Goal: Task Accomplishment & Management: Manage account settings

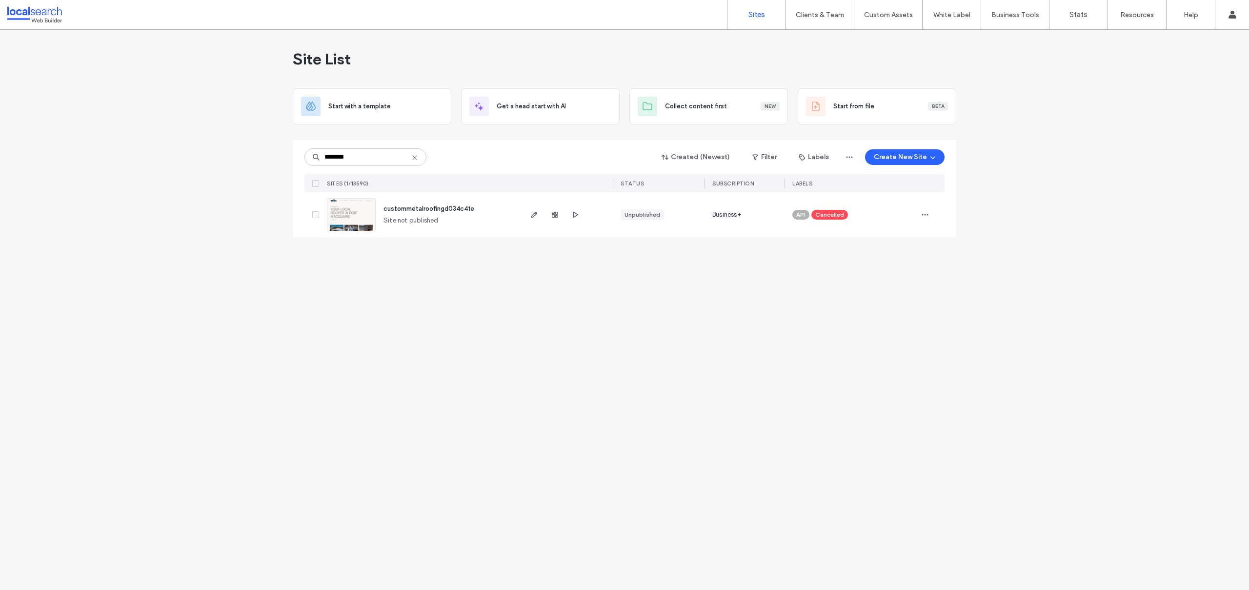
click at [415, 156] on icon at bounding box center [415, 158] width 8 height 8
click at [365, 161] on input at bounding box center [365, 157] width 122 height 18
paste input "**********"
type input "**********"
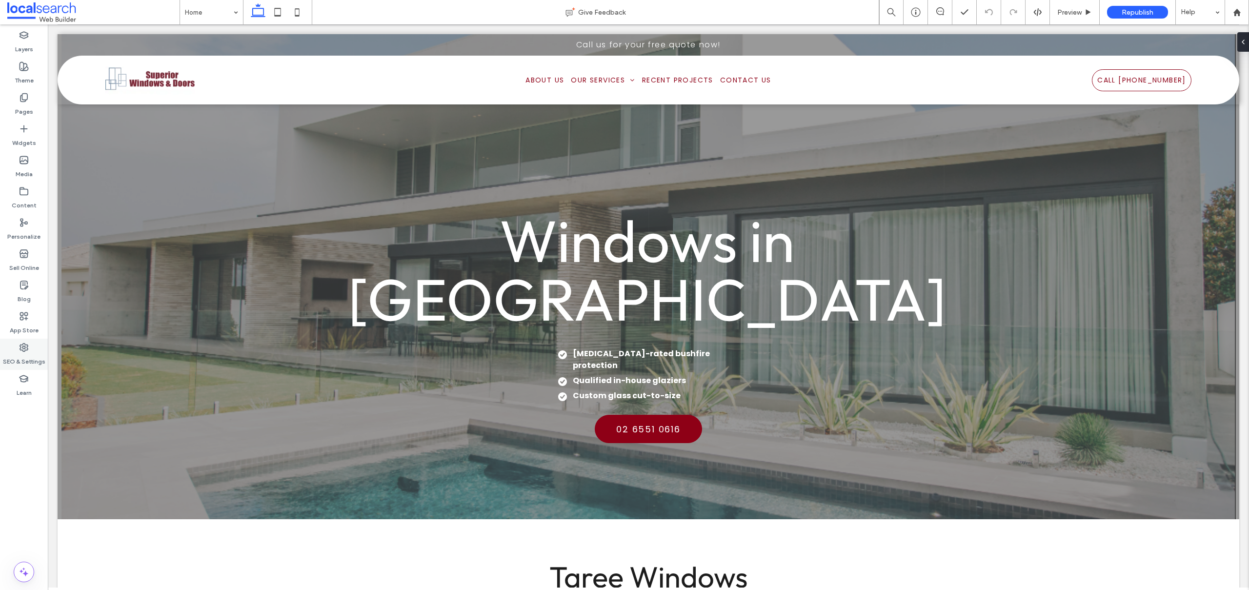
click at [30, 356] on label "SEO & Settings" at bounding box center [24, 359] width 42 height 14
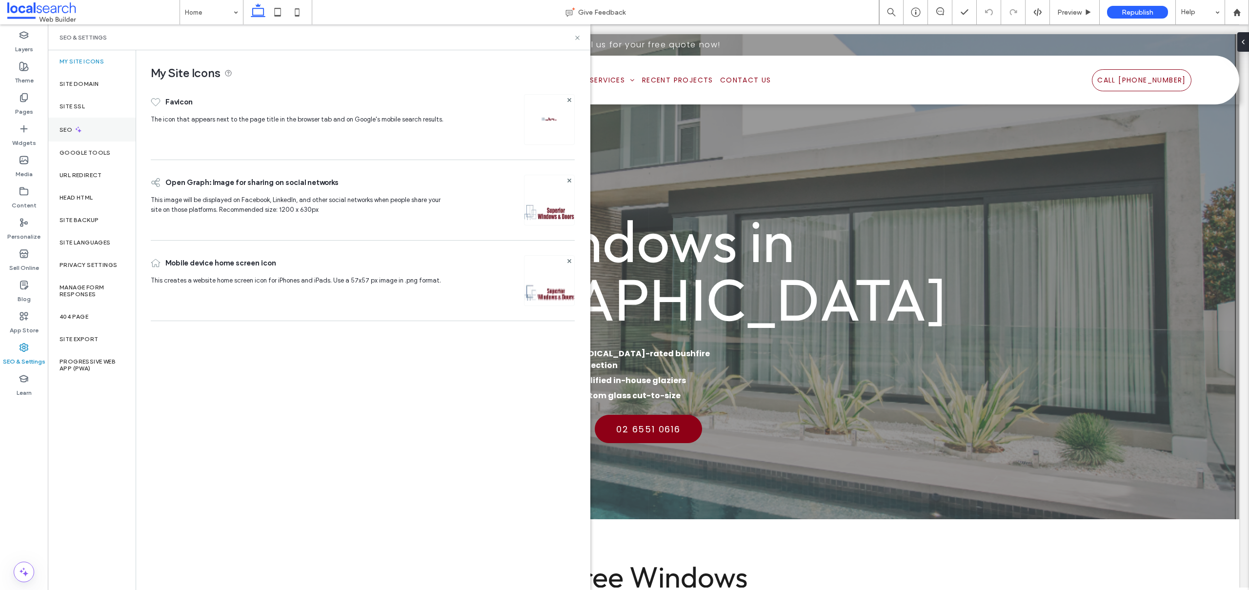
click at [81, 137] on div "SEO" at bounding box center [92, 130] width 88 height 24
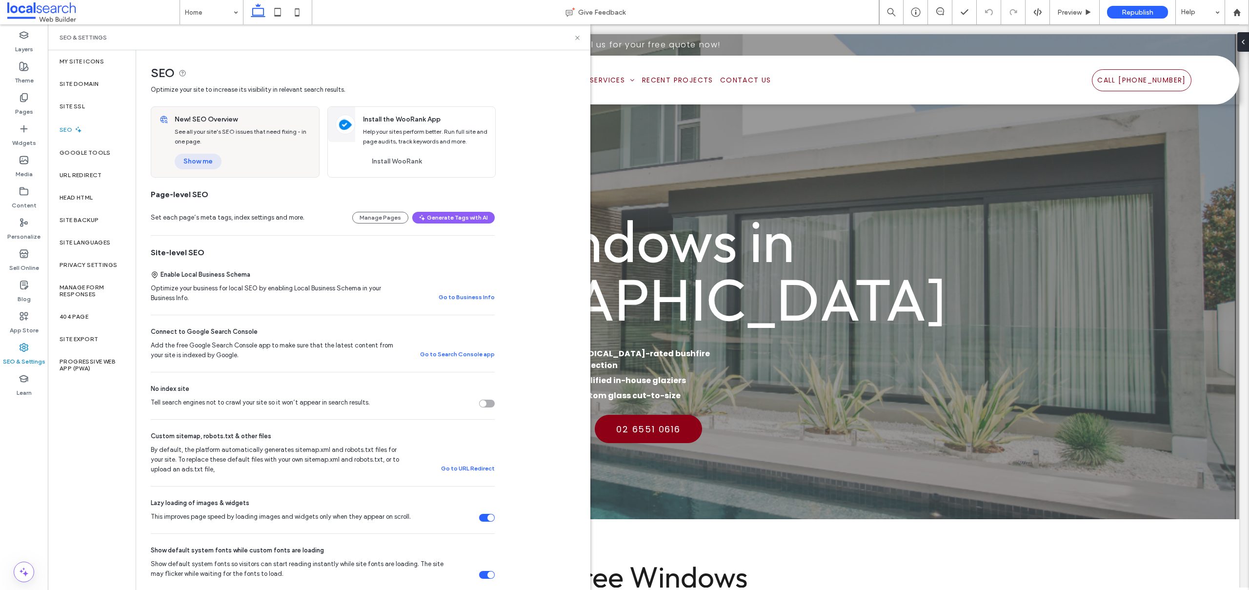
click at [202, 161] on button "Show me" at bounding box center [198, 162] width 47 height 16
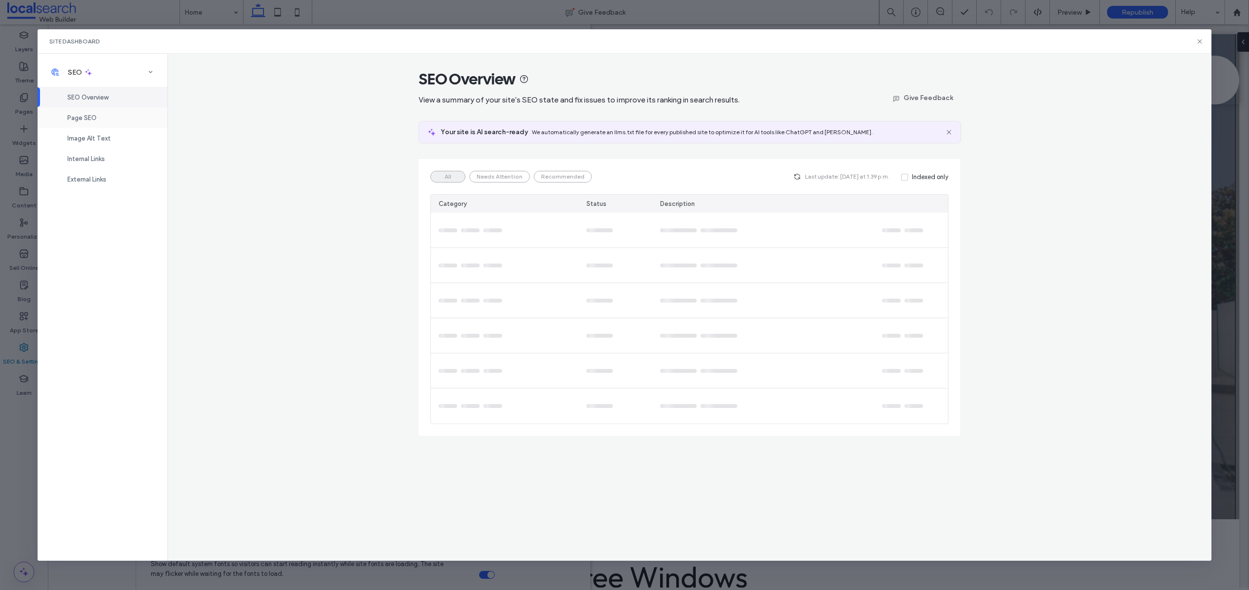
click at [81, 116] on span "Page SEO" at bounding box center [81, 117] width 29 height 7
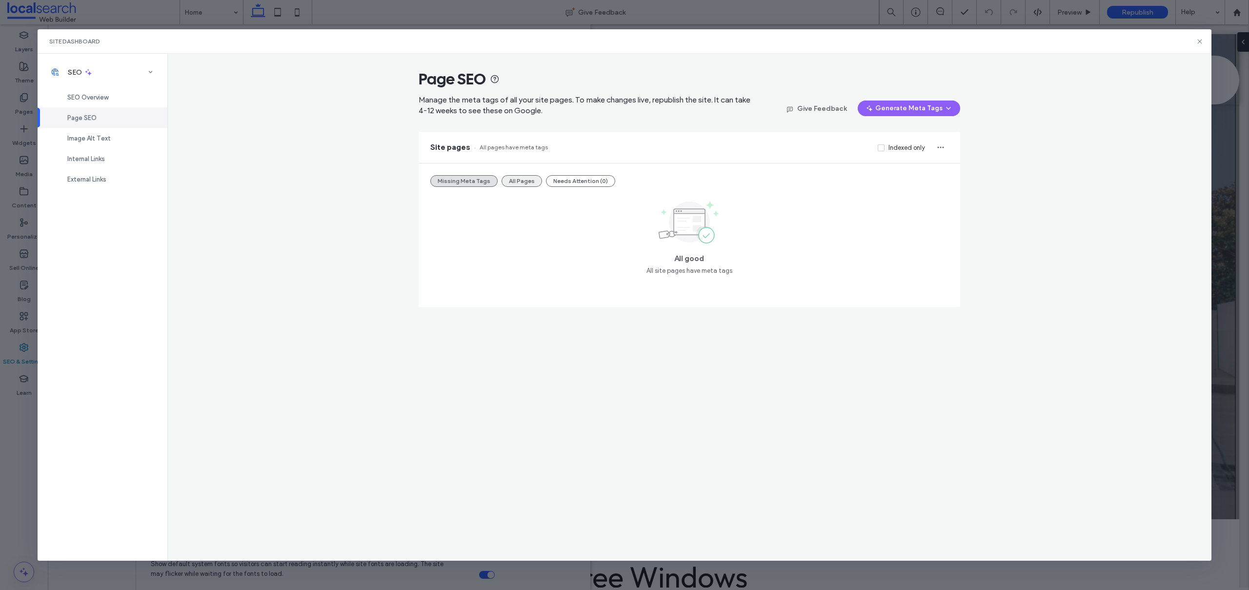
click at [514, 180] on button "All Pages" at bounding box center [522, 181] width 40 height 12
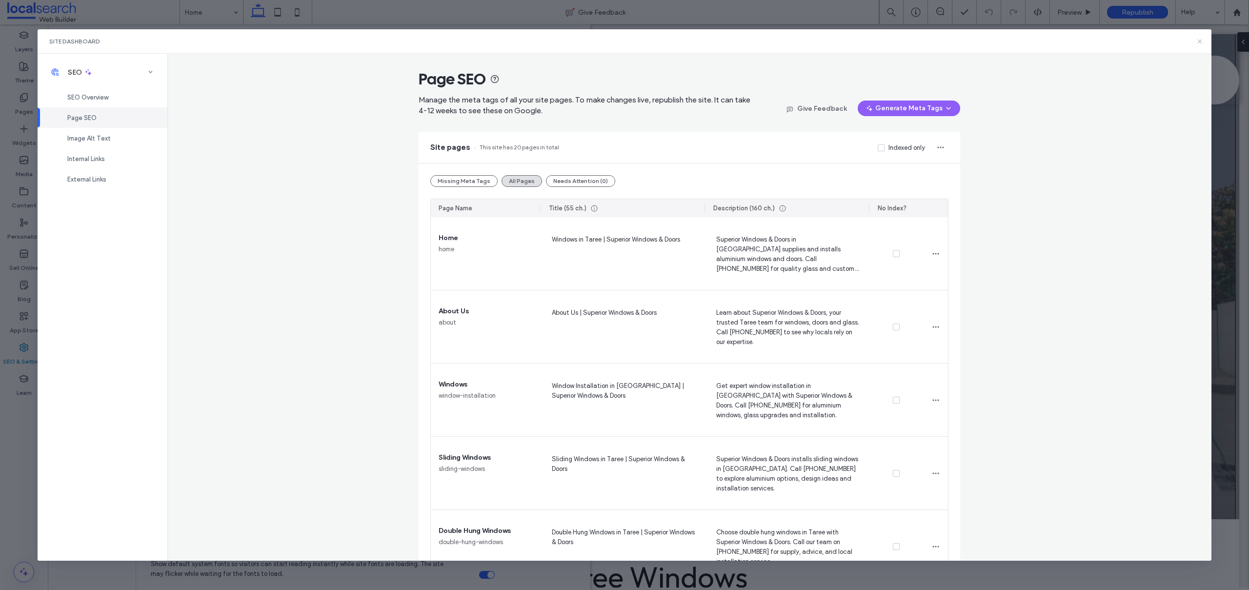
click at [1198, 41] on icon at bounding box center [1200, 42] width 8 height 8
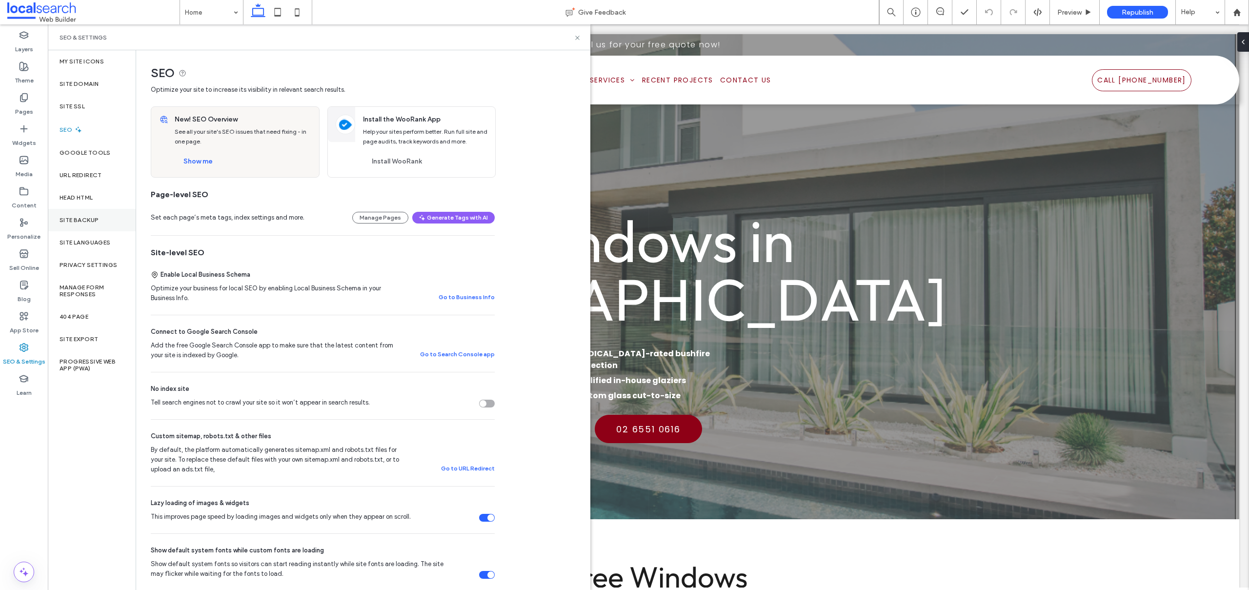
click at [68, 211] on div "Site Backup" at bounding box center [92, 220] width 88 height 22
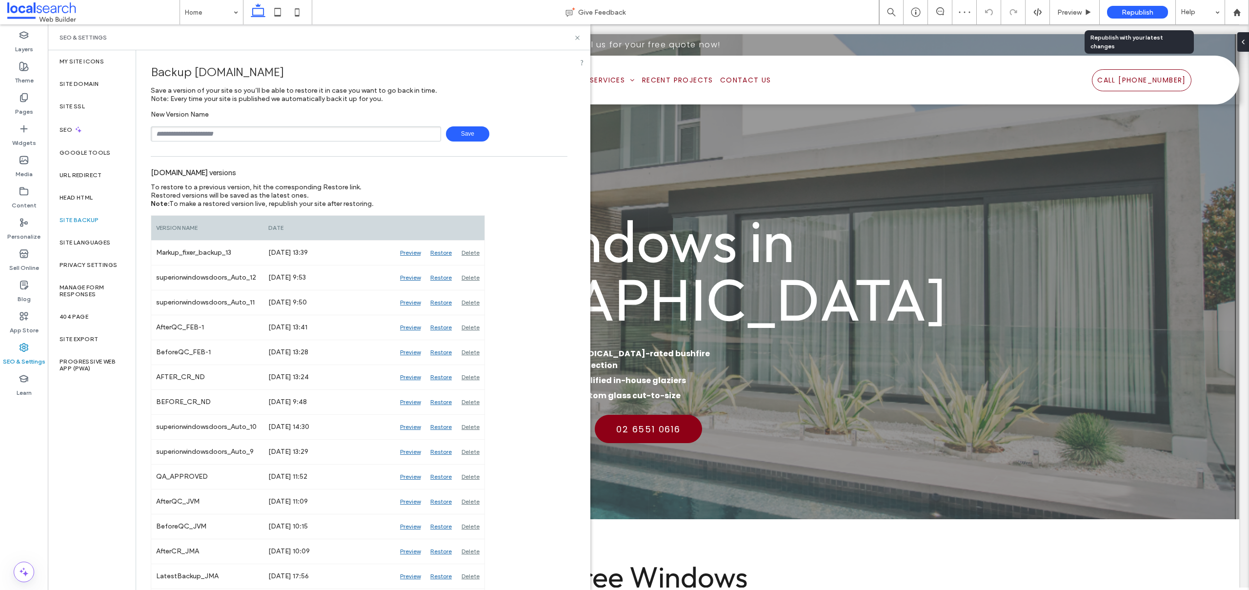
click at [1142, 12] on span "Republish" at bounding box center [1138, 12] width 32 height 8
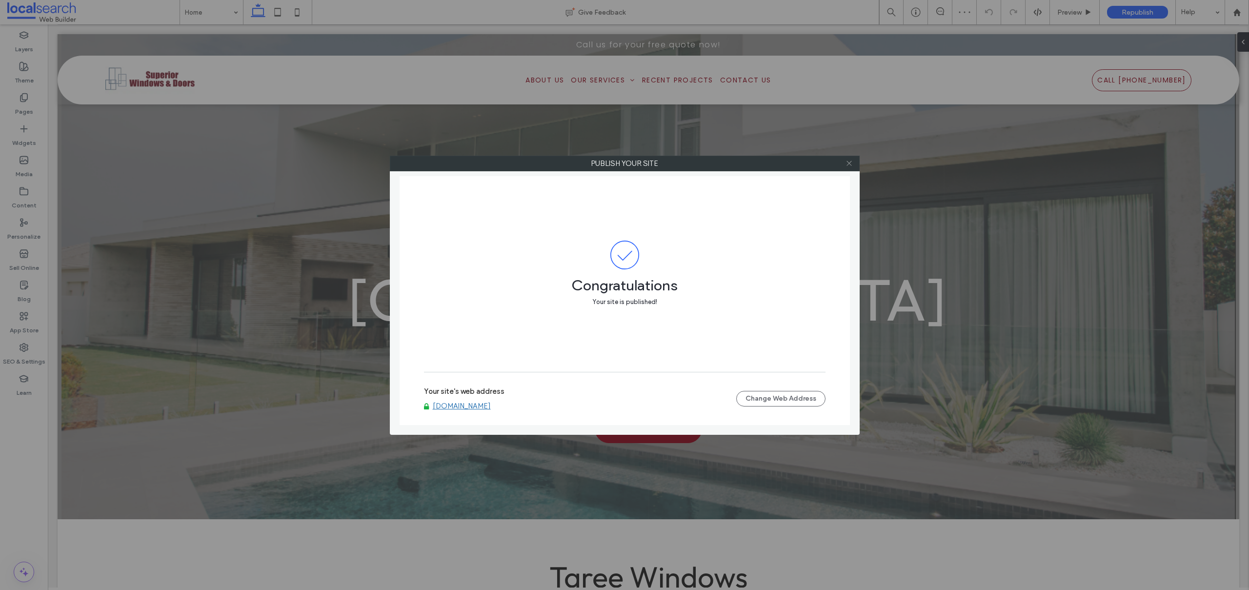
click at [850, 161] on icon at bounding box center [849, 163] width 7 height 7
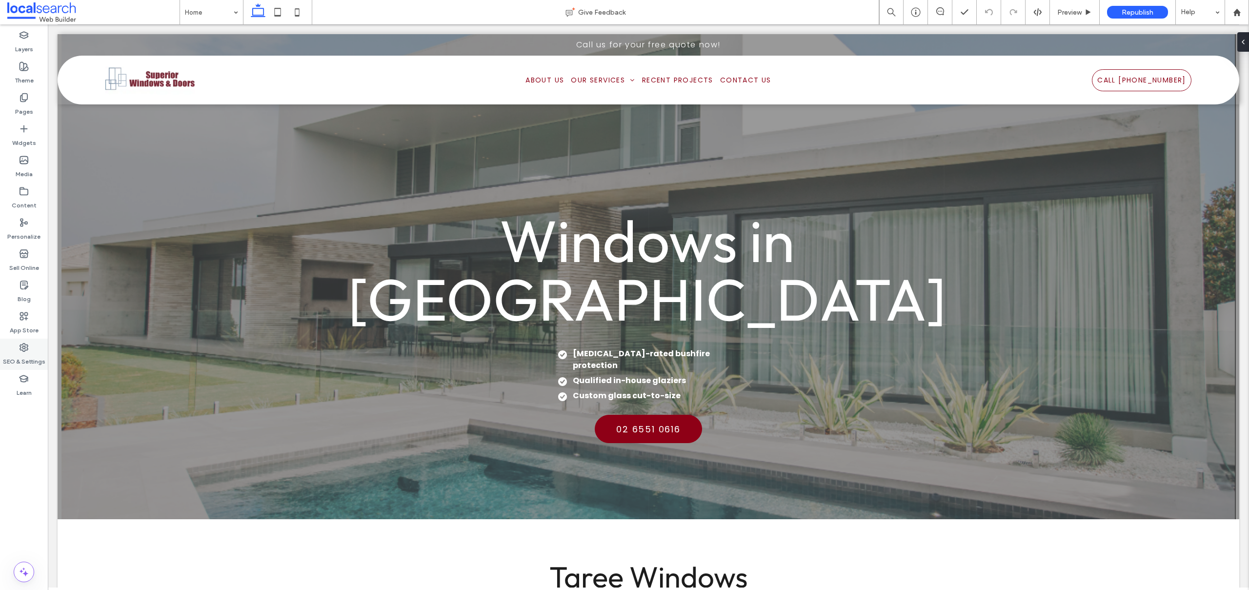
click at [28, 348] on icon at bounding box center [24, 347] width 10 height 10
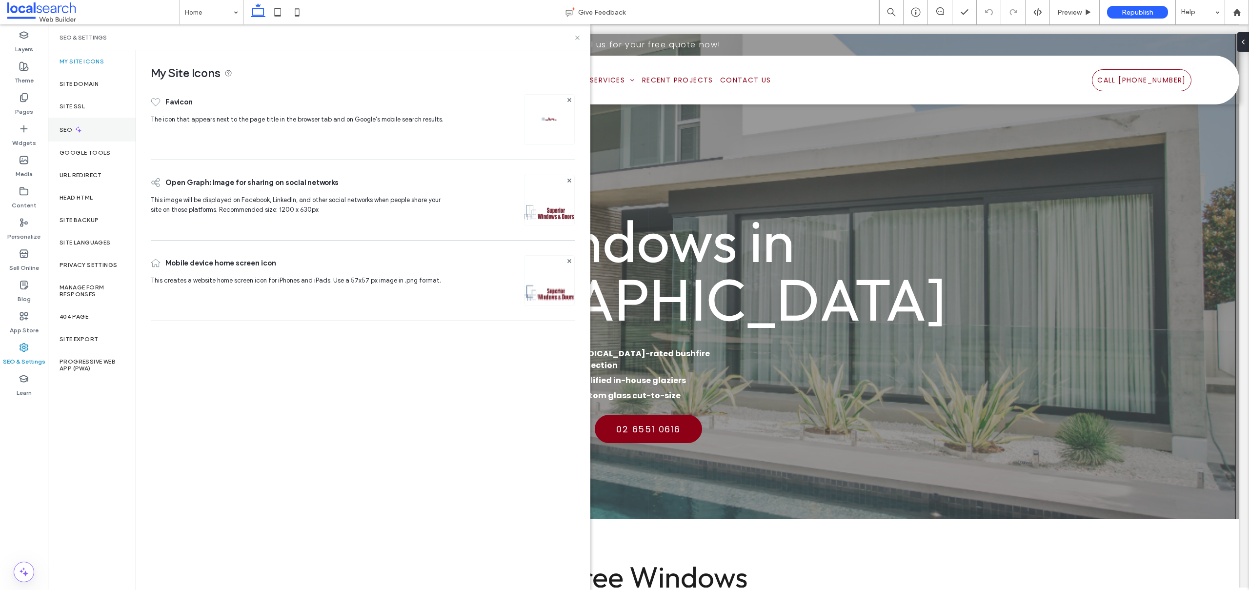
click at [79, 134] on div "SEO" at bounding box center [92, 130] width 88 height 24
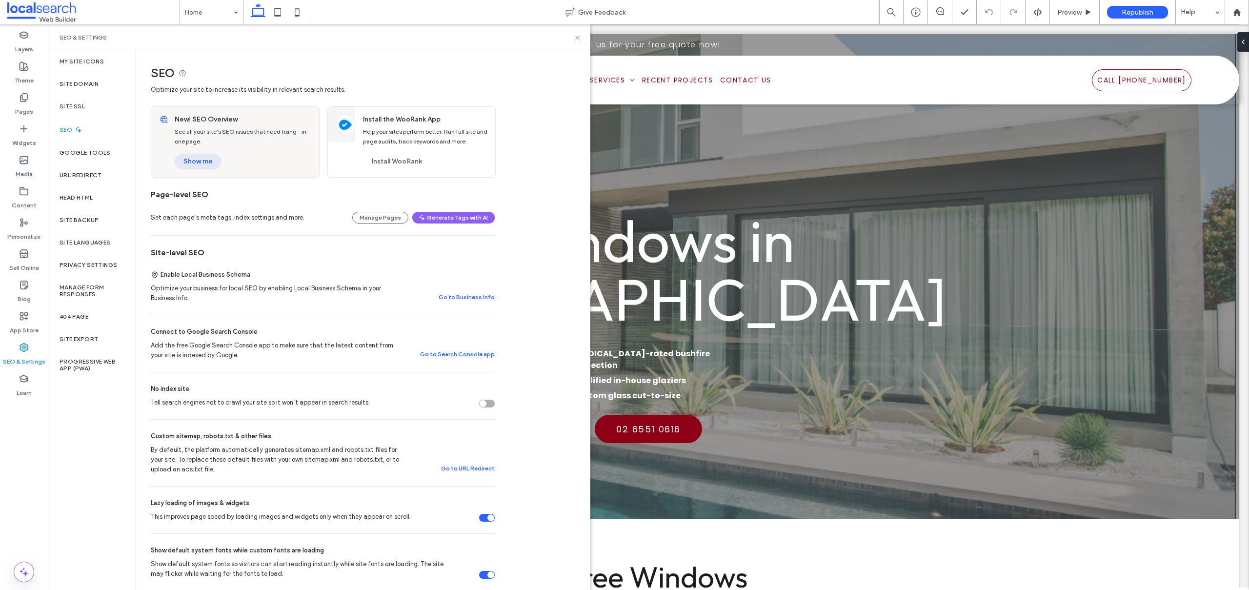
click at [202, 159] on button "Show me" at bounding box center [198, 162] width 47 height 16
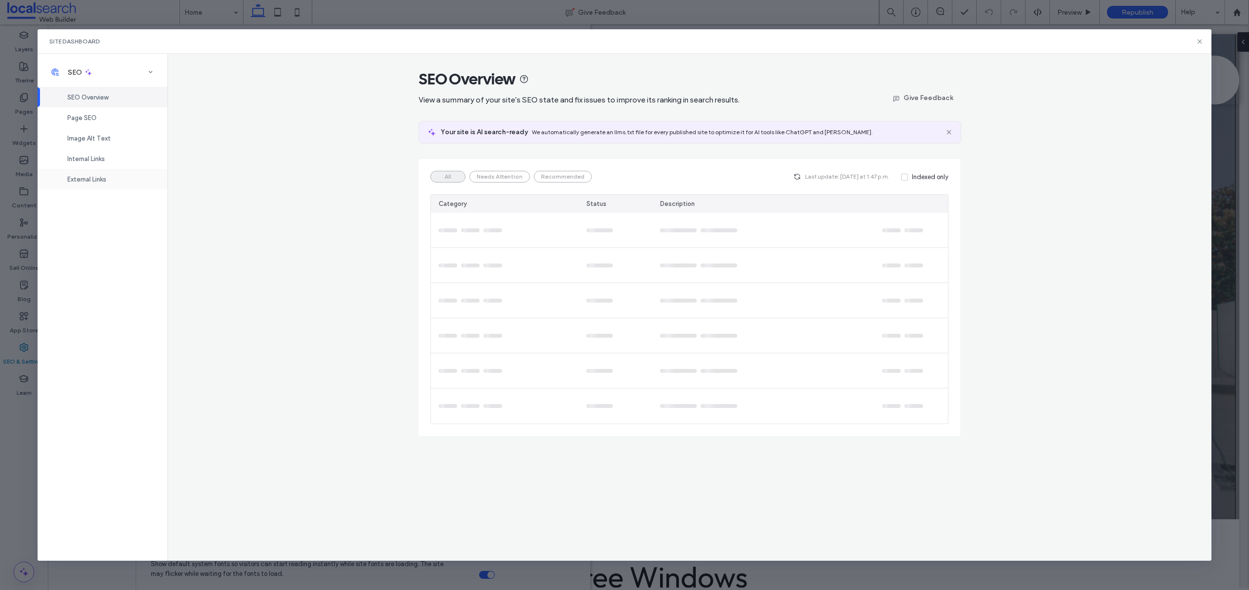
drag, startPoint x: 65, startPoint y: 153, endPoint x: 143, endPoint y: 177, distance: 81.6
click at [65, 153] on div "Internal Links" at bounding box center [103, 158] width 130 height 20
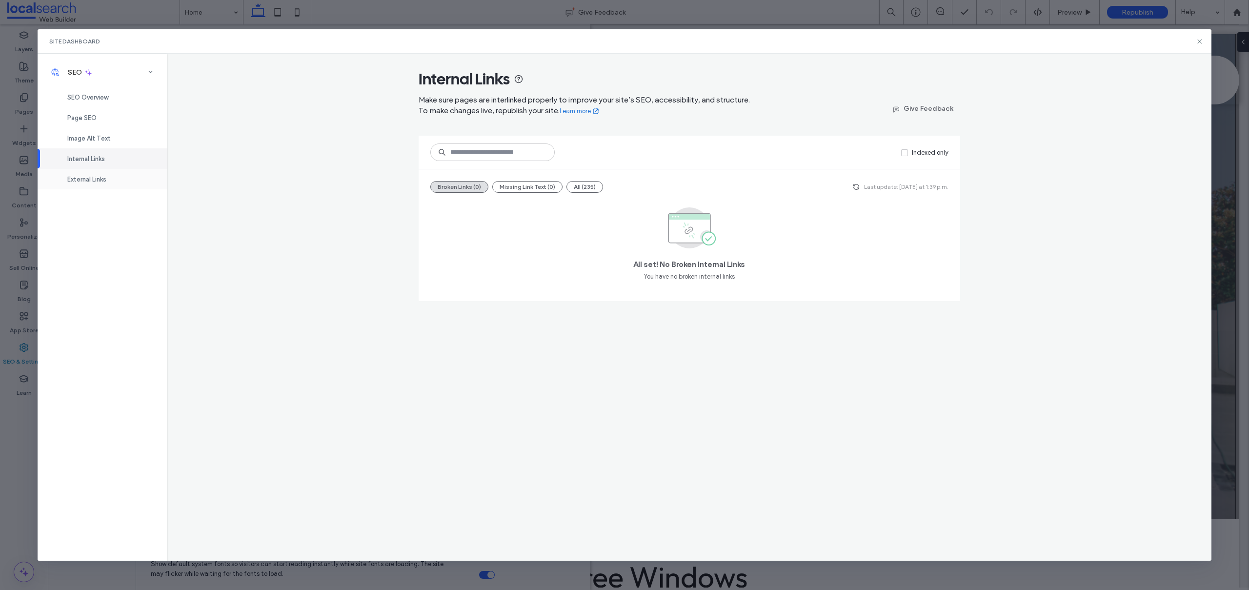
click at [72, 175] on div "External Links" at bounding box center [103, 179] width 130 height 20
click at [97, 138] on span "Image Alt Text" at bounding box center [88, 138] width 43 height 7
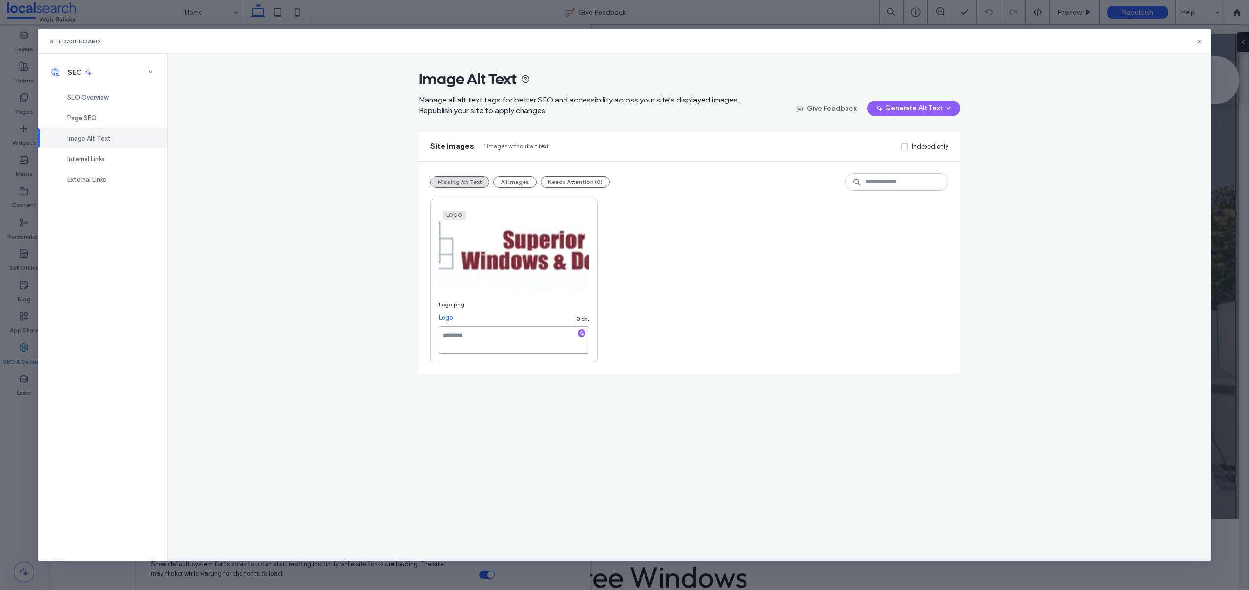
click at [485, 344] on textarea at bounding box center [514, 339] width 151 height 27
paste textarea "**********"
type textarea "**********"
click at [823, 312] on div "**********" at bounding box center [689, 280] width 518 height 163
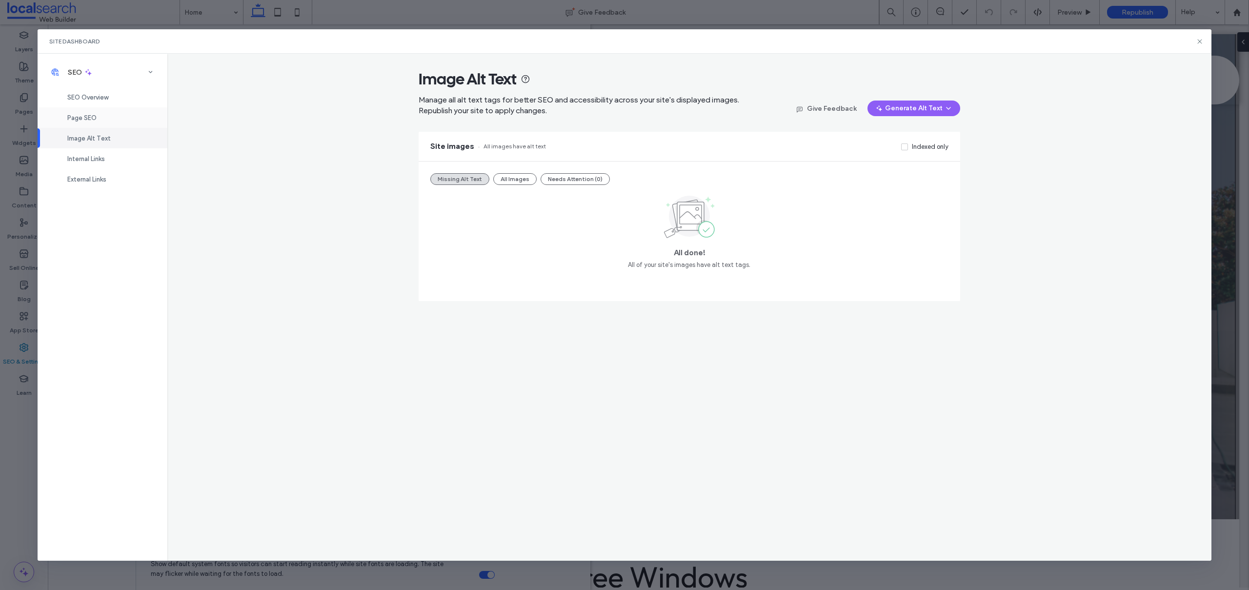
click at [123, 117] on div "Page SEO" at bounding box center [103, 117] width 130 height 20
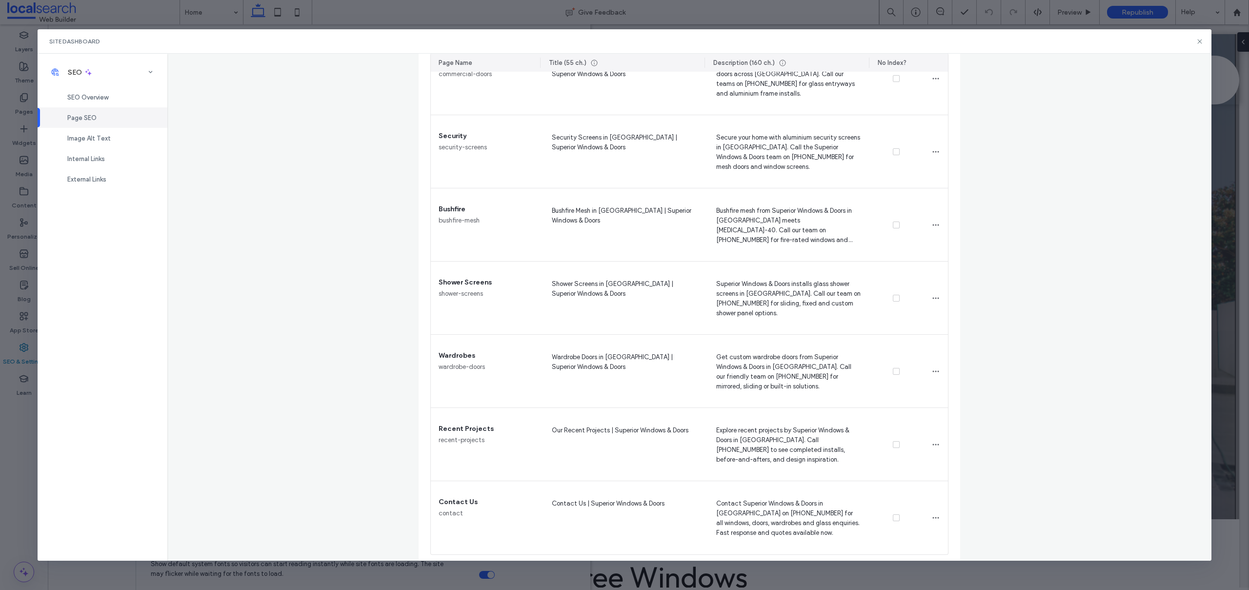
scroll to position [1132, 0]
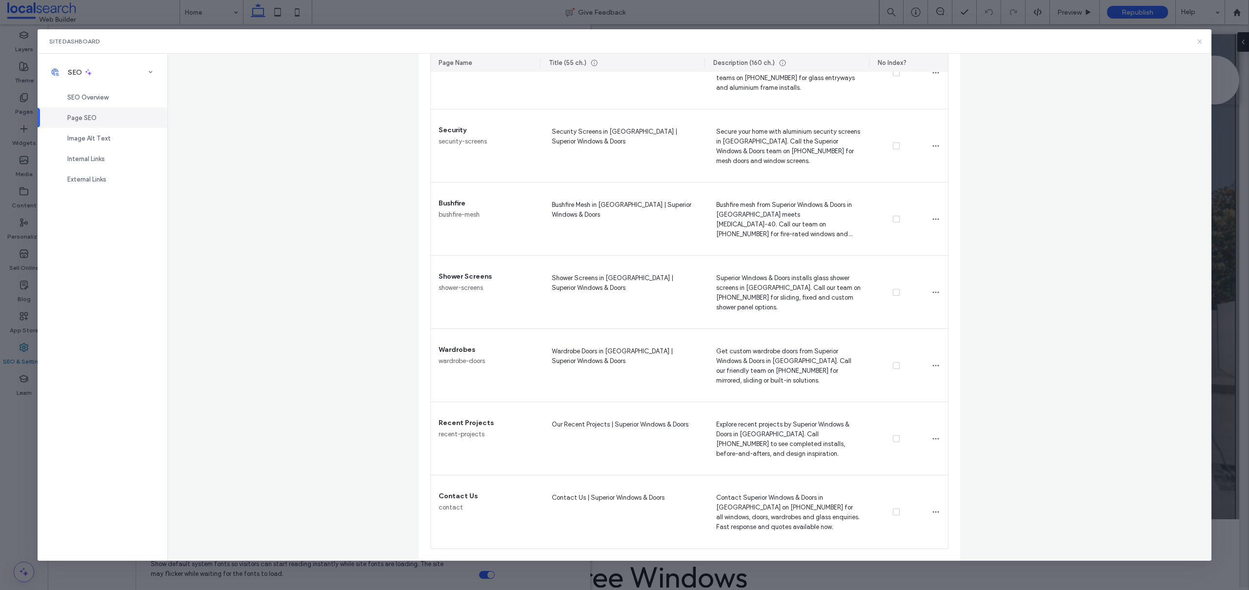
click at [1202, 42] on icon at bounding box center [1200, 42] width 8 height 8
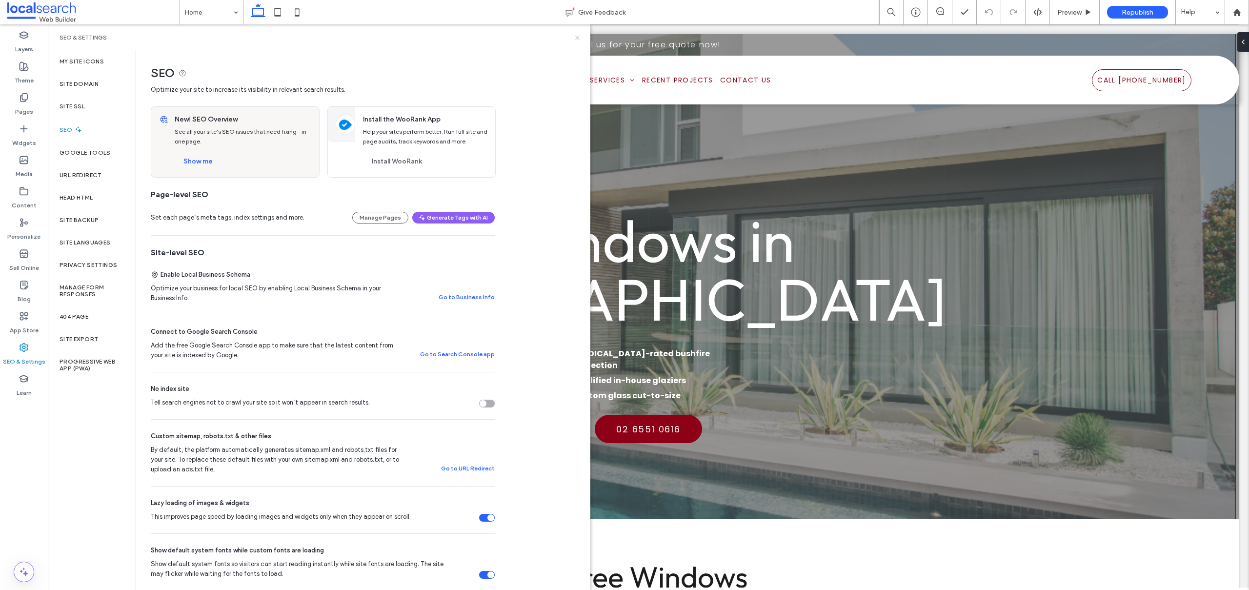
click at [576, 37] on icon at bounding box center [577, 37] width 7 height 7
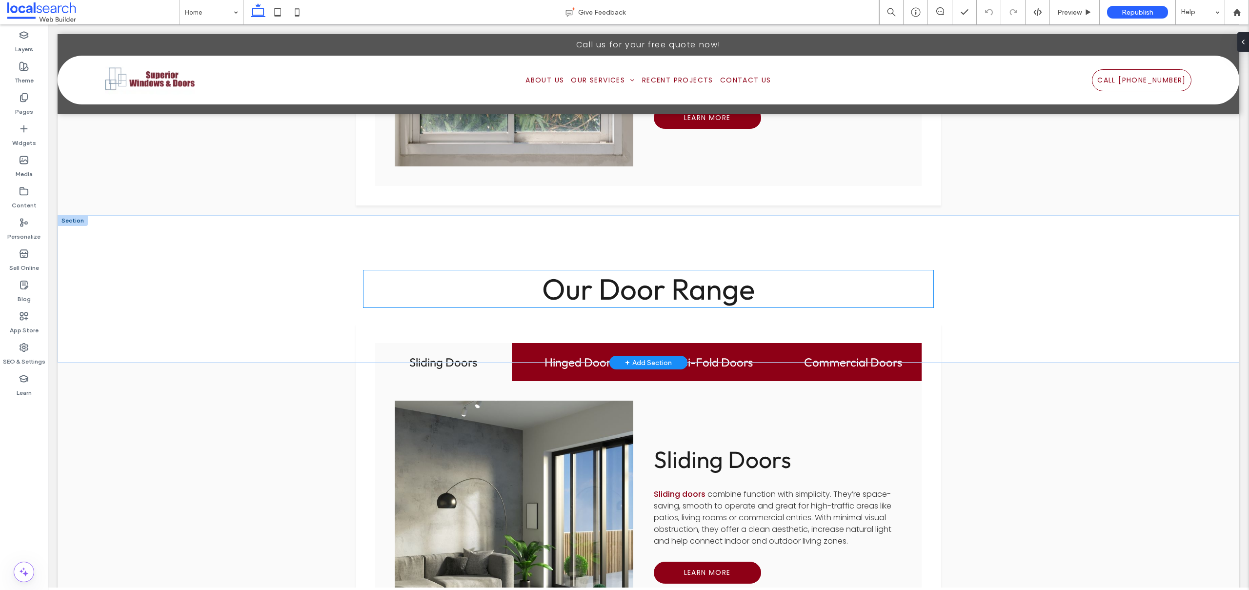
scroll to position [2032, 0]
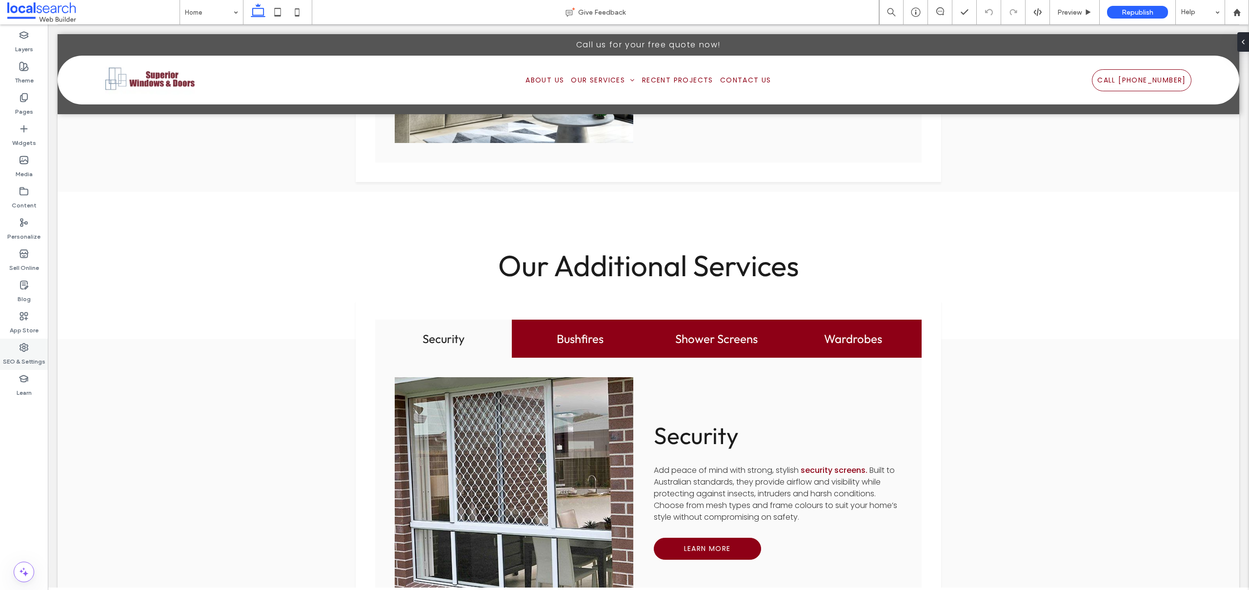
click at [33, 350] on div "SEO & Settings" at bounding box center [24, 354] width 48 height 31
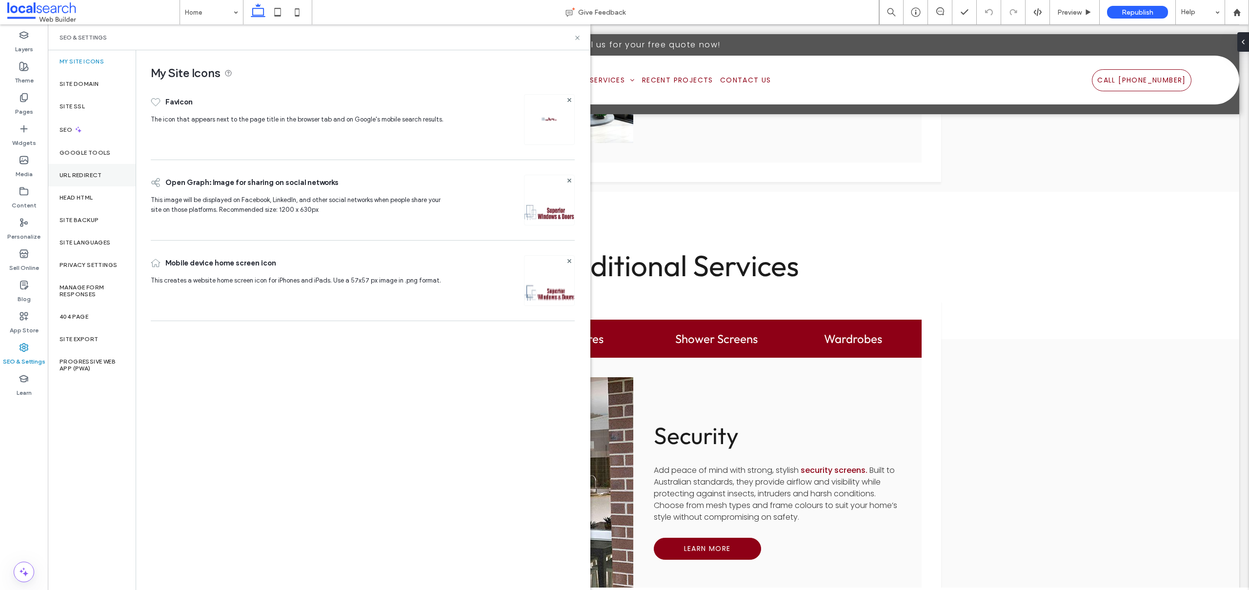
click at [93, 177] on label "URL Redirect" at bounding box center [81, 175] width 42 height 7
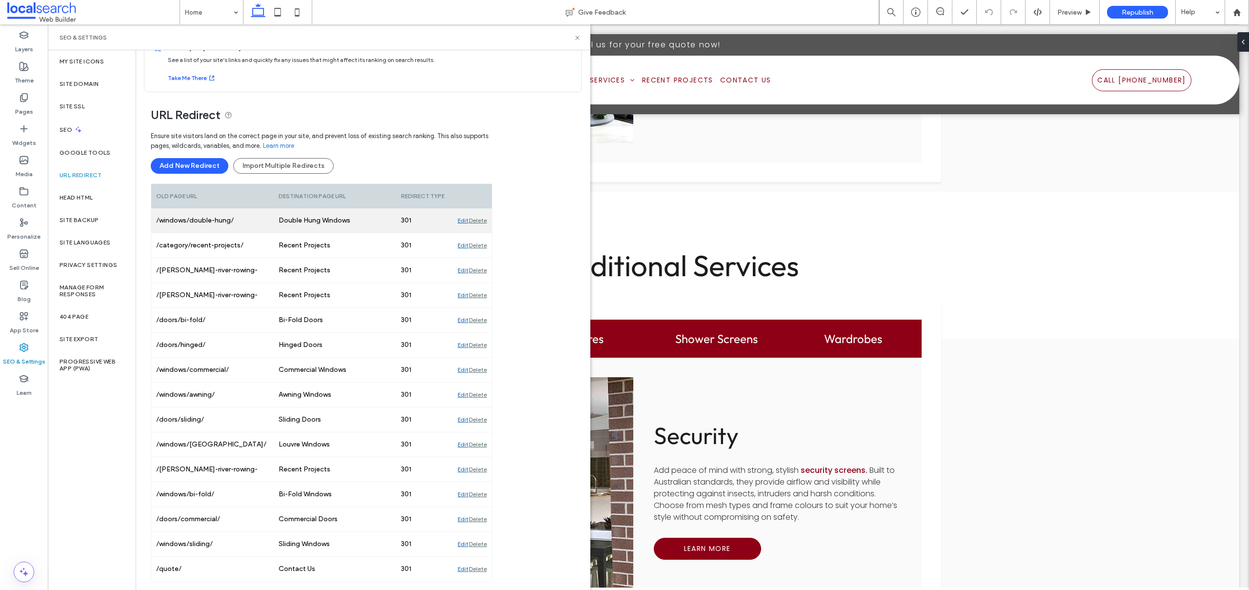
scroll to position [25, 0]
click at [576, 37] on icon at bounding box center [577, 37] width 7 height 7
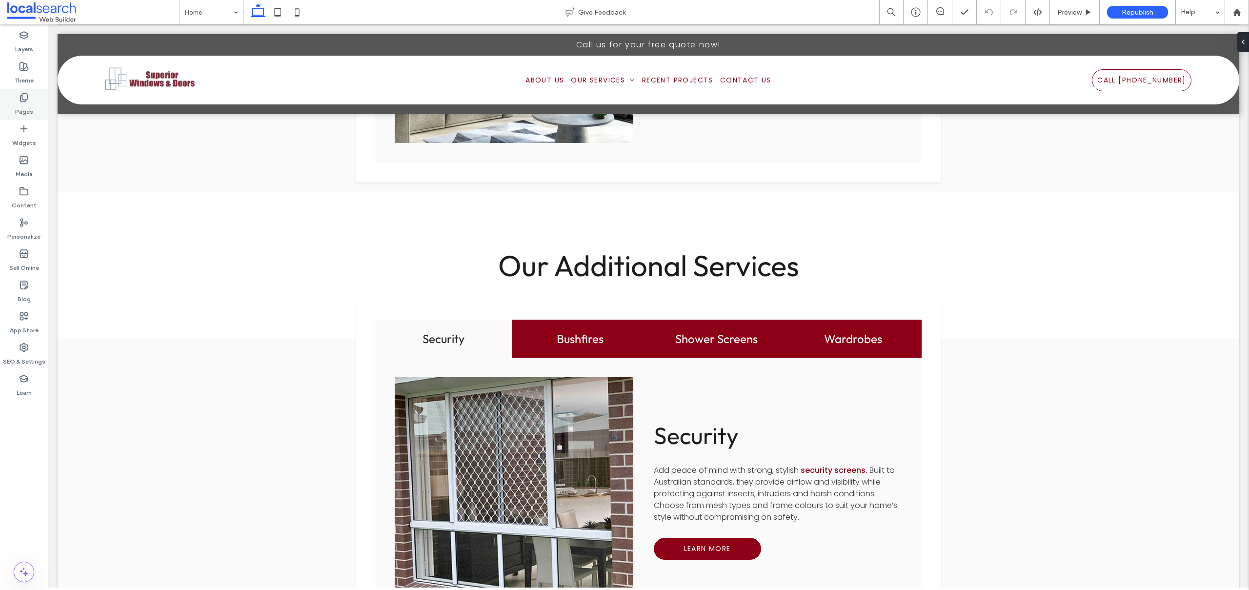
click at [21, 101] on use at bounding box center [23, 98] width 7 height 8
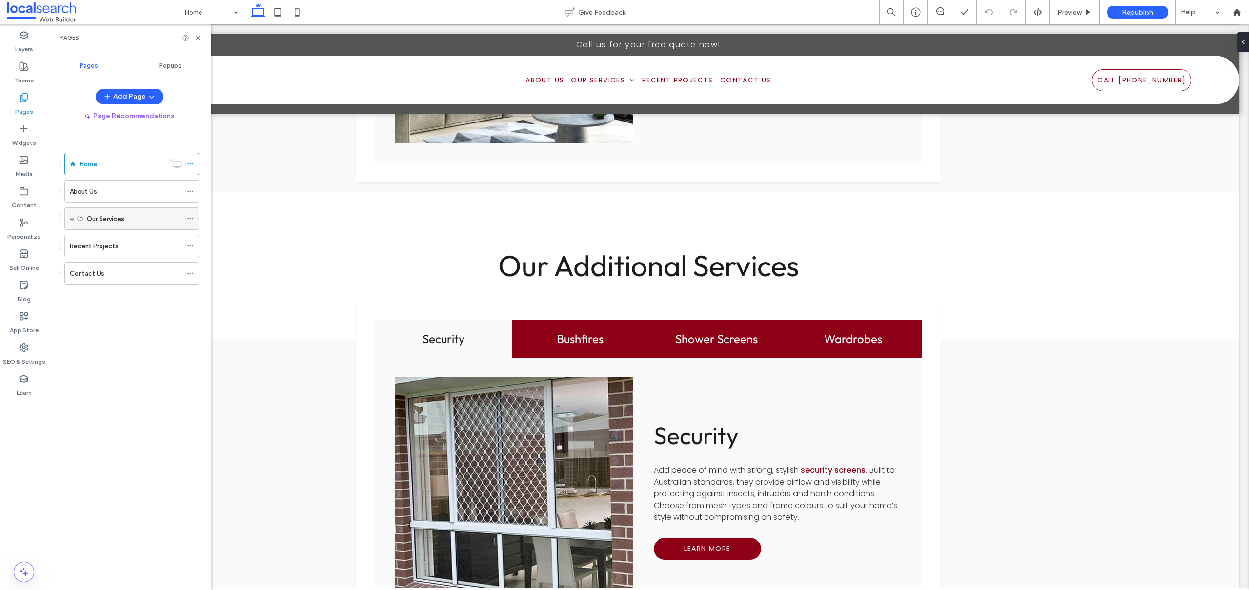
click at [72, 219] on span at bounding box center [72, 218] width 5 height 5
click at [90, 240] on span at bounding box center [89, 241] width 5 height 5
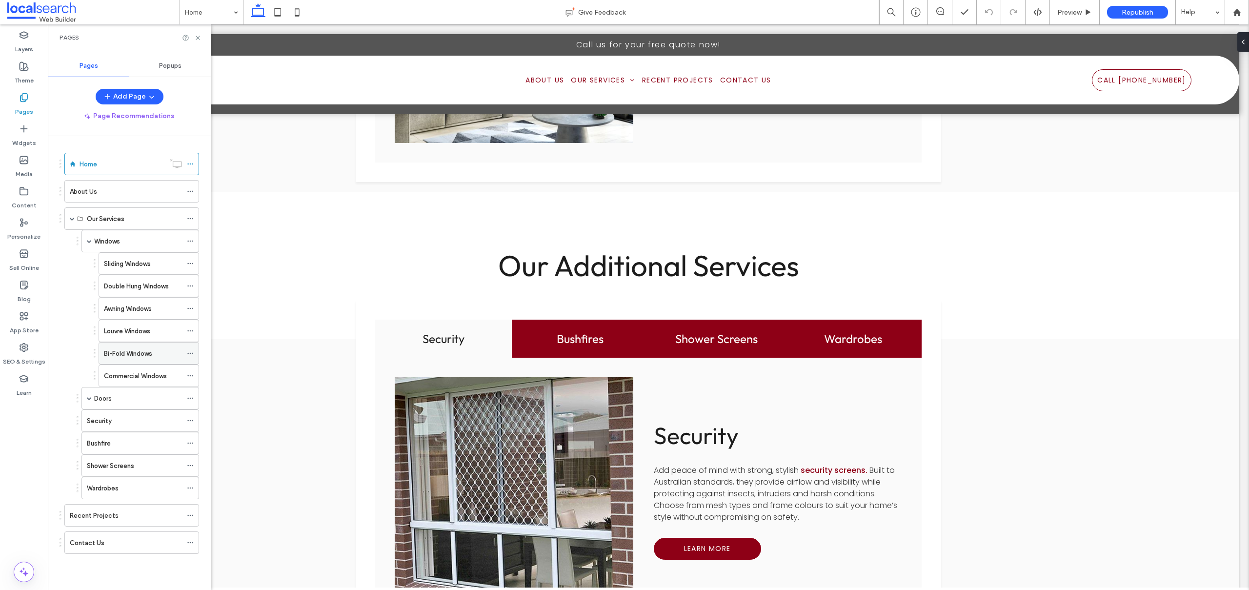
click at [142, 353] on label "Bi-Fold Windows" at bounding box center [128, 353] width 48 height 17
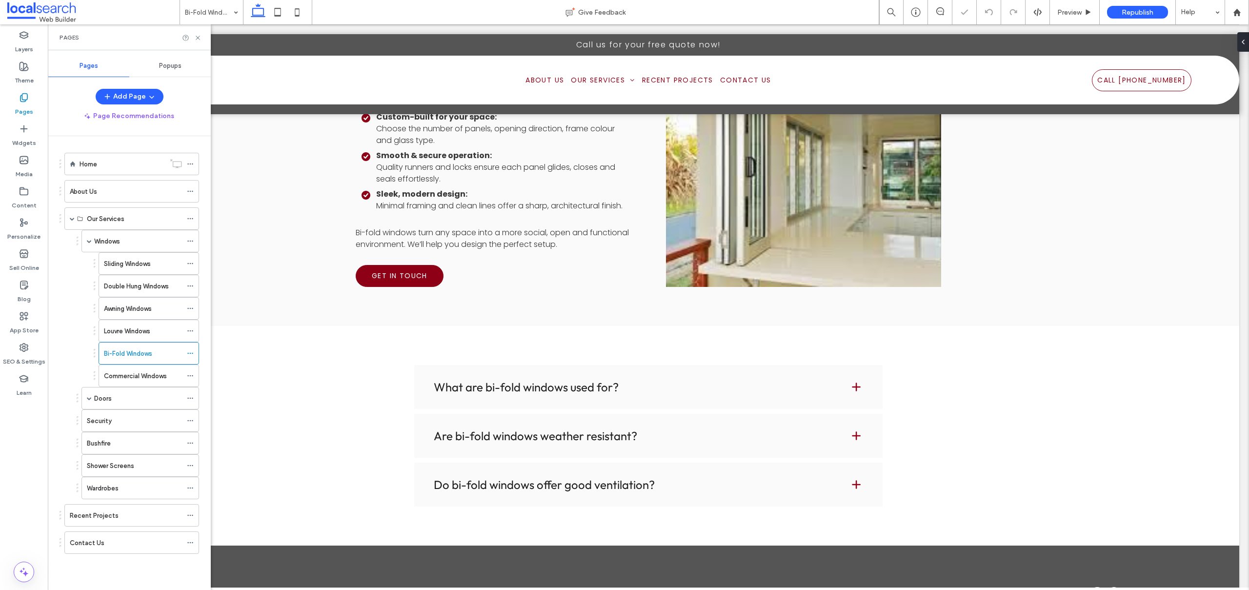
scroll to position [780, 0]
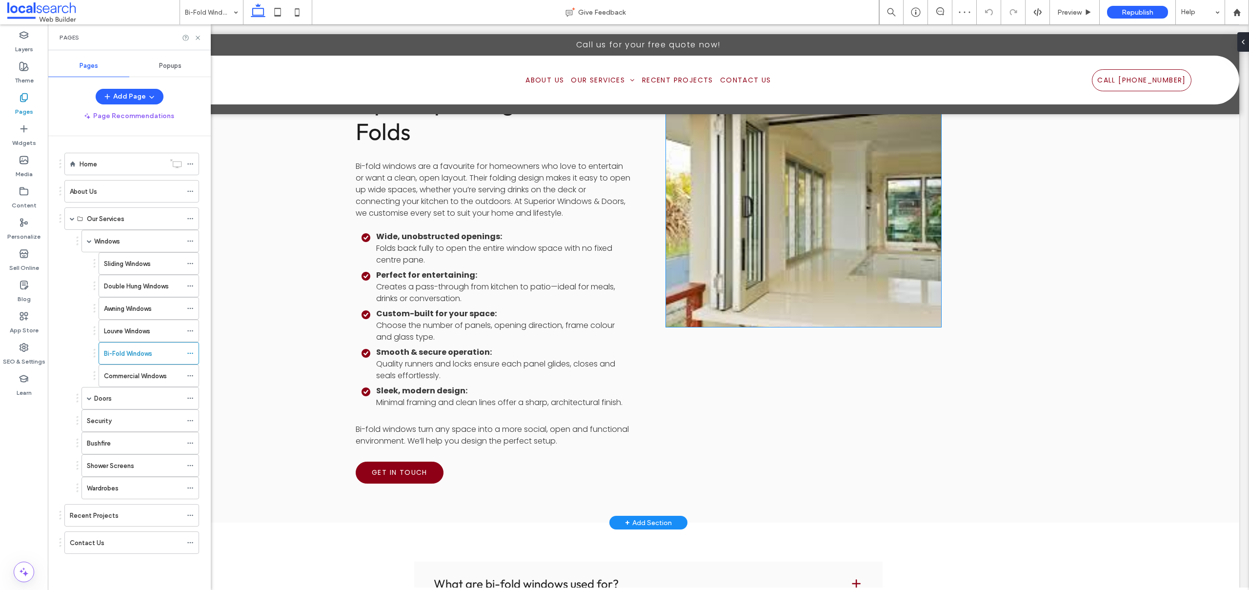
click at [785, 218] on link at bounding box center [804, 210] width 292 height 248
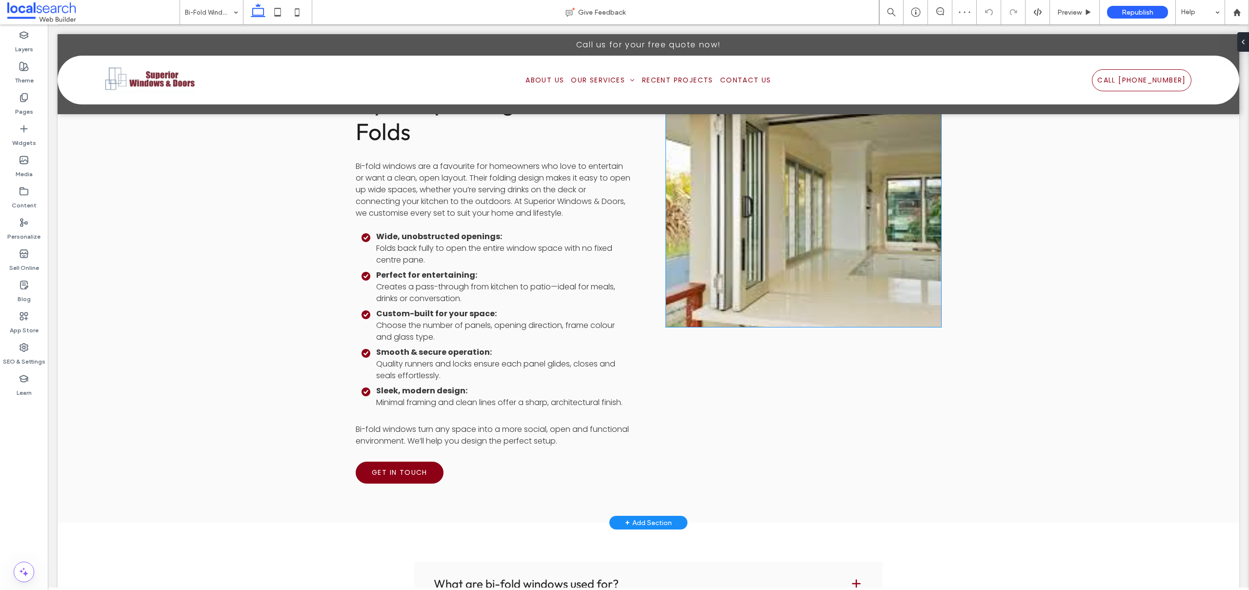
click at [785, 218] on link at bounding box center [804, 210] width 292 height 248
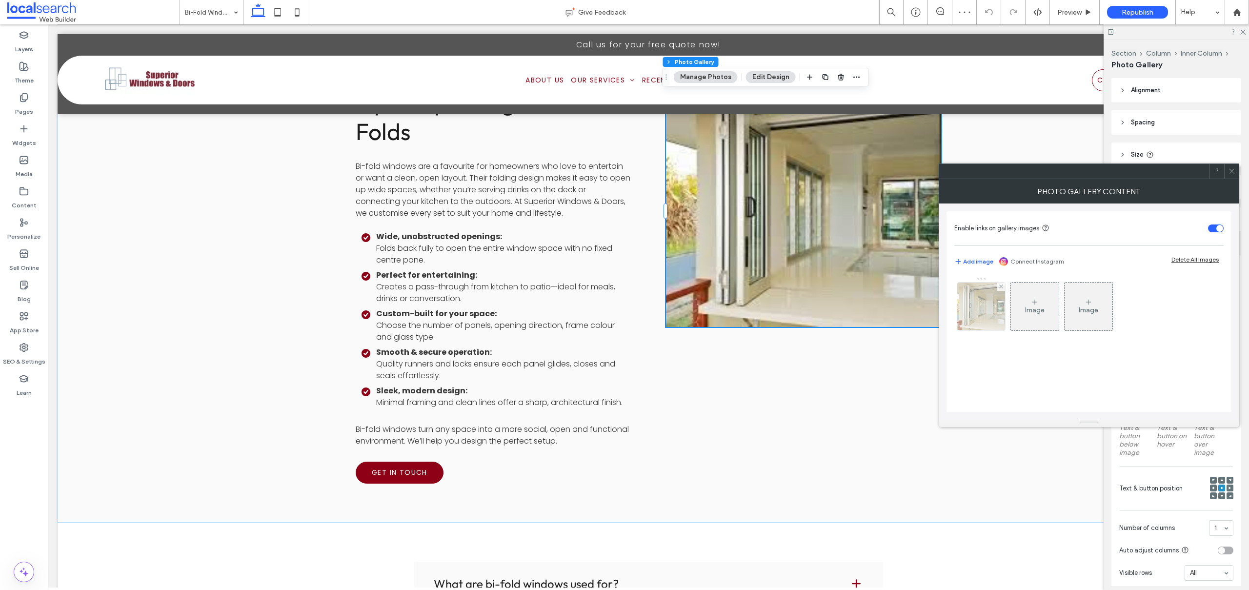
click at [977, 308] on img at bounding box center [981, 306] width 72 height 48
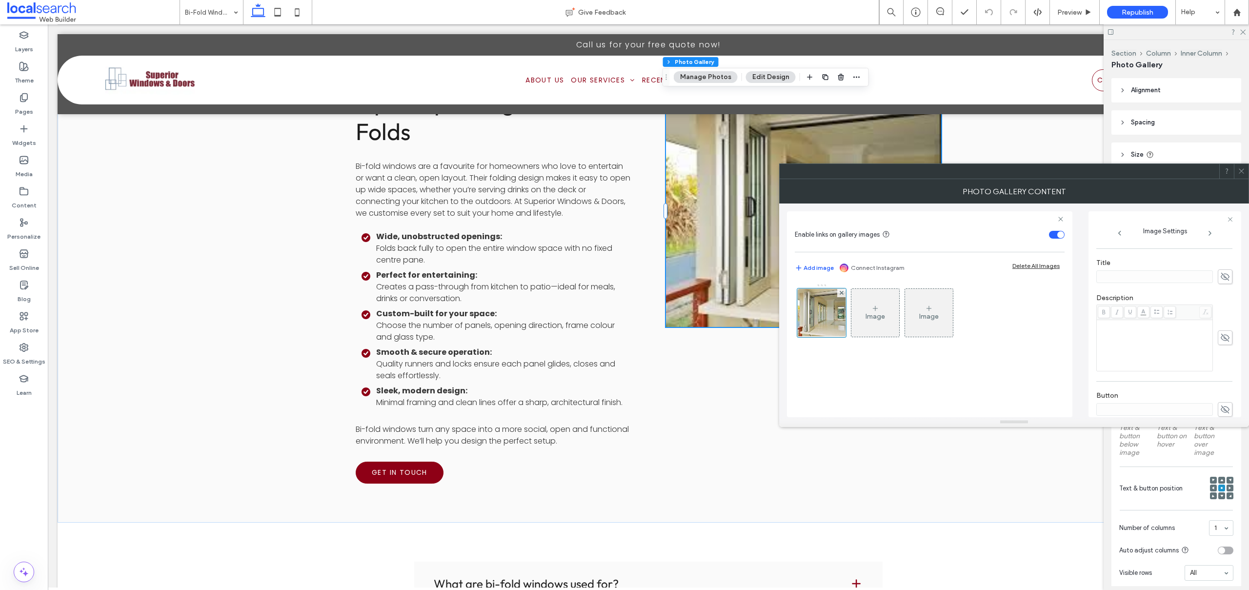
scroll to position [288, 0]
click at [1243, 170] on icon at bounding box center [1241, 170] width 7 height 7
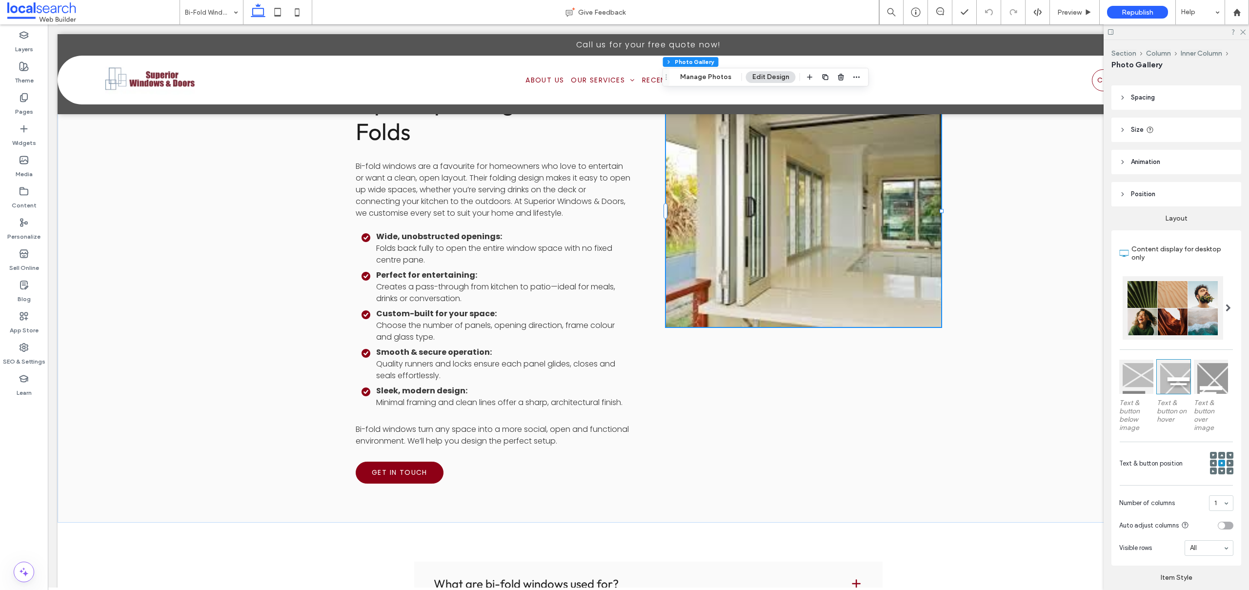
scroll to position [79, 0]
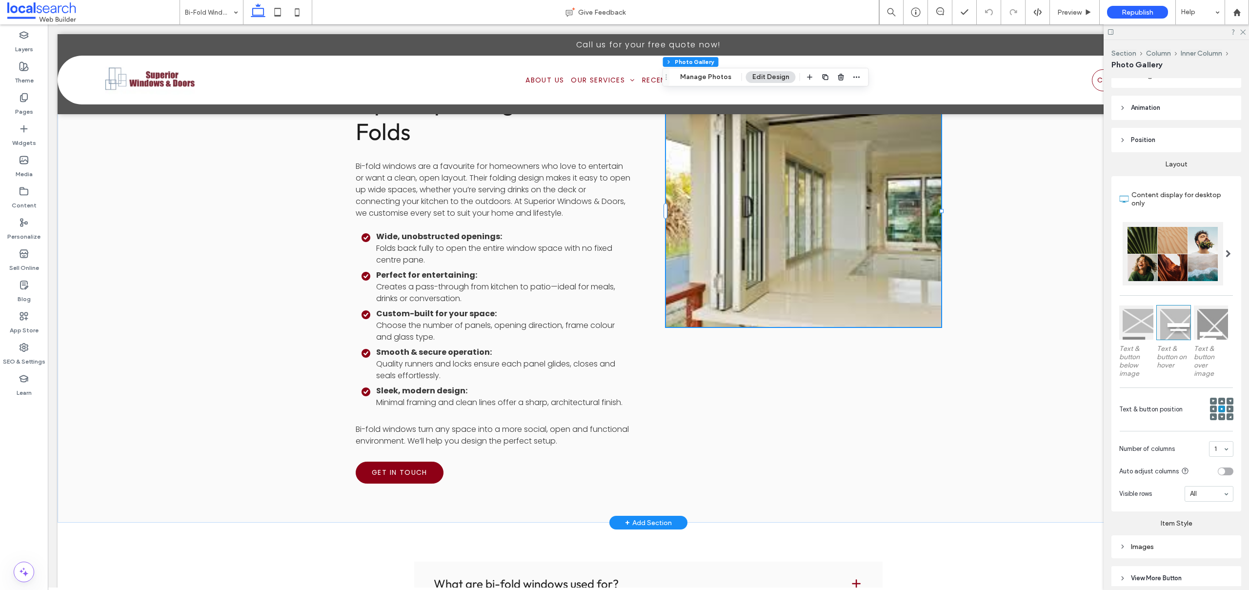
click at [796, 196] on link at bounding box center [804, 210] width 292 height 248
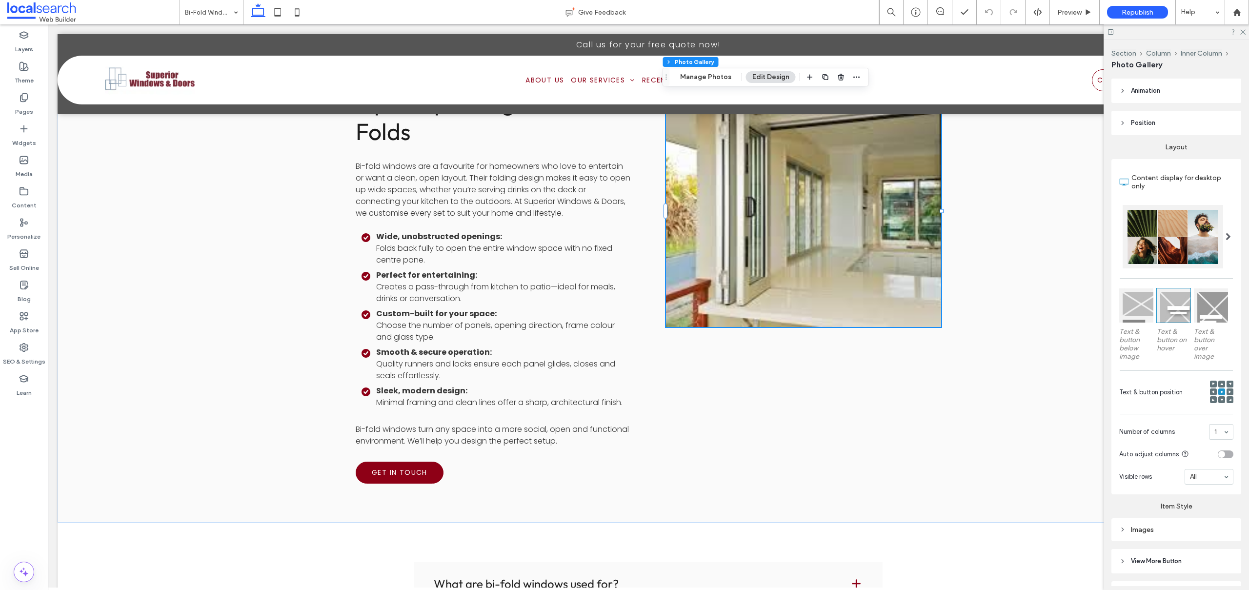
scroll to position [151, 0]
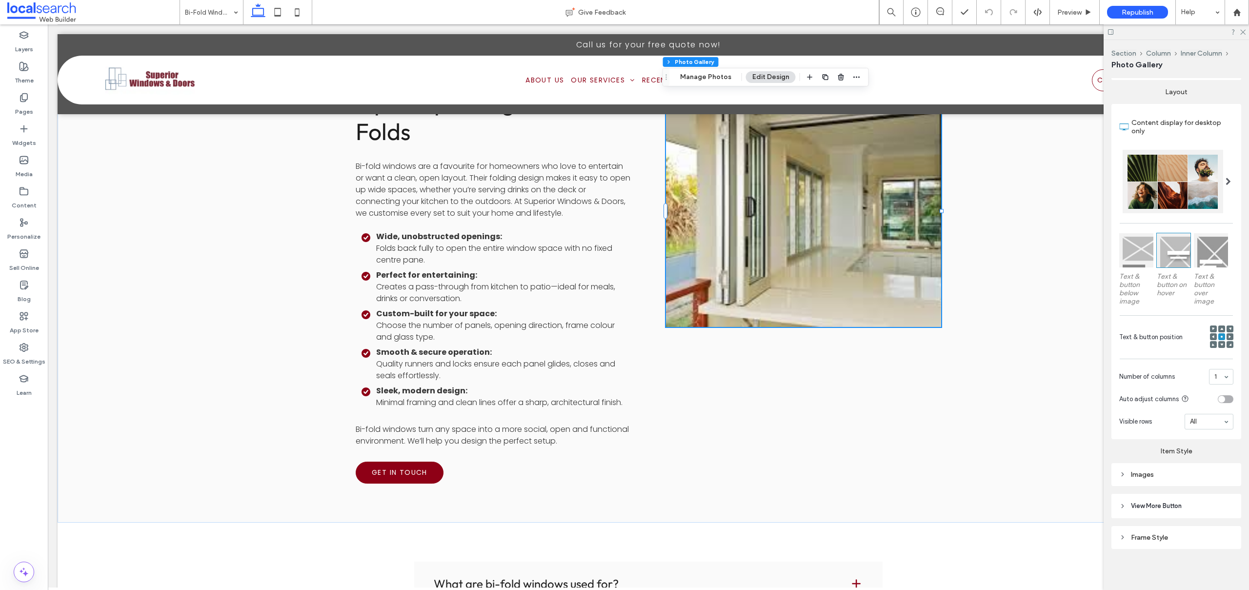
click at [1149, 473] on div "Images" at bounding box center [1176, 474] width 114 height 8
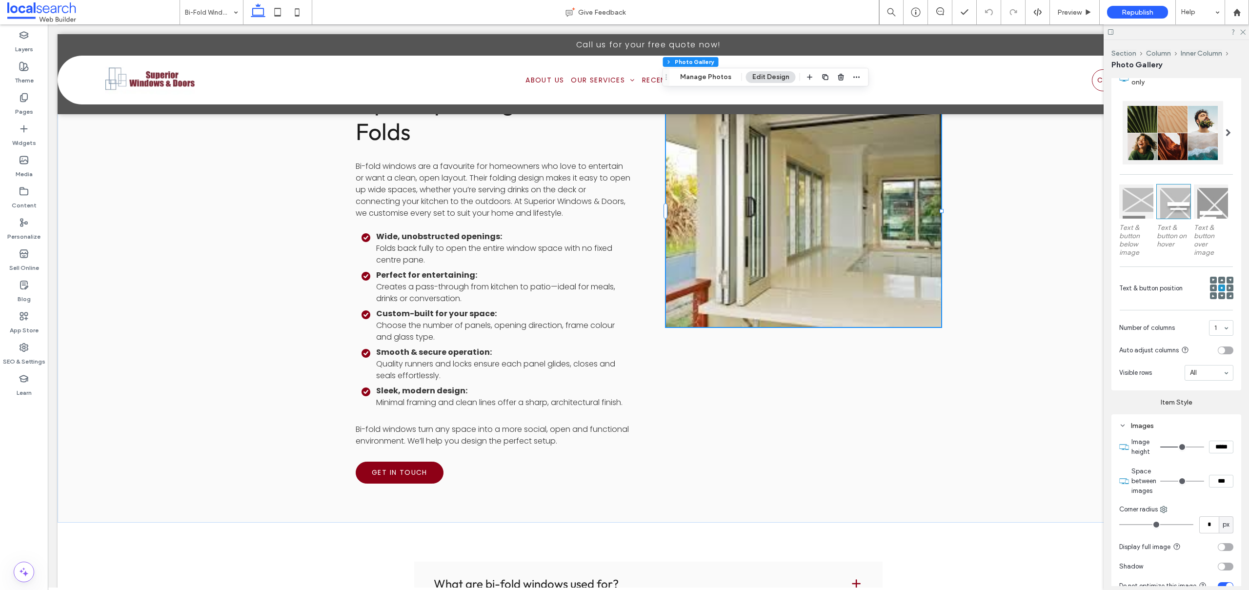
scroll to position [326, 0]
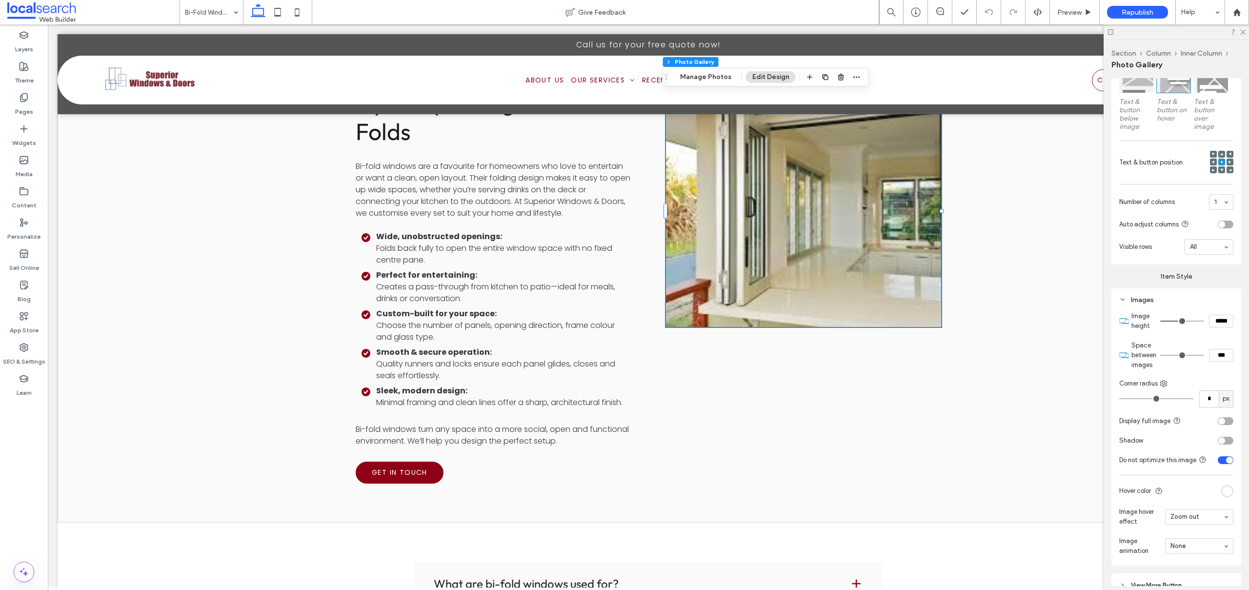
click at [1226, 462] on div "toggle" at bounding box center [1229, 460] width 7 height 7
click at [1218, 463] on div "toggle" at bounding box center [1221, 460] width 7 height 7
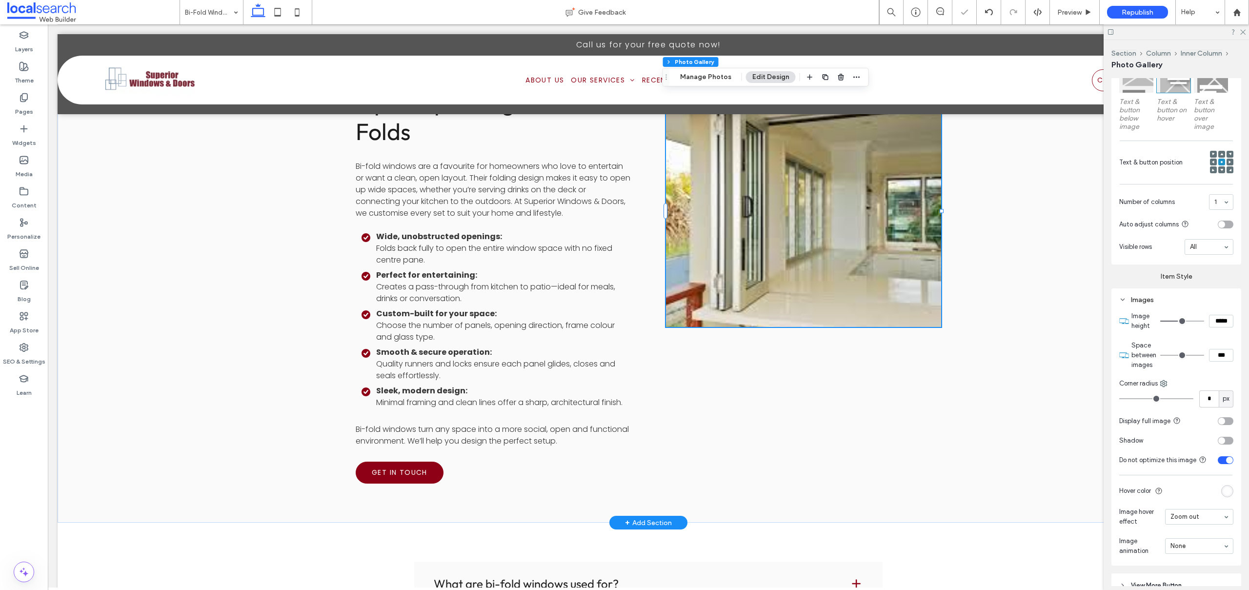
click at [748, 206] on link at bounding box center [804, 210] width 292 height 248
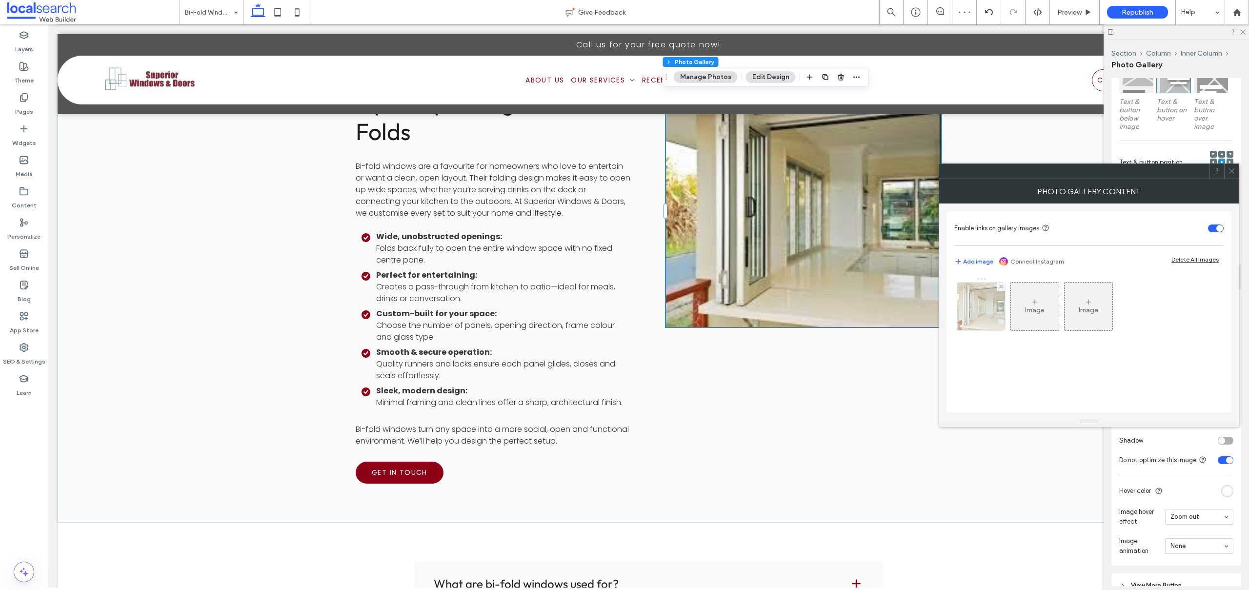
click at [983, 311] on img at bounding box center [981, 306] width 72 height 48
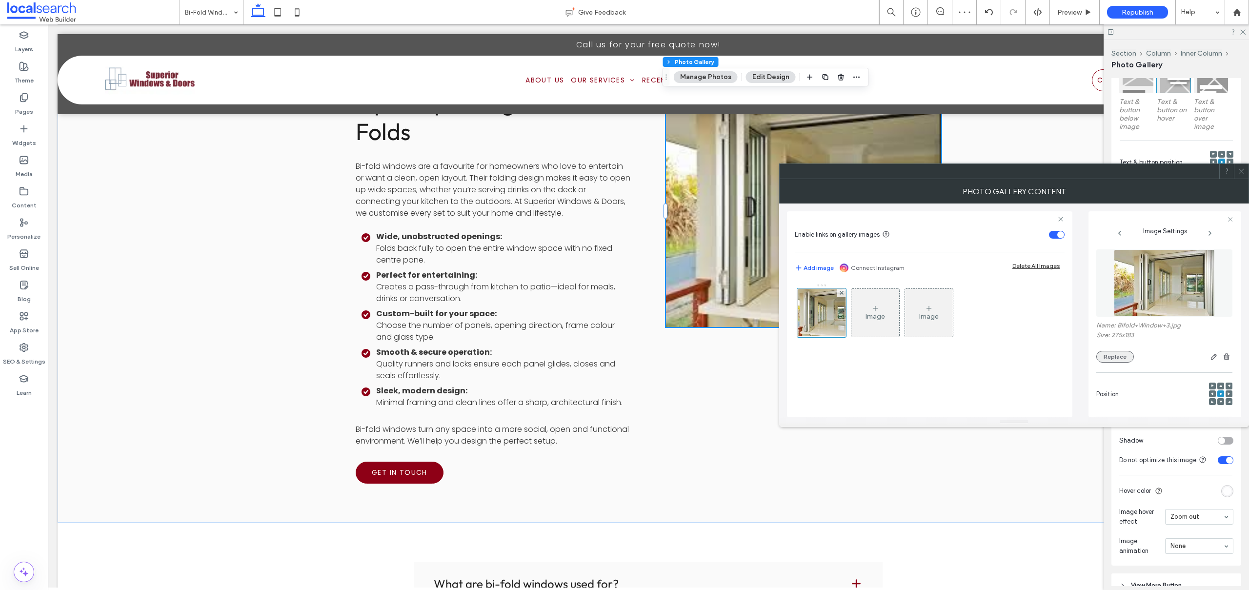
click at [1116, 356] on button "Replace" at bounding box center [1115, 357] width 38 height 12
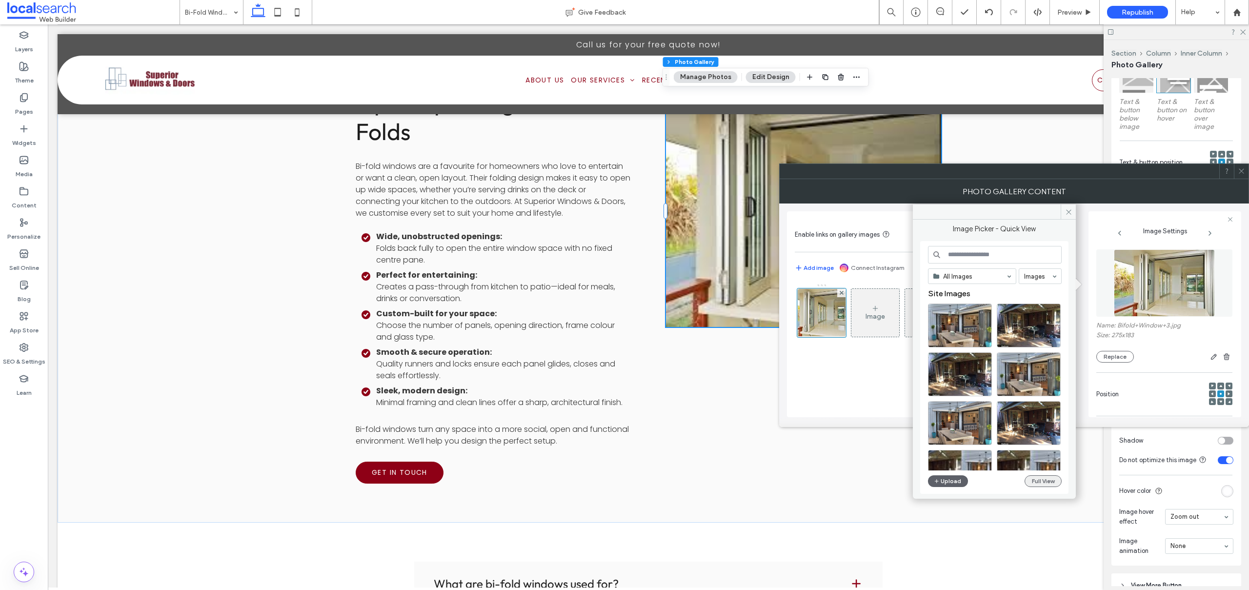
click at [1044, 475] on button "Full View" at bounding box center [1043, 481] width 37 height 12
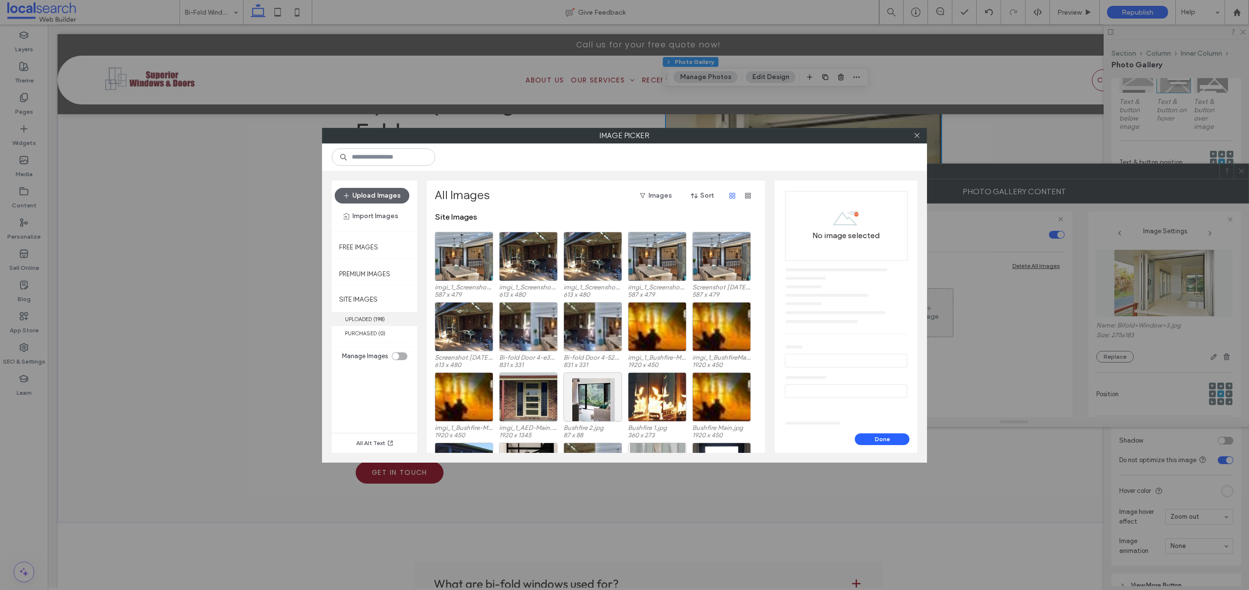
click at [373, 315] on label "UPLOADED ( 198 )" at bounding box center [374, 319] width 85 height 14
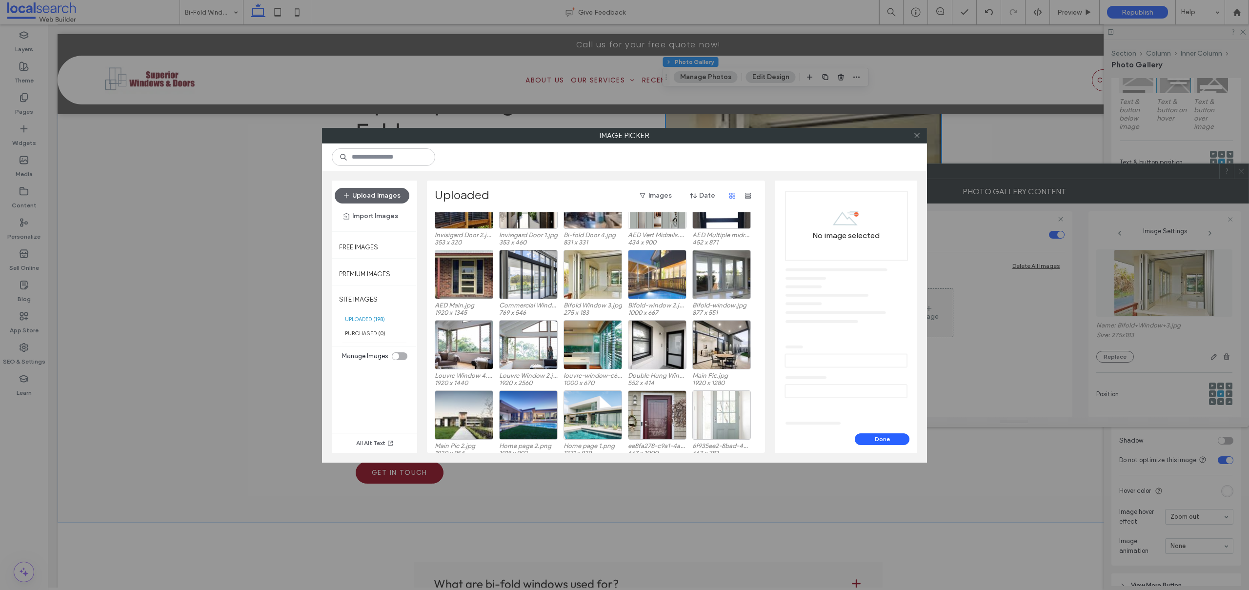
scroll to position [190, 0]
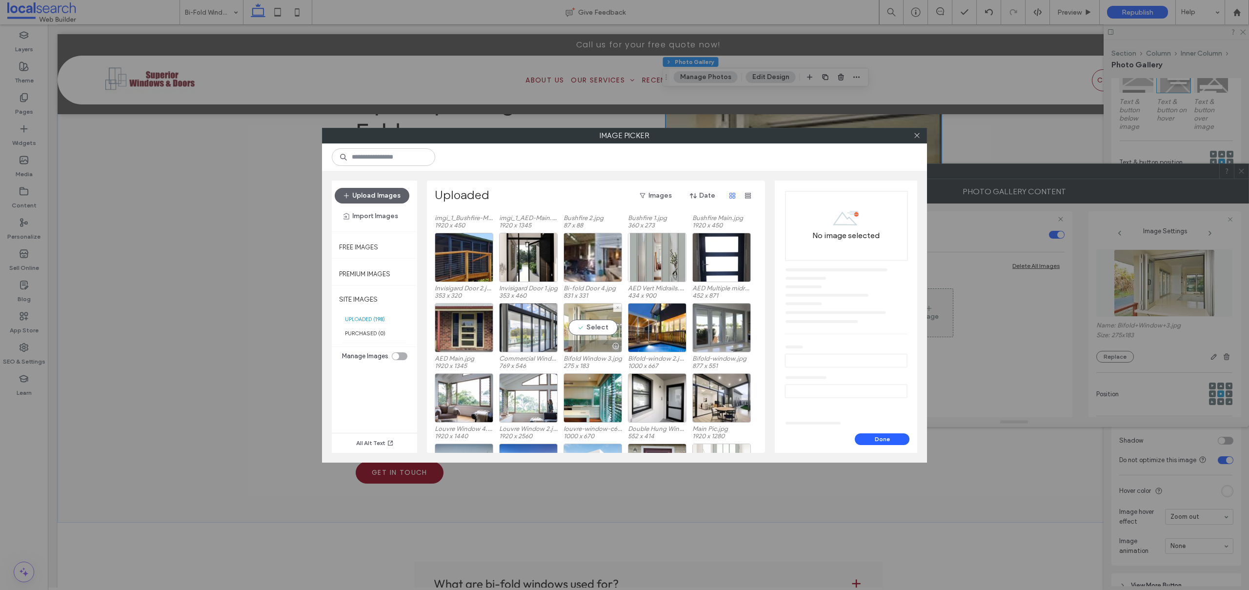
click at [588, 324] on div "Select" at bounding box center [593, 327] width 59 height 49
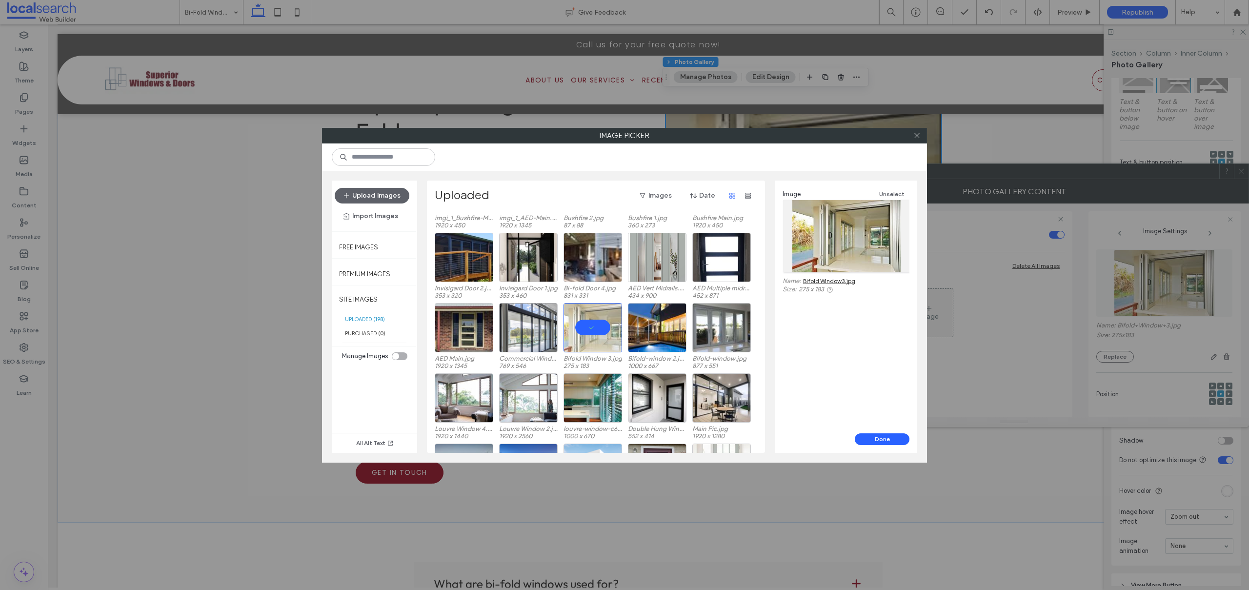
click at [815, 280] on link "Bifold Window 3.jpg" at bounding box center [829, 280] width 52 height 7
click at [916, 133] on icon at bounding box center [916, 135] width 7 height 7
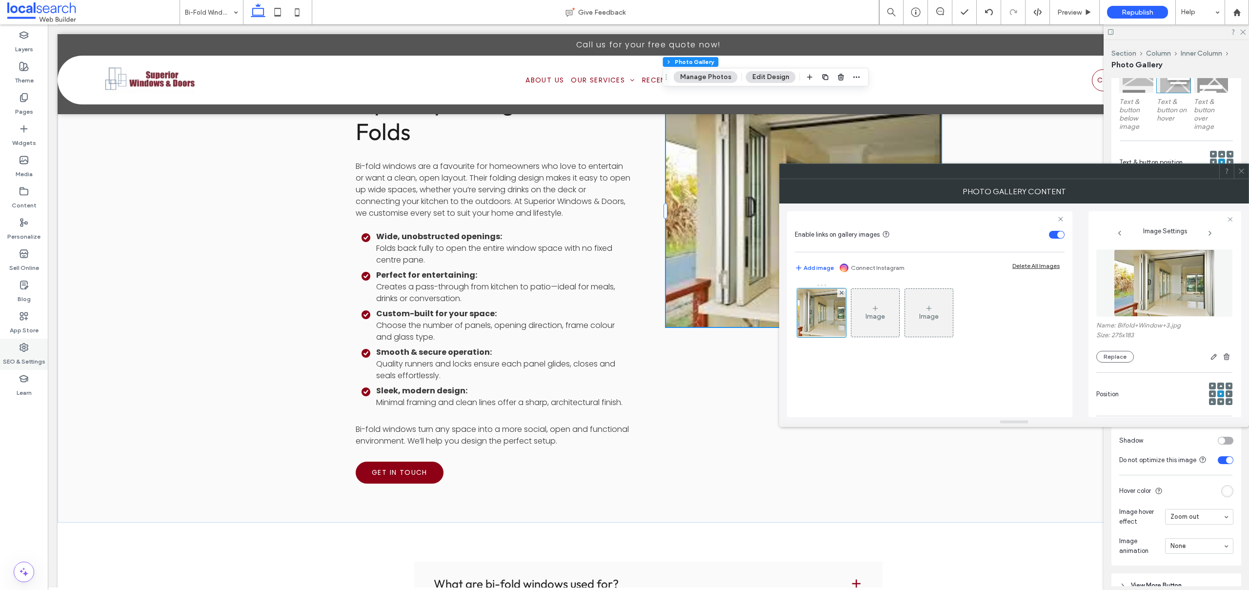
click at [35, 349] on div "SEO & Settings" at bounding box center [24, 354] width 48 height 31
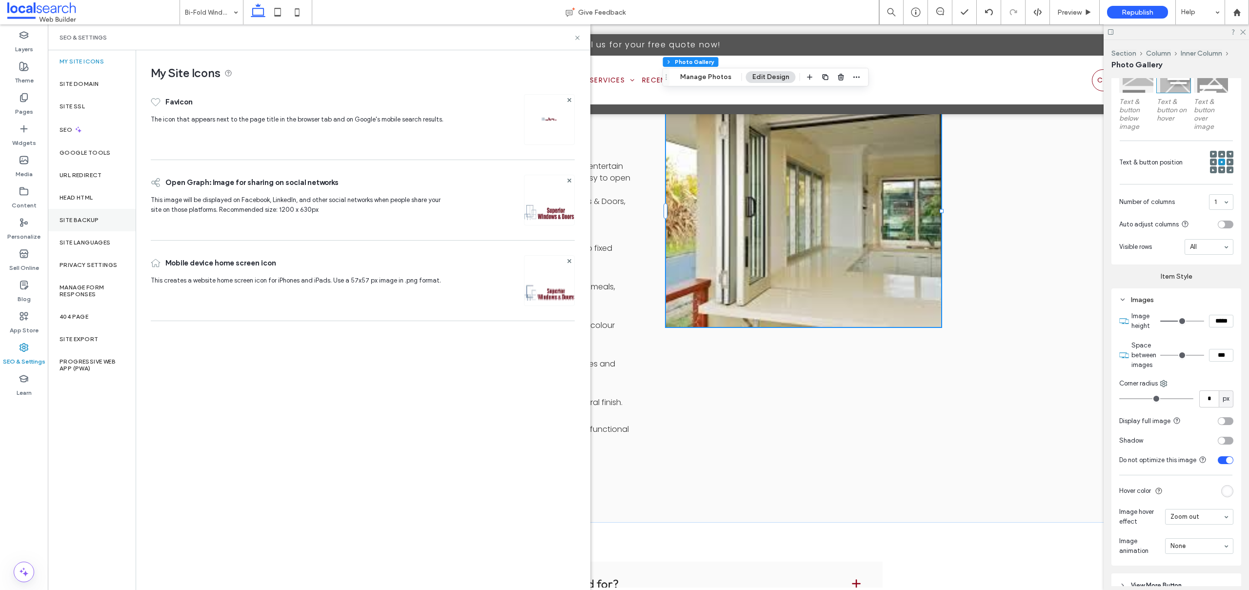
click at [103, 218] on div "Site Backup" at bounding box center [92, 220] width 88 height 22
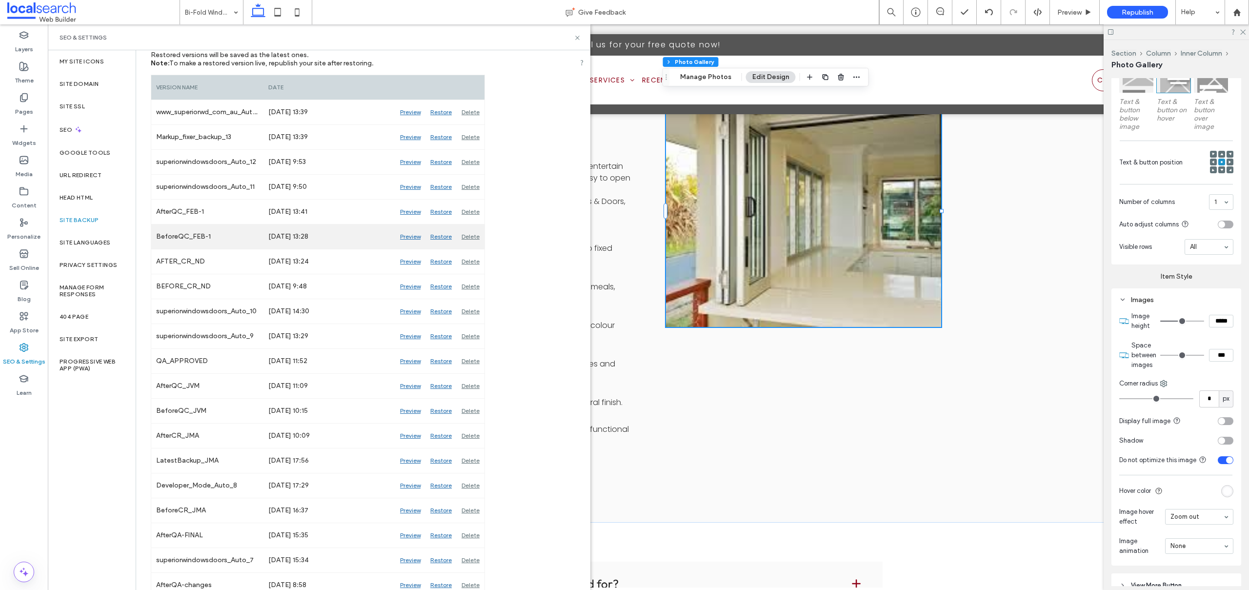
scroll to position [0, 0]
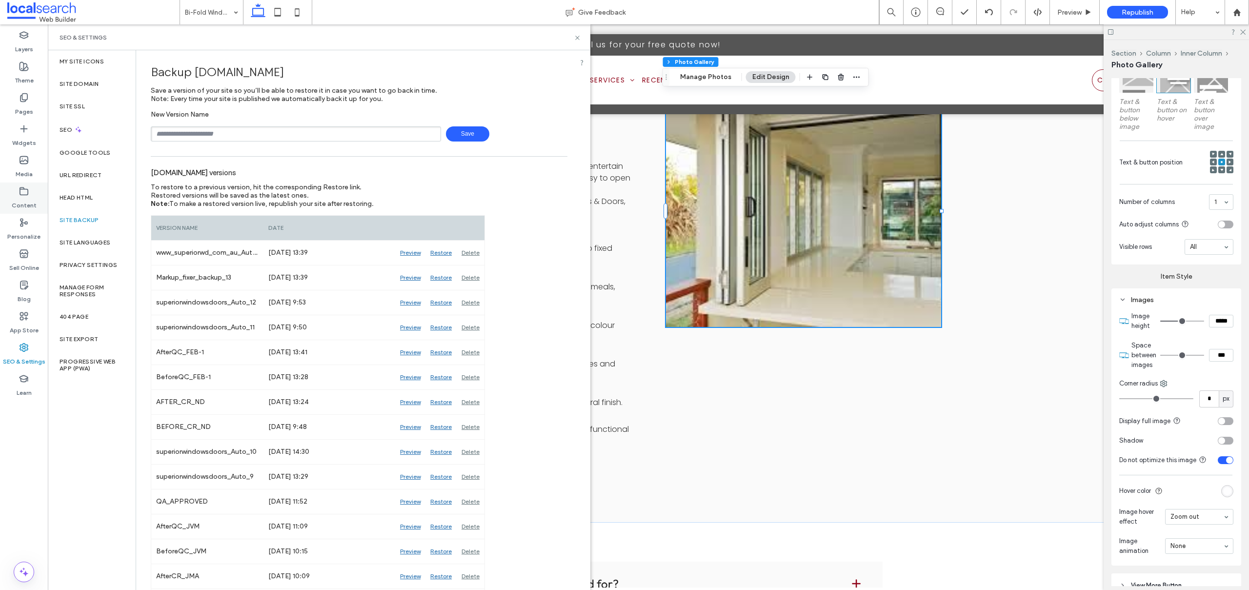
click at [23, 189] on use at bounding box center [24, 190] width 8 height 7
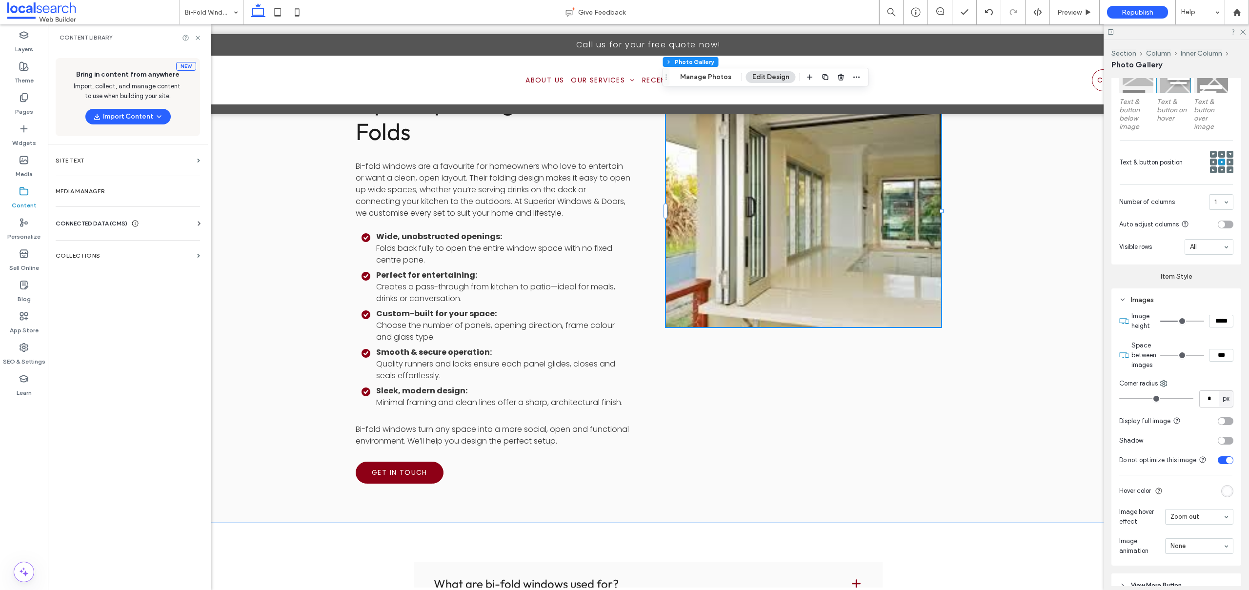
click at [92, 223] on span "CONNECTED DATA (CMS)" at bounding box center [92, 224] width 72 height 10
click at [95, 247] on label "Business Info" at bounding box center [129, 247] width 133 height 7
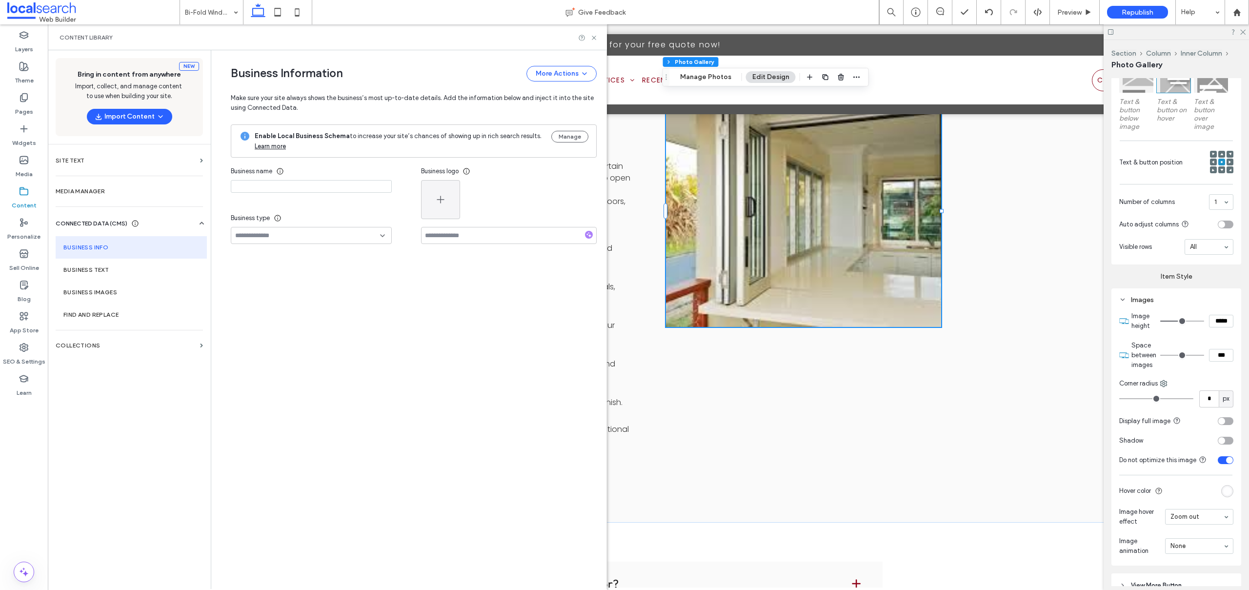
type input "**********"
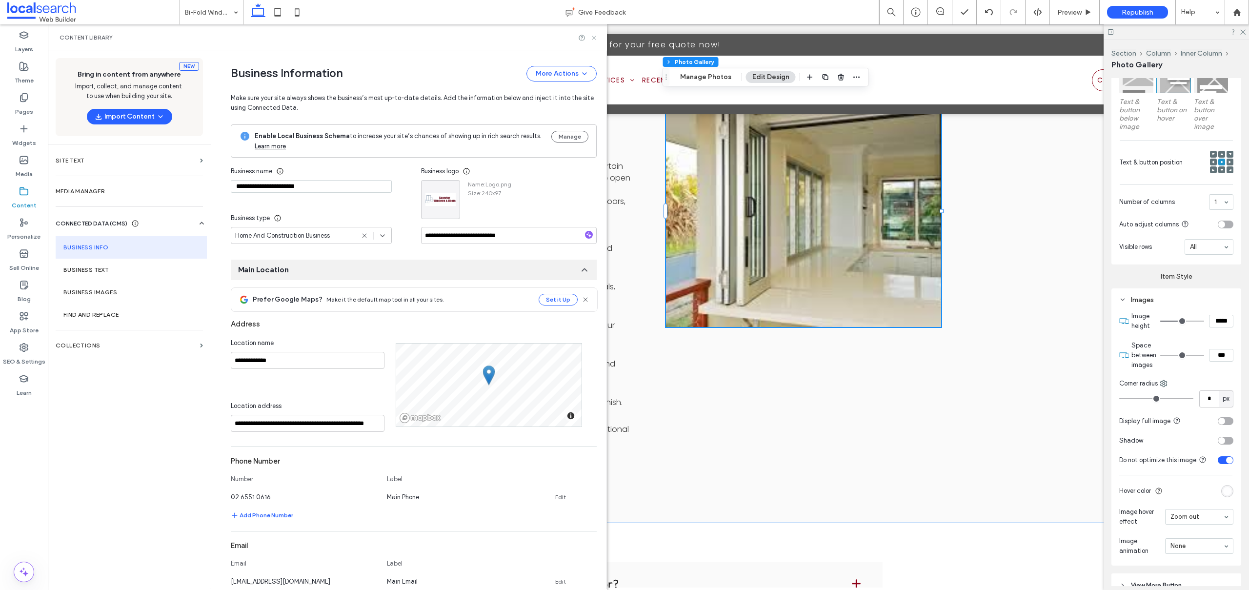
click at [595, 35] on icon at bounding box center [593, 37] width 7 height 7
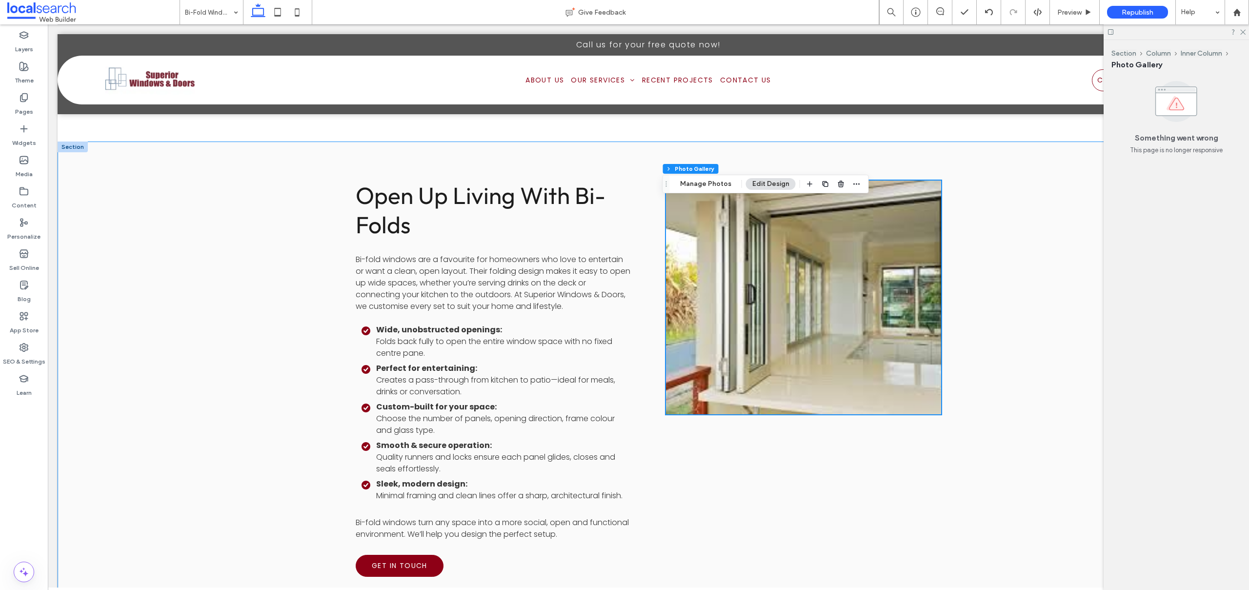
scroll to position [689, 0]
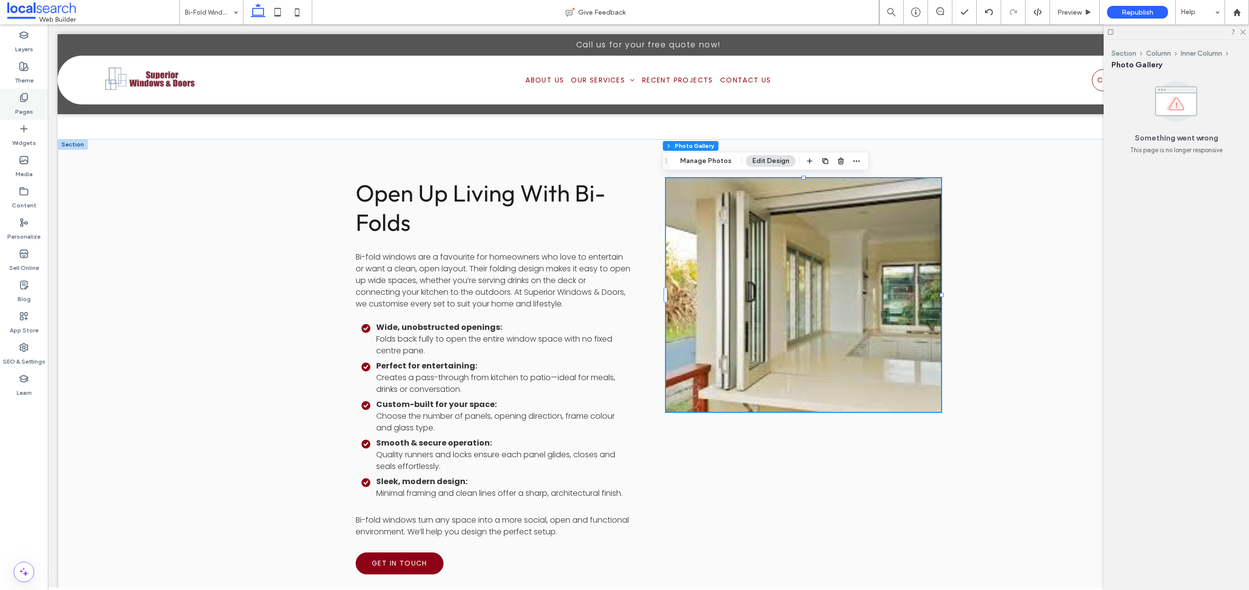
click at [18, 100] on div "Pages" at bounding box center [24, 104] width 48 height 31
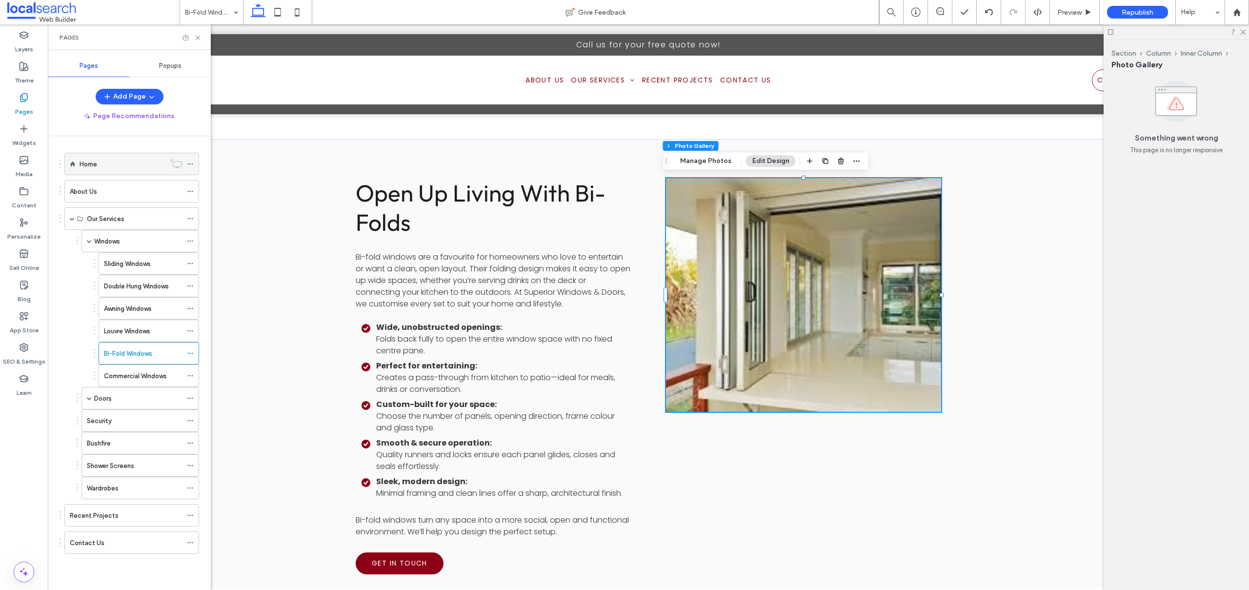
click at [108, 159] on div "Home" at bounding box center [122, 164] width 85 height 10
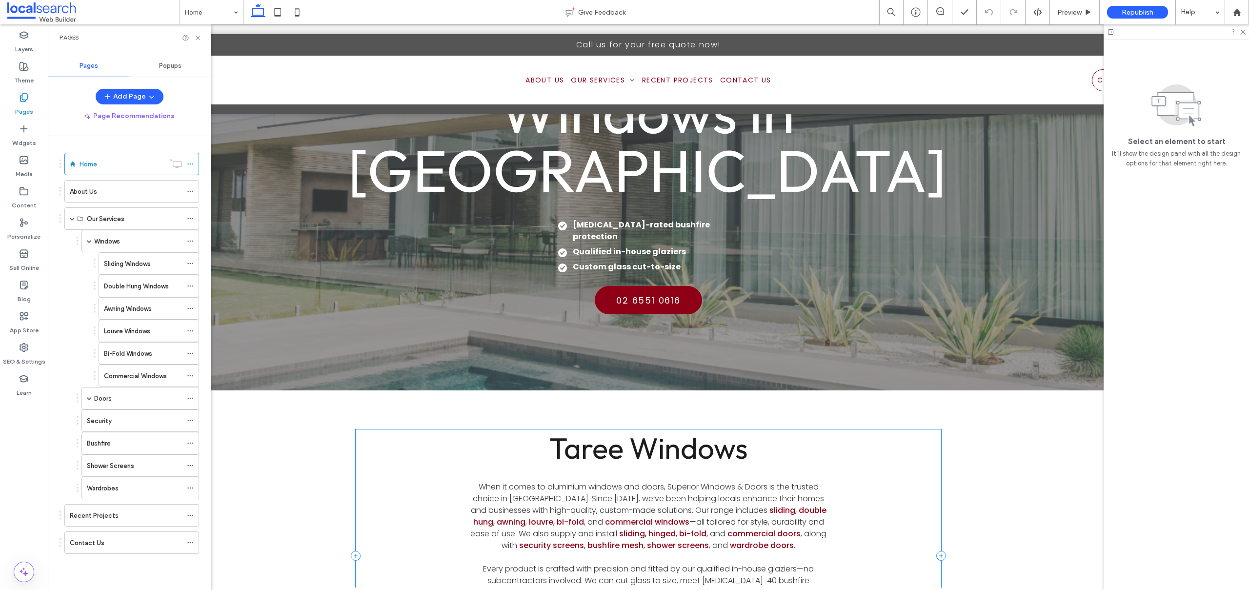
scroll to position [202, 0]
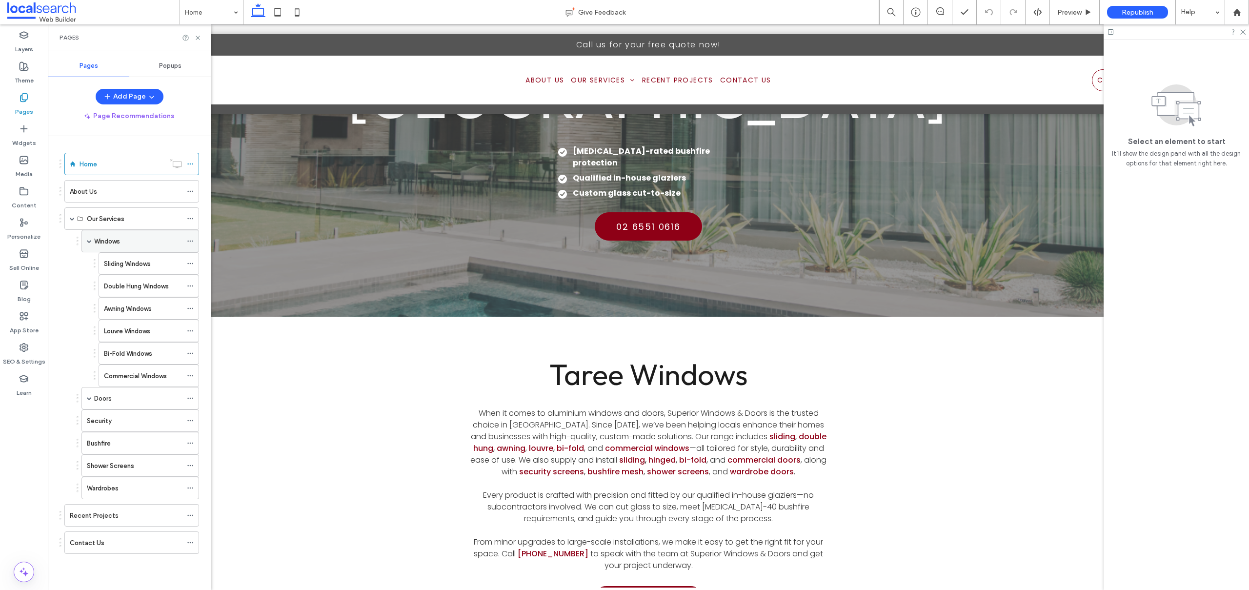
click at [100, 241] on label "Windows" at bounding box center [107, 241] width 26 height 17
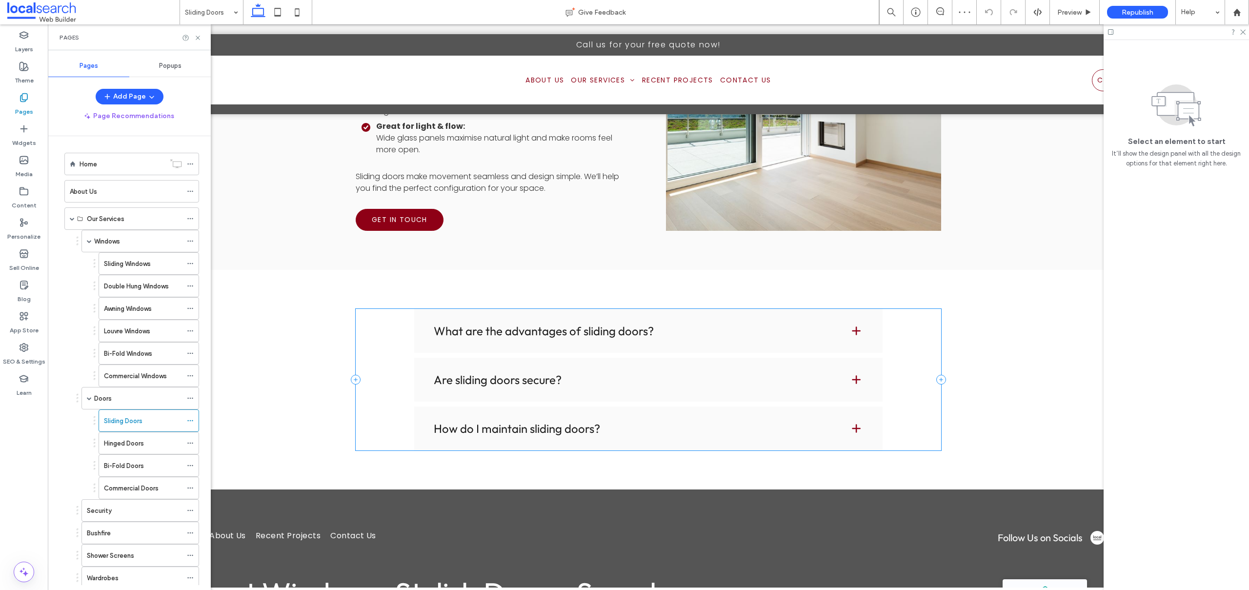
scroll to position [1016, 0]
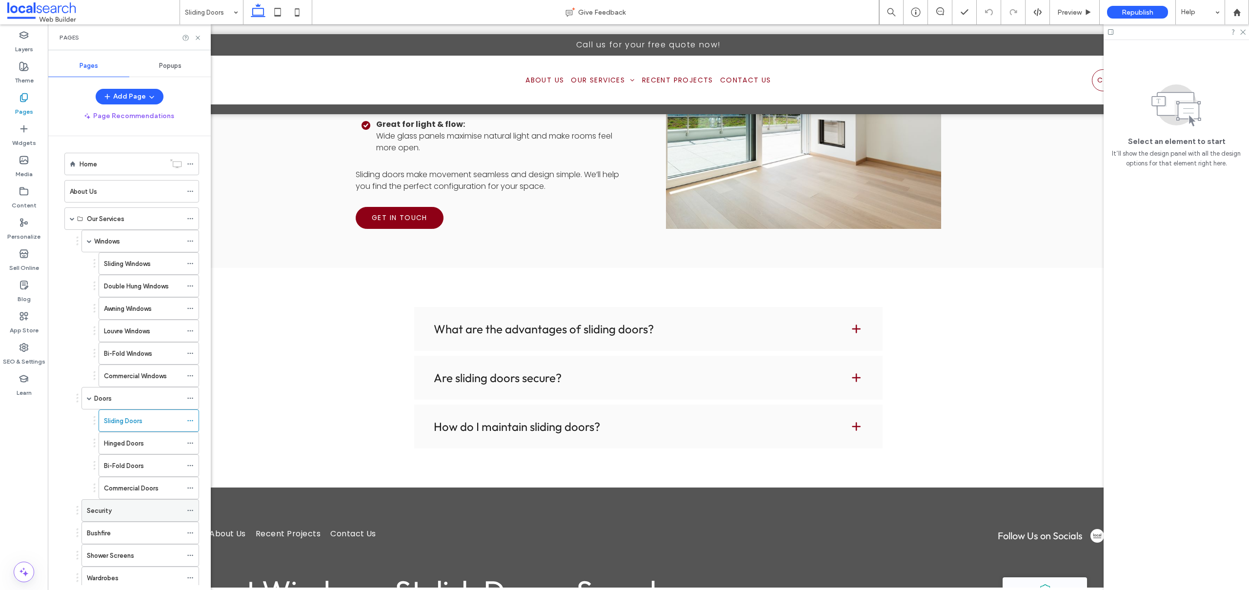
click at [110, 518] on div "Security" at bounding box center [134, 510] width 95 height 21
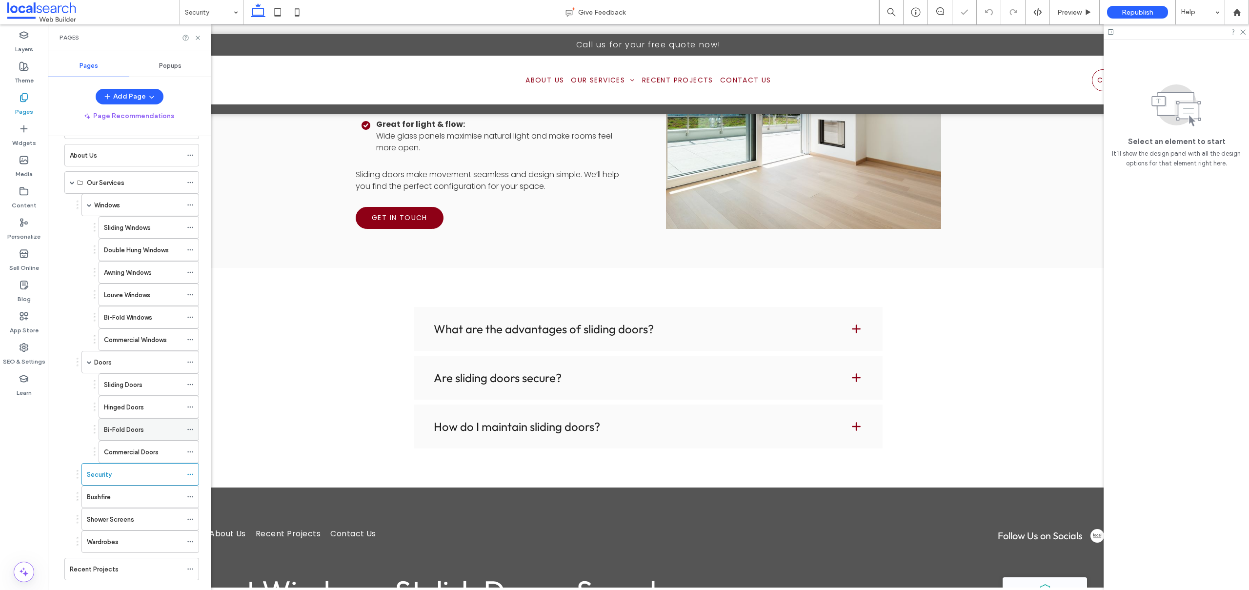
scroll to position [83, 0]
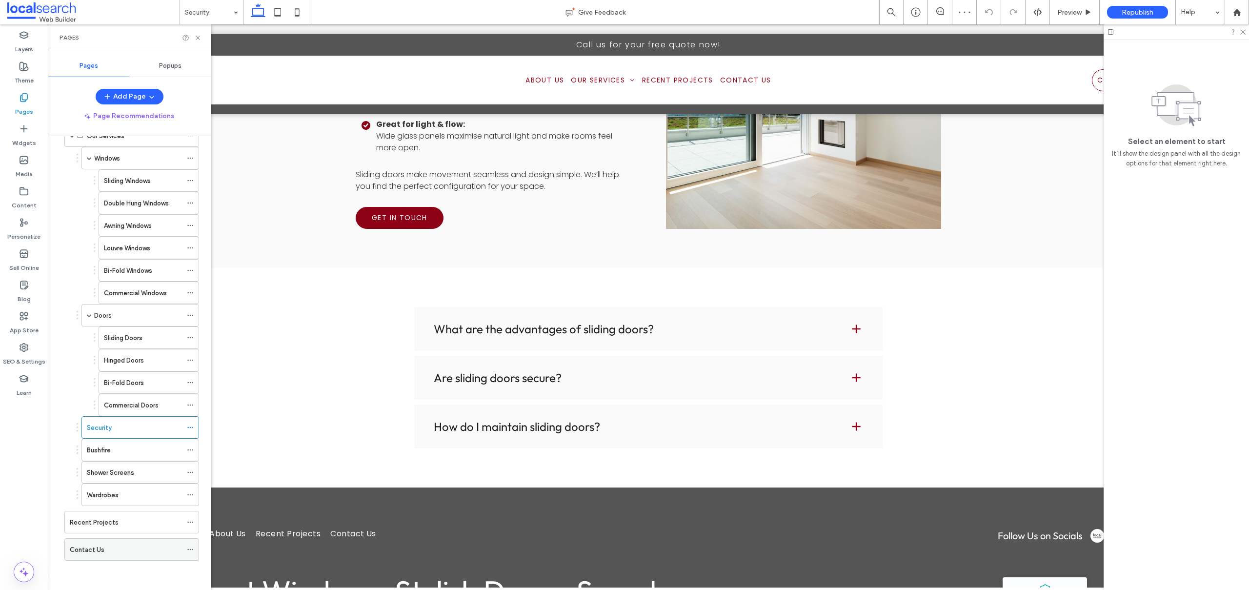
click at [96, 545] on label "Contact Us" at bounding box center [87, 549] width 35 height 17
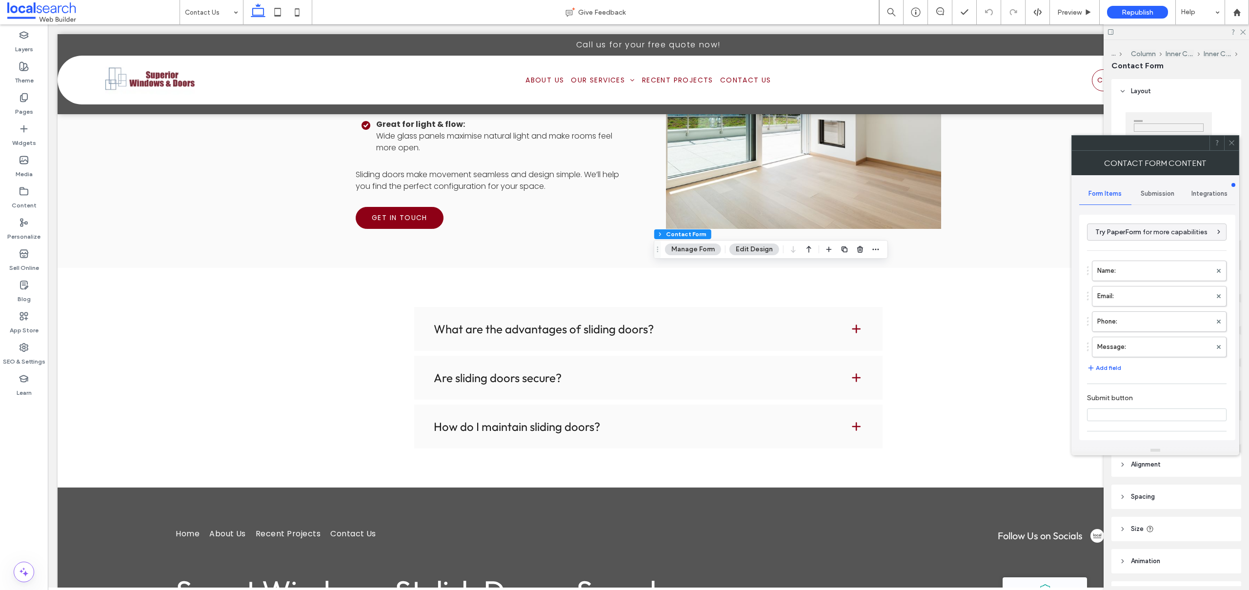
type input "**********"
type input "*"
type input "***"
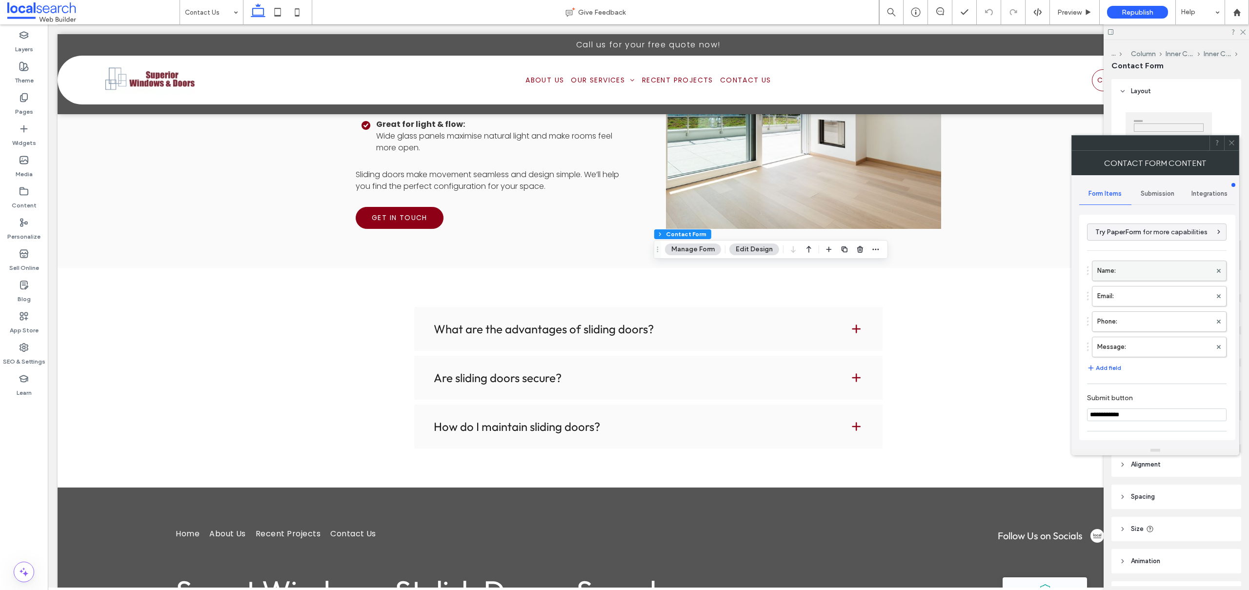
click at [1118, 262] on label "Name:" at bounding box center [1154, 271] width 114 height 20
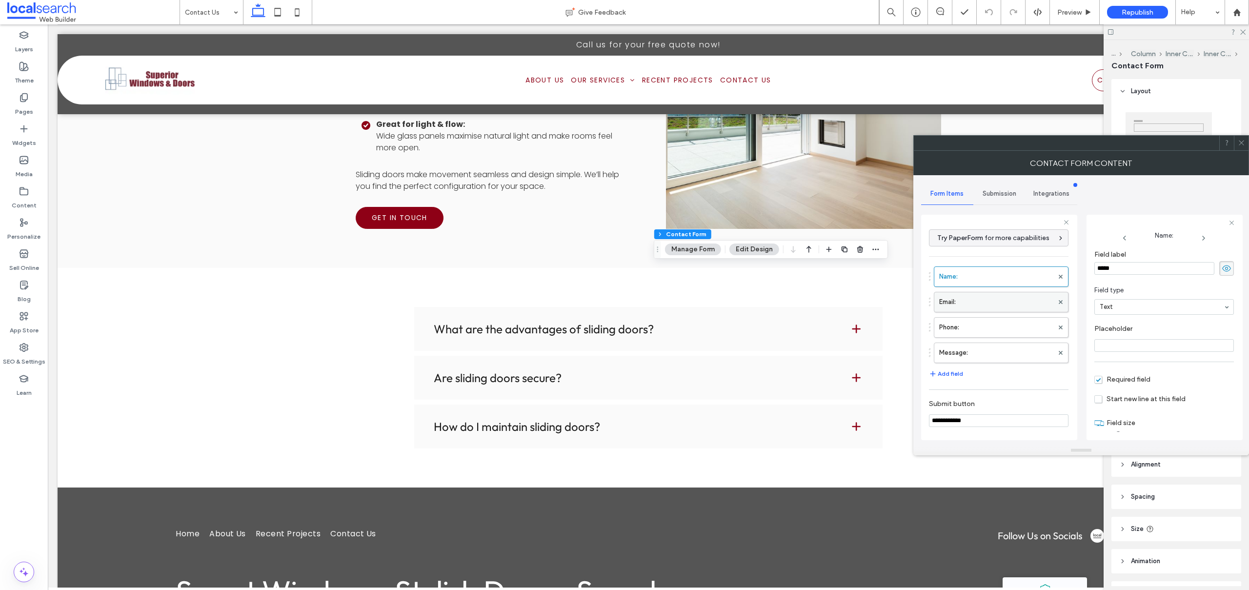
click at [997, 306] on label "Email:" at bounding box center [996, 302] width 114 height 20
click at [1006, 329] on label "Phone:" at bounding box center [996, 328] width 114 height 20
click at [1004, 354] on label "Message:" at bounding box center [996, 353] width 114 height 20
type input "**"
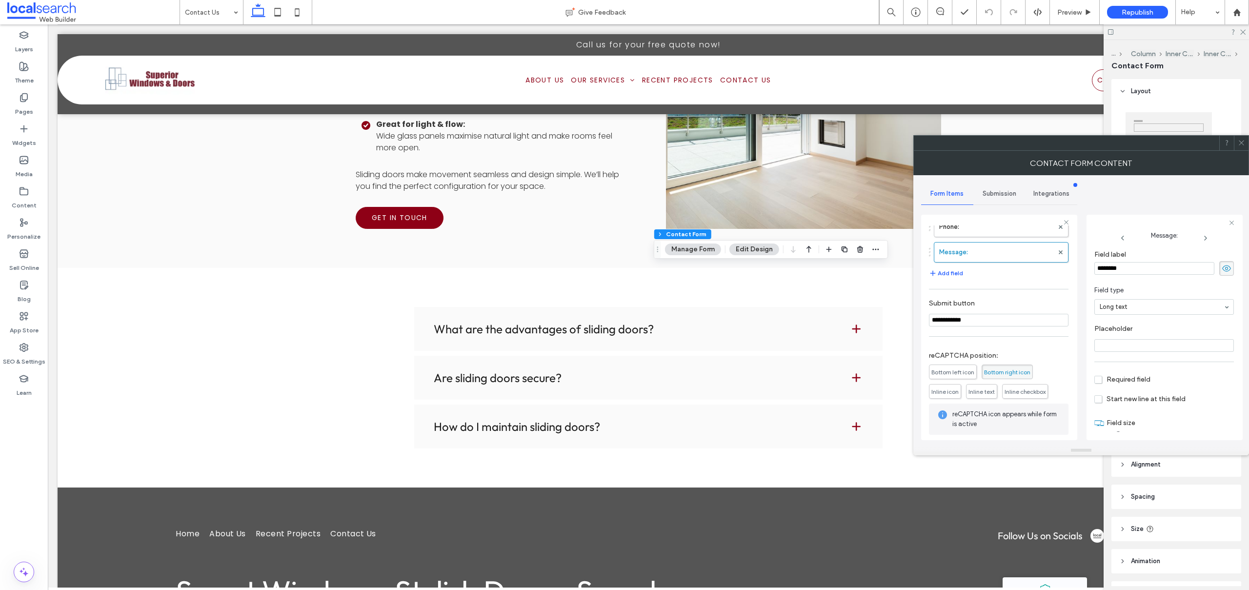
scroll to position [147, 0]
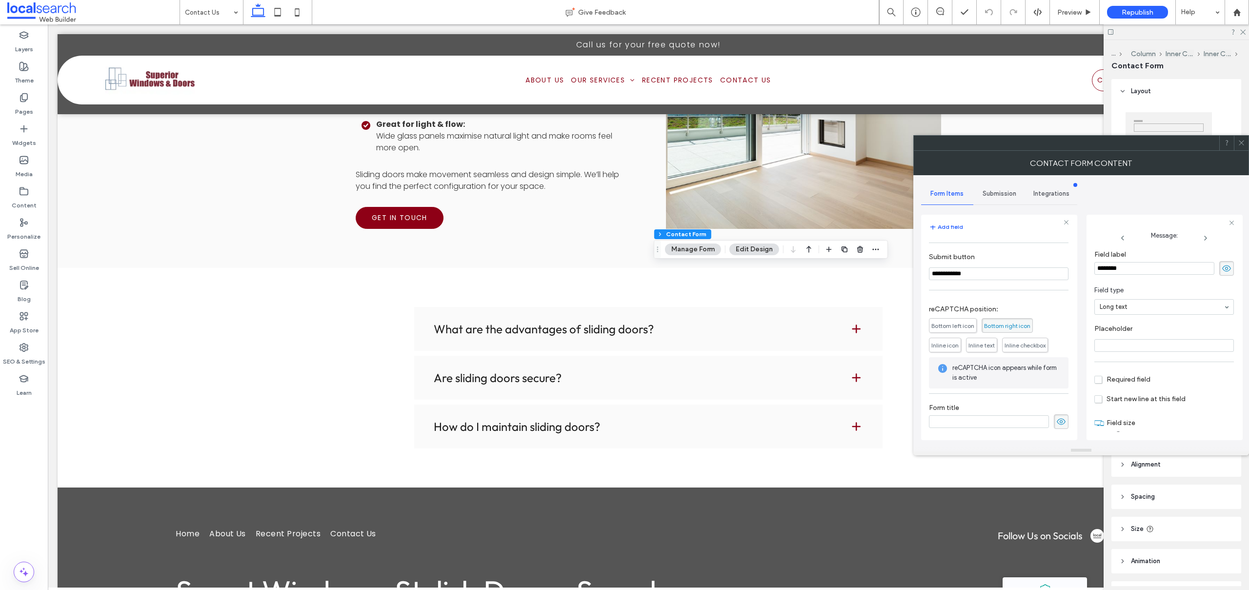
click at [995, 196] on span "Submission" at bounding box center [1000, 194] width 34 height 8
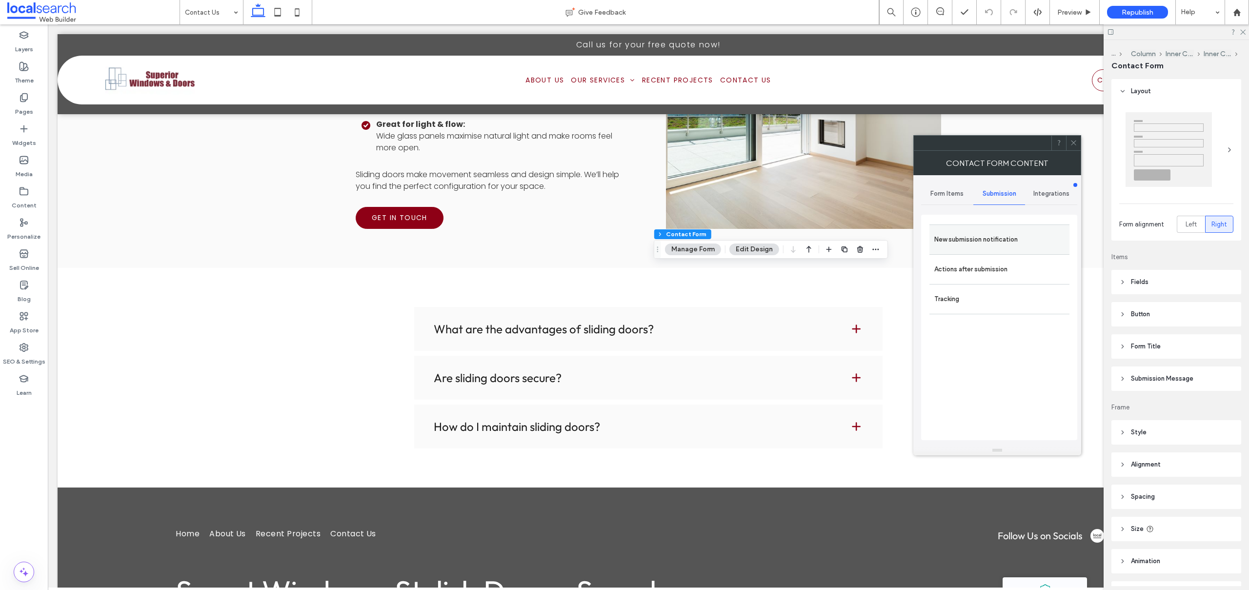
click at [1002, 238] on label "New submission notification" at bounding box center [999, 240] width 130 height 20
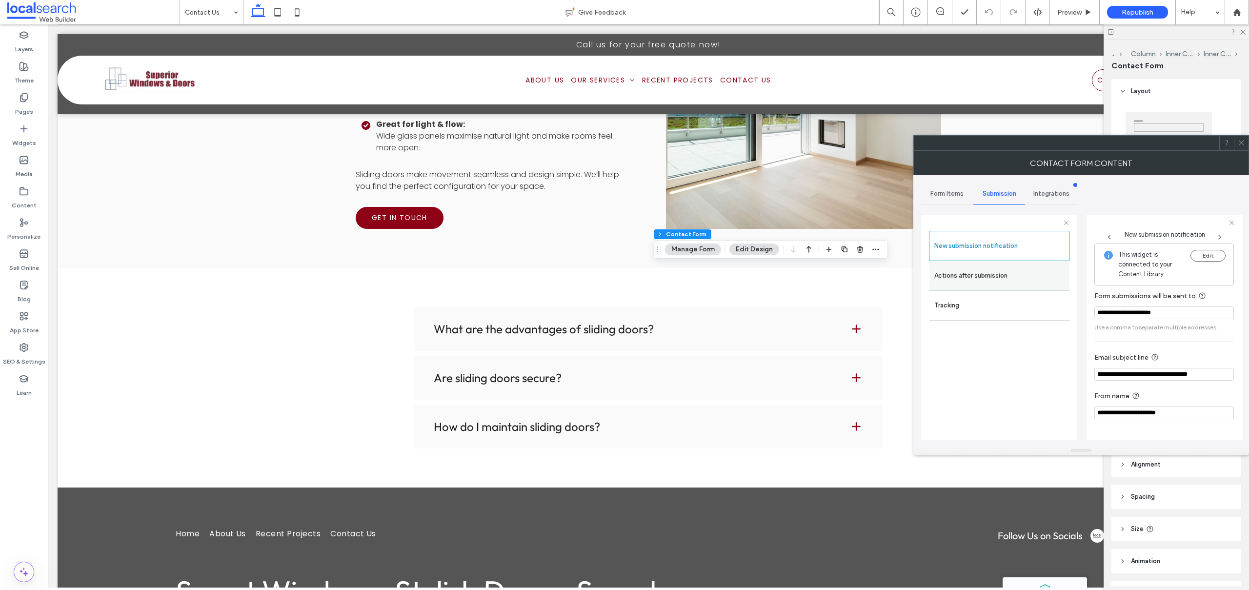
click at [1004, 276] on label "Actions after submission" at bounding box center [999, 276] width 130 height 20
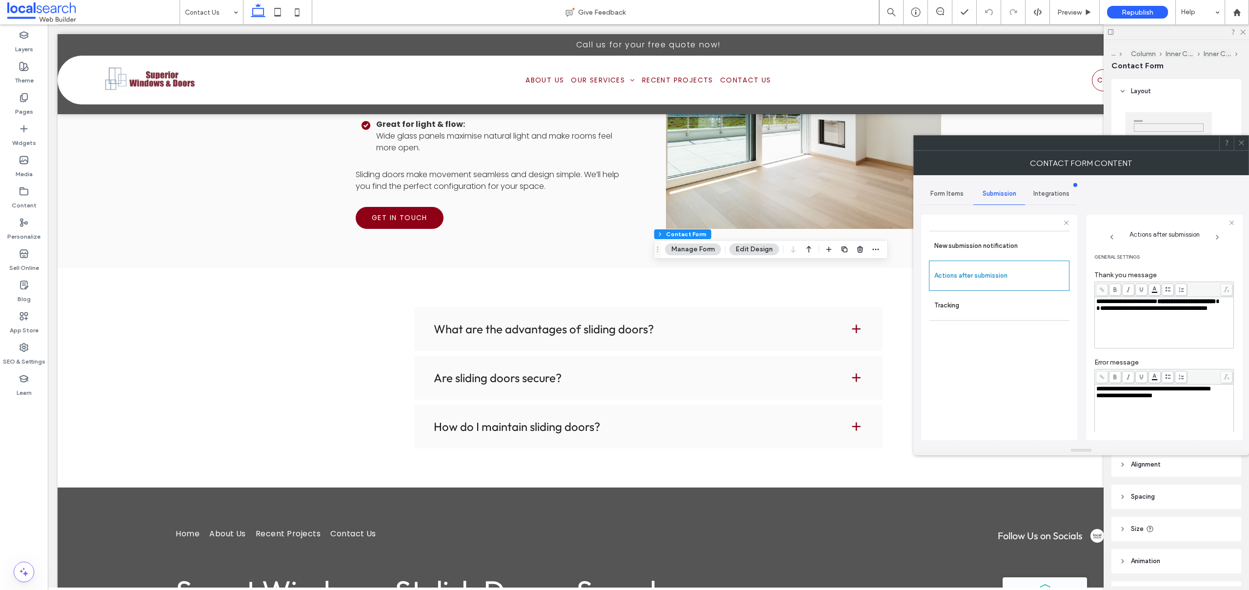
click at [1241, 141] on icon at bounding box center [1241, 142] width 7 height 7
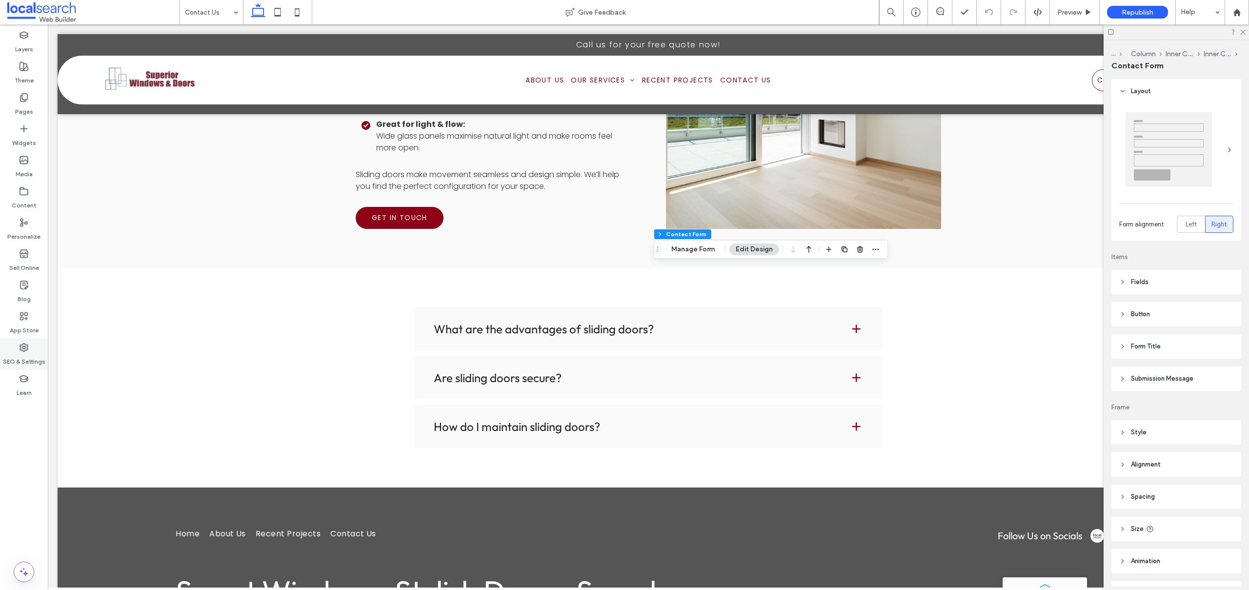
click at [28, 362] on label "SEO & Settings" at bounding box center [24, 359] width 42 height 14
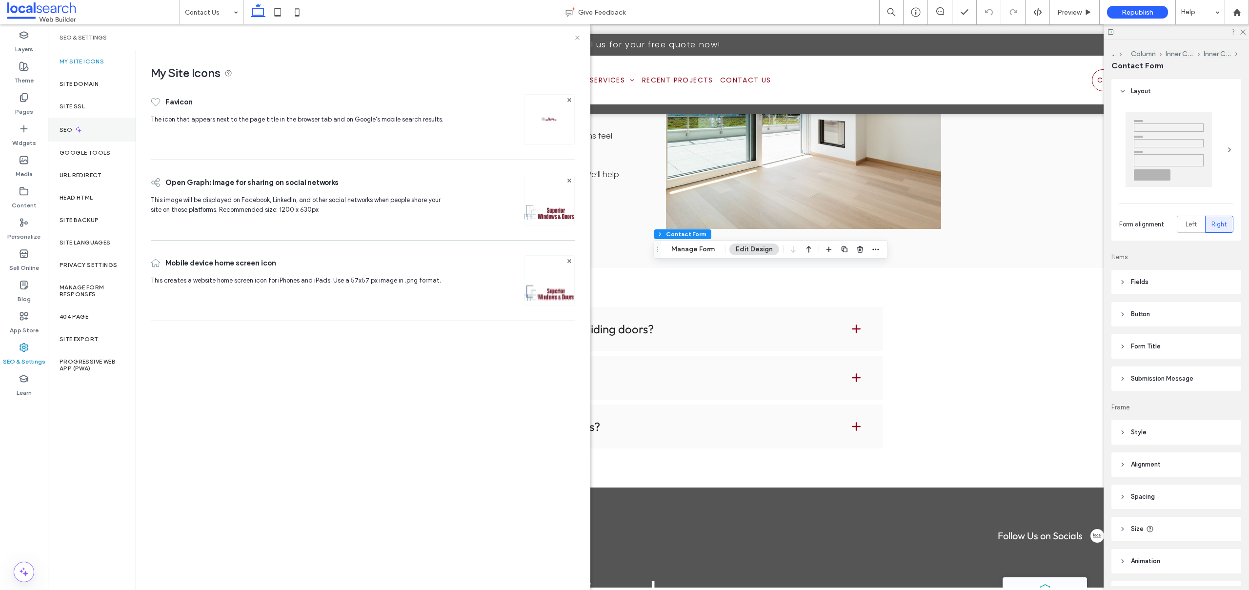
click at [104, 124] on div "SEO" at bounding box center [92, 130] width 88 height 24
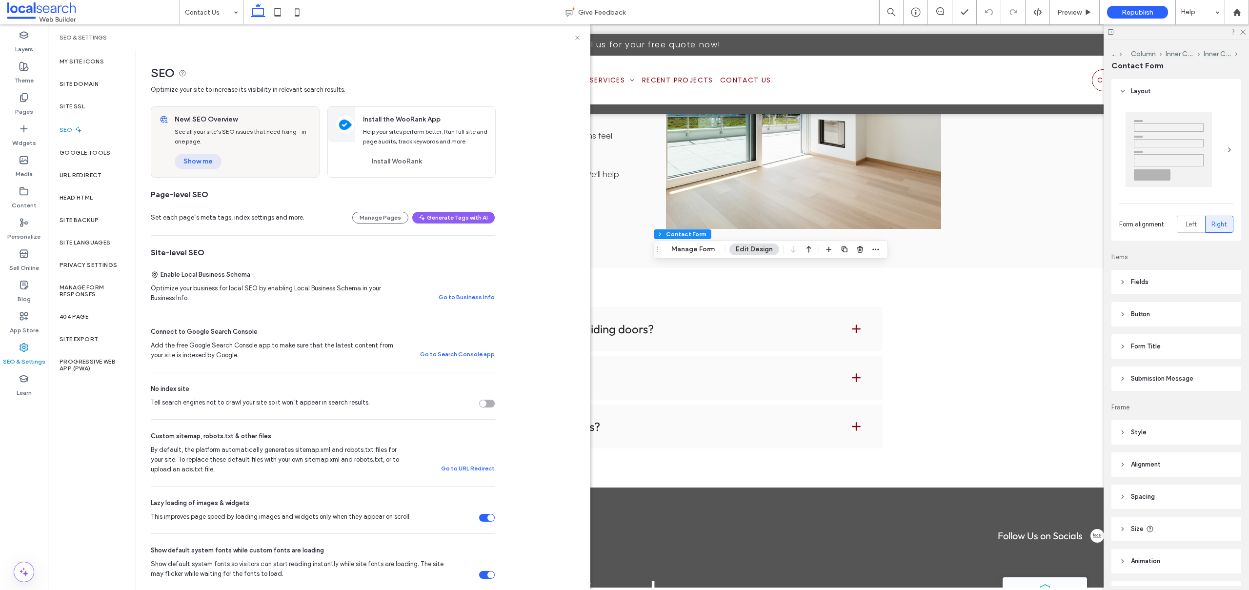
click at [203, 160] on button "Show me" at bounding box center [198, 162] width 47 height 16
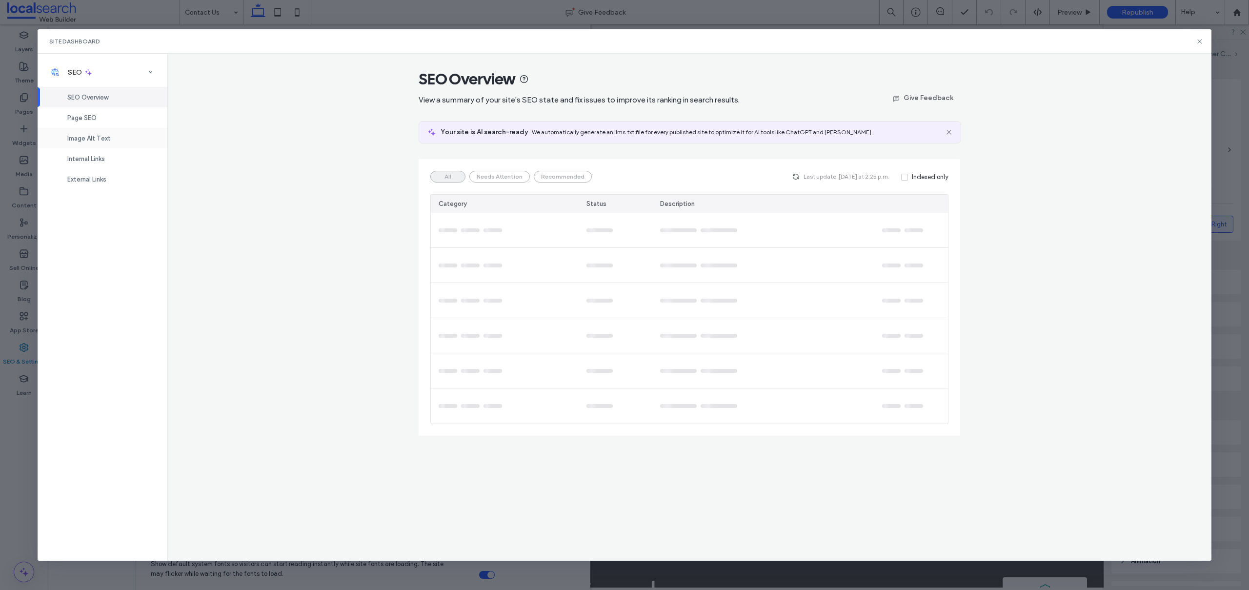
click at [94, 137] on span "Image Alt Text" at bounding box center [88, 138] width 43 height 7
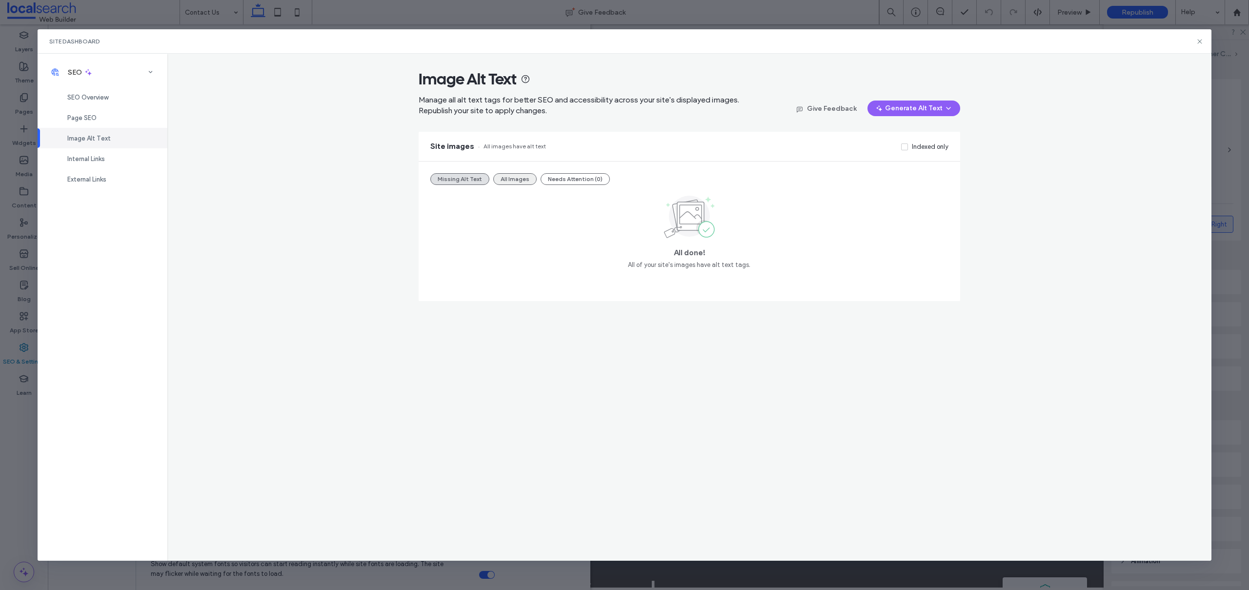
click at [510, 180] on button "All Images" at bounding box center [514, 179] width 43 height 12
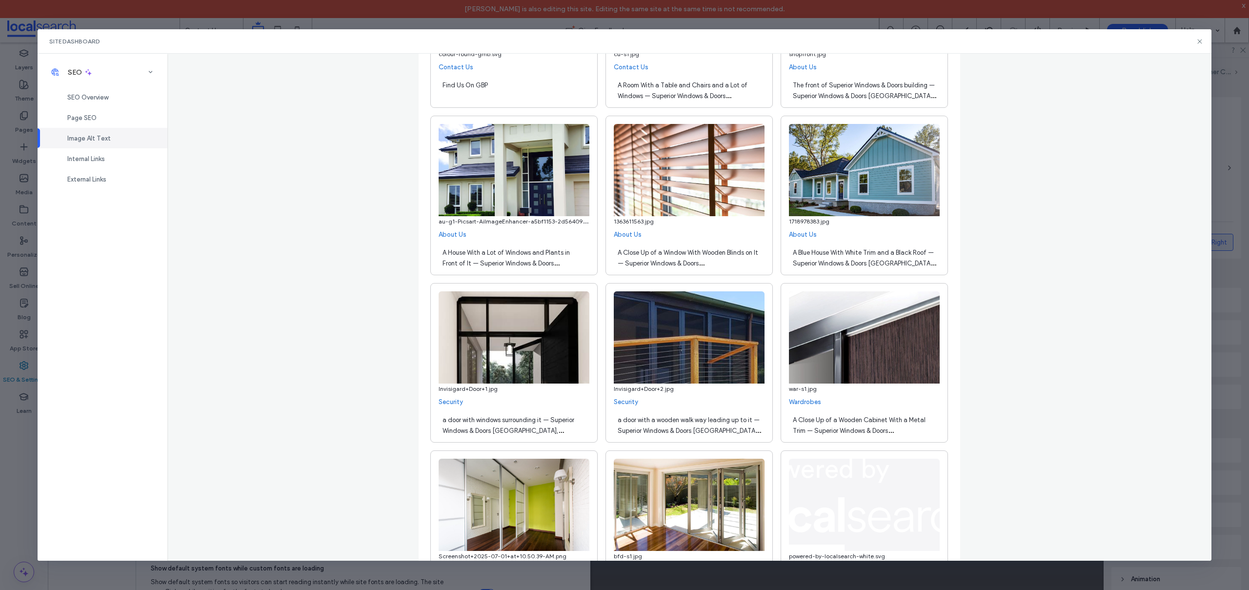
scroll to position [1784, 0]
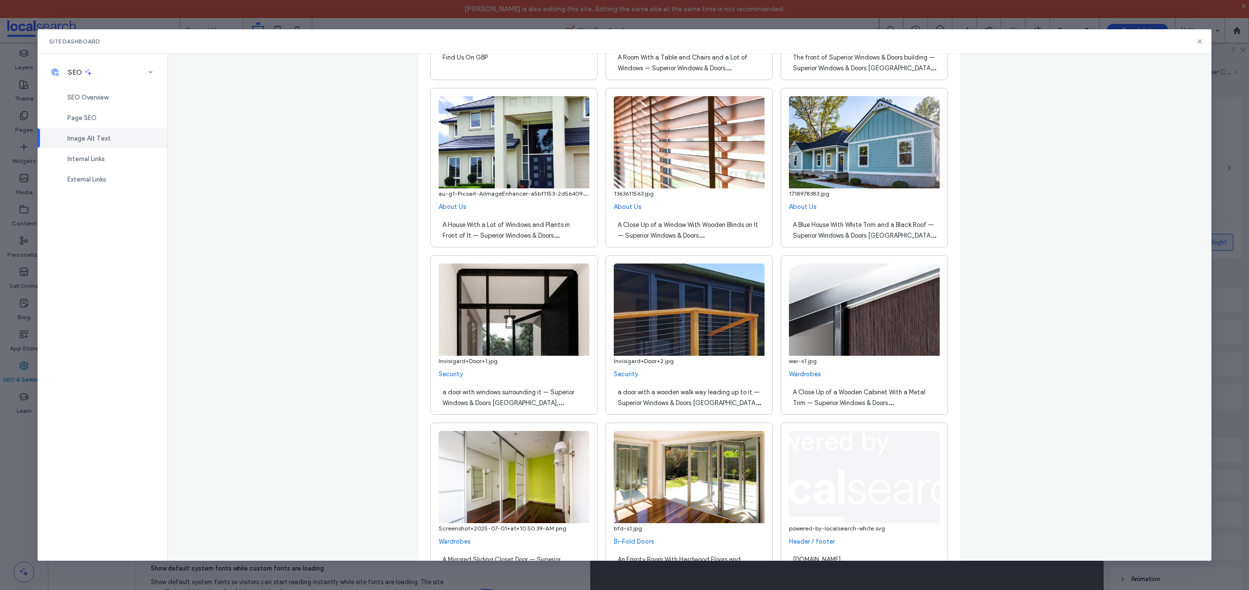
click at [439, 389] on div "a door with windows surrounding it — Superior Windows & Doors Taree, NSW" at bounding box center [514, 396] width 151 height 27
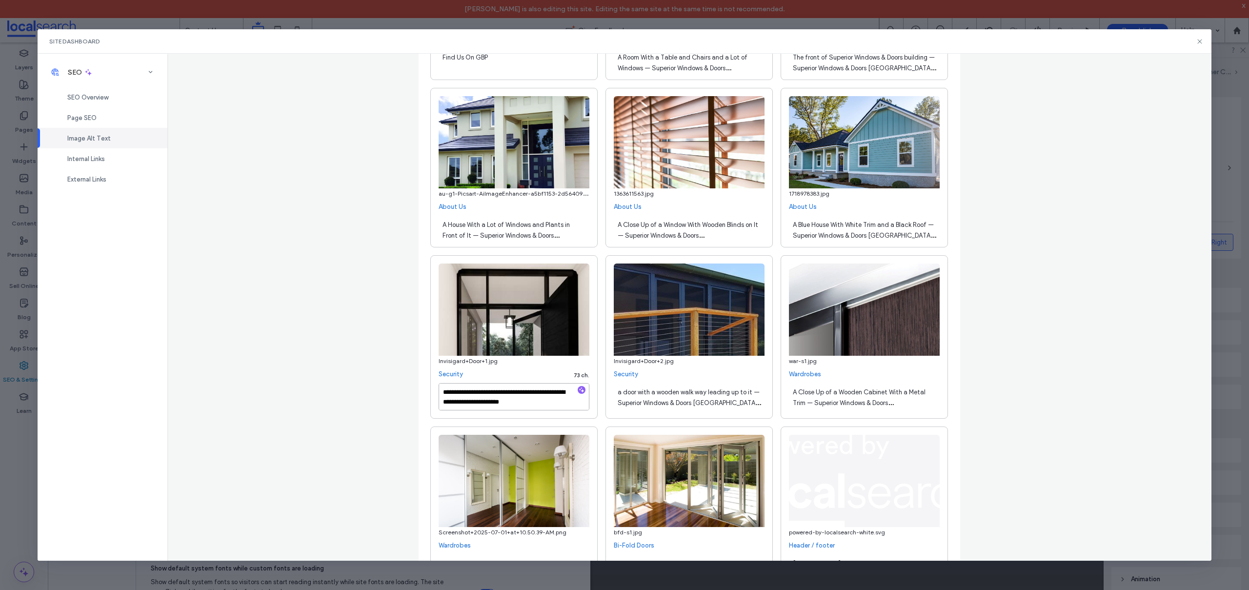
click at [441, 395] on textarea "**********" at bounding box center [514, 396] width 151 height 27
type textarea "**********"
click at [629, 389] on span "a door with a wooden walk way leading up to it — Superior Windows & Doors Taree…" at bounding box center [689, 402] width 143 height 29
click at [618, 388] on textarea "**********" at bounding box center [689, 396] width 151 height 27
type textarea "**********"
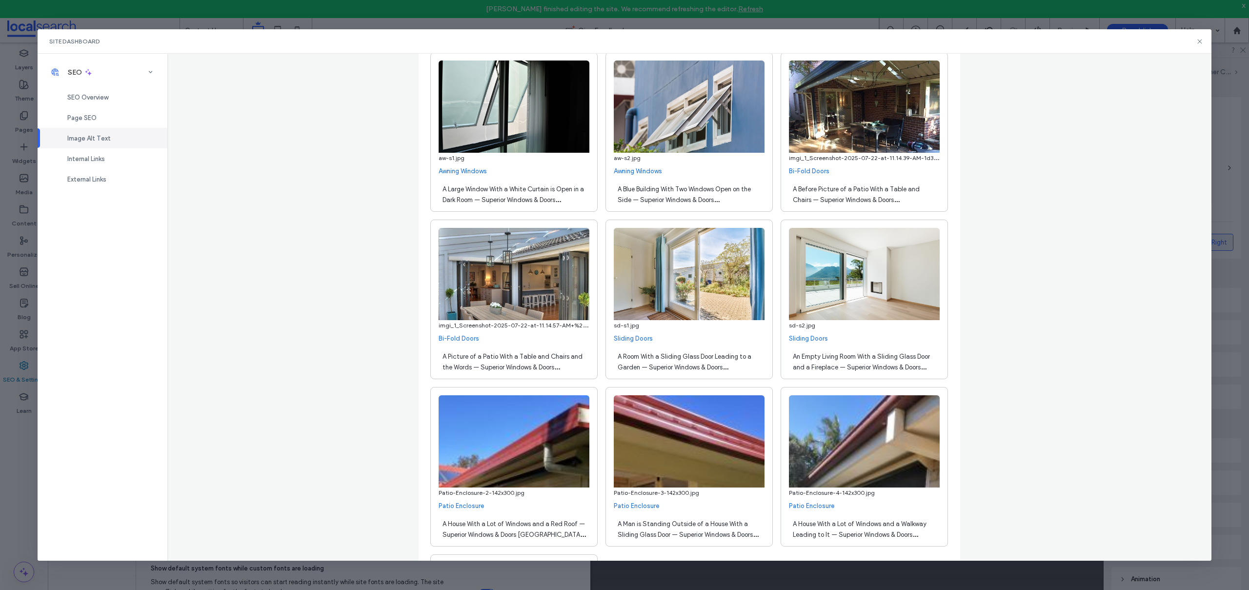
scroll to position [4495, 0]
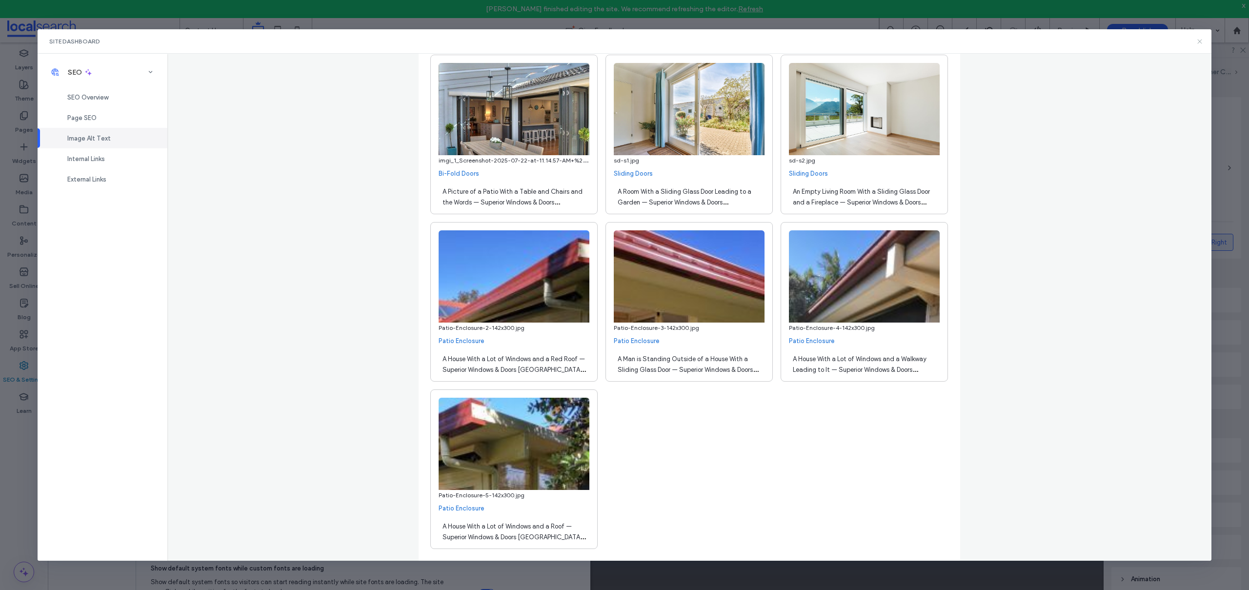
click at [1200, 41] on use at bounding box center [1200, 41] width 4 height 4
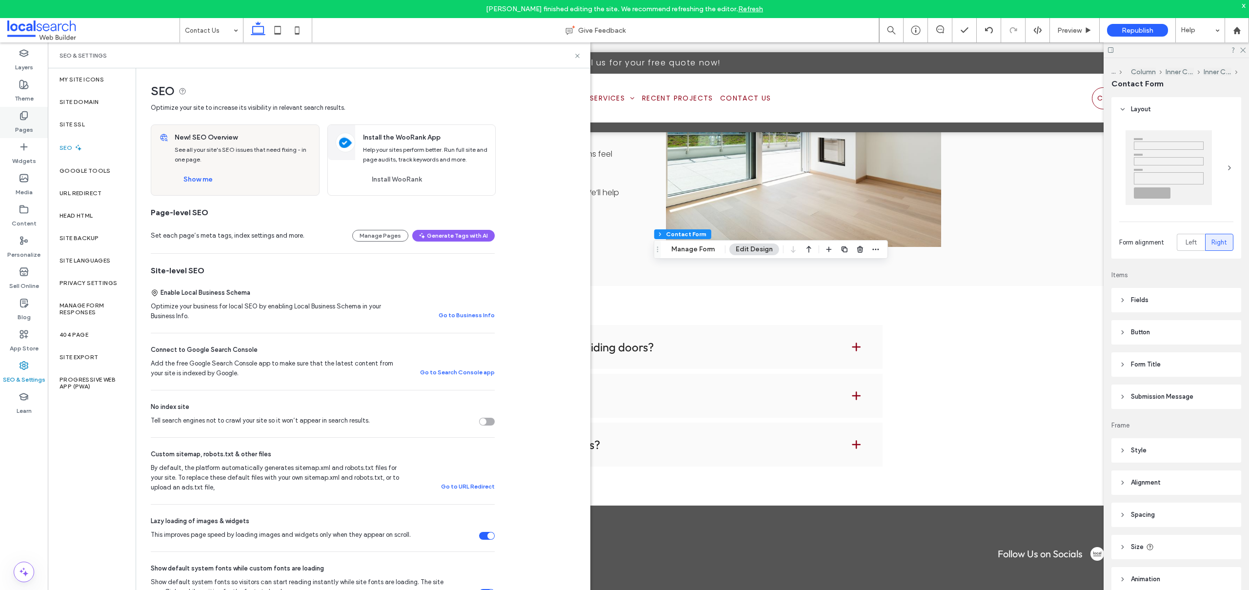
click at [38, 117] on div "Pages" at bounding box center [24, 122] width 48 height 31
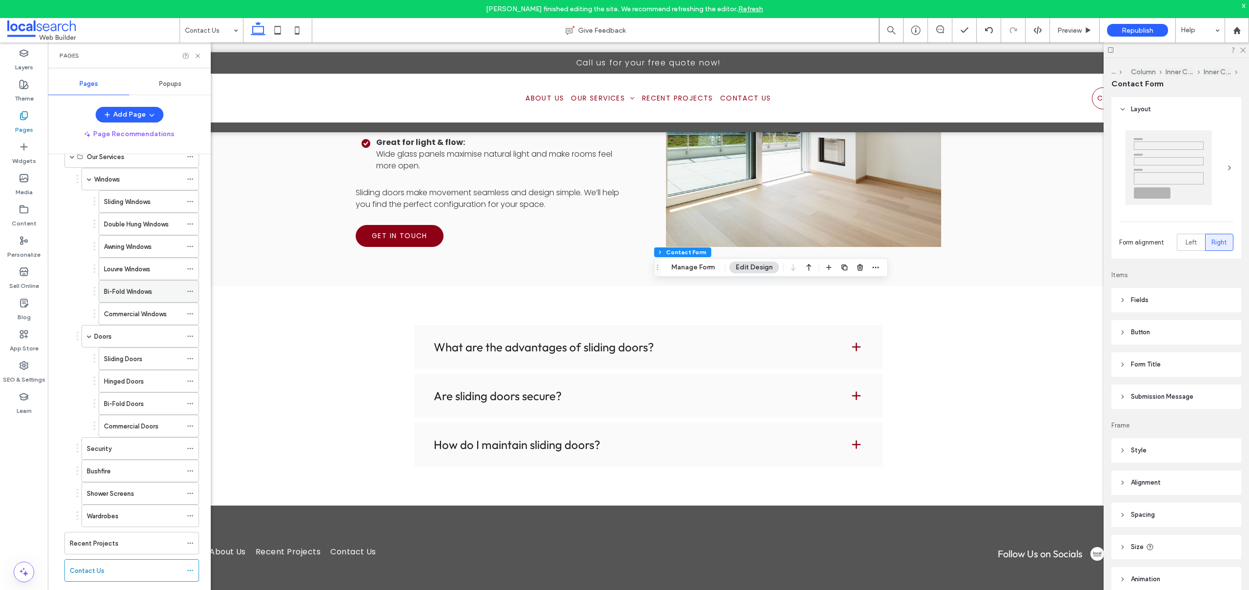
scroll to position [83, 0]
click at [104, 536] on label "Recent Projects" at bounding box center [94, 540] width 49 height 17
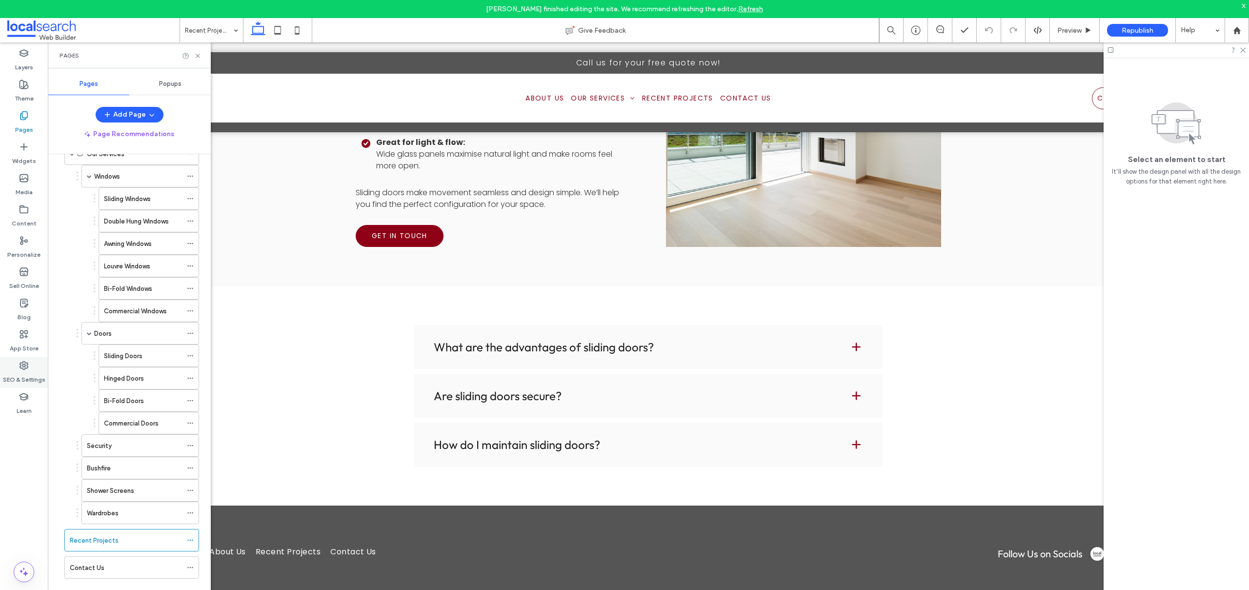
click at [15, 367] on div "SEO & Settings" at bounding box center [24, 372] width 48 height 31
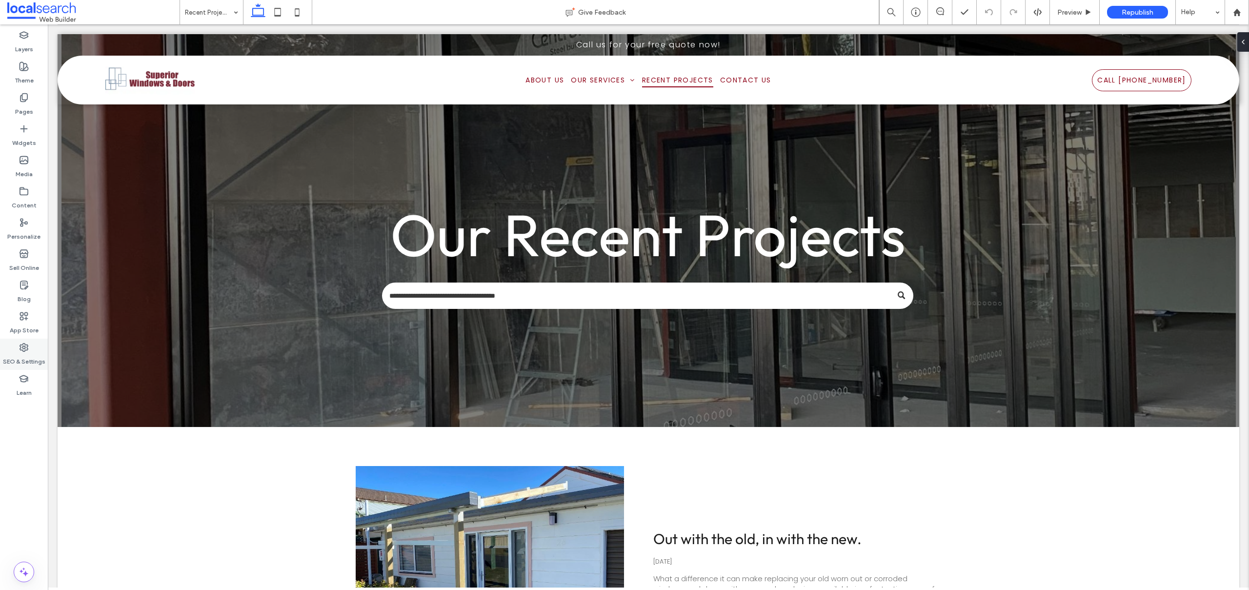
click at [27, 358] on label "SEO & Settings" at bounding box center [24, 359] width 42 height 14
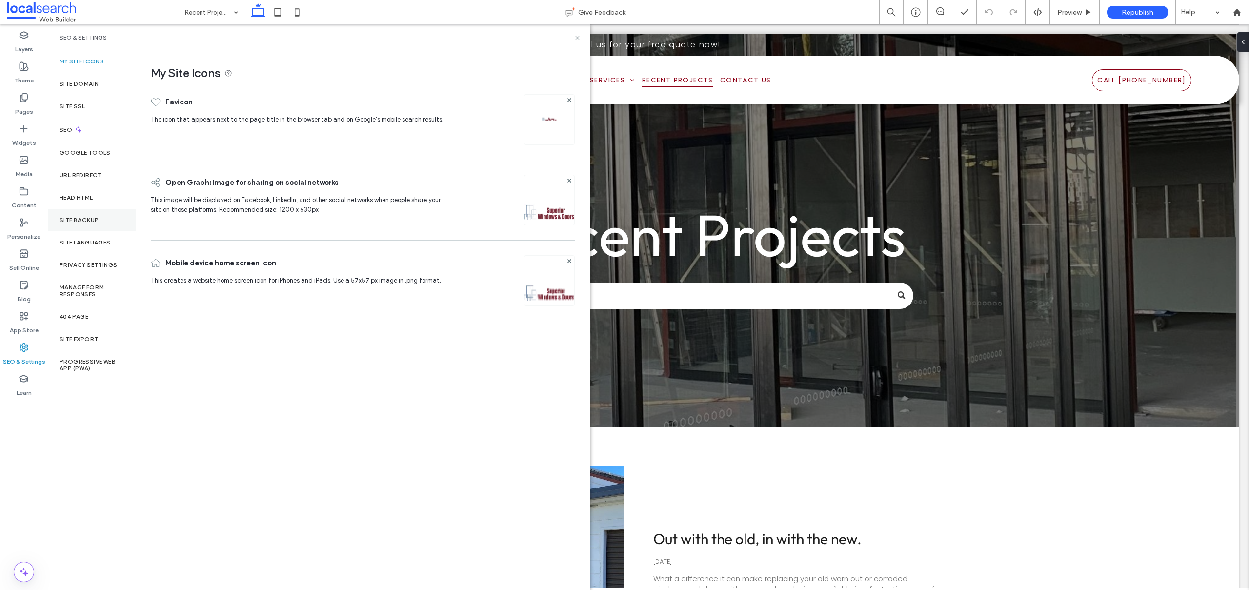
click at [70, 215] on div "Site Backup" at bounding box center [92, 220] width 88 height 22
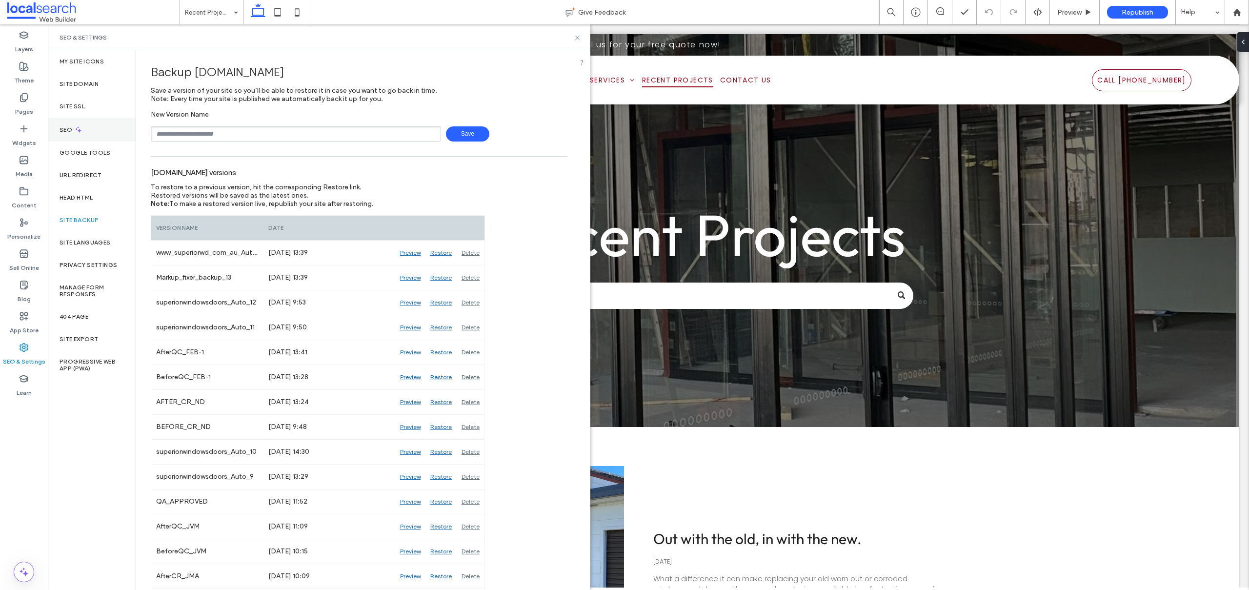
click at [88, 129] on div "SEO" at bounding box center [92, 130] width 88 height 24
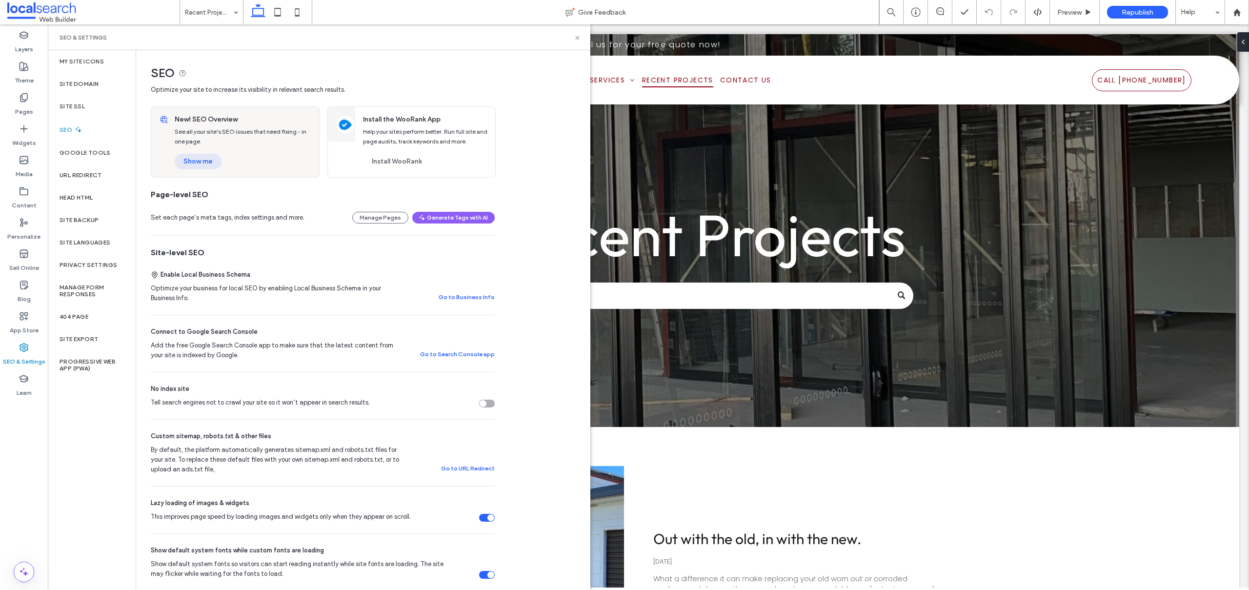
click at [213, 162] on button "Show me" at bounding box center [198, 162] width 47 height 16
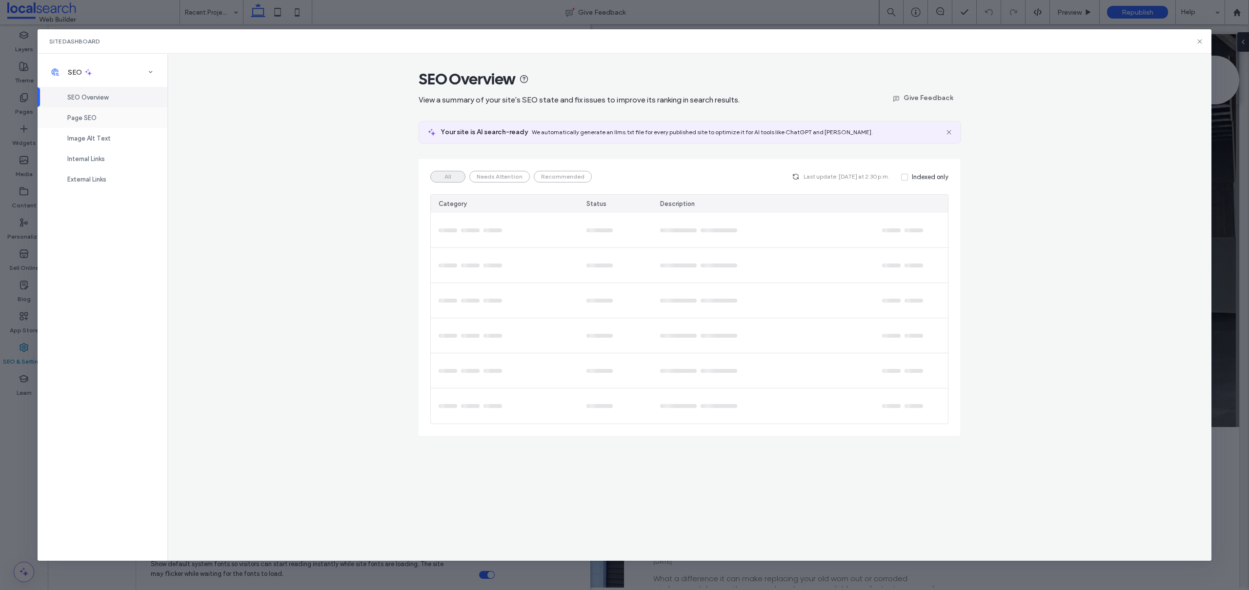
click at [73, 116] on span "Page SEO" at bounding box center [81, 117] width 29 height 7
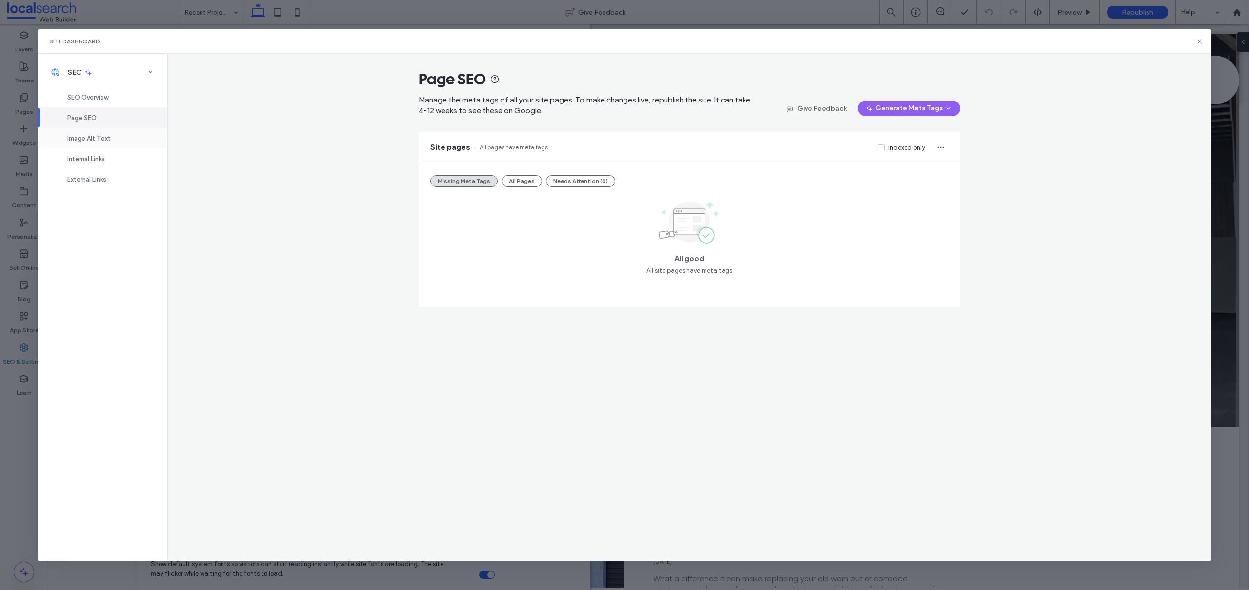
click at [94, 141] on span "Image Alt Text" at bounding box center [88, 138] width 43 height 7
click at [519, 178] on button "All Images" at bounding box center [514, 179] width 43 height 12
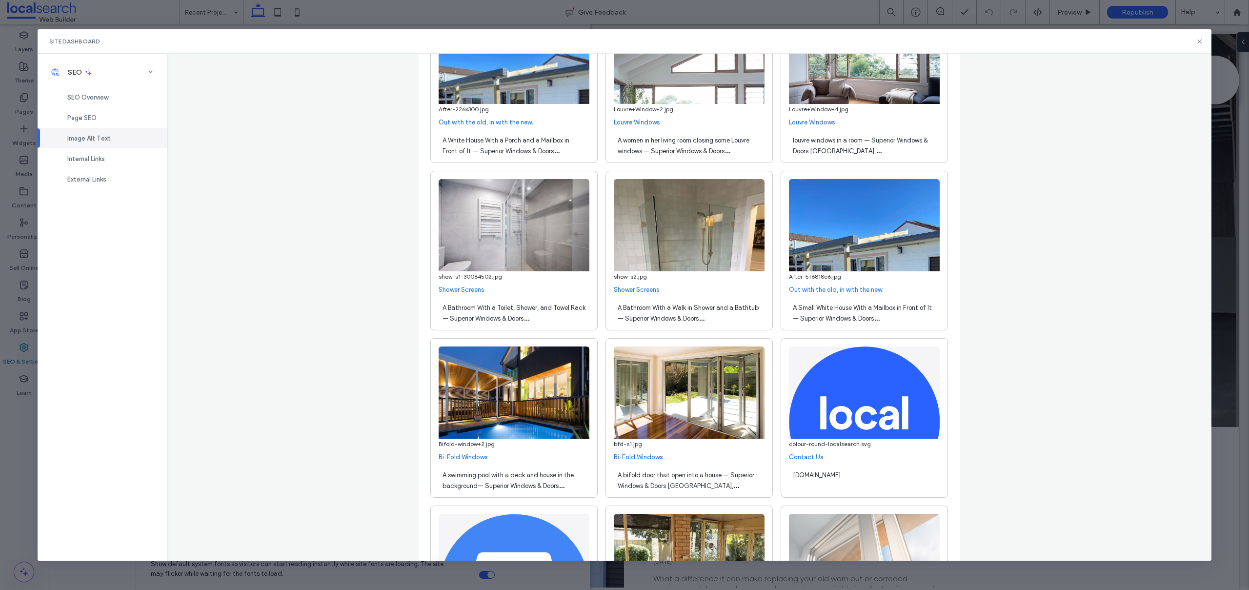
scroll to position [411, 0]
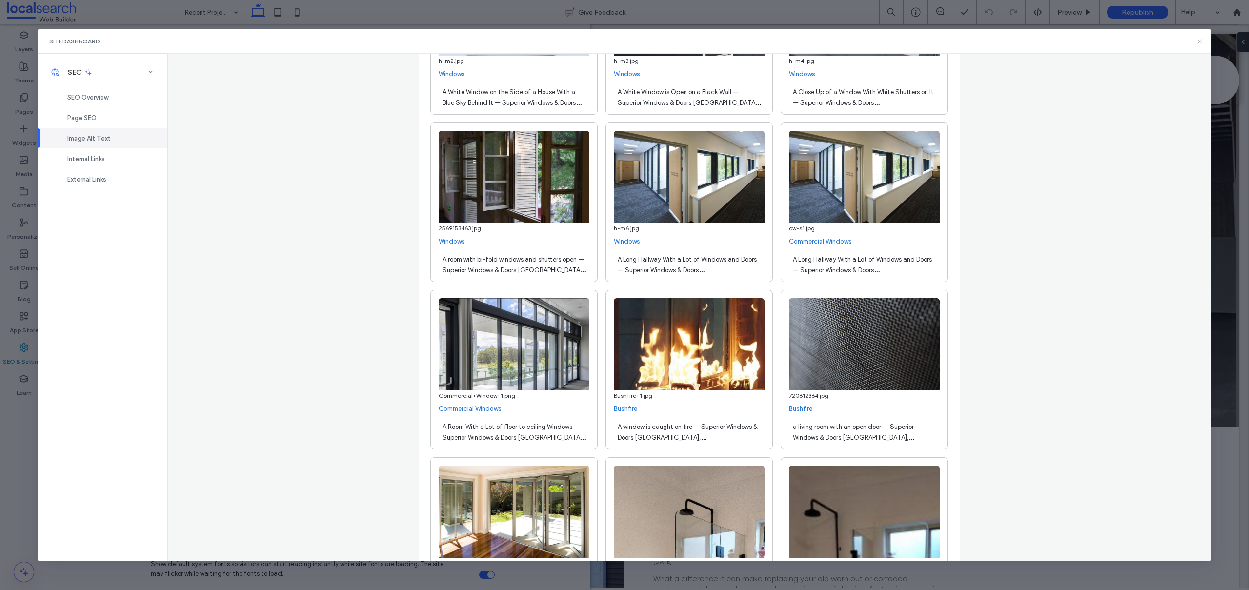
click at [1202, 39] on icon at bounding box center [1200, 42] width 8 height 8
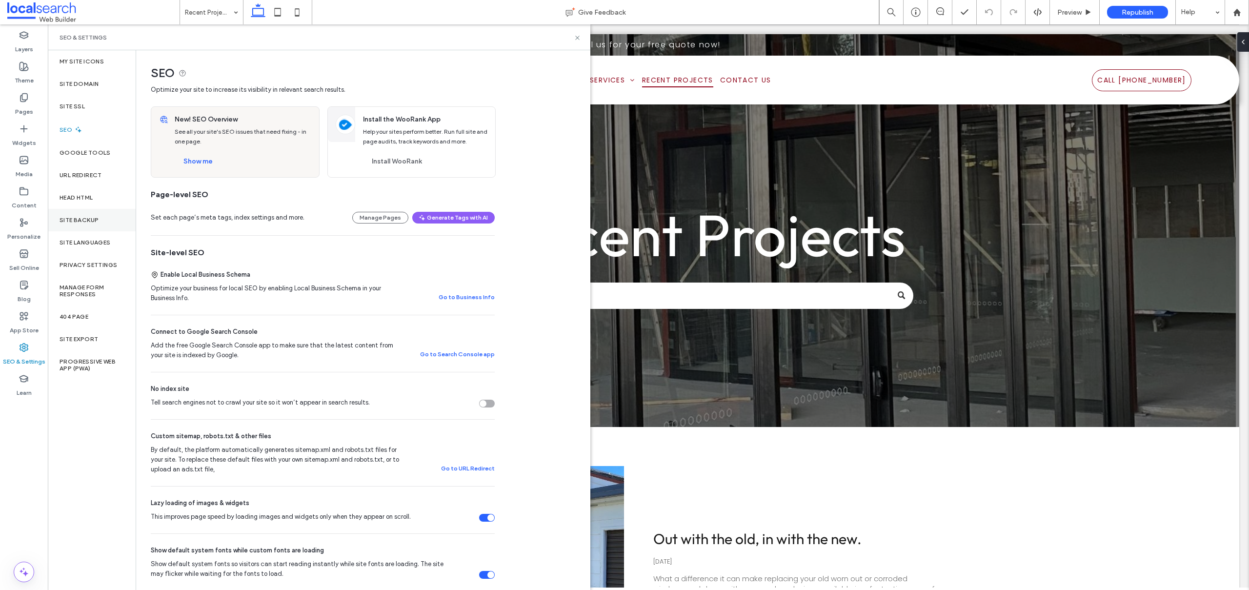
click at [84, 210] on div "Site Backup" at bounding box center [92, 220] width 88 height 22
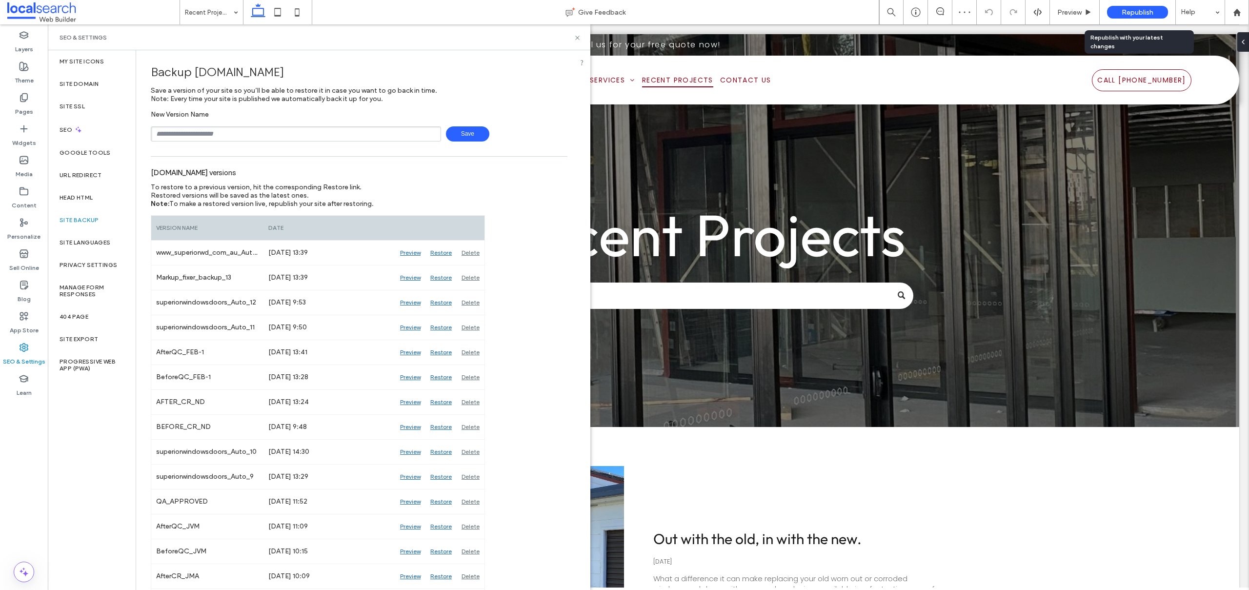
click at [1132, 10] on span "Republish" at bounding box center [1138, 12] width 32 height 8
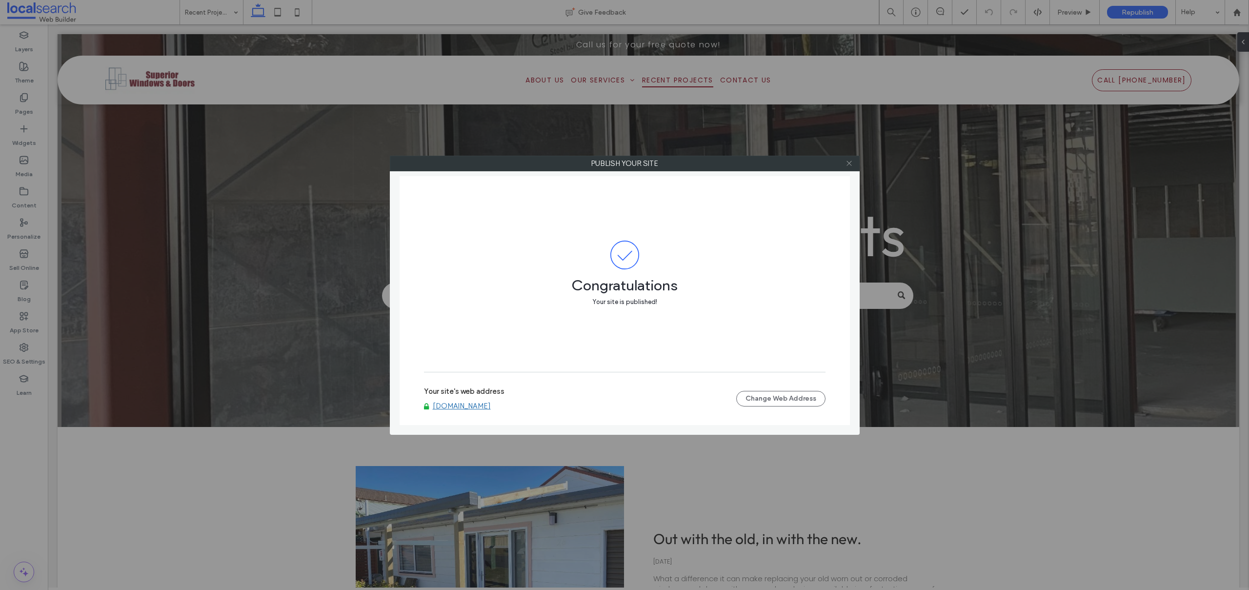
click at [849, 163] on icon at bounding box center [849, 163] width 7 height 7
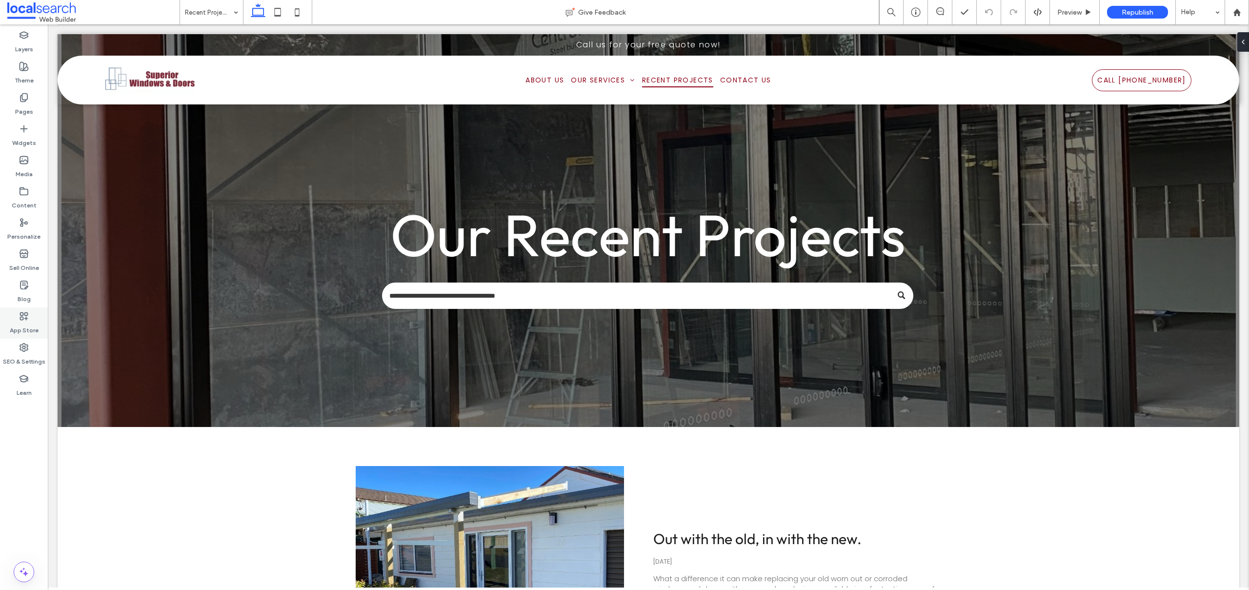
click at [24, 326] on label "App Store" at bounding box center [24, 328] width 29 height 14
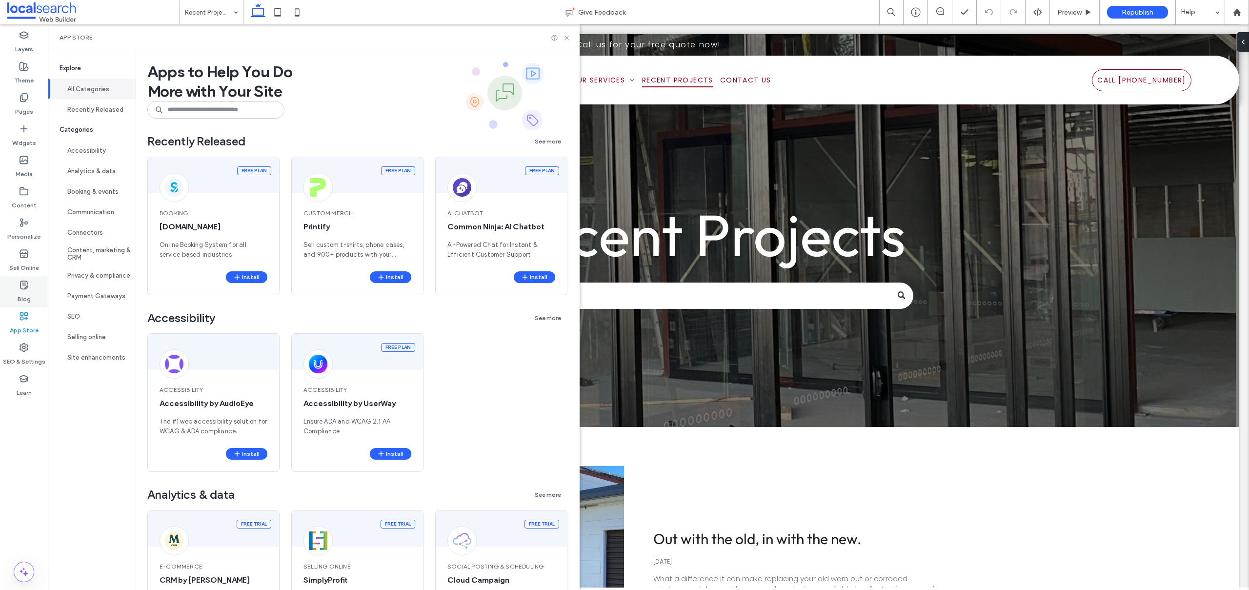
click at [20, 283] on use at bounding box center [23, 285] width 7 height 8
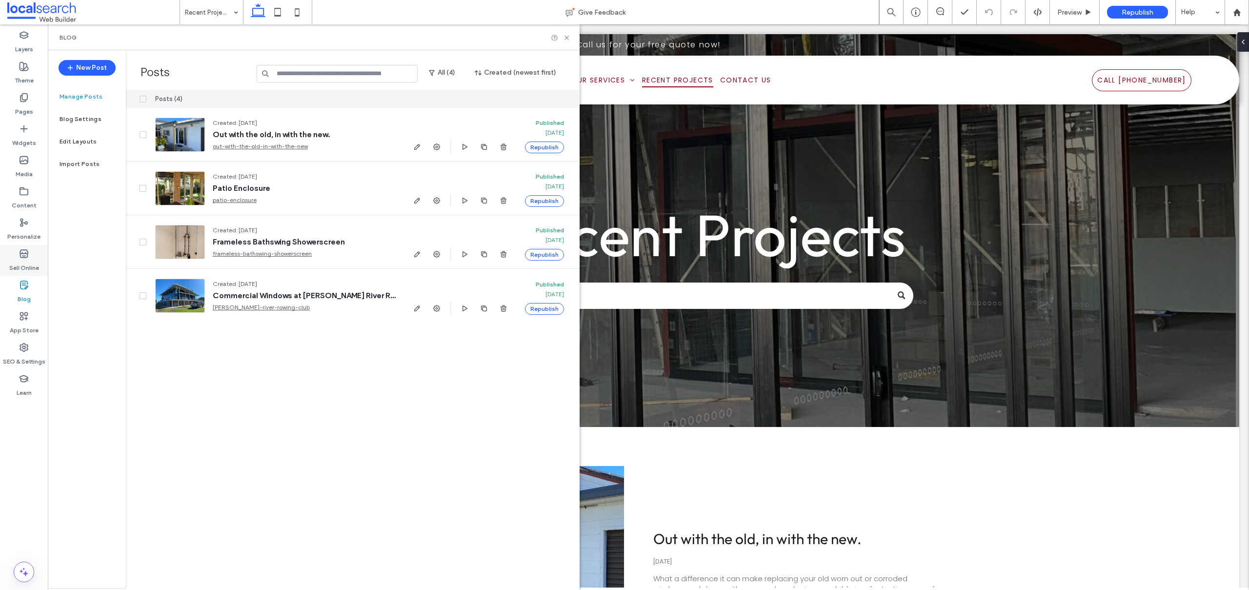
click at [22, 258] on use at bounding box center [24, 254] width 8 height 8
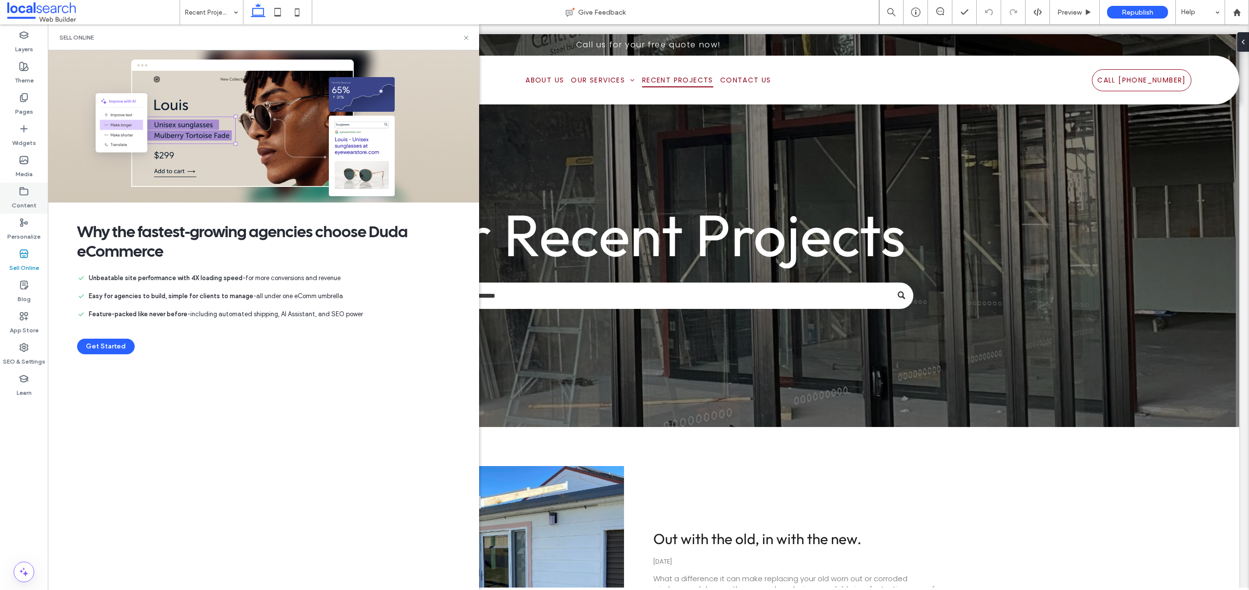
click at [24, 198] on label "Content" at bounding box center [24, 203] width 25 height 14
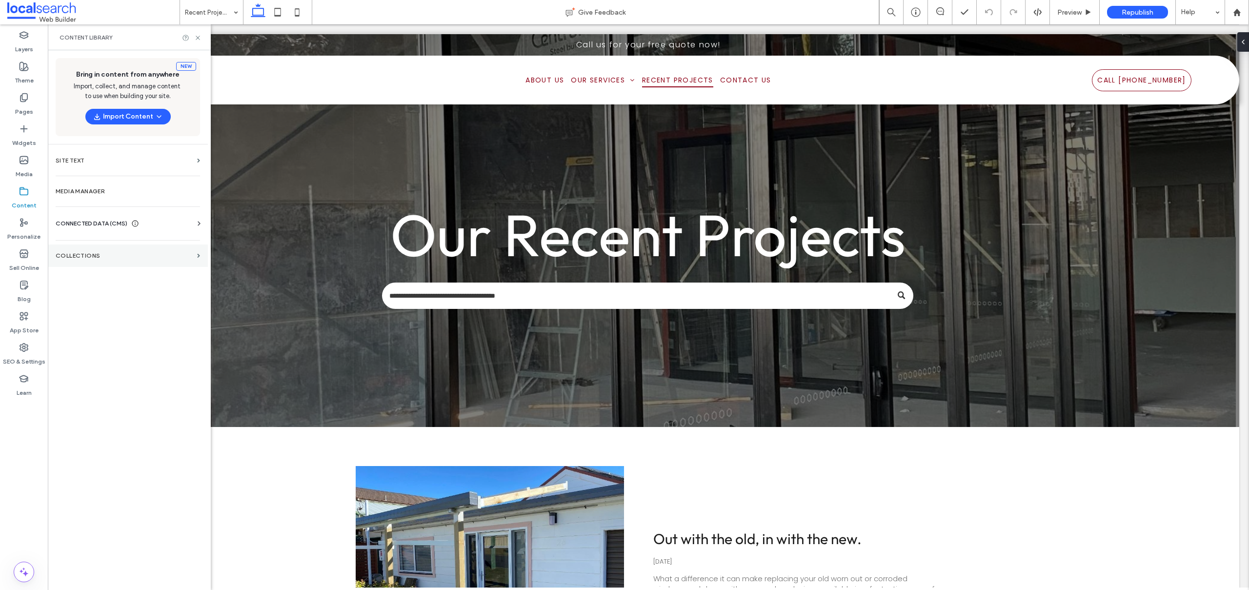
click at [77, 254] on label "Collections" at bounding box center [125, 255] width 138 height 7
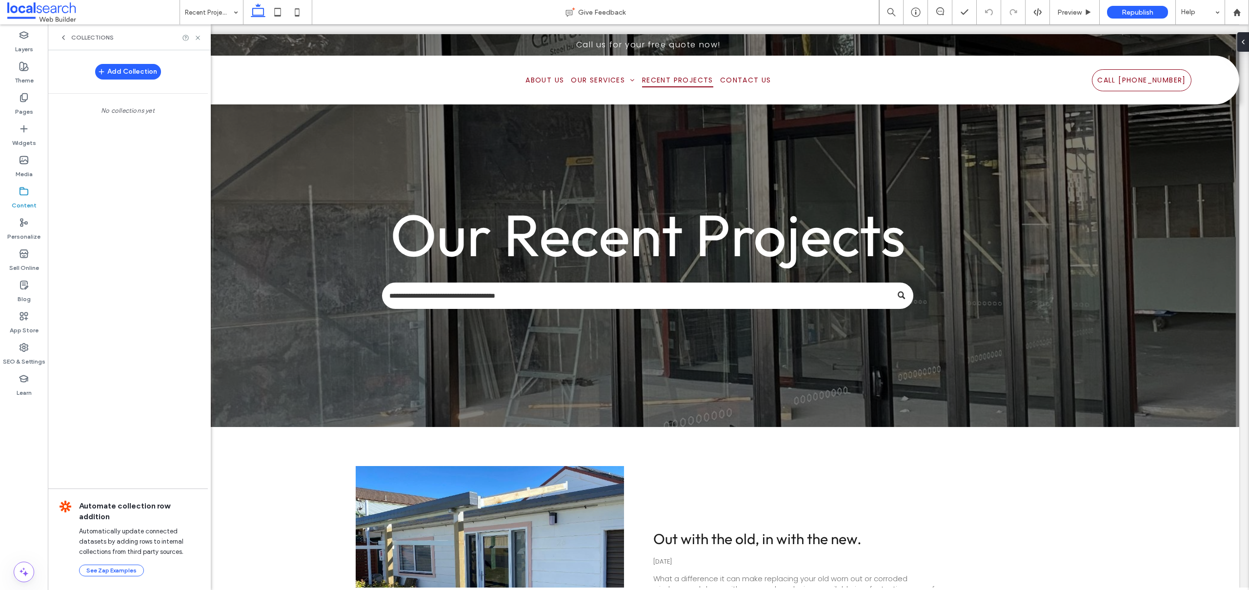
click at [24, 202] on label "Content" at bounding box center [24, 203] width 25 height 14
drag, startPoint x: 21, startPoint y: 347, endPoint x: 40, endPoint y: 313, distance: 39.1
click at [21, 347] on icon at bounding box center [24, 347] width 10 height 10
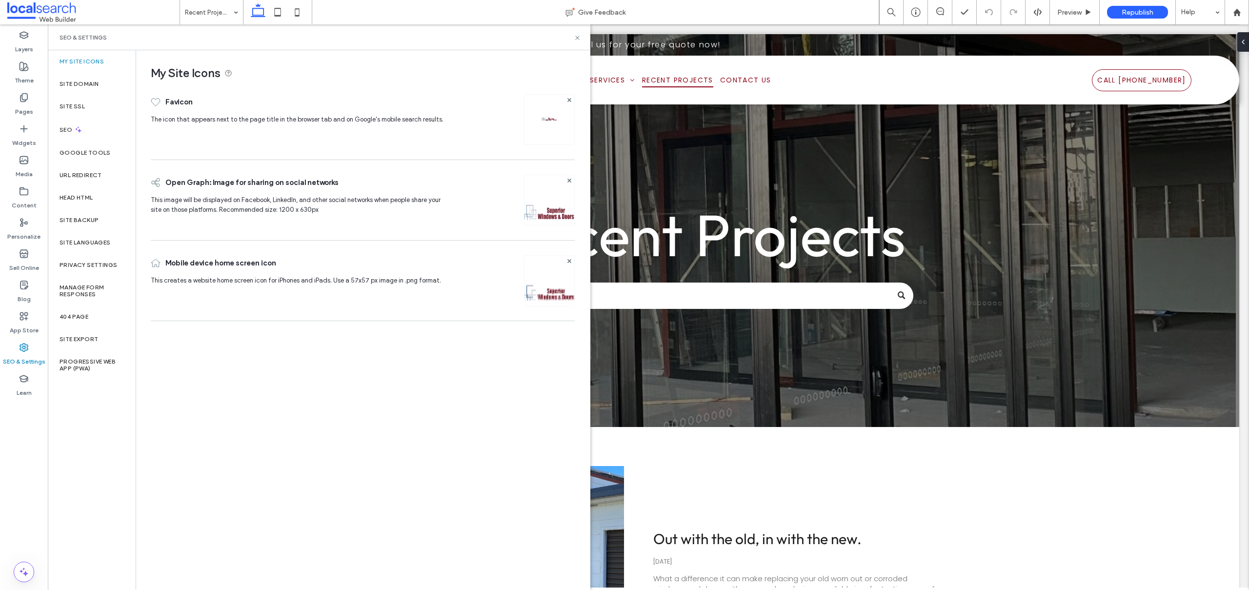
click at [79, 121] on div "Add Collection No collections yet Automate collection row addition Automaticall…" at bounding box center [128, 319] width 160 height 538
click at [74, 123] on div "SEO" at bounding box center [92, 130] width 88 height 24
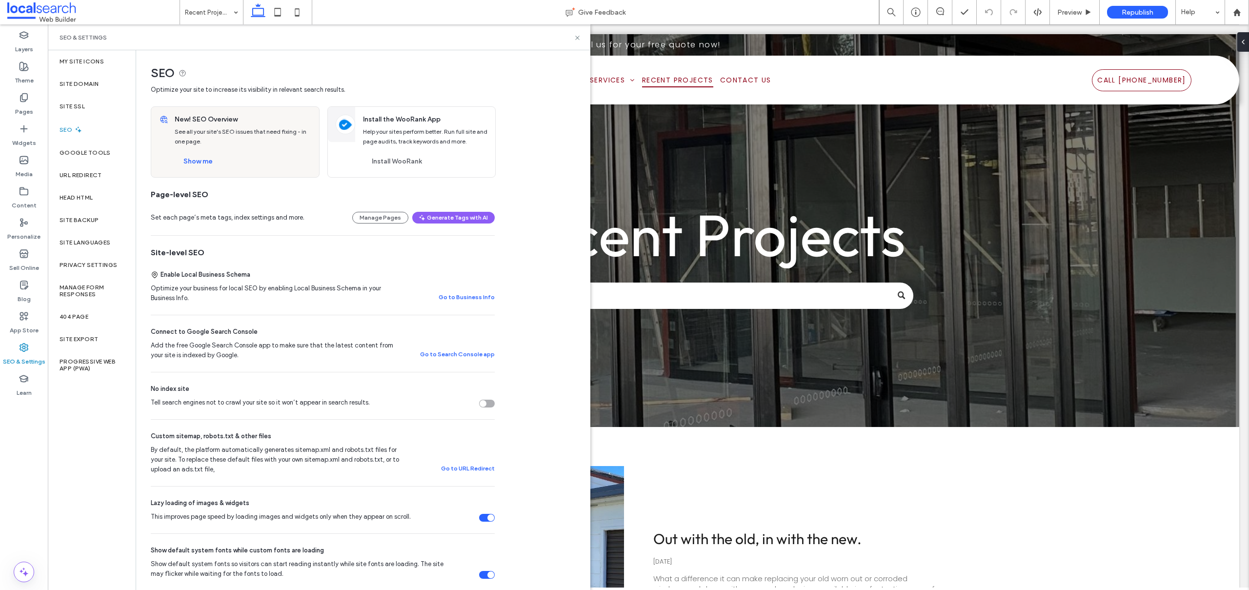
click at [185, 153] on div "New! SEO Overview See all your site's SEO issues that need fixing - in one page…" at bounding box center [244, 142] width 150 height 70
click at [190, 165] on button "Show me" at bounding box center [198, 162] width 47 height 16
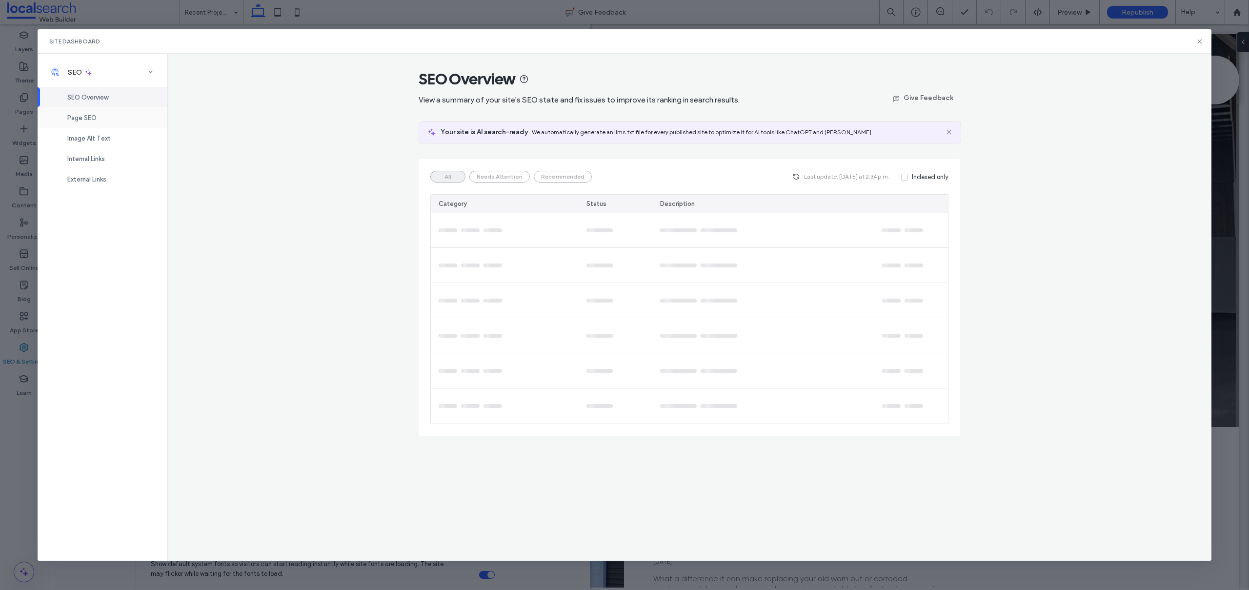
click at [95, 120] on span "Page SEO" at bounding box center [81, 117] width 29 height 7
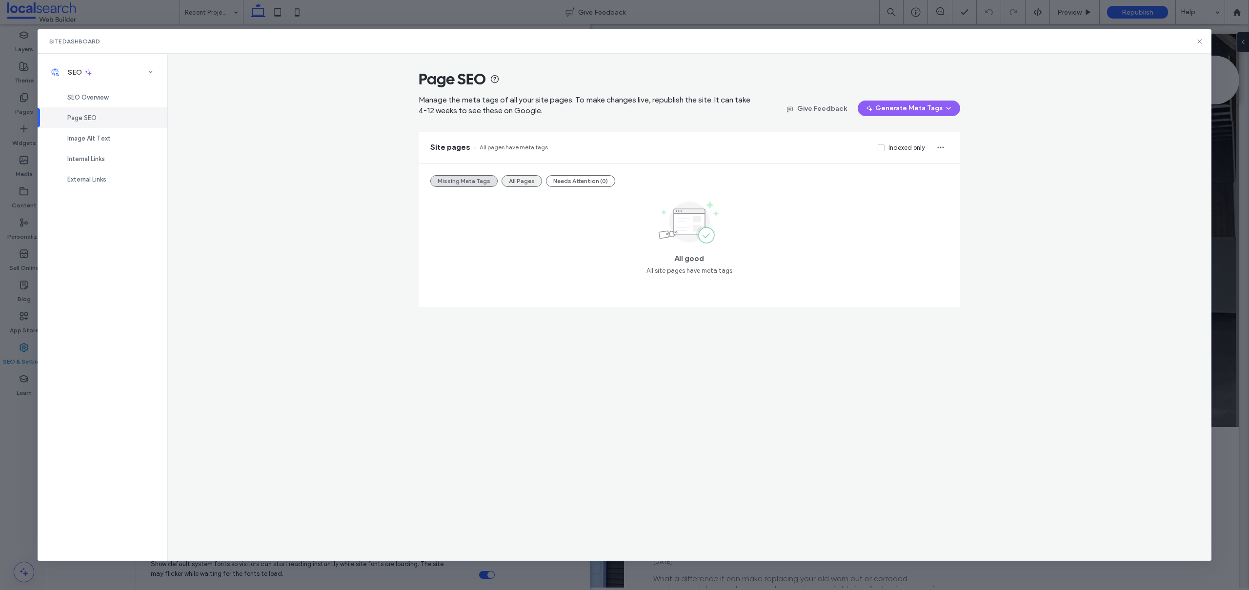
click at [536, 182] on button "All Pages" at bounding box center [522, 181] width 40 height 12
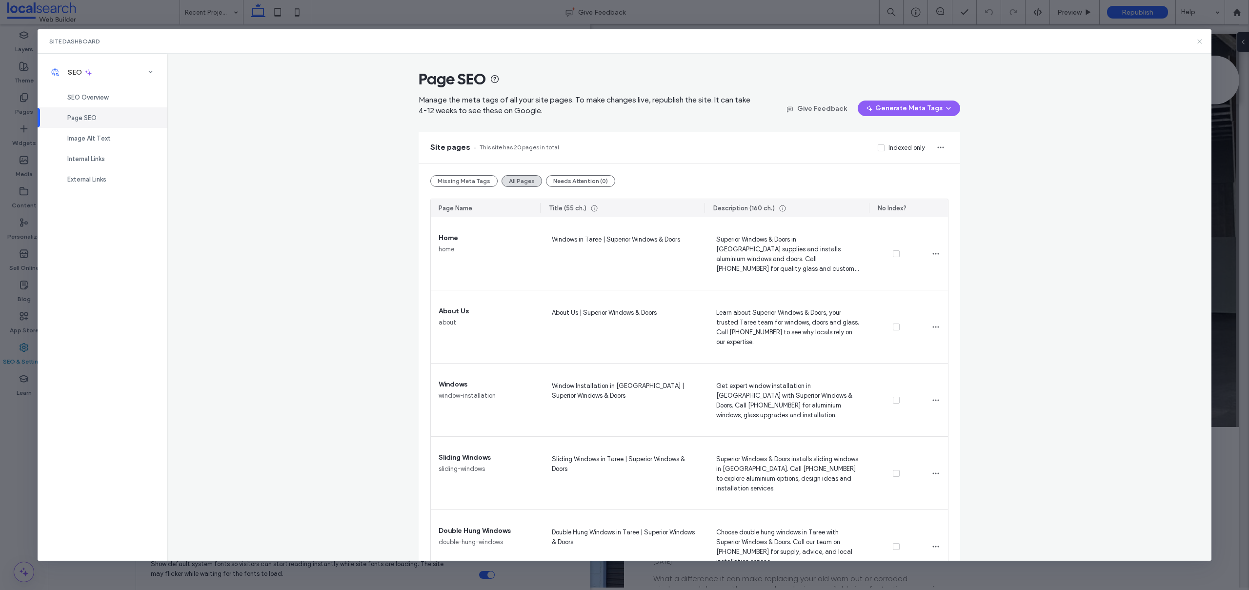
click at [1199, 38] on icon at bounding box center [1200, 42] width 8 height 8
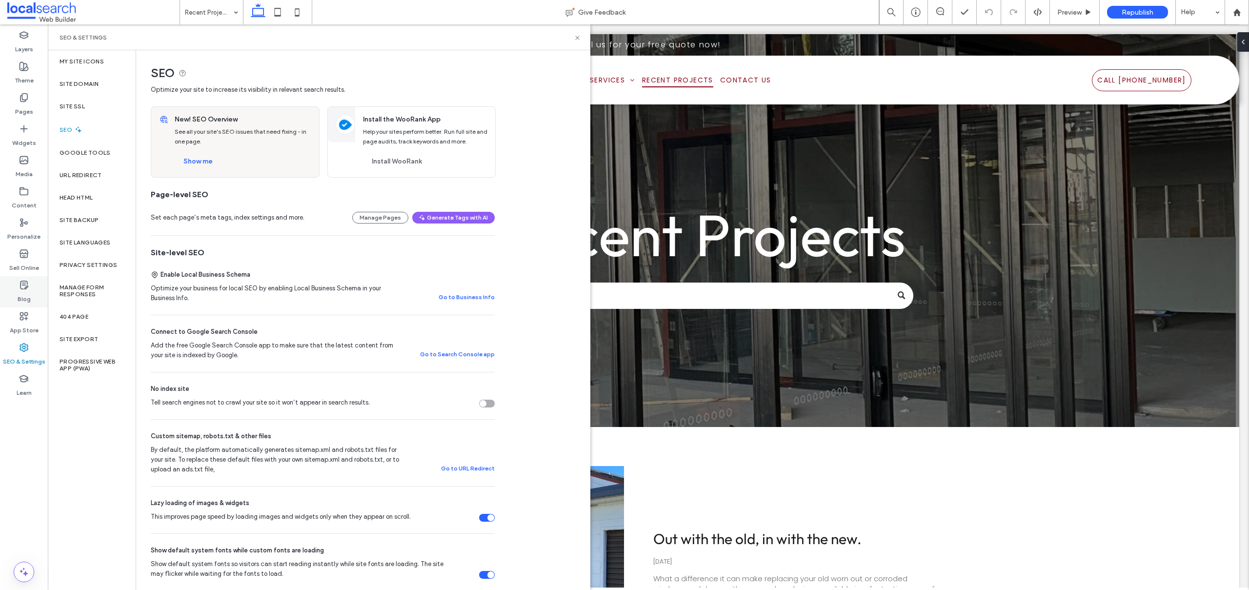
click at [21, 283] on icon at bounding box center [24, 285] width 10 height 10
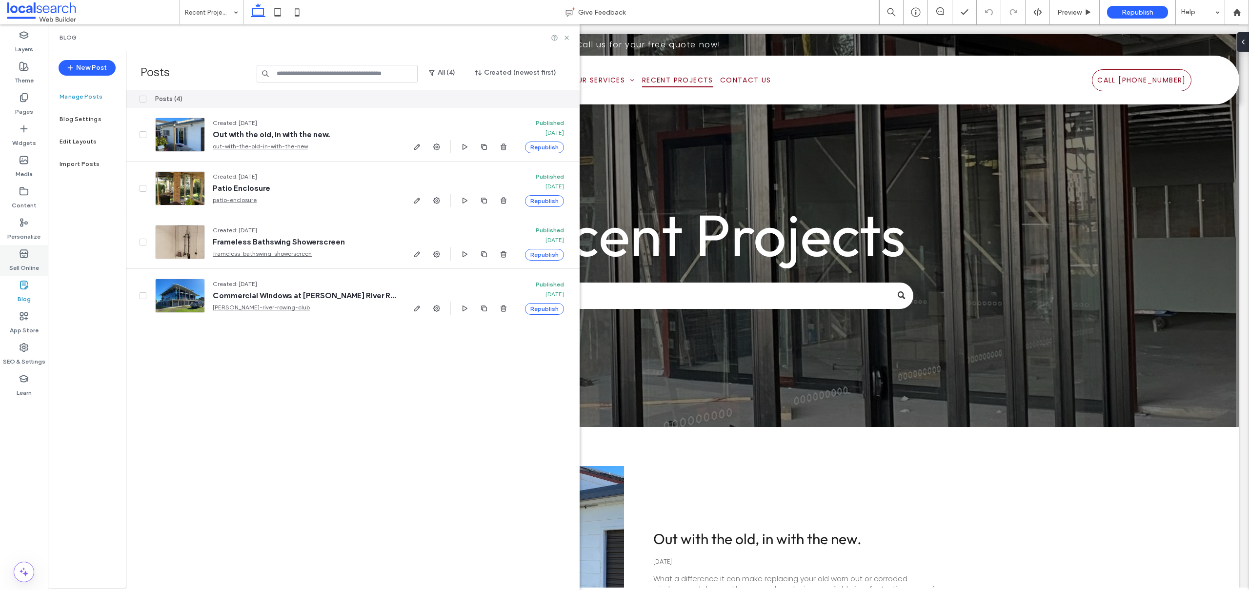
click at [24, 257] on icon at bounding box center [24, 254] width 10 height 10
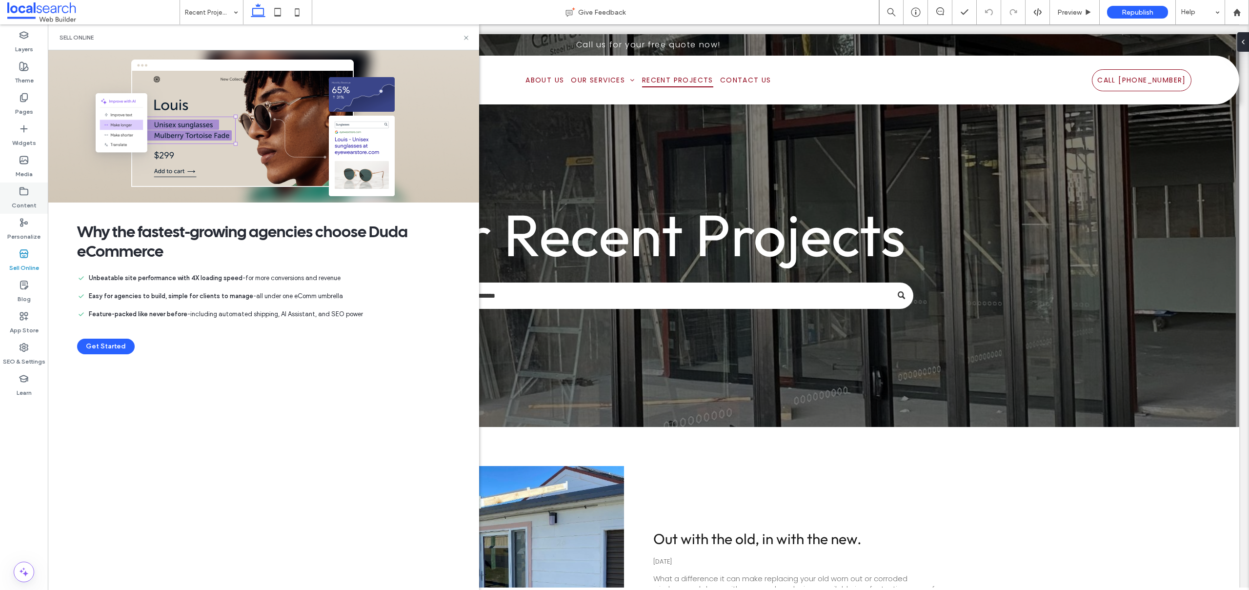
click at [30, 186] on div "Content" at bounding box center [24, 197] width 48 height 31
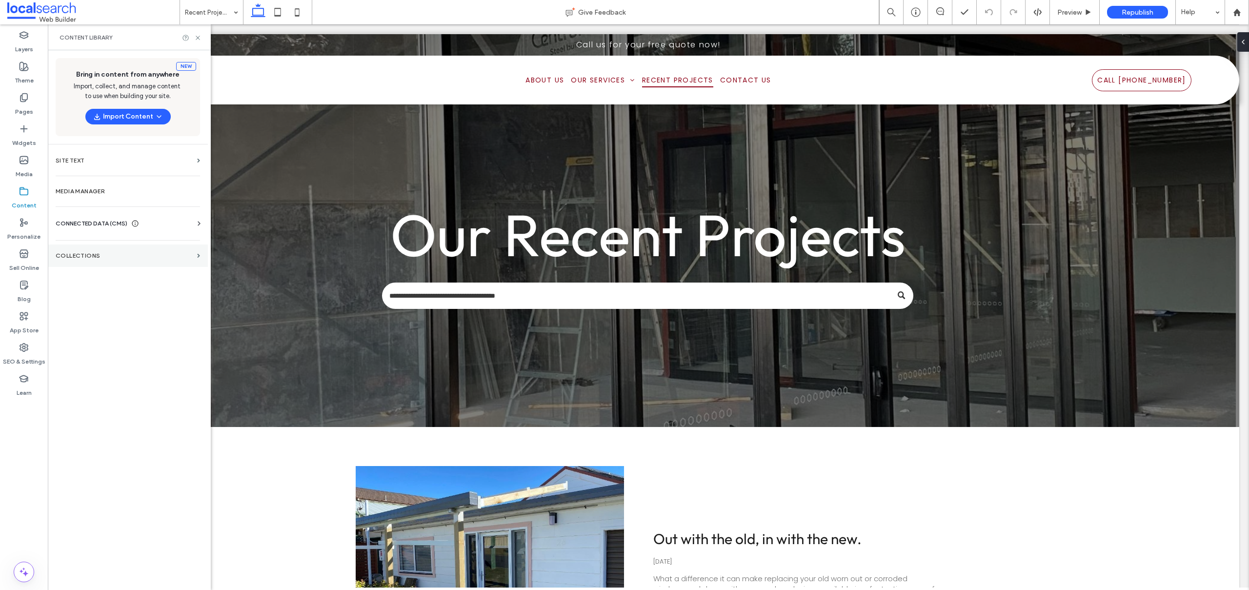
click at [108, 257] on label "Collections" at bounding box center [125, 255] width 138 height 7
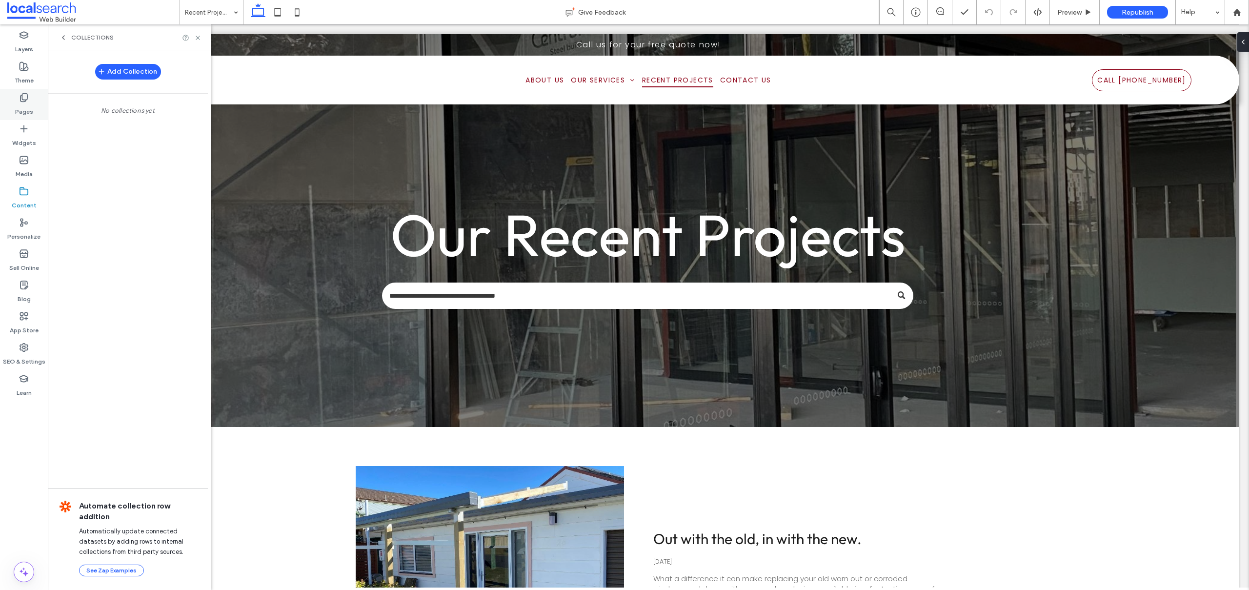
click at [15, 89] on div "Pages" at bounding box center [24, 104] width 48 height 31
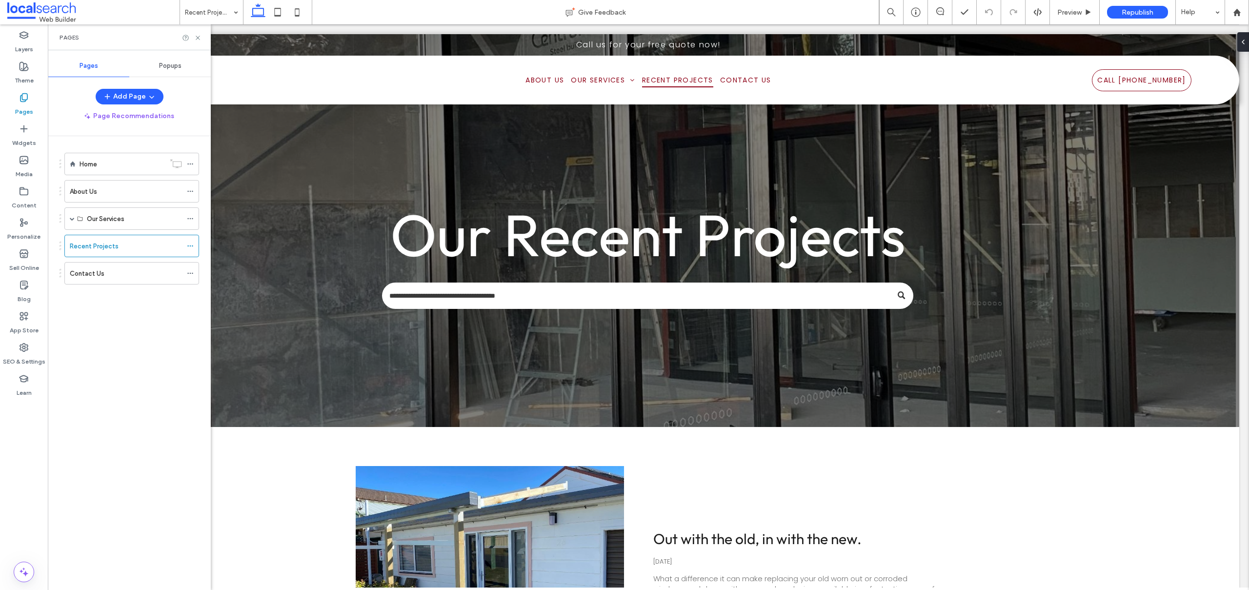
click at [113, 161] on div "Home" at bounding box center [122, 164] width 85 height 10
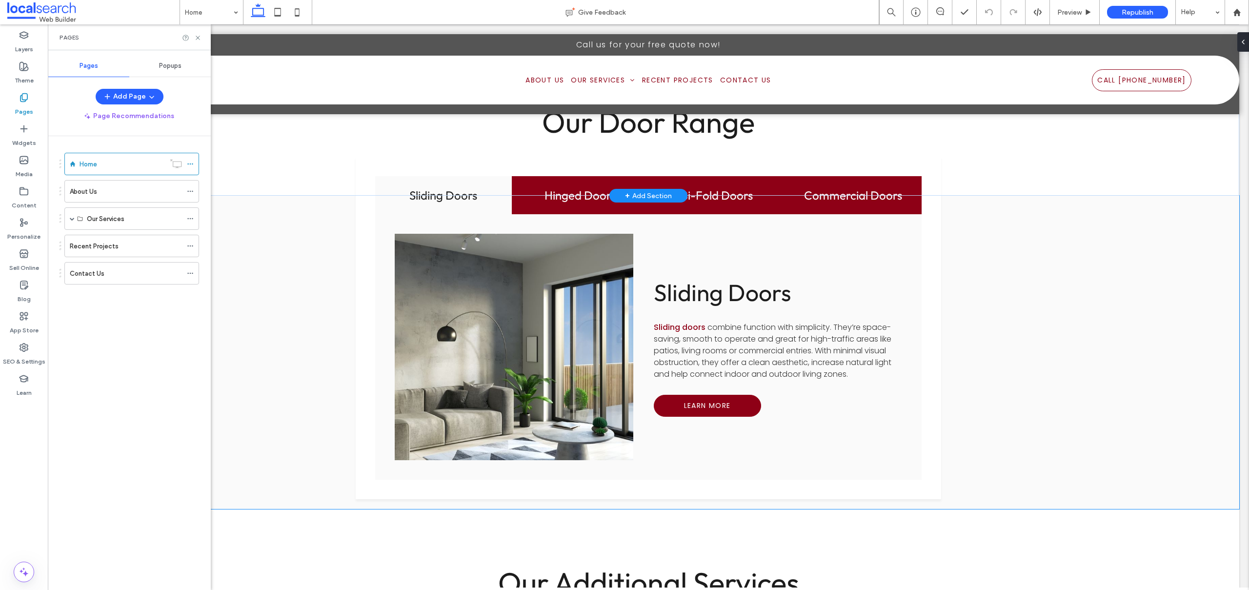
scroll to position [2207, 0]
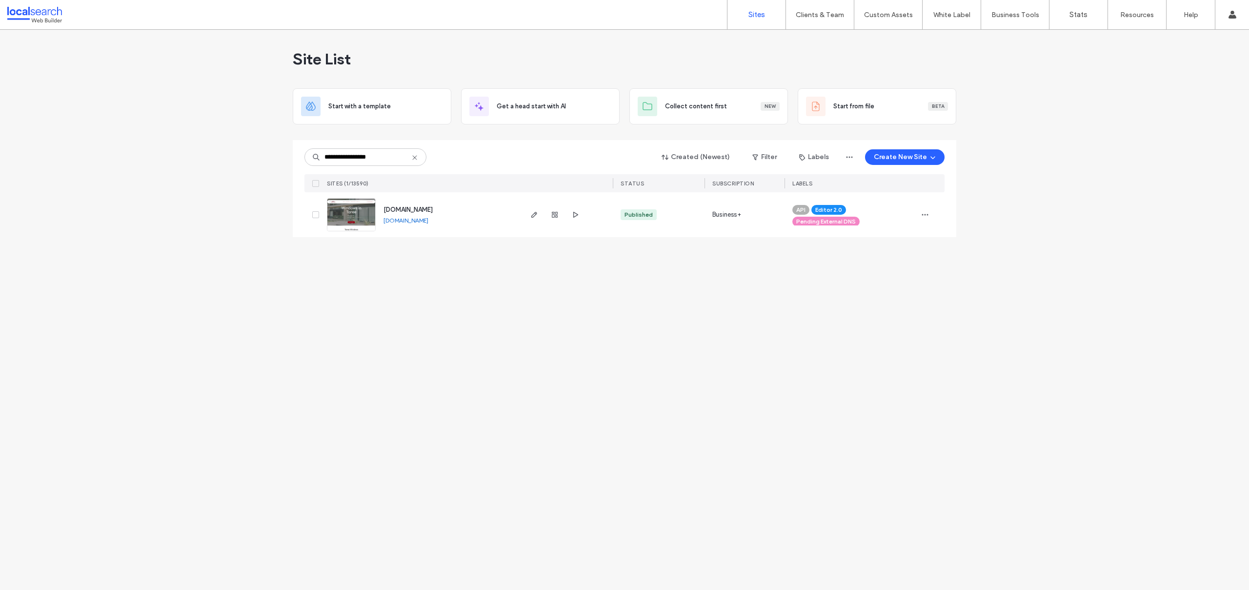
click at [846, 223] on span "Pending External DNS" at bounding box center [826, 221] width 60 height 9
click at [862, 219] on icon at bounding box center [860, 219] width 4 height 4
click at [925, 217] on icon "button" at bounding box center [925, 215] width 8 height 8
click at [897, 272] on span "Assign Label" at bounding box center [882, 277] width 36 height 10
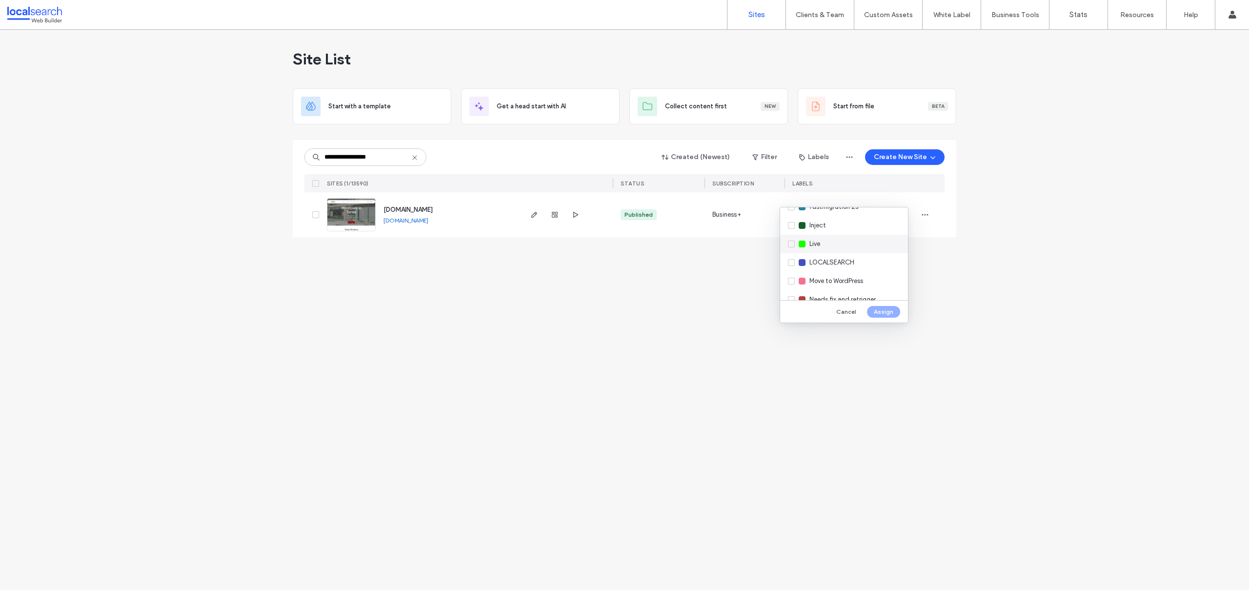
click at [830, 247] on div "Live" at bounding box center [844, 244] width 128 height 19
click at [881, 314] on button "Assign" at bounding box center [883, 312] width 33 height 12
click at [824, 39] on label "Client Management" at bounding box center [821, 39] width 57 height 7
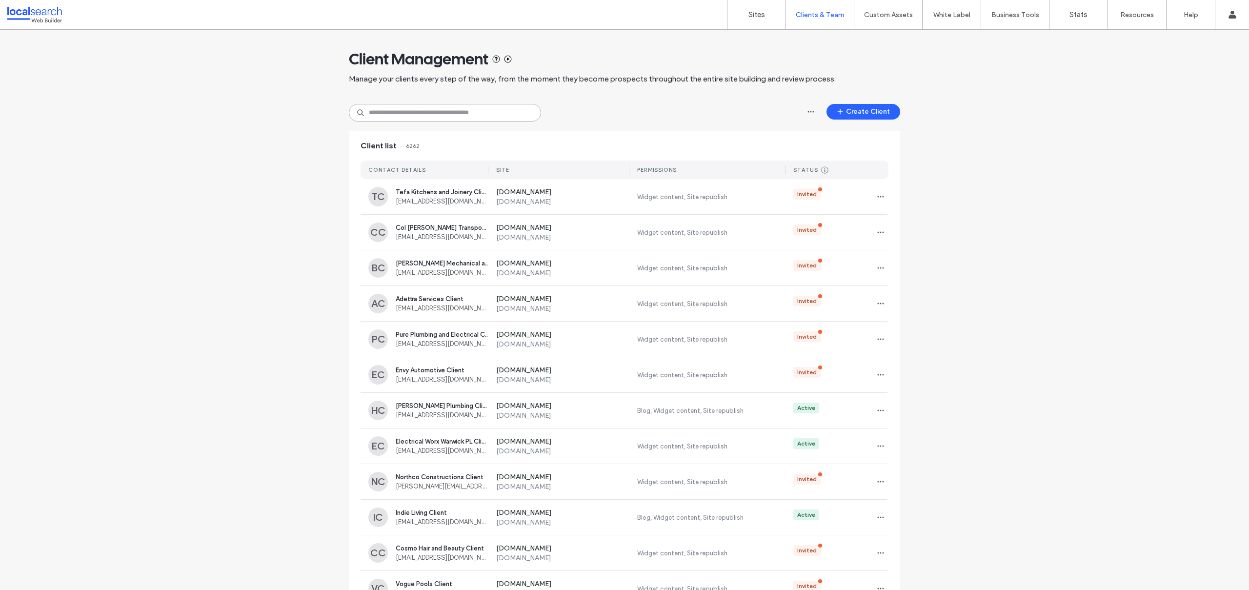
click at [403, 113] on input at bounding box center [445, 113] width 192 height 18
paste input "**********"
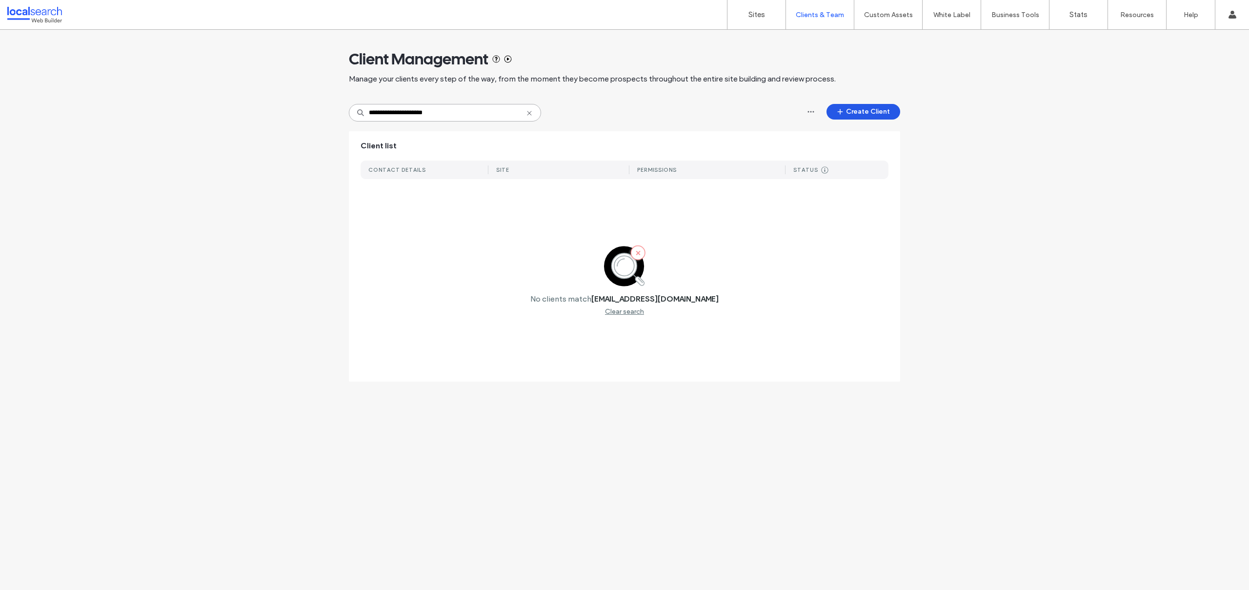
type input "**********"
click at [854, 106] on button "Create Client" at bounding box center [863, 112] width 74 height 16
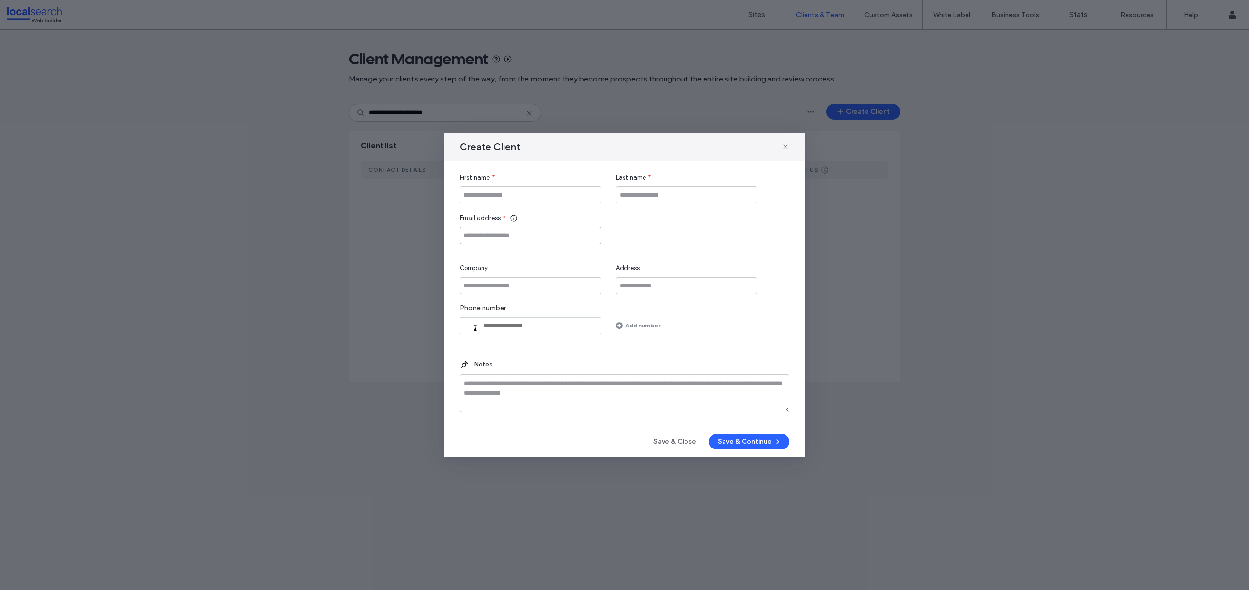
click at [500, 232] on input "Email address" at bounding box center [530, 235] width 141 height 17
paste input "**********"
type input "**********"
click at [508, 191] on input "First name" at bounding box center [530, 194] width 141 height 17
paste input "**********"
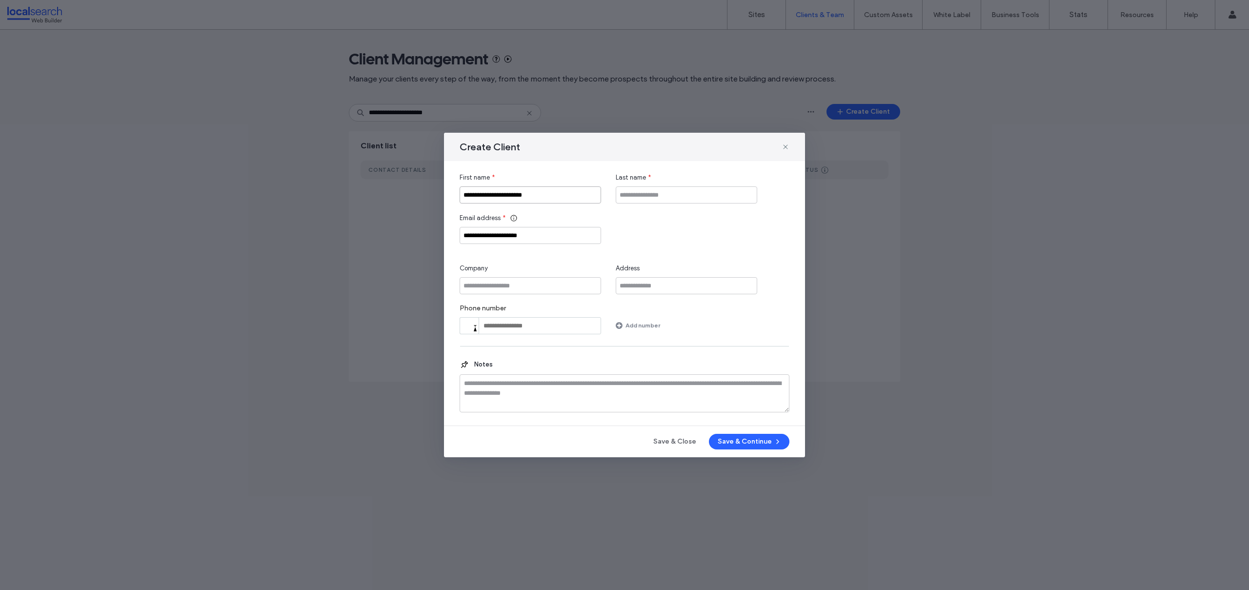
click at [520, 194] on input "**********" at bounding box center [530, 194] width 141 height 17
click at [529, 199] on input "**********" at bounding box center [530, 194] width 141 height 17
type input "**********"
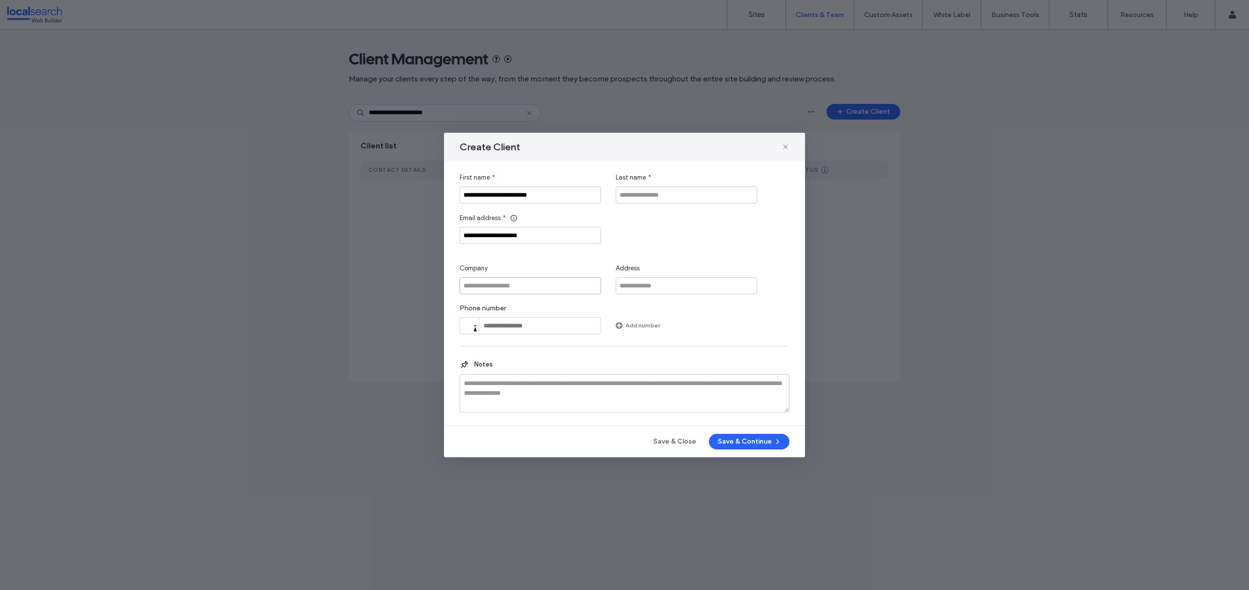
click at [509, 286] on input "Company" at bounding box center [530, 285] width 141 height 17
paste input "**********"
type input "**********"
click at [662, 189] on input "Last name" at bounding box center [686, 194] width 141 height 17
type input "******"
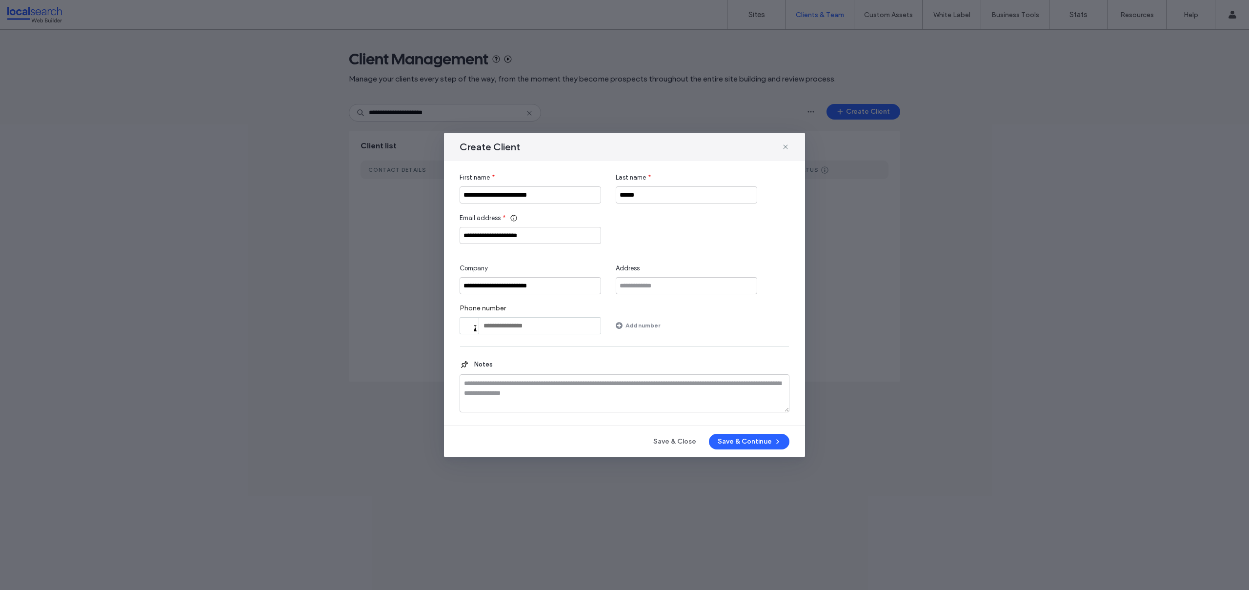
click at [760, 242] on div "**********" at bounding box center [625, 228] width 330 height 31
click at [740, 440] on button "Save & Continue" at bounding box center [749, 442] width 81 height 16
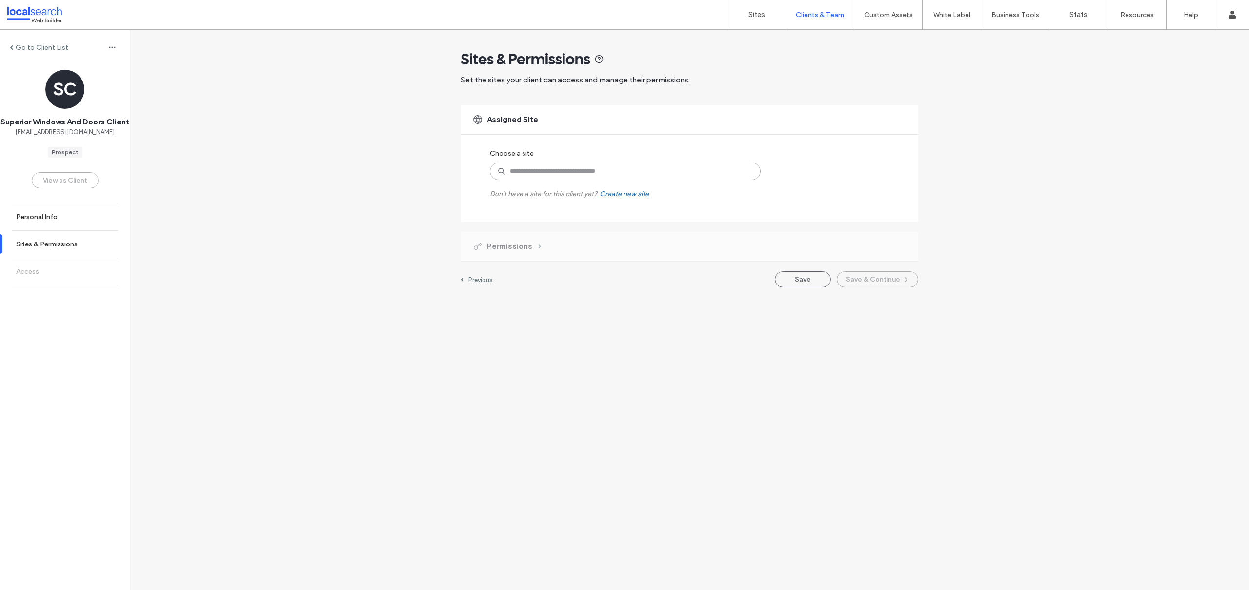
click at [524, 172] on input at bounding box center [625, 171] width 271 height 18
paste input "********"
type input "********"
click at [601, 186] on div "[DOMAIN_NAME] Published [URL][DOMAIN_NAME]" at bounding box center [644, 197] width 217 height 35
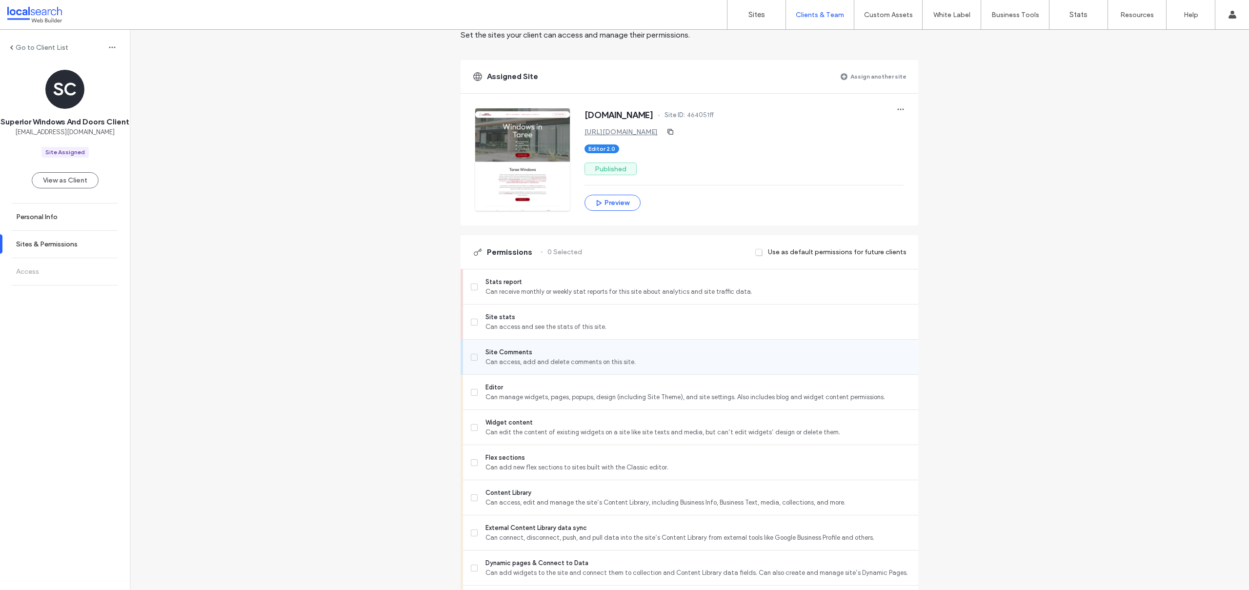
scroll to position [95, 0]
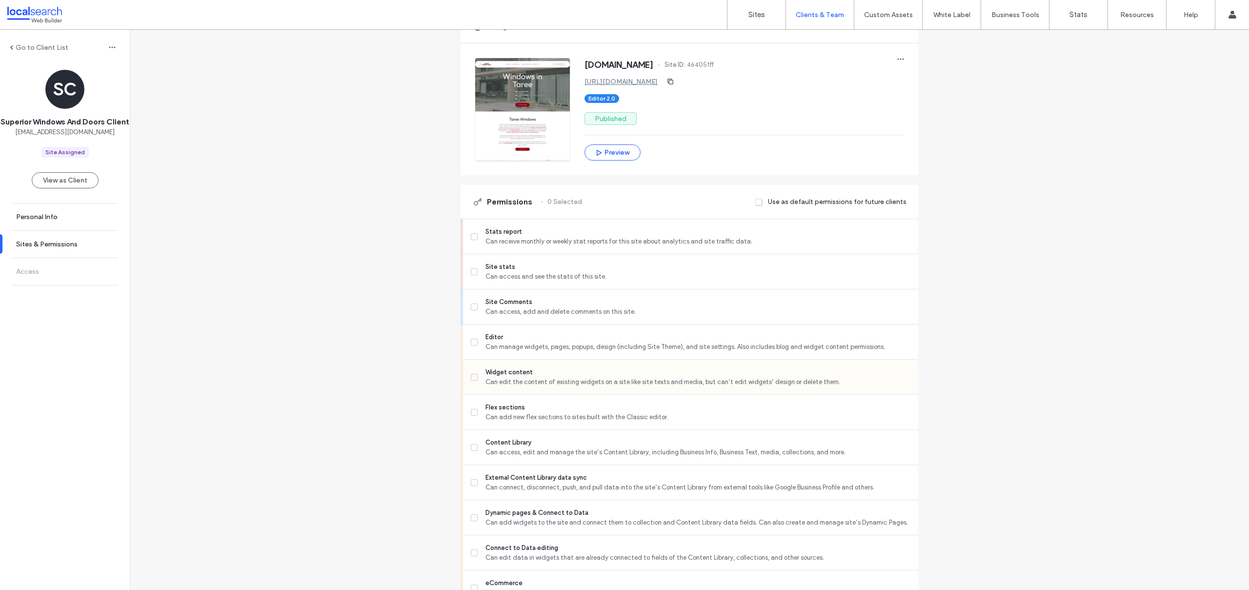
click at [473, 376] on span at bounding box center [474, 377] width 7 height 7
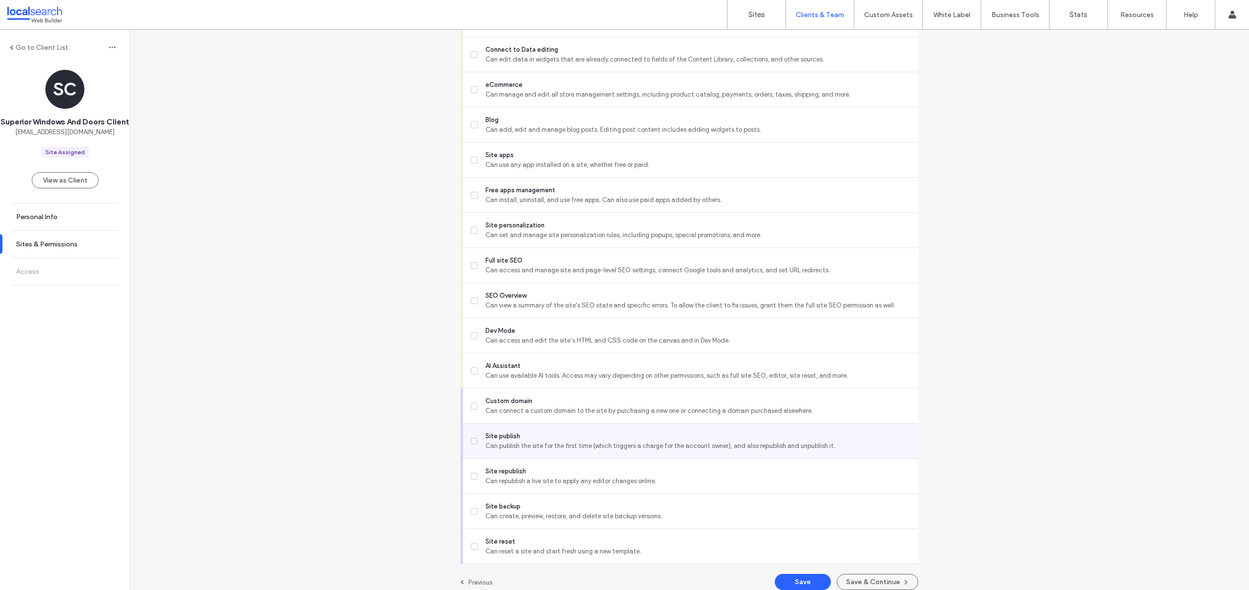
scroll to position [603, 0]
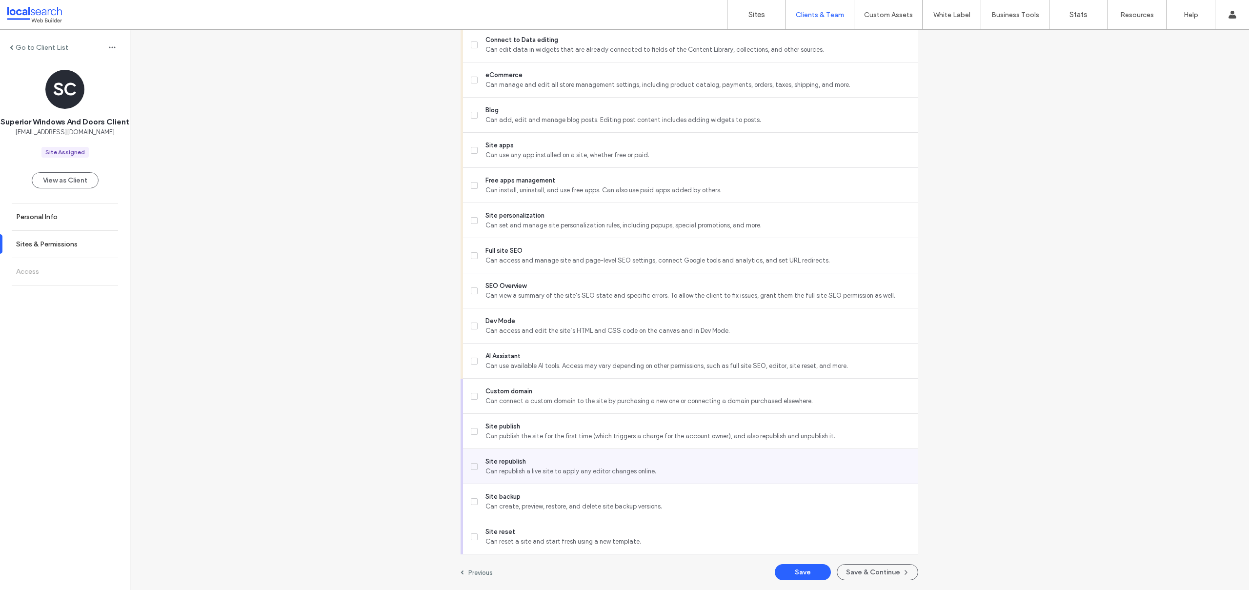
click at [472, 466] on icon at bounding box center [473, 466] width 3 height 3
click at [890, 569] on button "Save & Continue" at bounding box center [877, 572] width 81 height 16
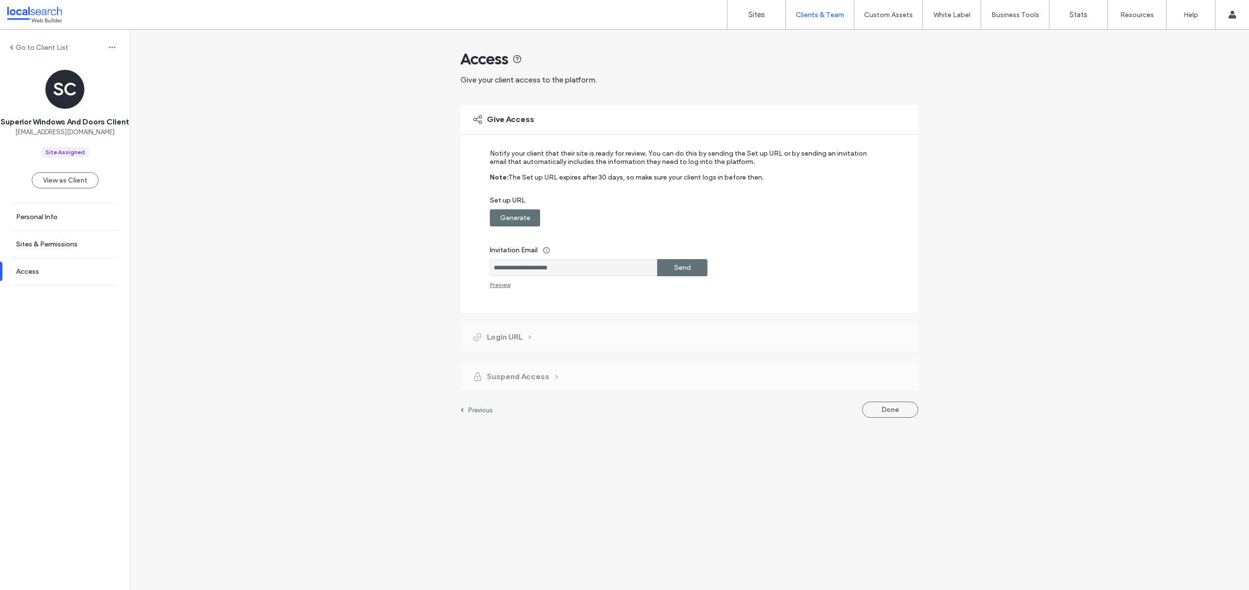
click at [526, 222] on label "Generate" at bounding box center [515, 218] width 30 height 18
click at [682, 215] on label "Copy" at bounding box center [683, 218] width 18 height 18
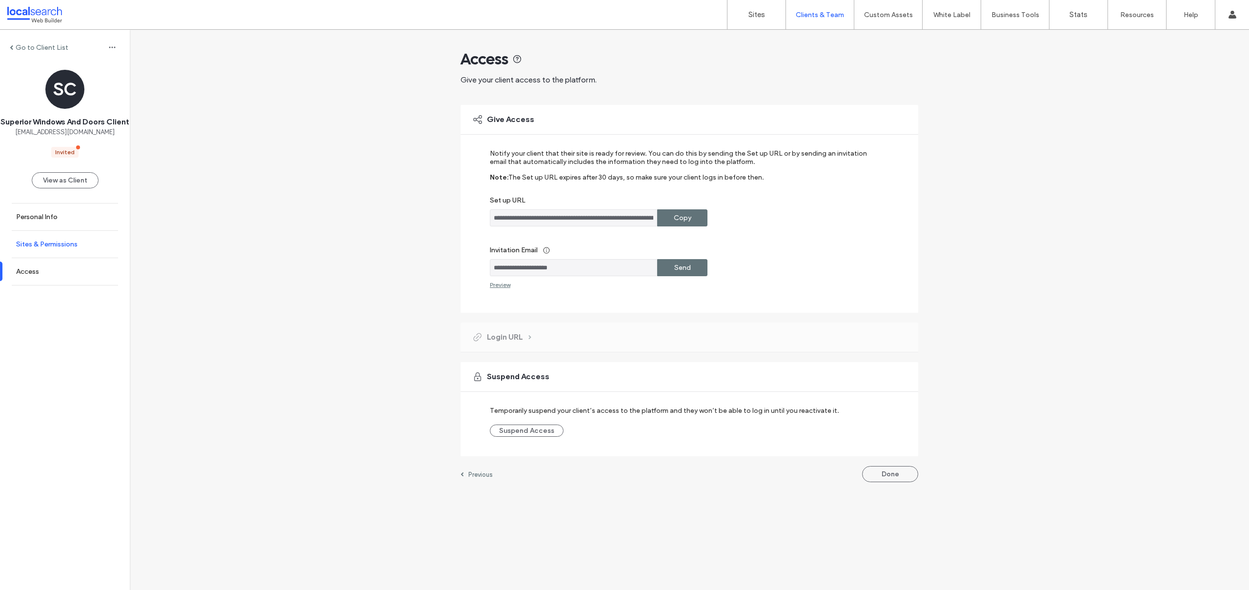
click at [59, 258] on link "Sites & Permissions" at bounding box center [65, 244] width 130 height 27
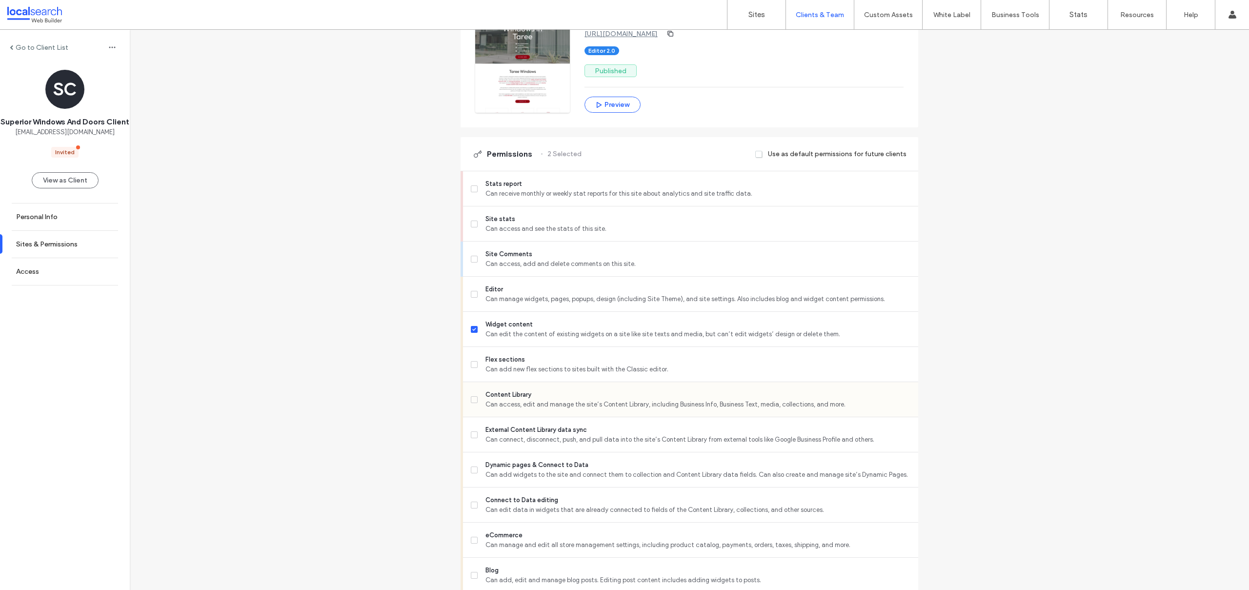
scroll to position [233, 0]
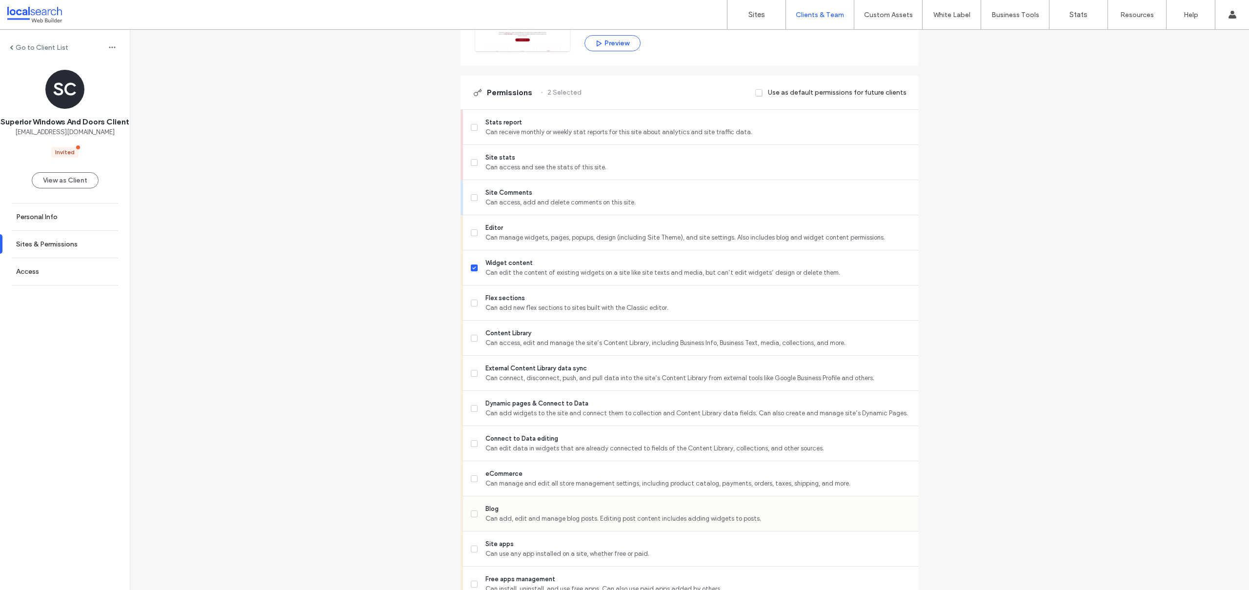
click at [472, 513] on icon at bounding box center [473, 513] width 3 height 3
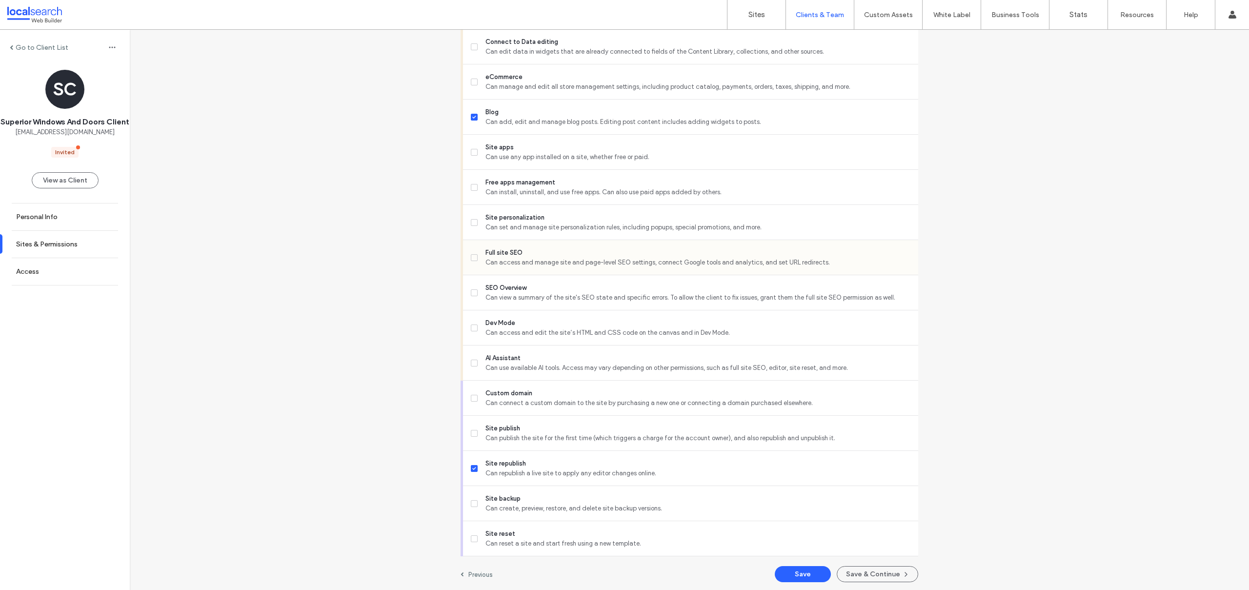
scroll to position [632, 0]
click at [798, 574] on button "Save" at bounding box center [803, 572] width 56 height 16
click at [757, 5] on link "Sites" at bounding box center [756, 14] width 58 height 29
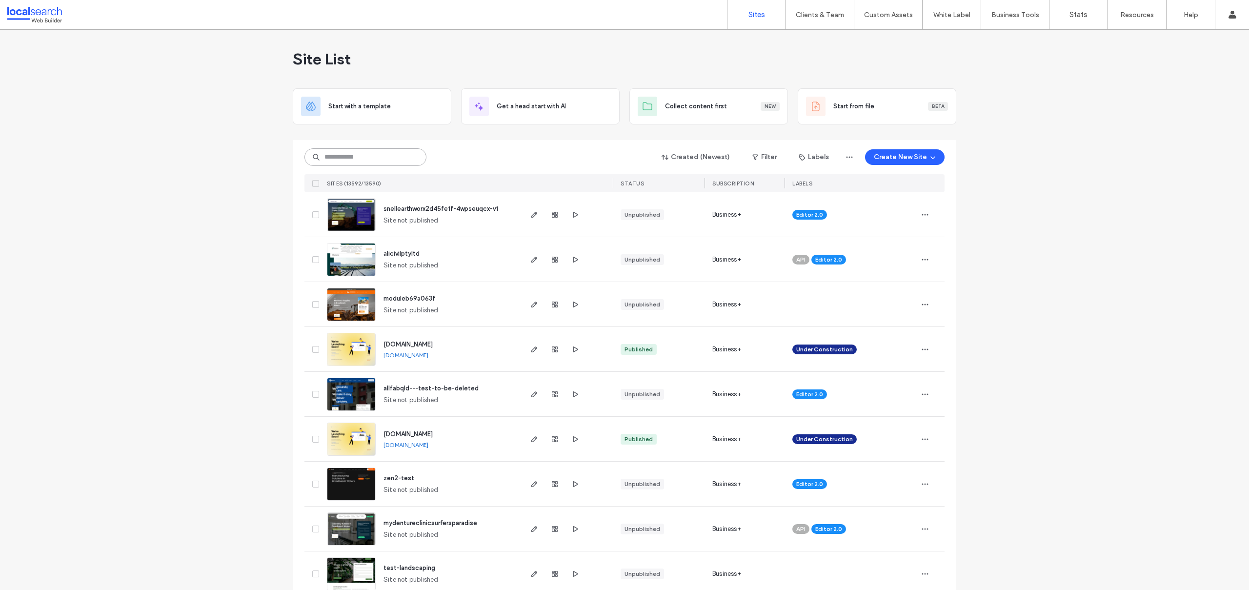
click at [344, 162] on input at bounding box center [365, 157] width 122 height 18
paste input "********"
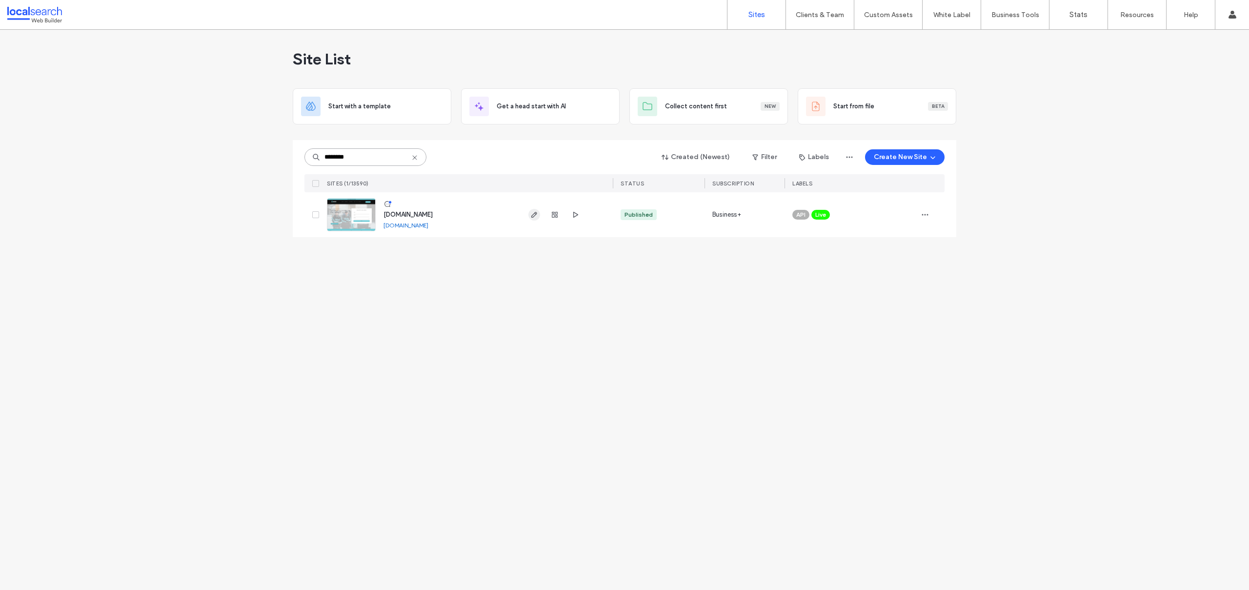
type input "********"
click at [418, 158] on icon at bounding box center [415, 158] width 8 height 8
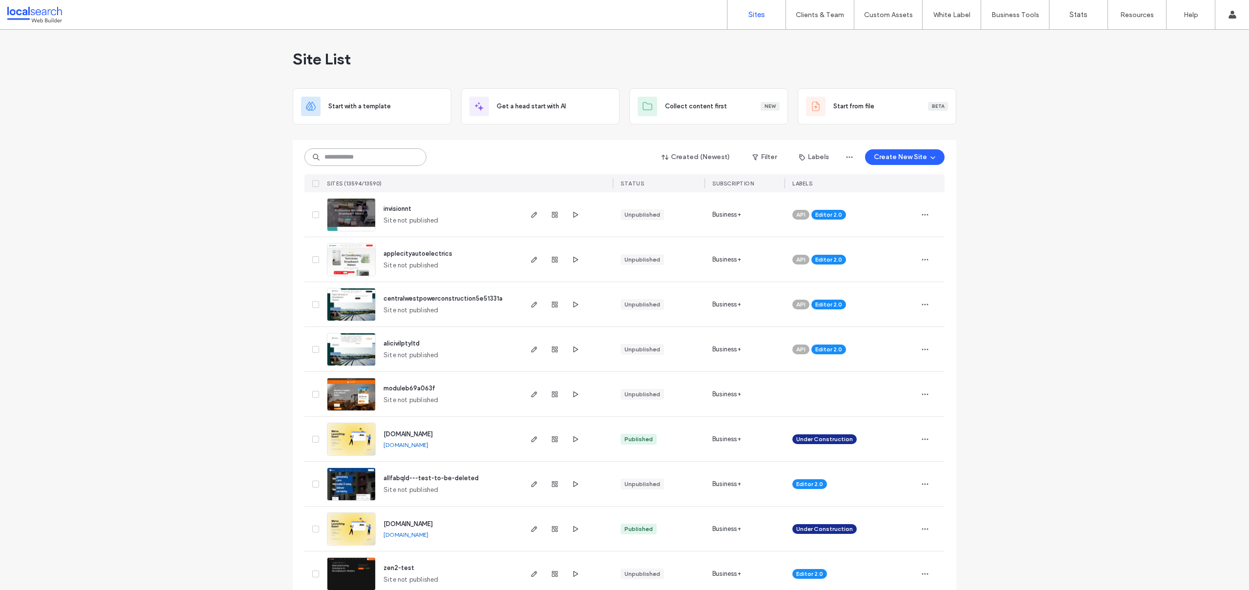
click at [373, 159] on input at bounding box center [365, 157] width 122 height 18
paste input "**********"
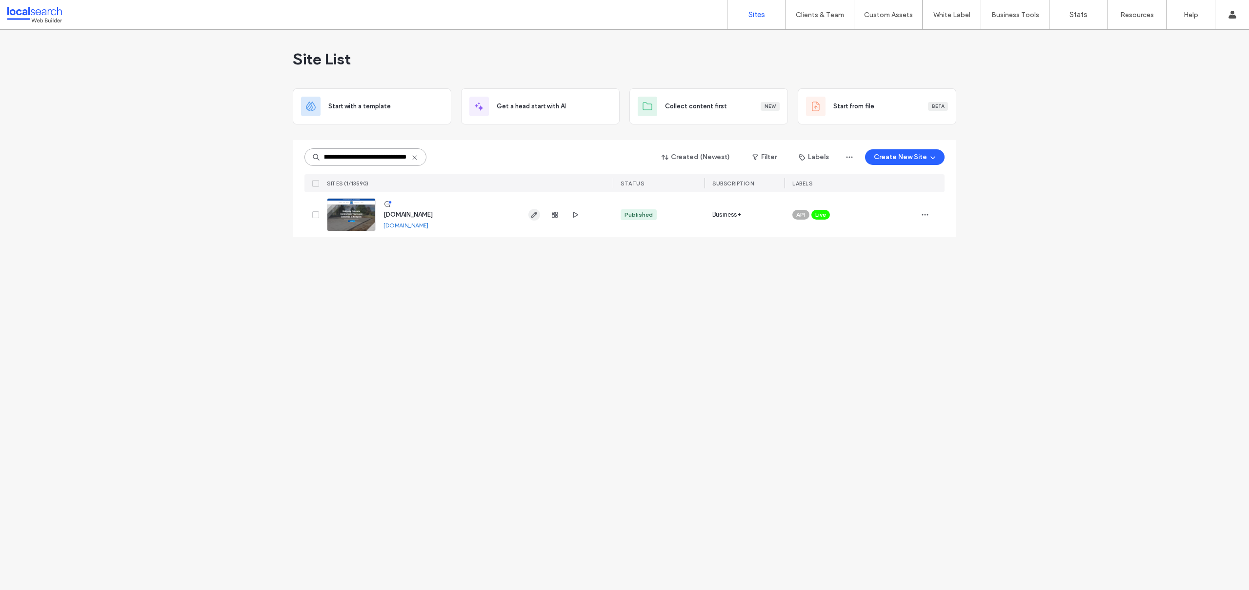
type input "**********"
click at [413, 155] on icon at bounding box center [415, 158] width 8 height 8
click at [335, 161] on input at bounding box center [365, 157] width 122 height 18
paste input "********"
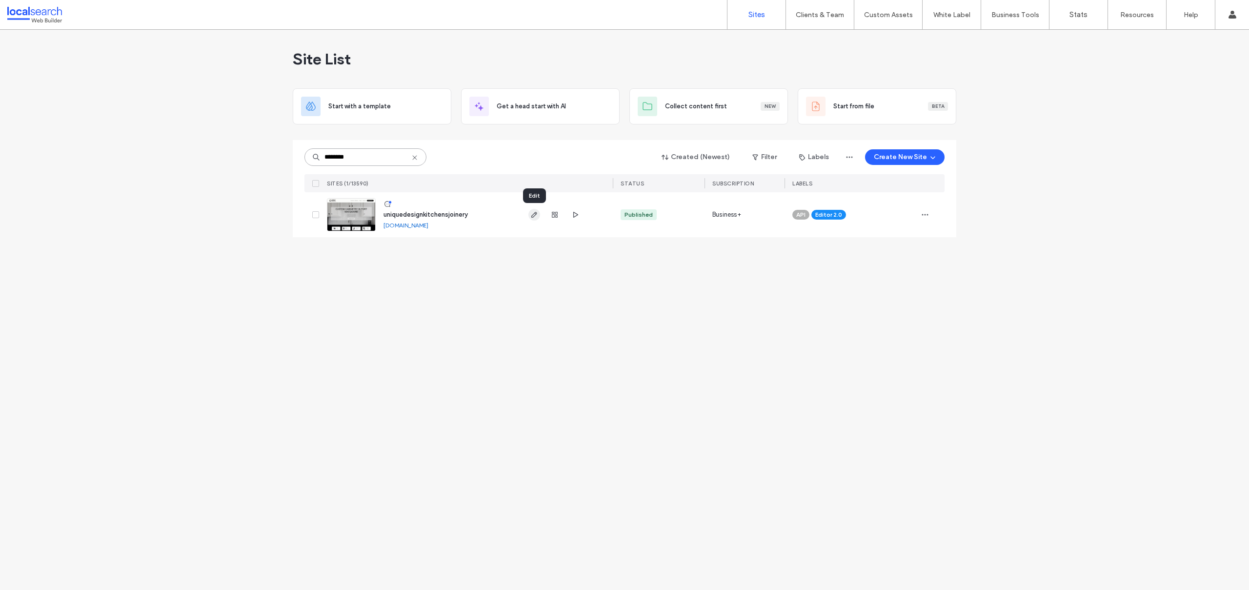
type input "********"
click at [867, 212] on div "API Editor 2.0" at bounding box center [850, 214] width 117 height 21
click at [924, 214] on icon "button" at bounding box center [925, 215] width 8 height 8
click at [888, 278] on span "Assign Label" at bounding box center [882, 277] width 36 height 10
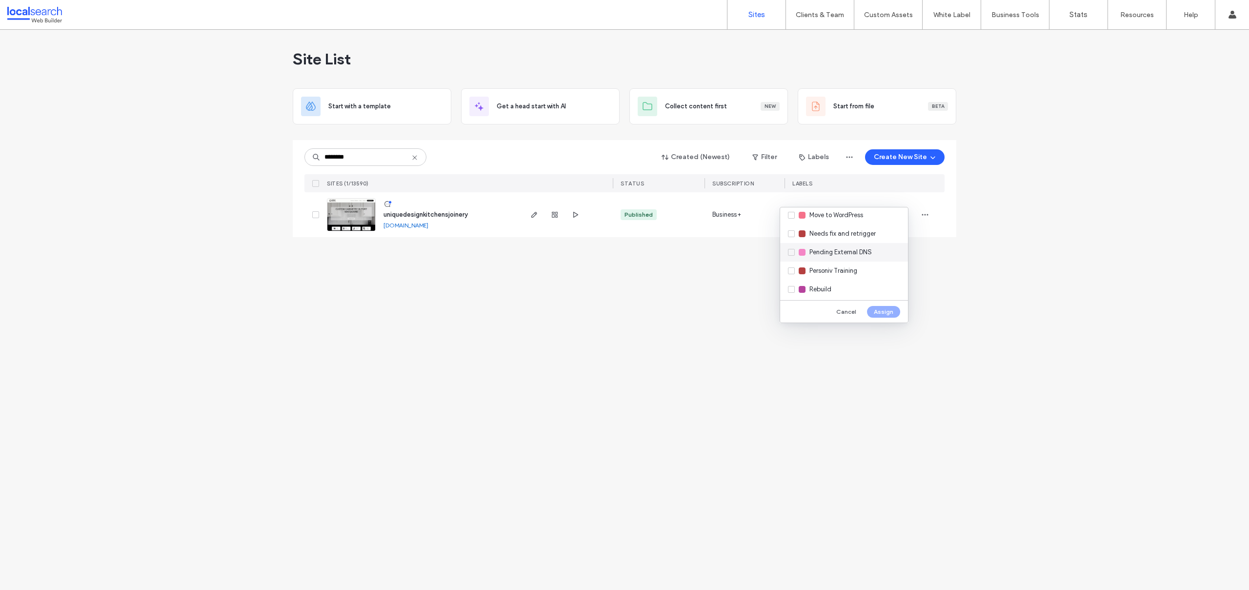
click at [844, 250] on span "Pending External DNS" at bounding box center [840, 252] width 62 height 10
click at [882, 311] on button "Assign" at bounding box center [883, 312] width 33 height 12
click at [415, 156] on icon at bounding box center [415, 158] width 8 height 8
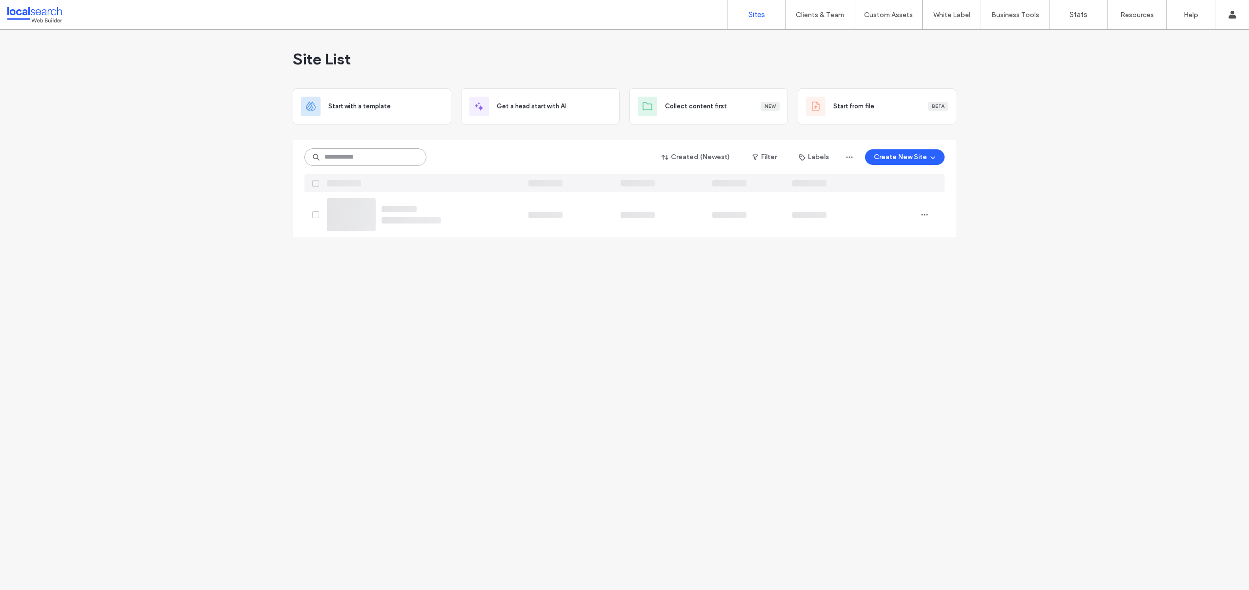
click at [347, 155] on input at bounding box center [365, 157] width 122 height 18
paste input "********"
type input "********"
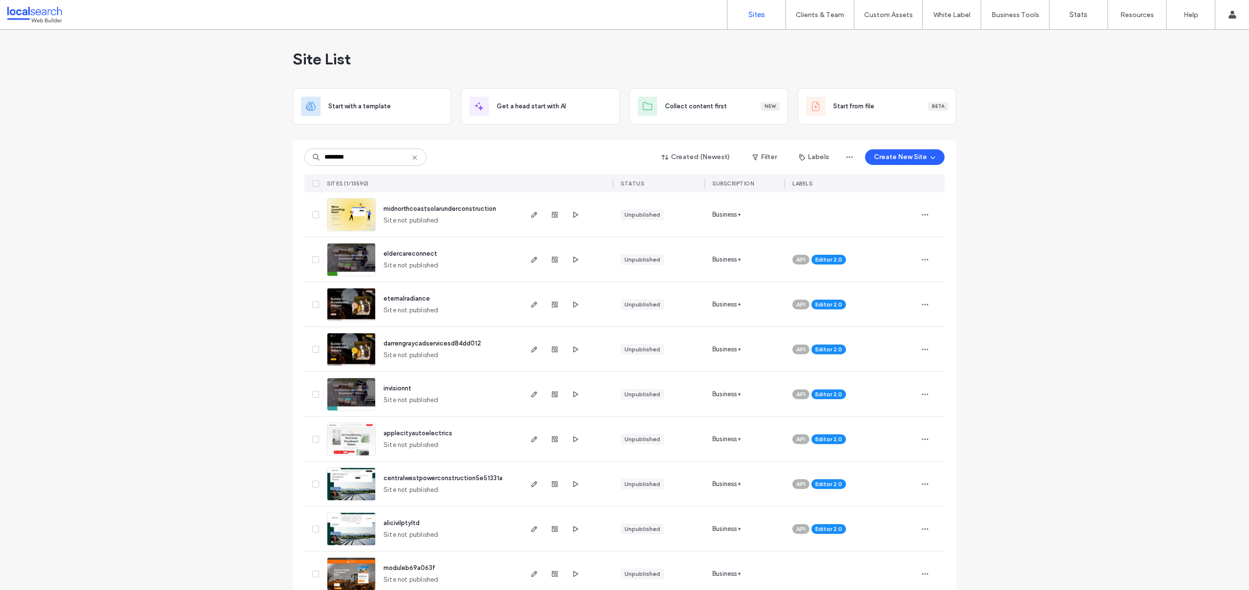
click at [412, 158] on use at bounding box center [414, 157] width 4 height 4
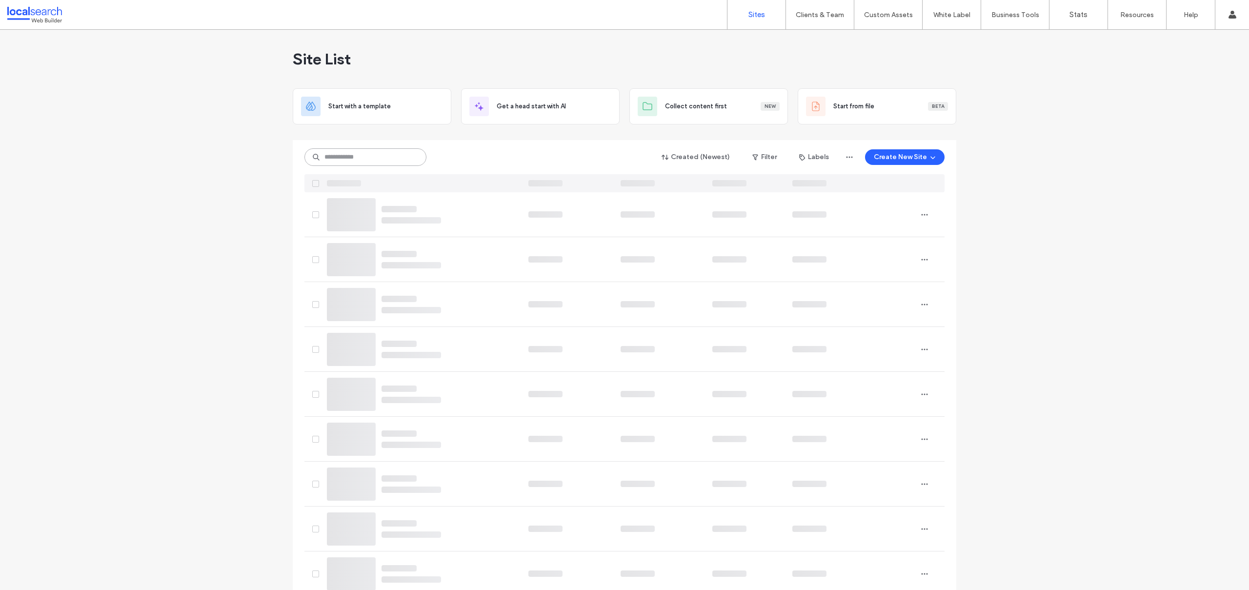
click at [389, 159] on input at bounding box center [365, 157] width 122 height 18
paste input "********"
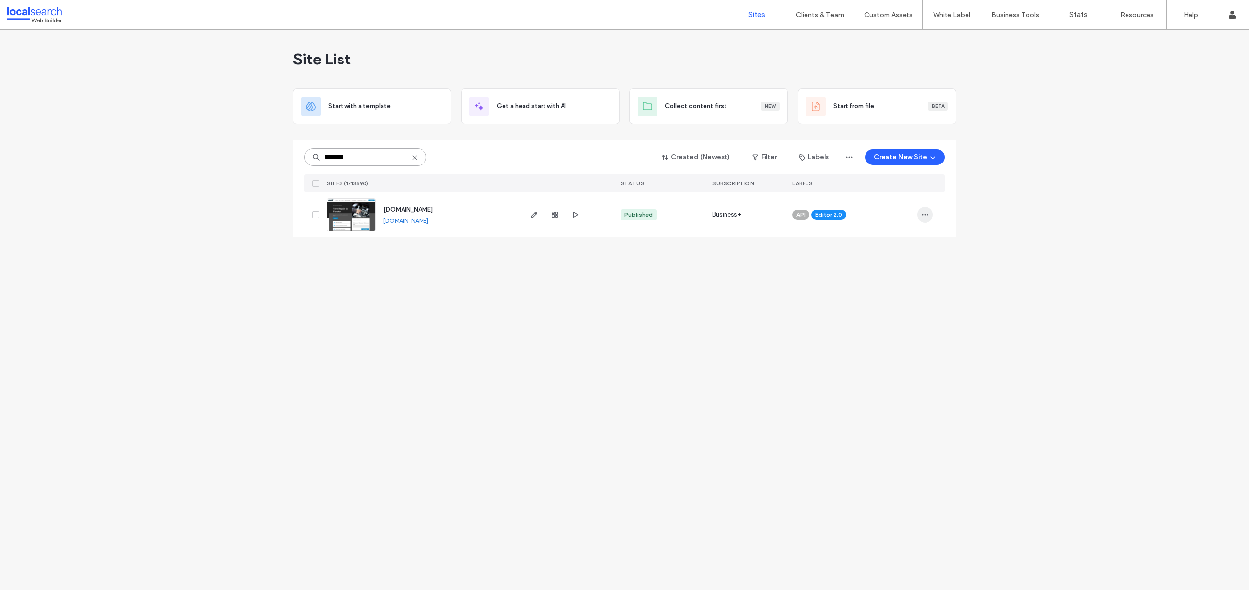
type input "********"
click at [928, 216] on icon "button" at bounding box center [925, 215] width 8 height 8
click at [890, 279] on span "Assign Label" at bounding box center [882, 277] width 36 height 10
click at [855, 252] on span "Pending External DNS" at bounding box center [840, 254] width 62 height 10
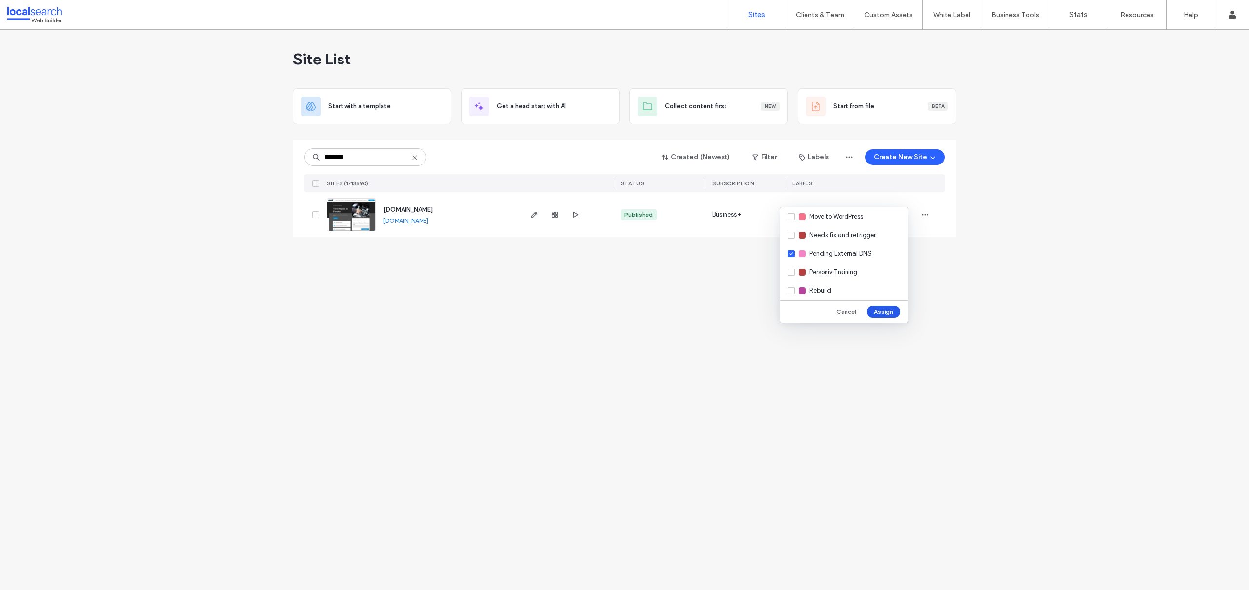
click at [879, 312] on button "Assign" at bounding box center [883, 312] width 33 height 12
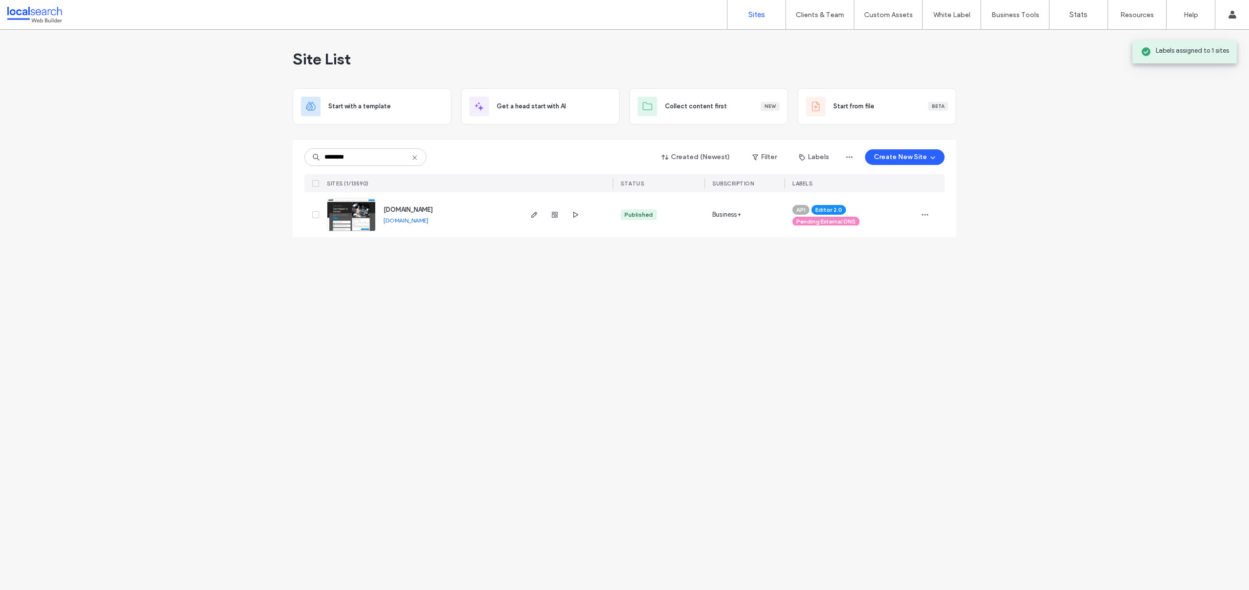
click at [710, 349] on div "Site List Start with a template Get a head start with AI Collect content first …" at bounding box center [624, 310] width 1249 height 560
click at [416, 154] on icon at bounding box center [415, 158] width 8 height 8
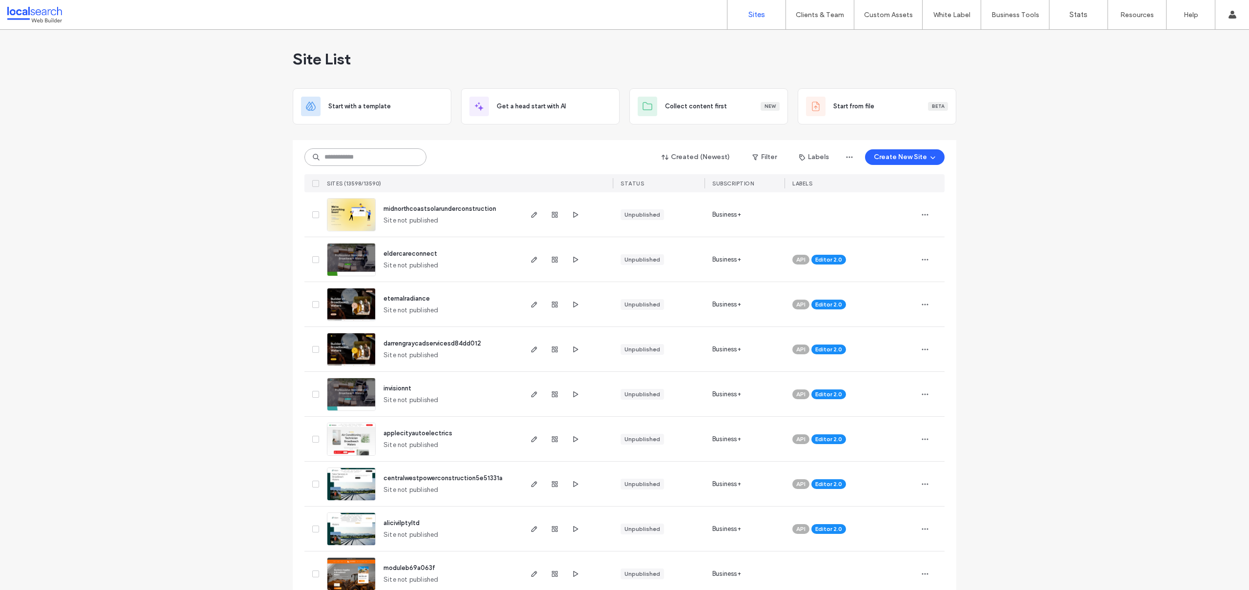
click at [364, 158] on input at bounding box center [365, 157] width 122 height 18
paste input "********"
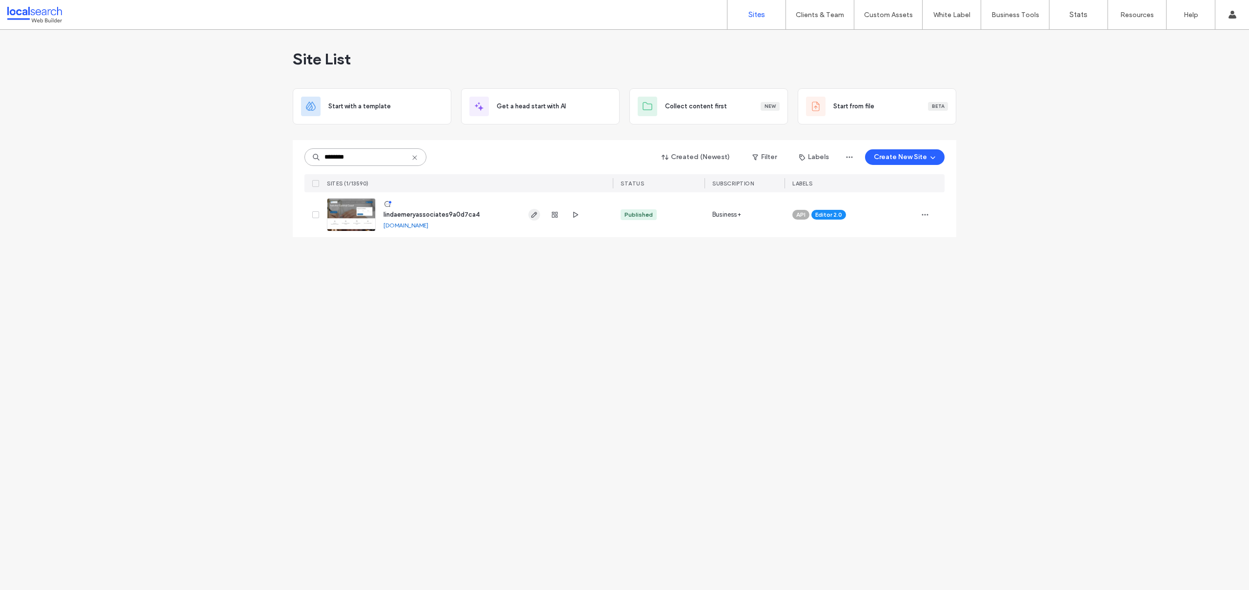
type input "********"
click at [332, 158] on input "********" at bounding box center [365, 157] width 122 height 18
click at [414, 154] on icon at bounding box center [415, 158] width 8 height 8
click at [362, 160] on input at bounding box center [365, 157] width 122 height 18
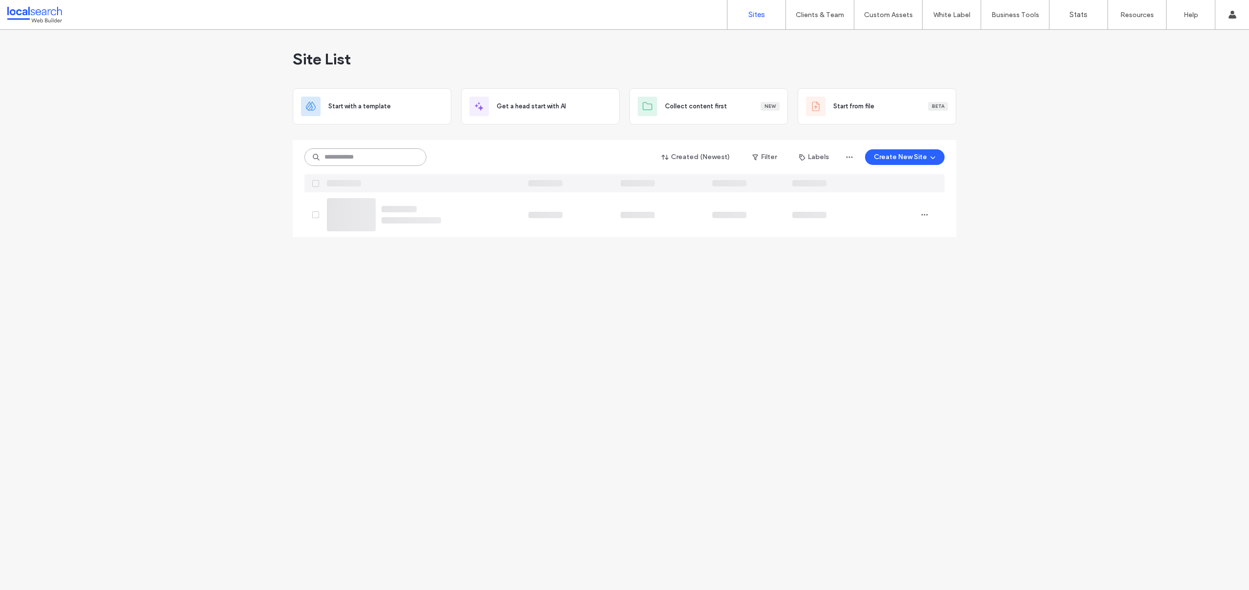
paste input "********"
type input "********"
click at [923, 214] on icon "button" at bounding box center [925, 215] width 8 height 8
click at [888, 276] on span "Assign Label" at bounding box center [882, 277] width 36 height 10
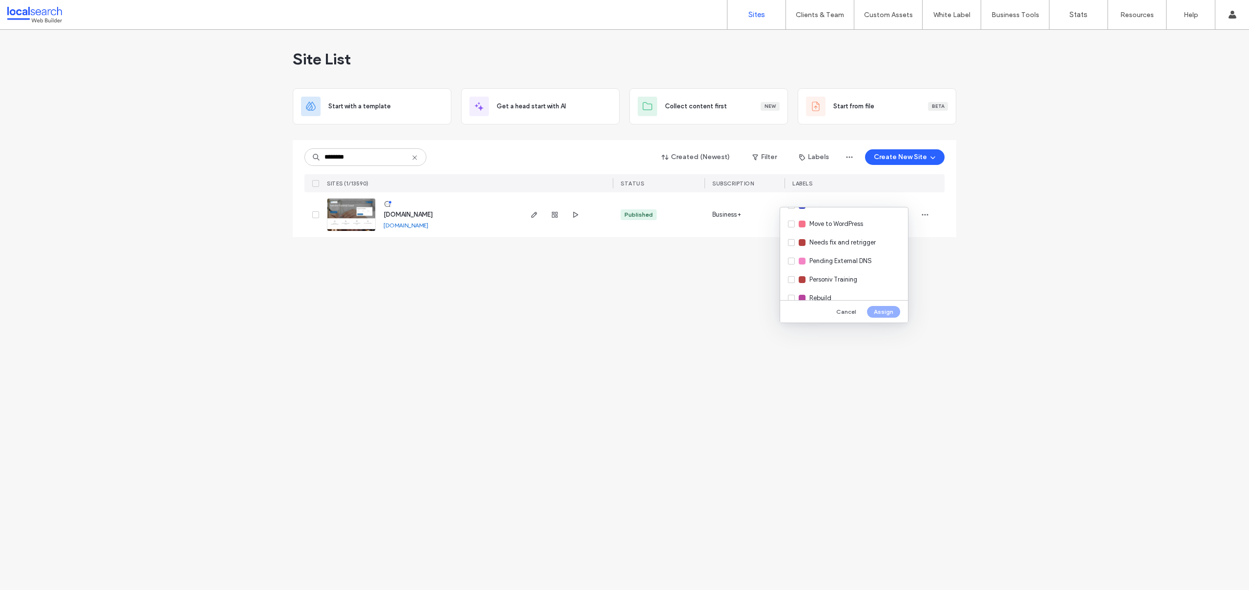
scroll to position [220, 0]
click at [856, 264] on span "Pending External DNS" at bounding box center [840, 261] width 62 height 10
click at [877, 308] on button "Assign" at bounding box center [883, 312] width 33 height 12
click at [415, 160] on icon at bounding box center [415, 158] width 8 height 8
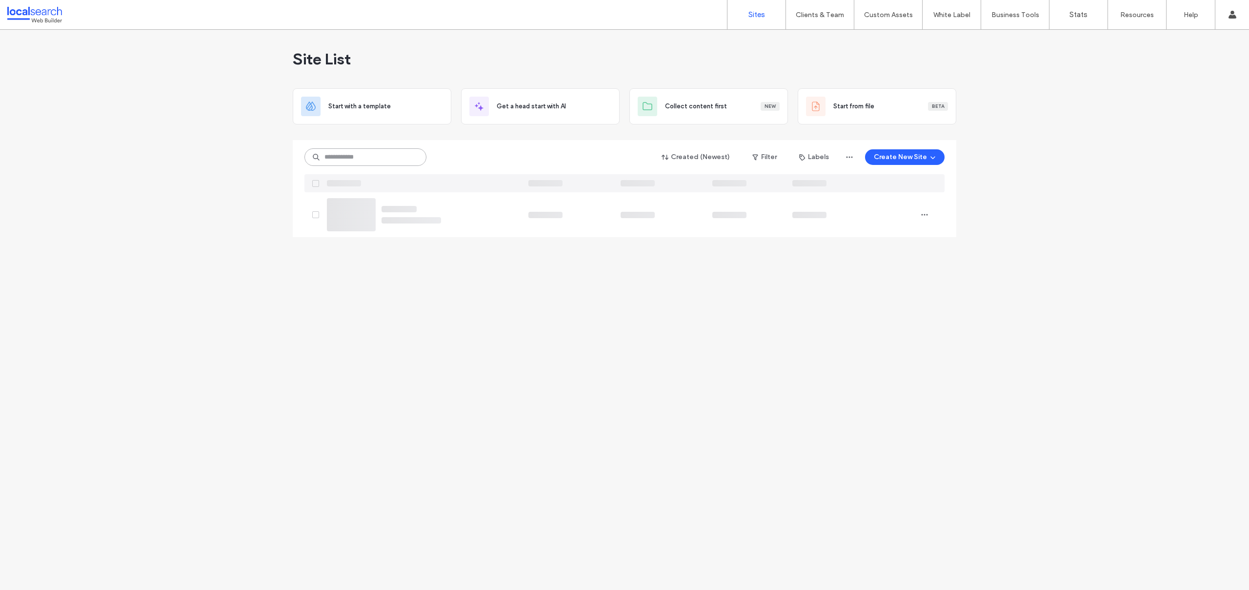
click at [383, 155] on input at bounding box center [365, 157] width 122 height 18
paste input "********"
type input "********"
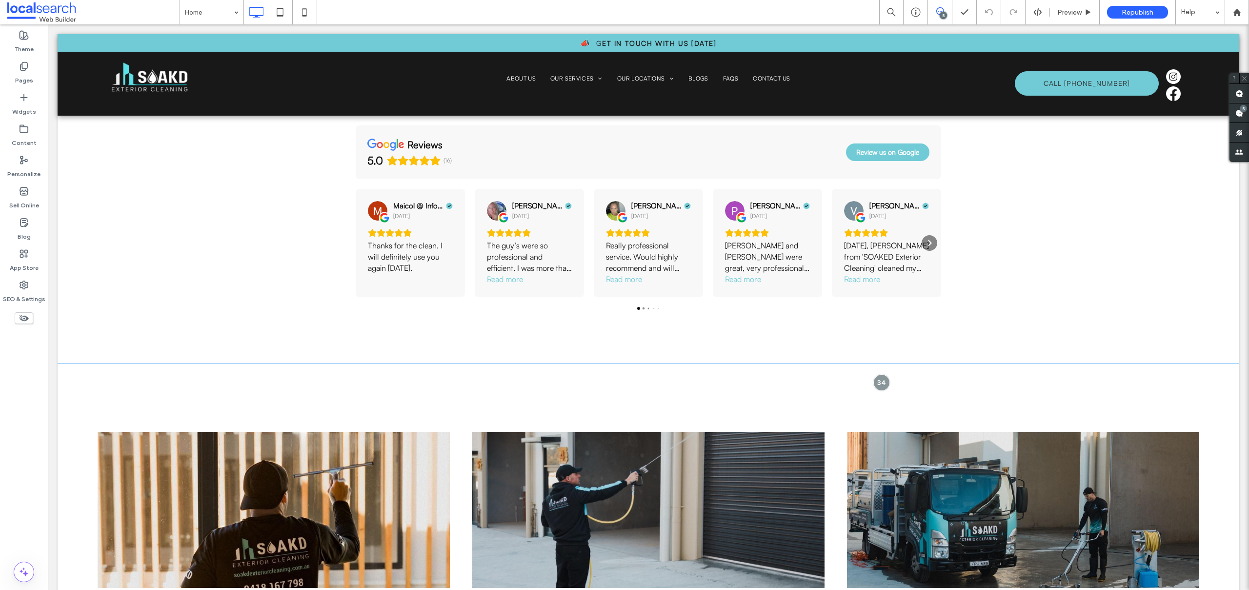
scroll to position [403, 0]
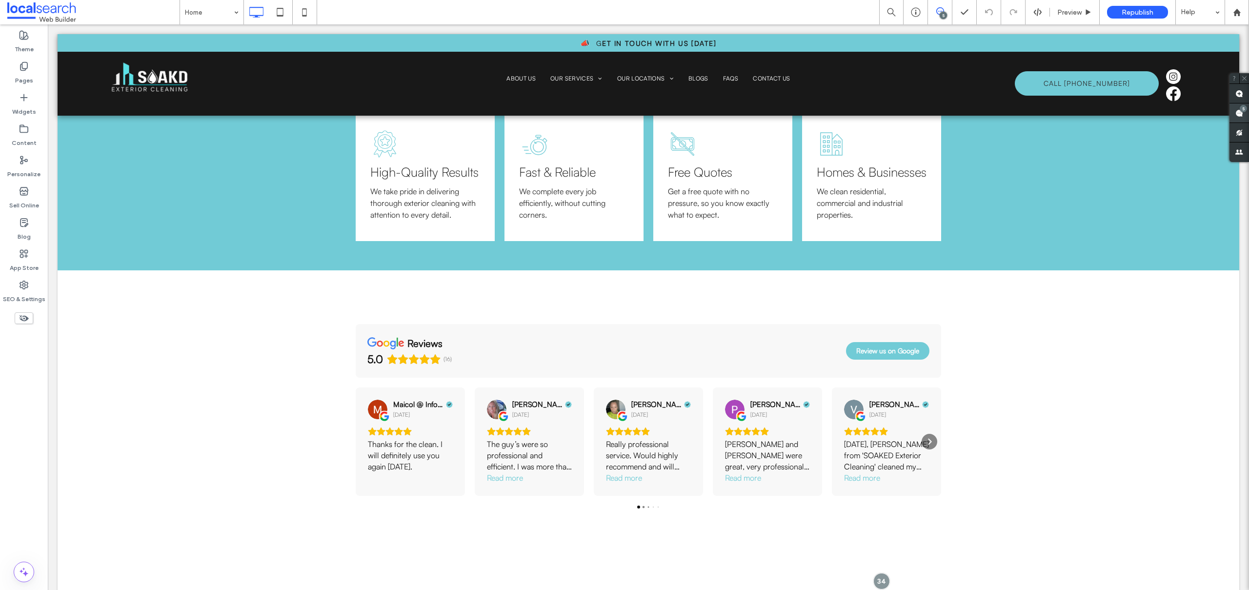
click at [1243, 110] on div "5" at bounding box center [1243, 108] width 7 height 7
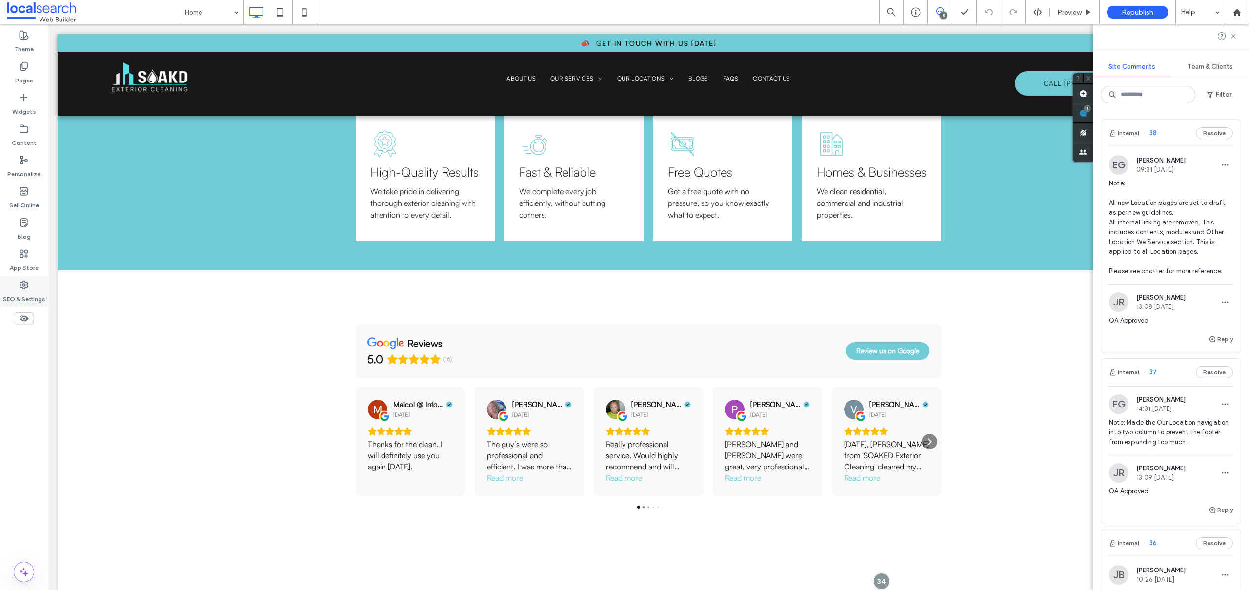
click at [29, 281] on div "SEO & Settings" at bounding box center [24, 291] width 48 height 31
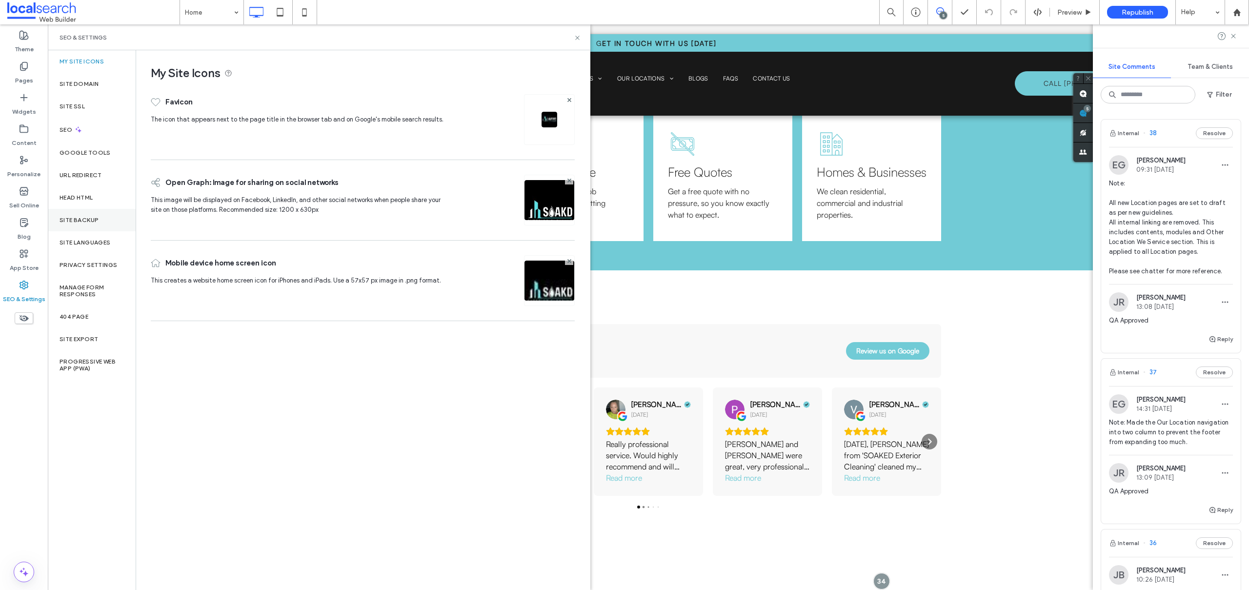
click at [89, 214] on div "Site Backup" at bounding box center [92, 220] width 88 height 22
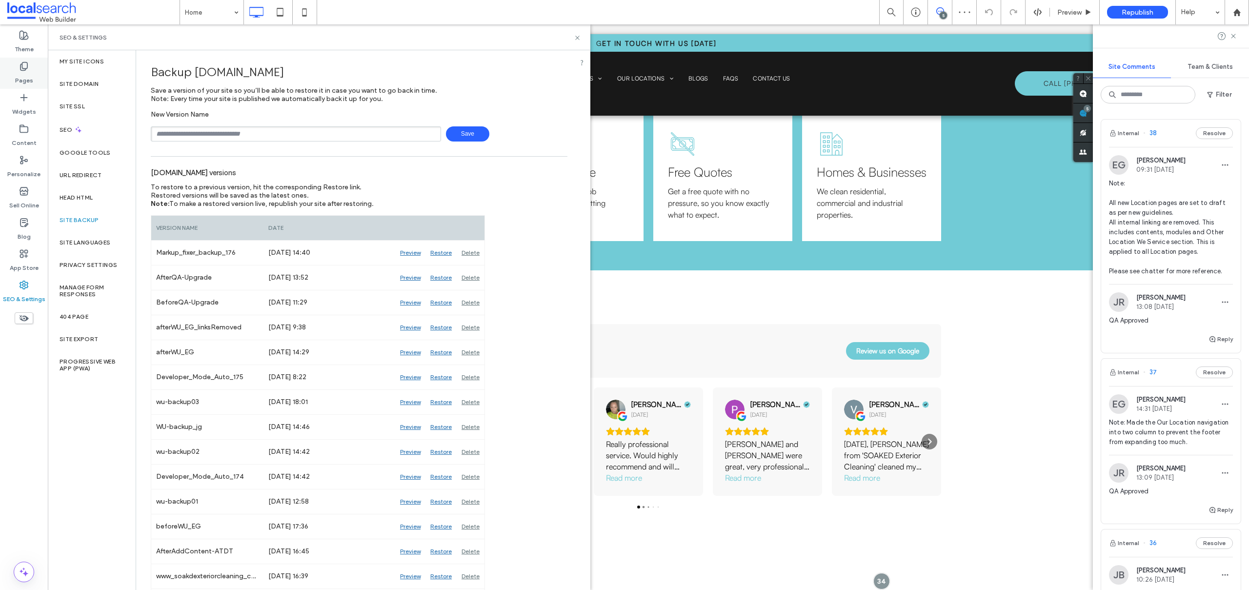
click at [30, 71] on label "Pages" at bounding box center [24, 78] width 18 height 14
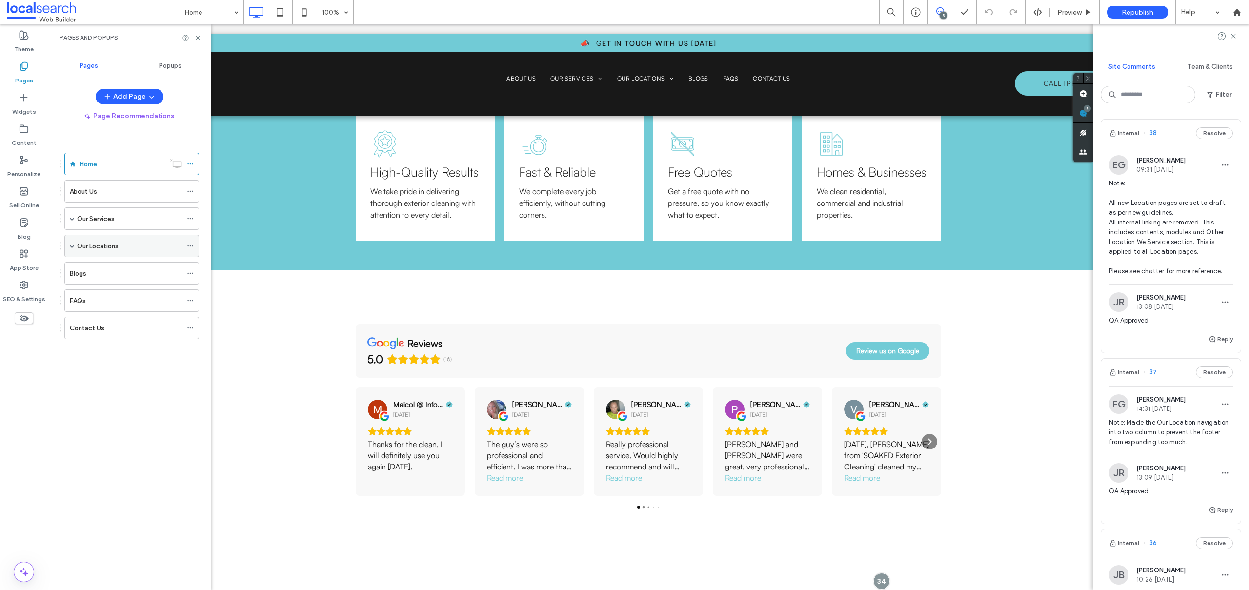
click at [73, 246] on span at bounding box center [72, 245] width 5 height 5
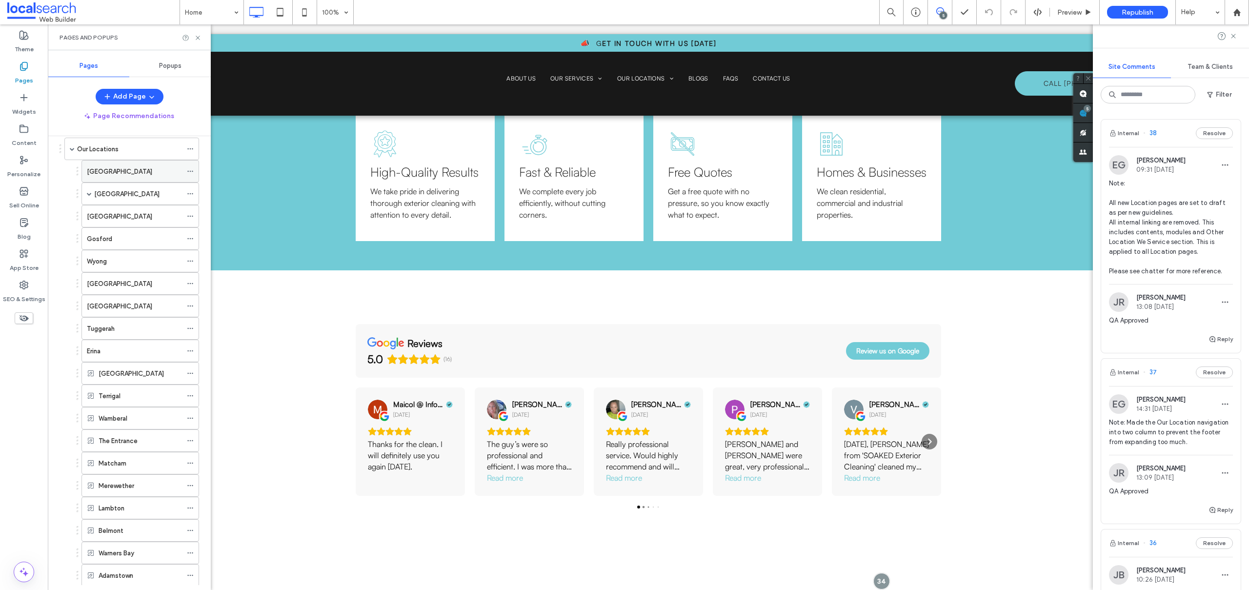
scroll to position [197, 0]
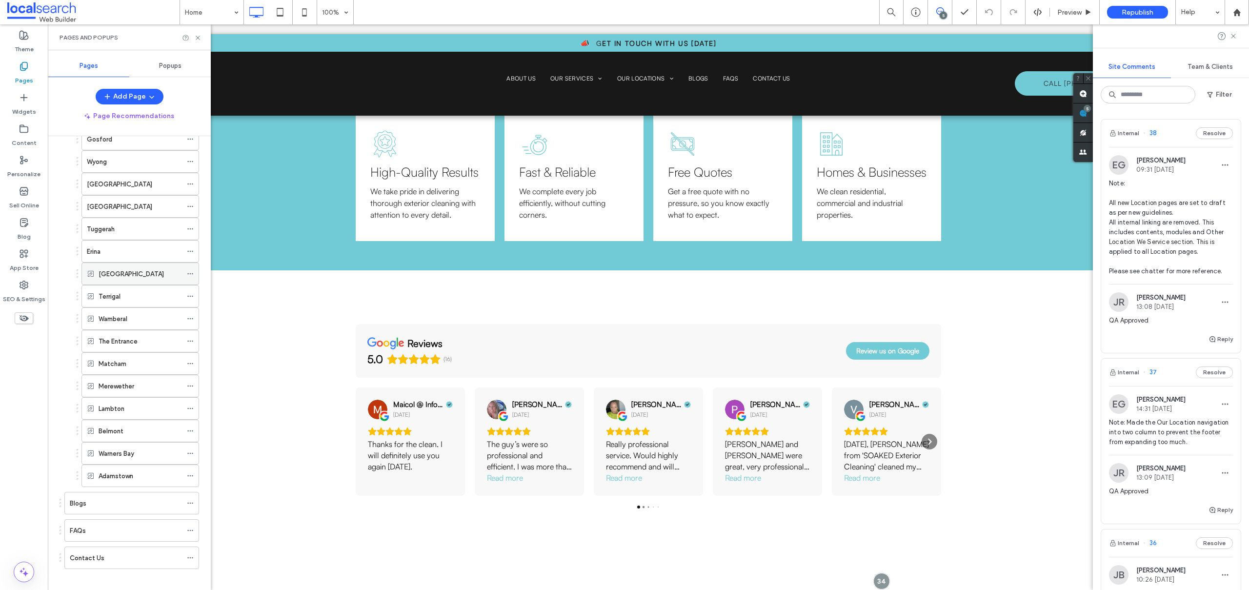
click at [188, 273] on use at bounding box center [189, 273] width 5 height 1
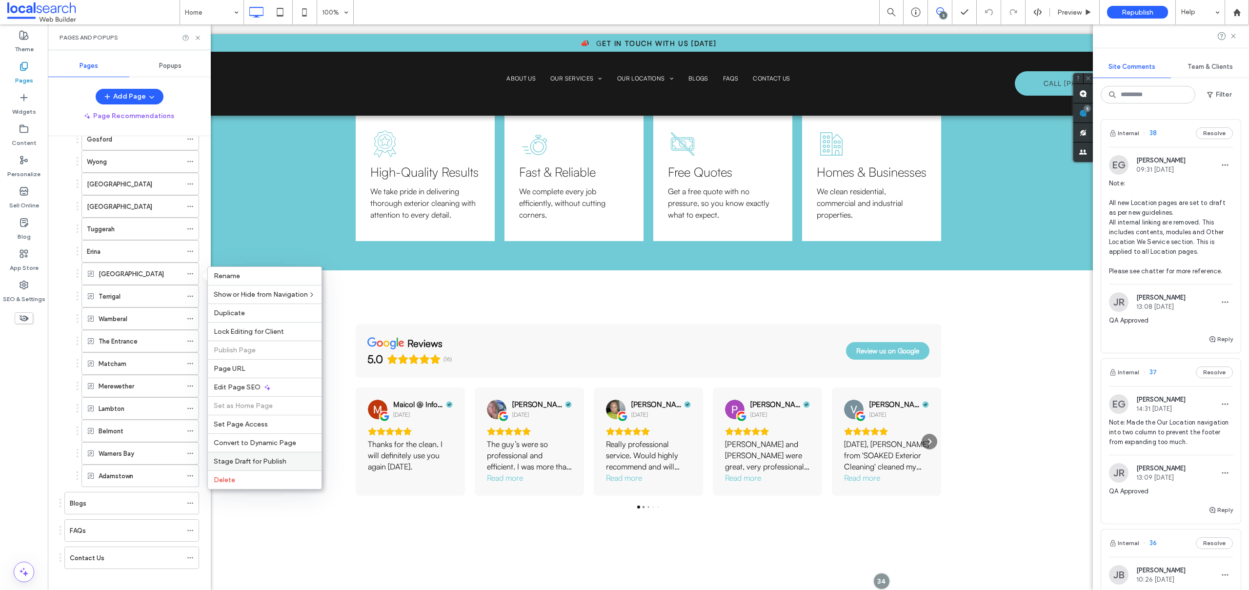
click at [266, 461] on span "Stage Draft for Publish" at bounding box center [250, 461] width 73 height 8
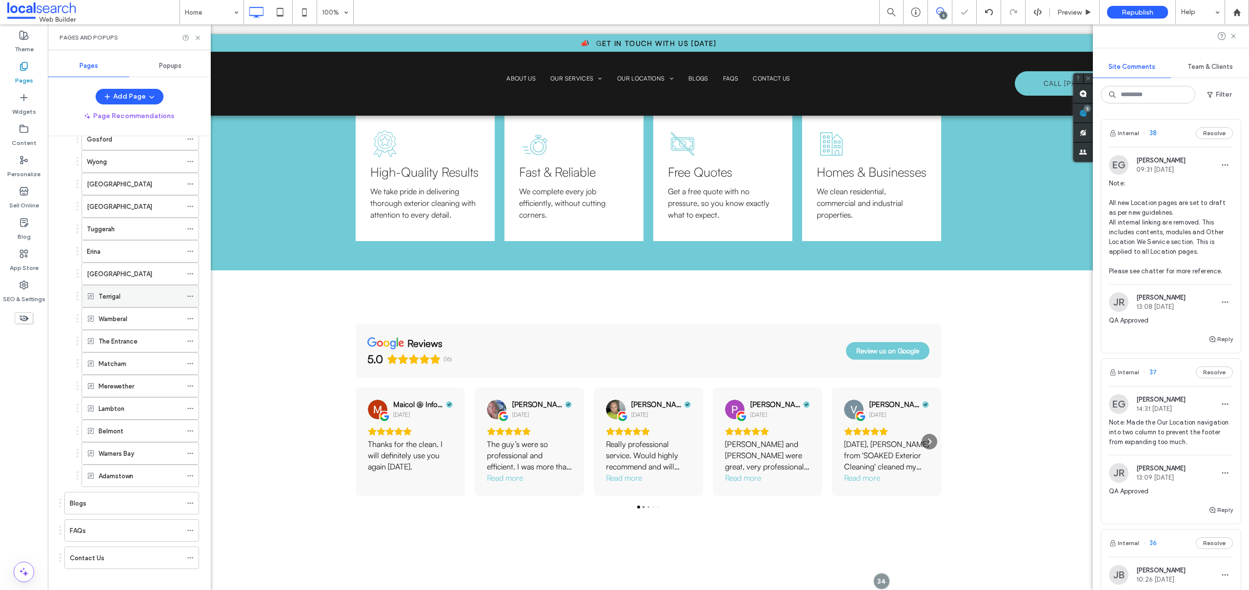
click at [191, 294] on icon at bounding box center [190, 296] width 7 height 7
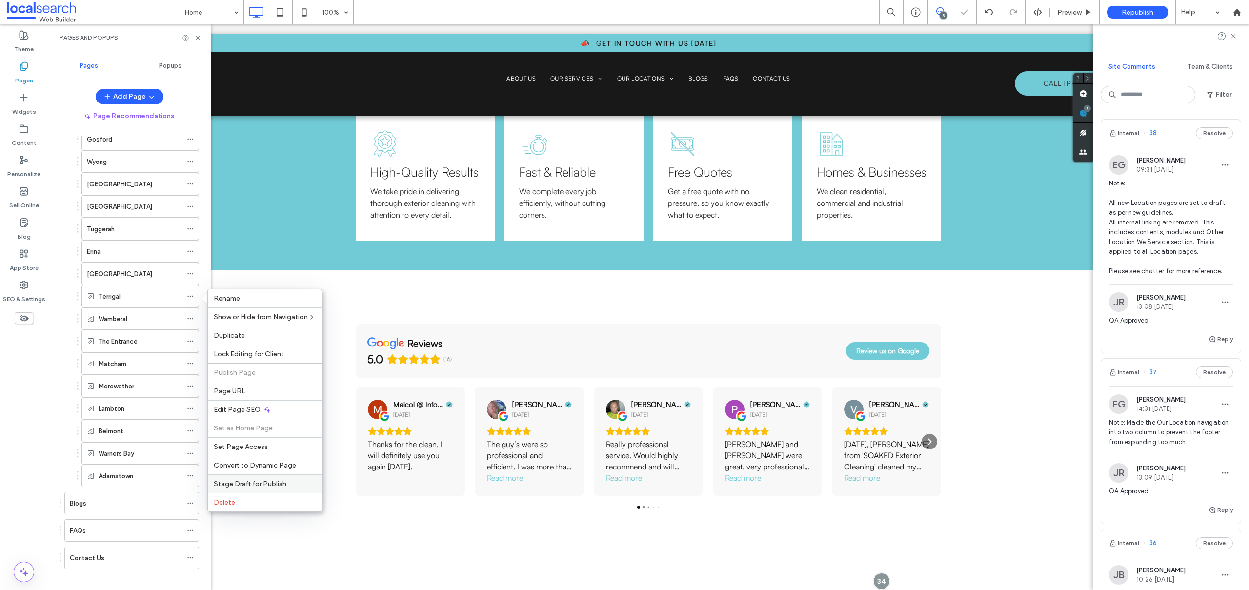
click at [258, 480] on span "Stage Draft for Publish" at bounding box center [250, 484] width 73 height 8
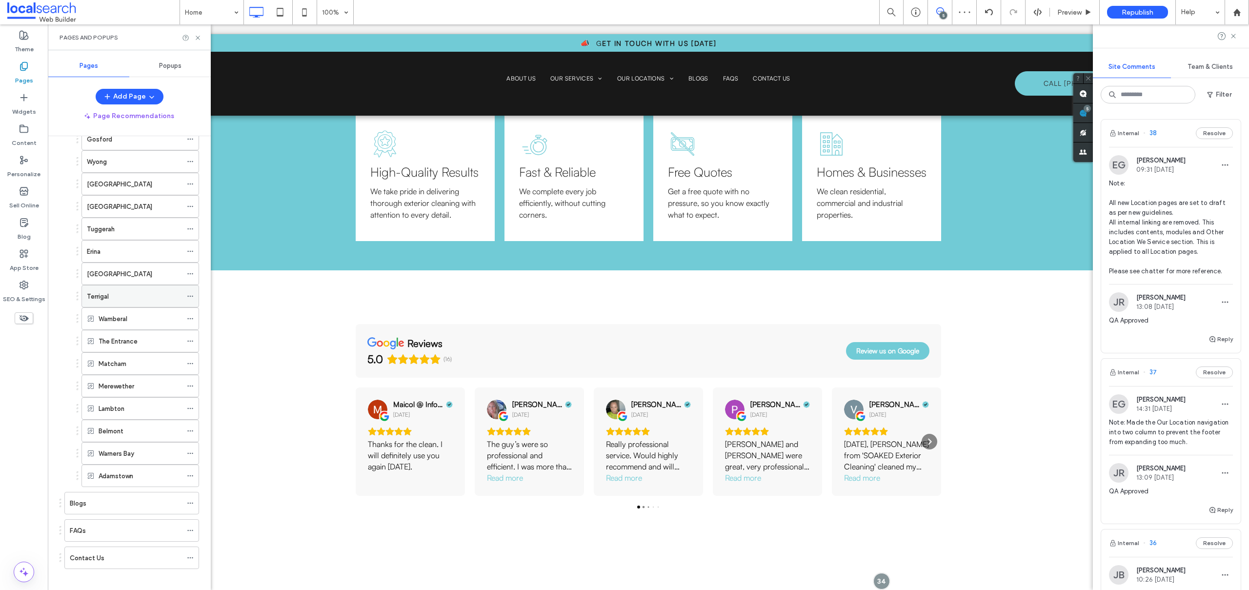
click at [191, 295] on icon at bounding box center [190, 296] width 7 height 7
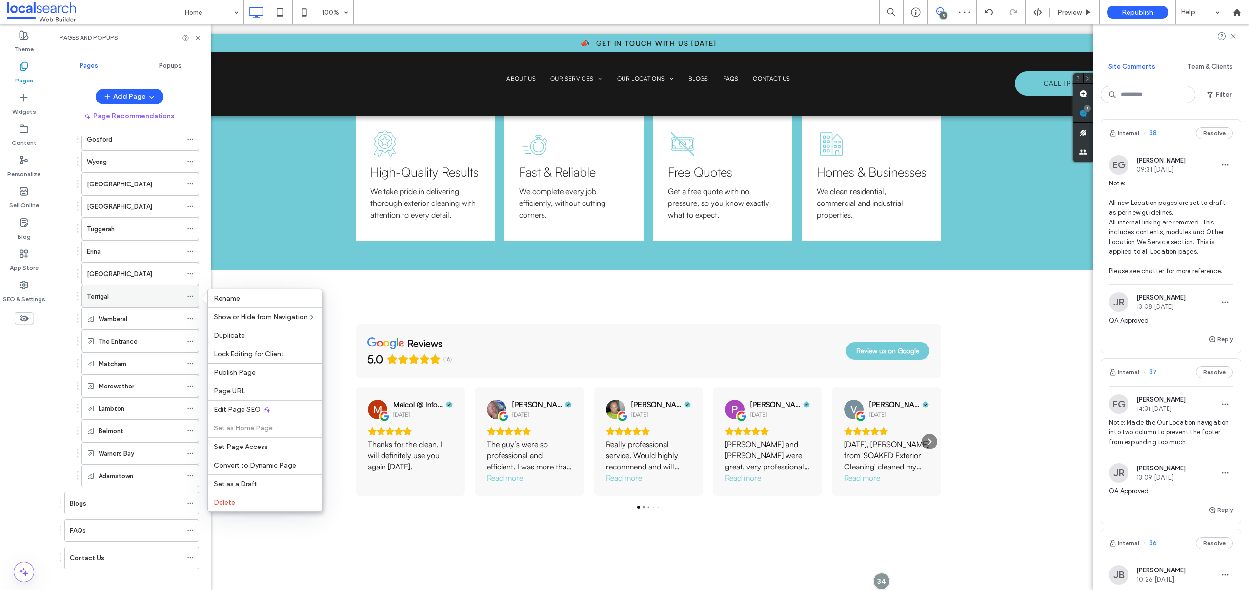
click at [191, 295] on icon at bounding box center [190, 296] width 7 height 7
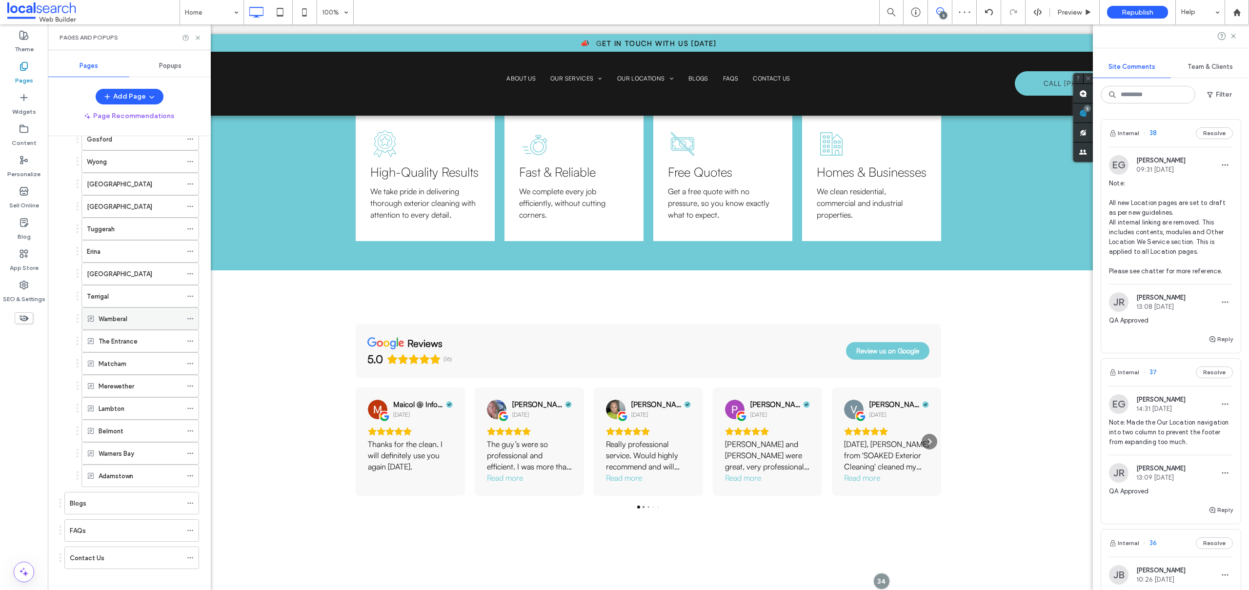
click at [190, 318] on icon at bounding box center [190, 318] width 7 height 7
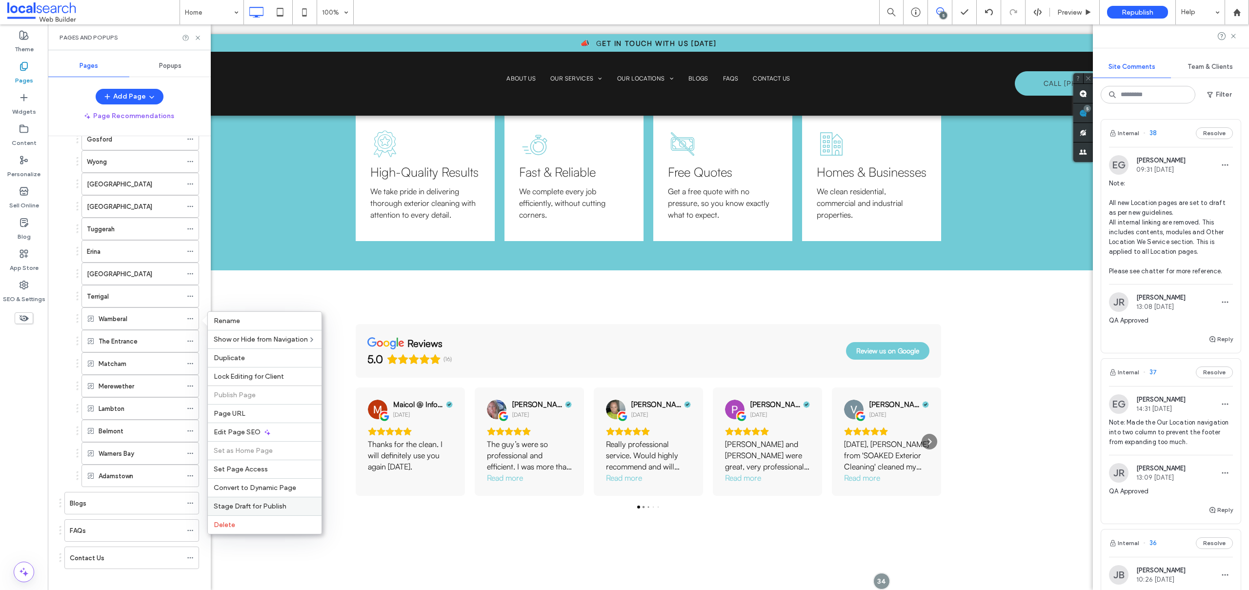
click at [275, 501] on div "Stage Draft for Publish" at bounding box center [265, 506] width 114 height 19
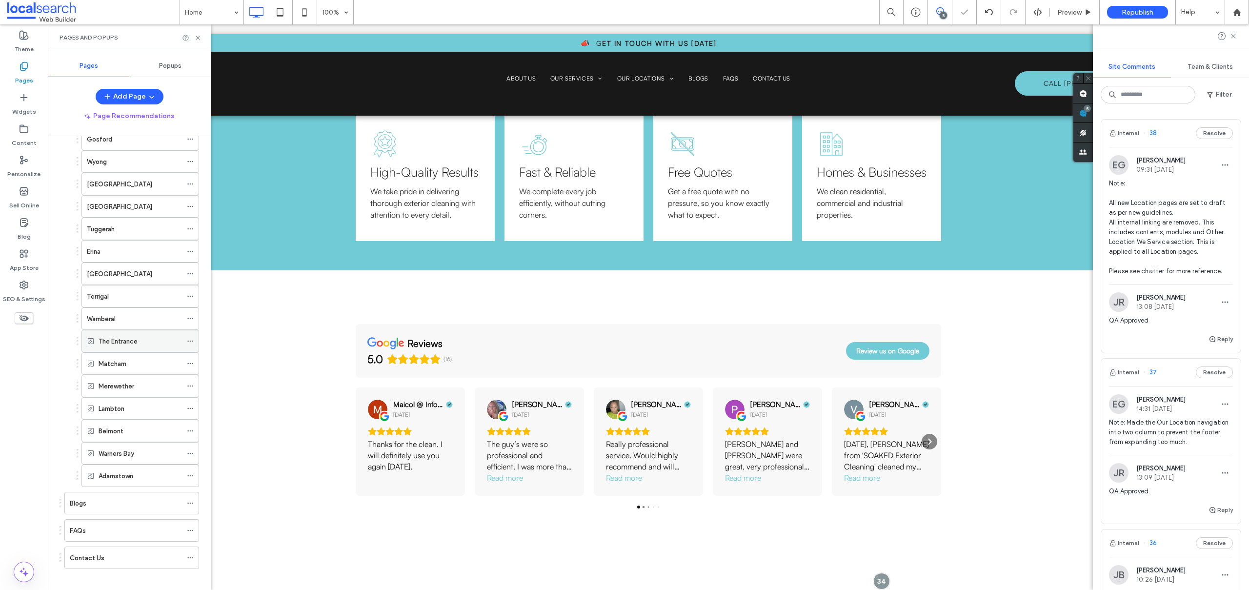
click at [191, 340] on icon at bounding box center [190, 341] width 7 height 7
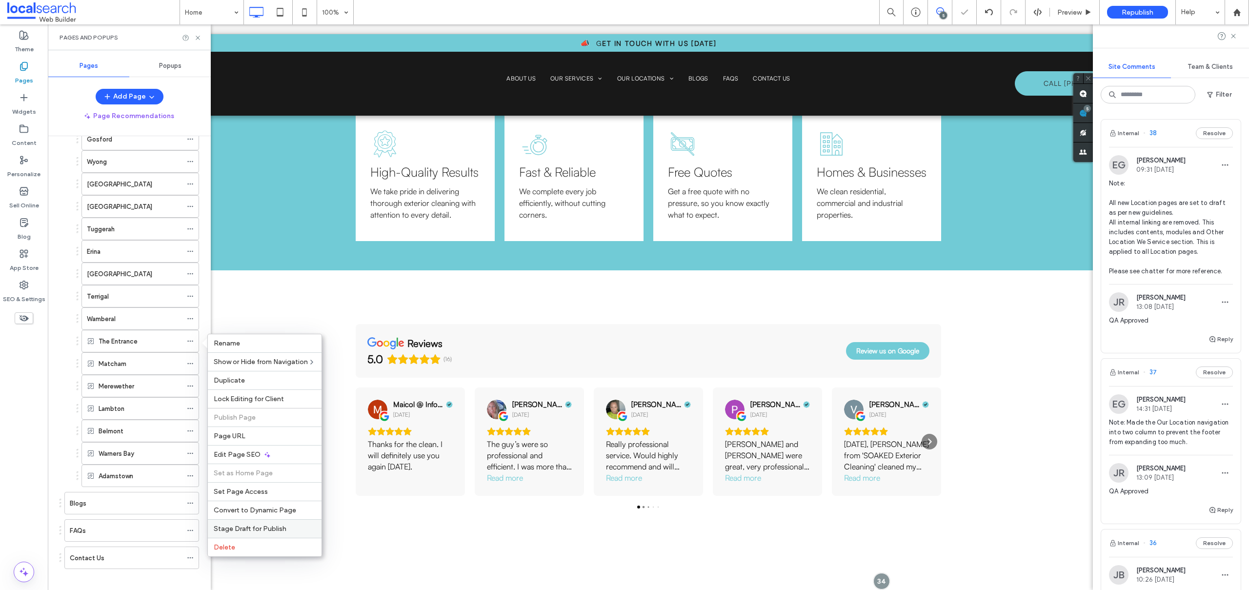
drag, startPoint x: 245, startPoint y: 530, endPoint x: 197, endPoint y: 505, distance: 54.1
click at [245, 530] on span "Stage Draft for Publish" at bounding box center [250, 528] width 73 height 8
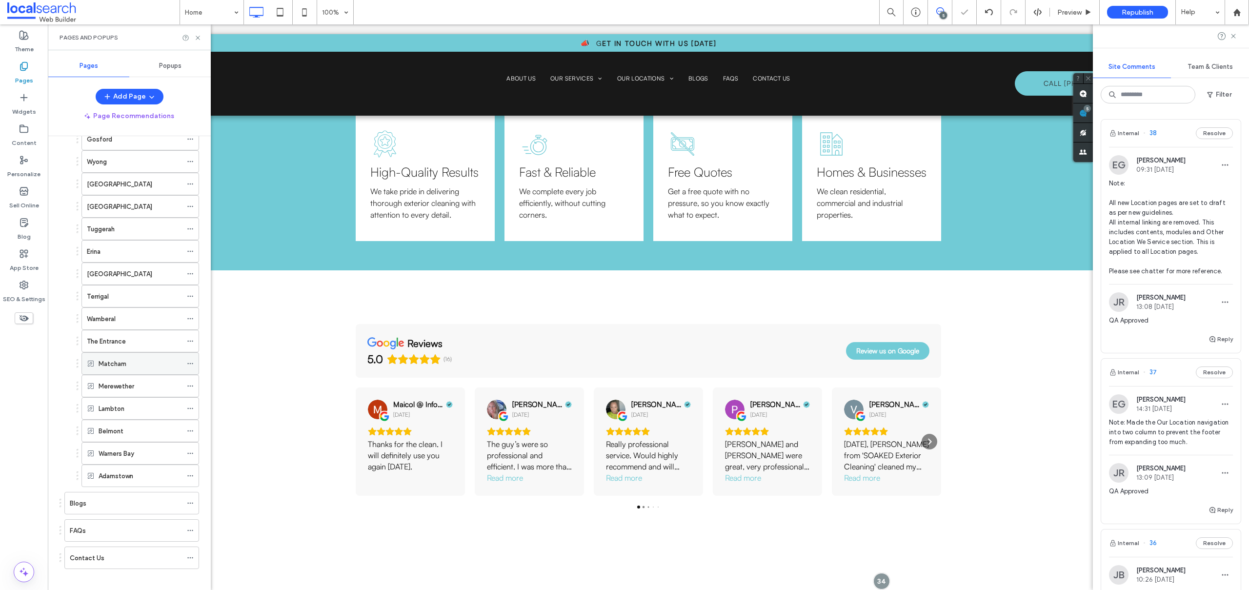
click at [191, 362] on icon at bounding box center [190, 363] width 7 height 7
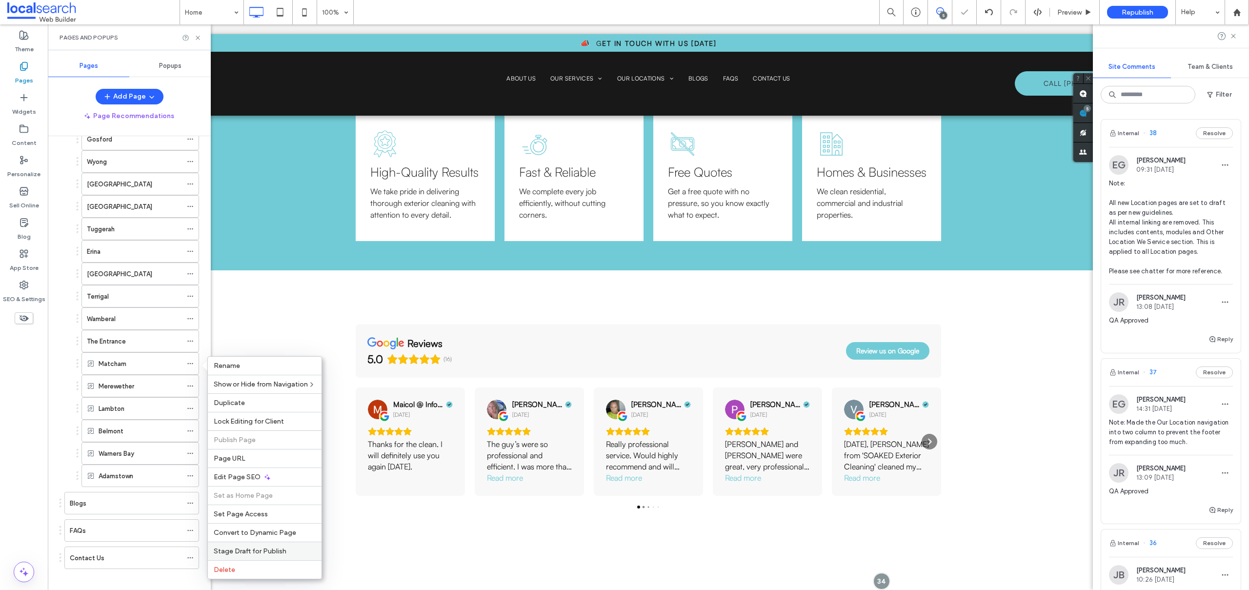
click at [240, 548] on span "Stage Draft for Publish" at bounding box center [250, 551] width 73 height 8
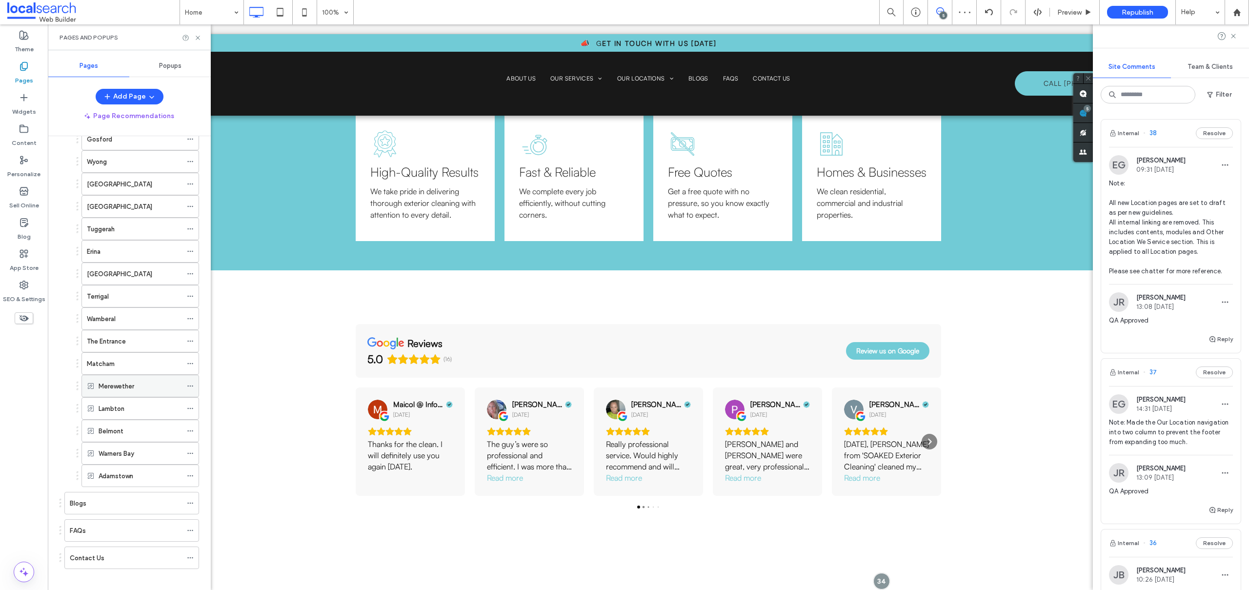
click at [192, 384] on icon at bounding box center [190, 386] width 7 height 7
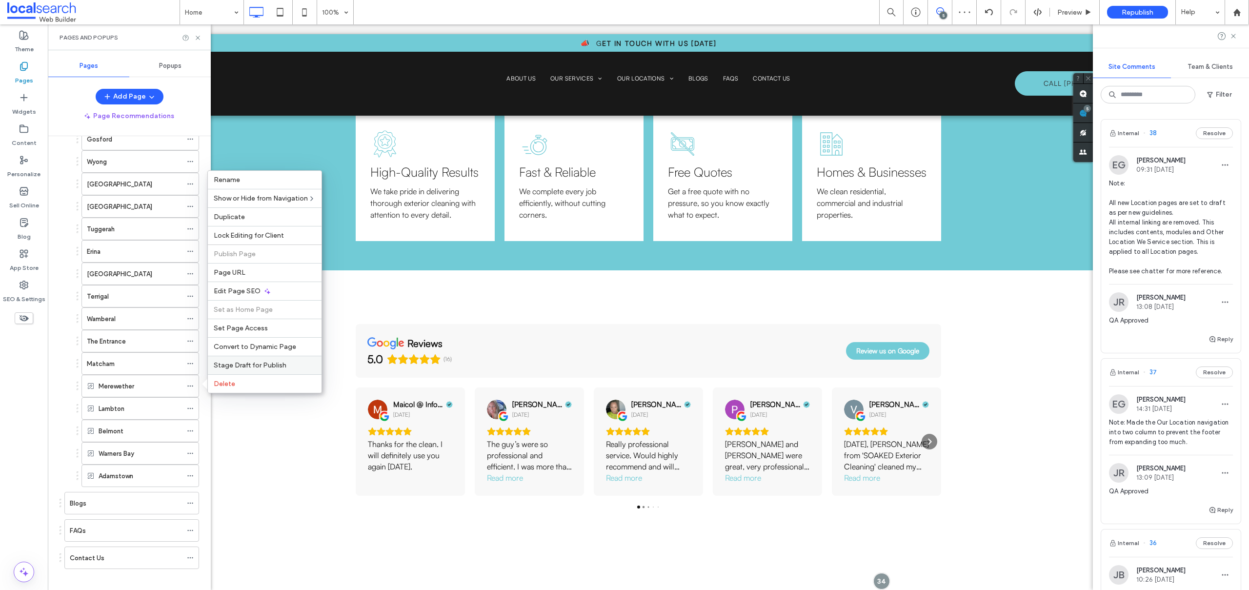
click at [246, 363] on span "Stage Draft for Publish" at bounding box center [250, 365] width 73 height 8
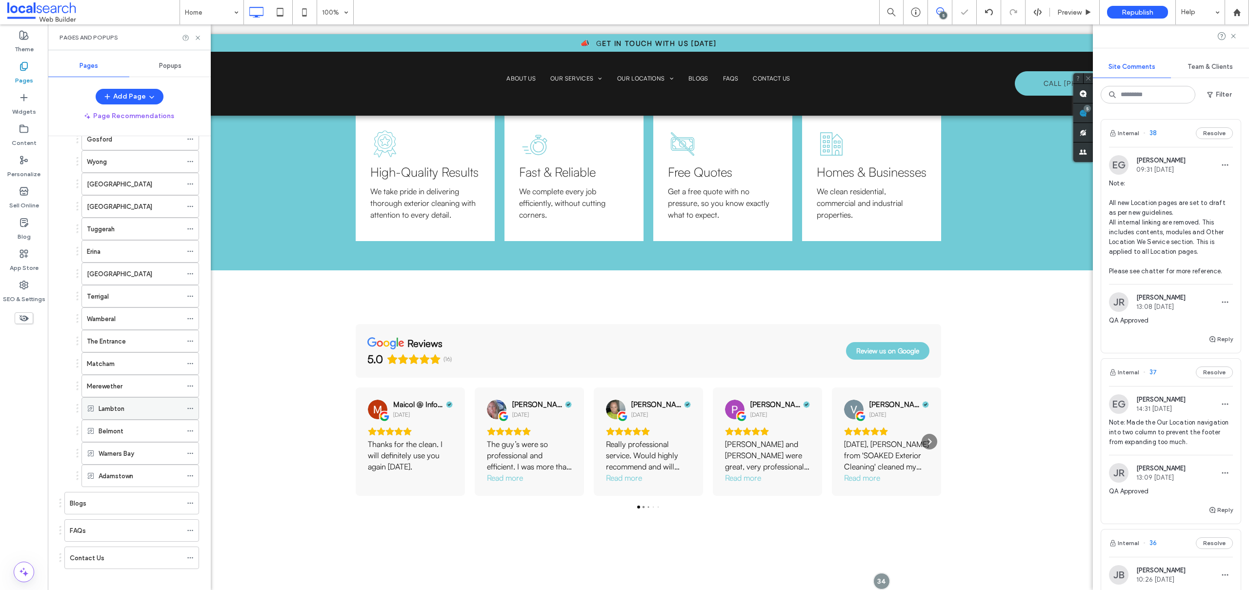
click at [190, 406] on icon at bounding box center [190, 408] width 7 height 7
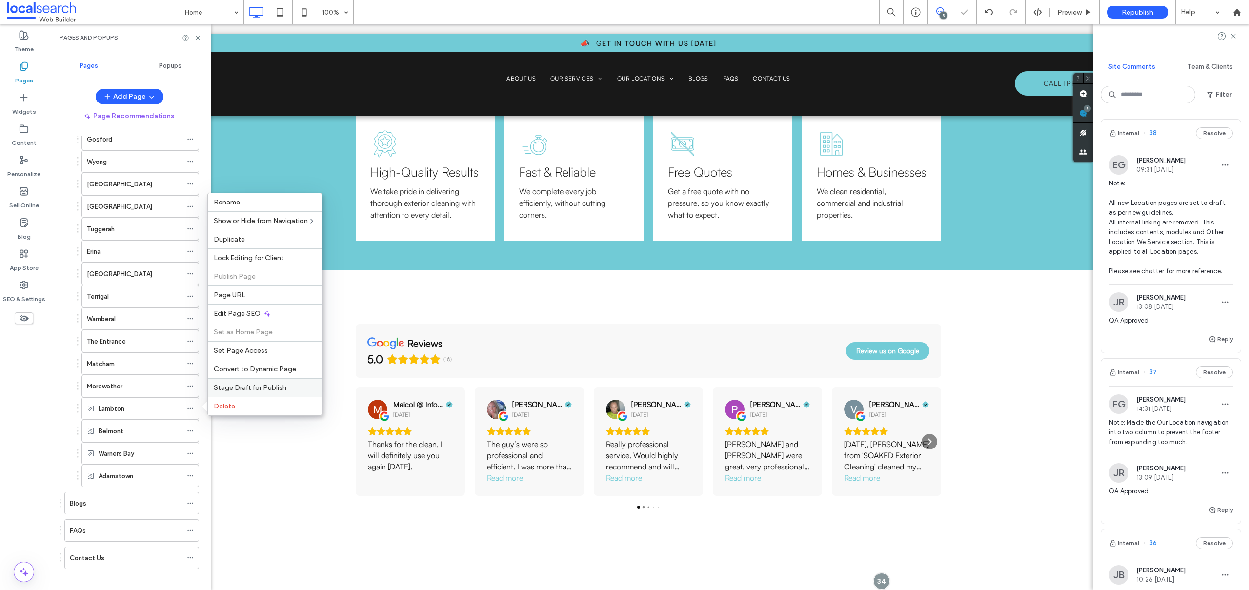
click at [239, 386] on span "Stage Draft for Publish" at bounding box center [250, 387] width 73 height 8
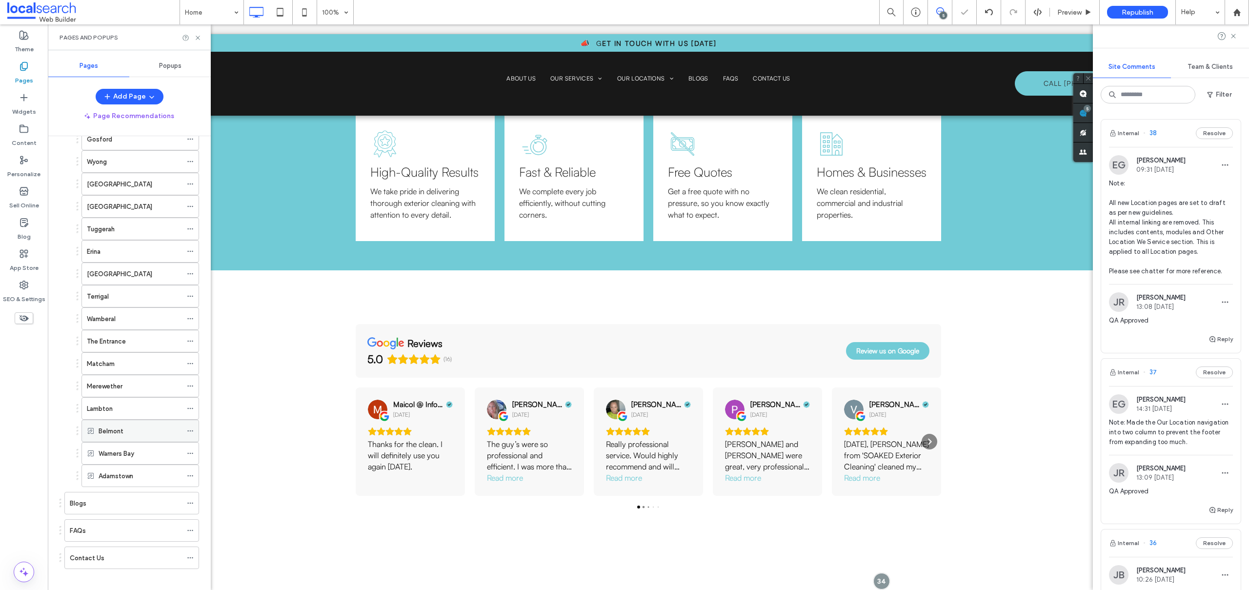
click at [190, 430] on use at bounding box center [189, 430] width 5 height 1
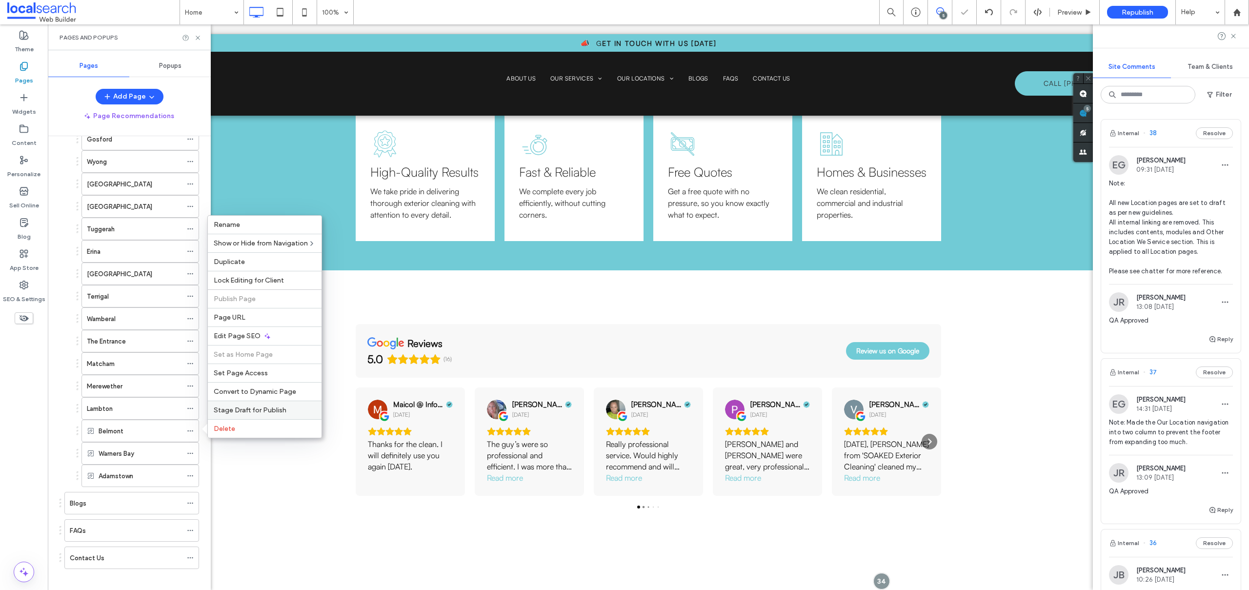
click at [244, 408] on span "Stage Draft for Publish" at bounding box center [250, 410] width 73 height 8
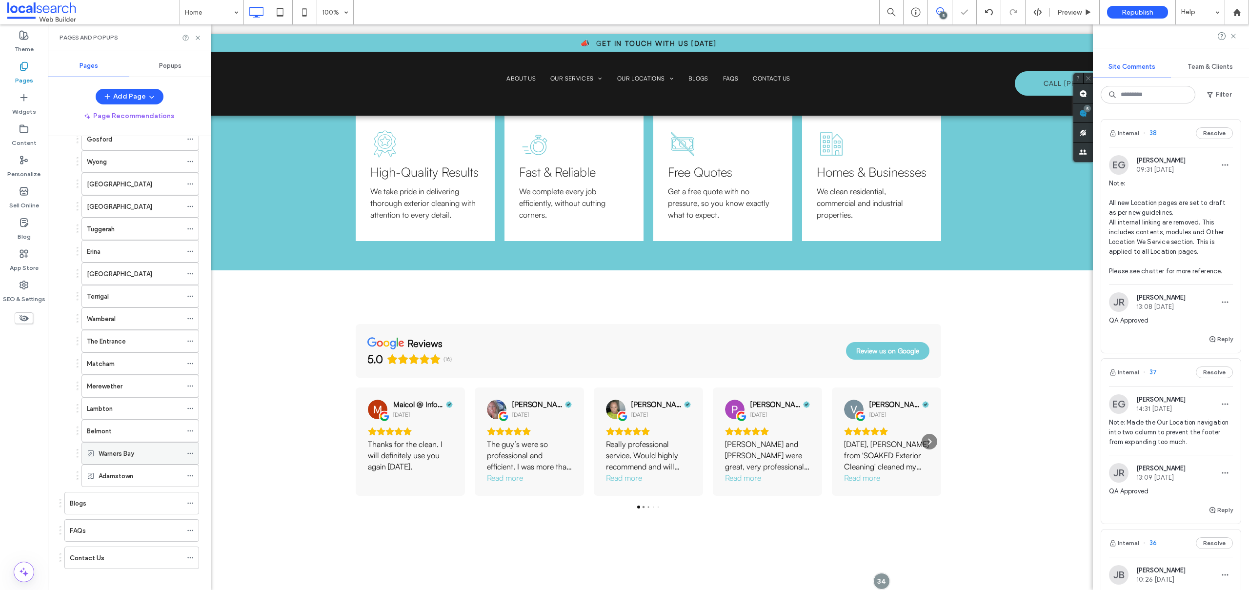
click at [190, 453] on use at bounding box center [189, 453] width 5 height 1
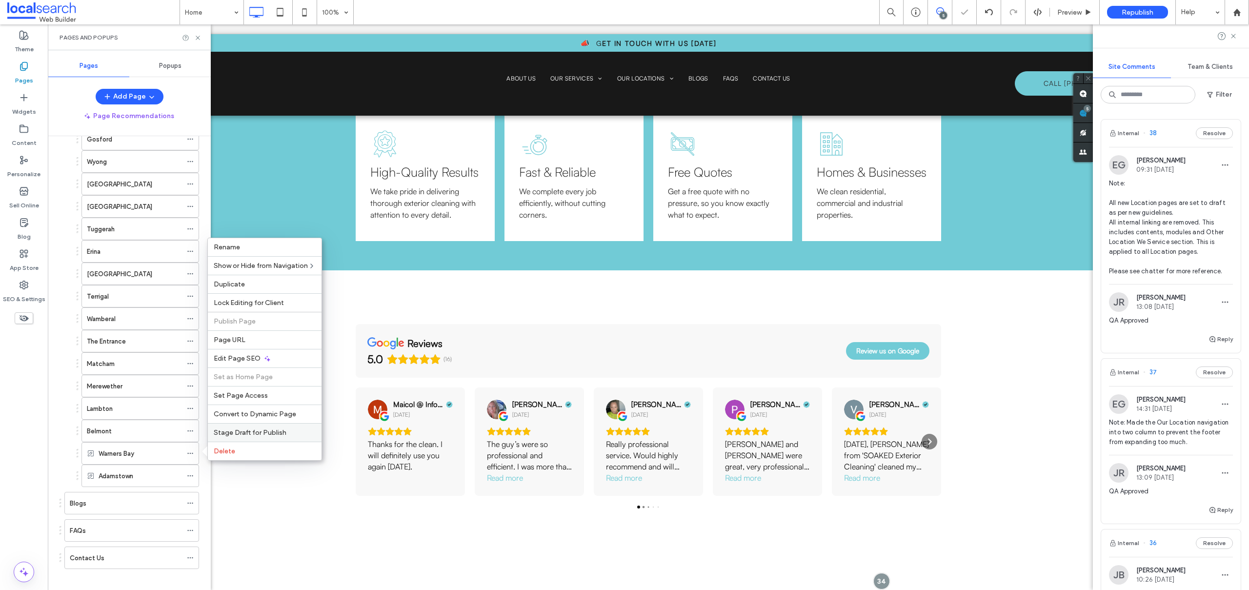
click at [269, 435] on span "Stage Draft for Publish" at bounding box center [250, 432] width 73 height 8
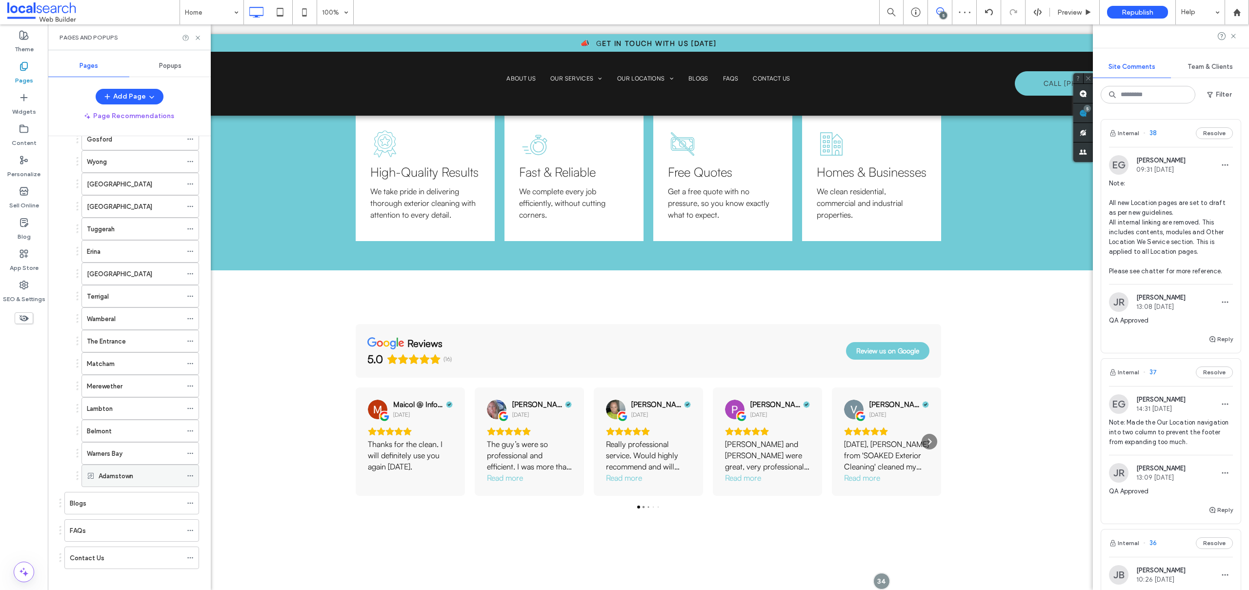
click at [190, 473] on icon at bounding box center [190, 475] width 7 height 7
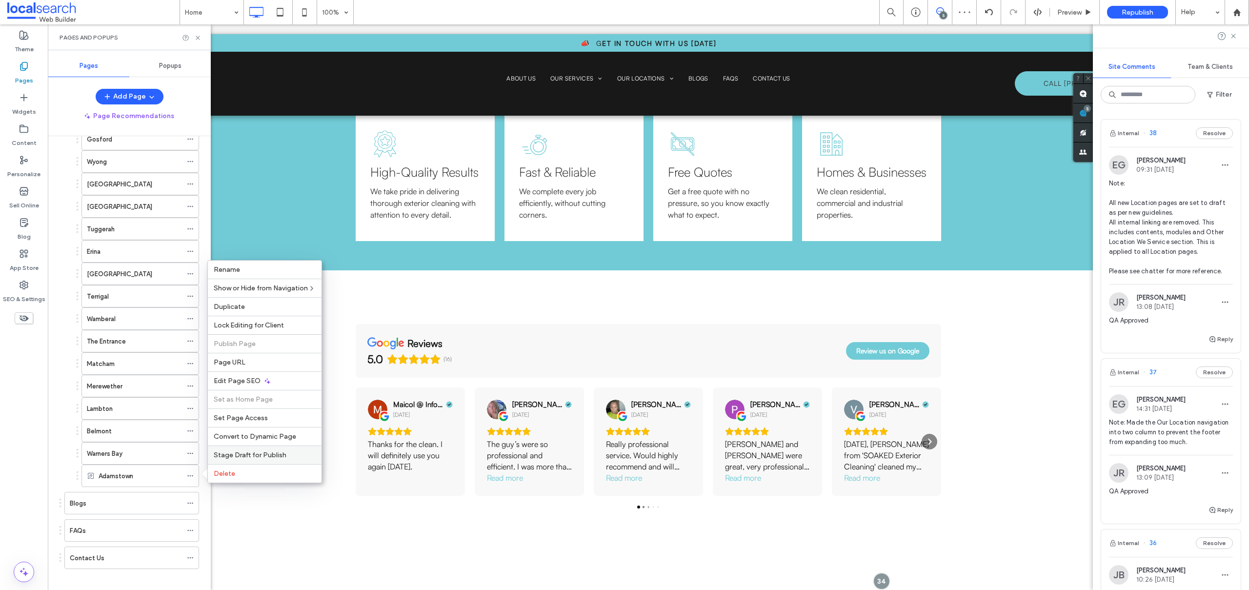
click at [244, 458] on span "Stage Draft for Publish" at bounding box center [250, 455] width 73 height 8
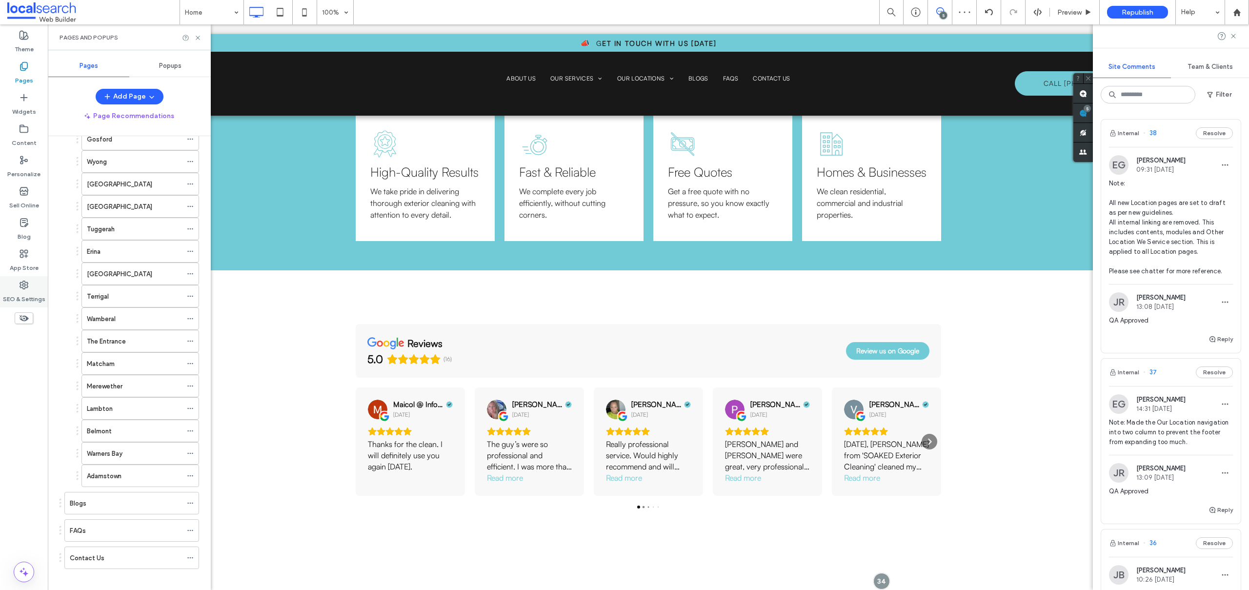
click at [26, 291] on label "SEO & Settings" at bounding box center [24, 297] width 42 height 14
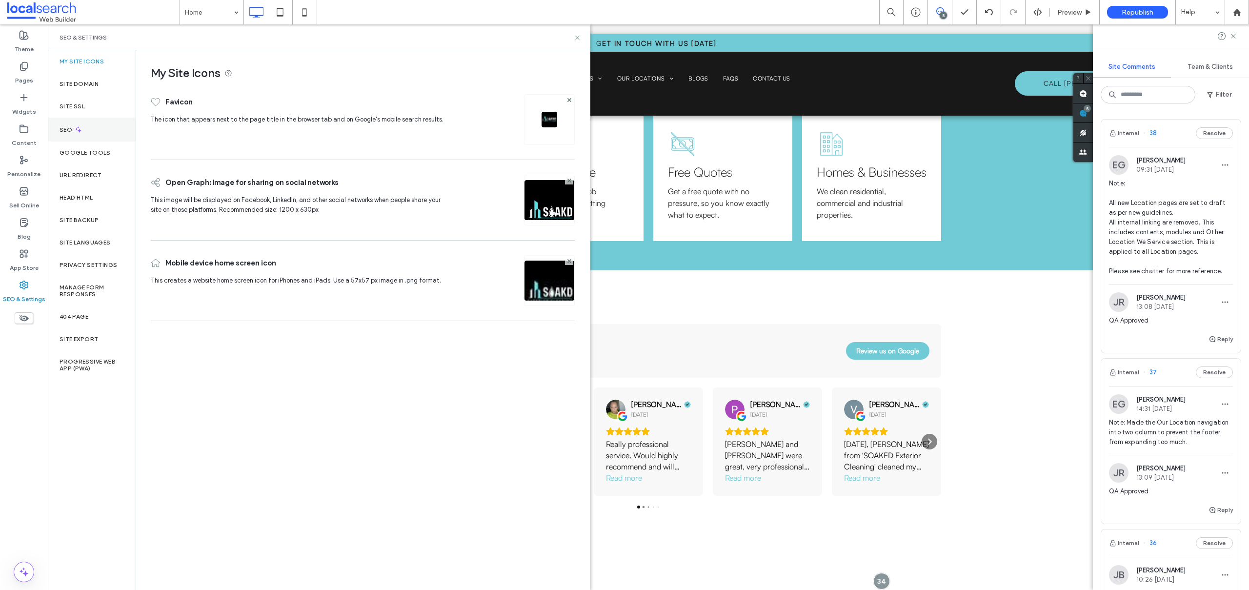
click at [87, 132] on div "SEO" at bounding box center [92, 130] width 88 height 24
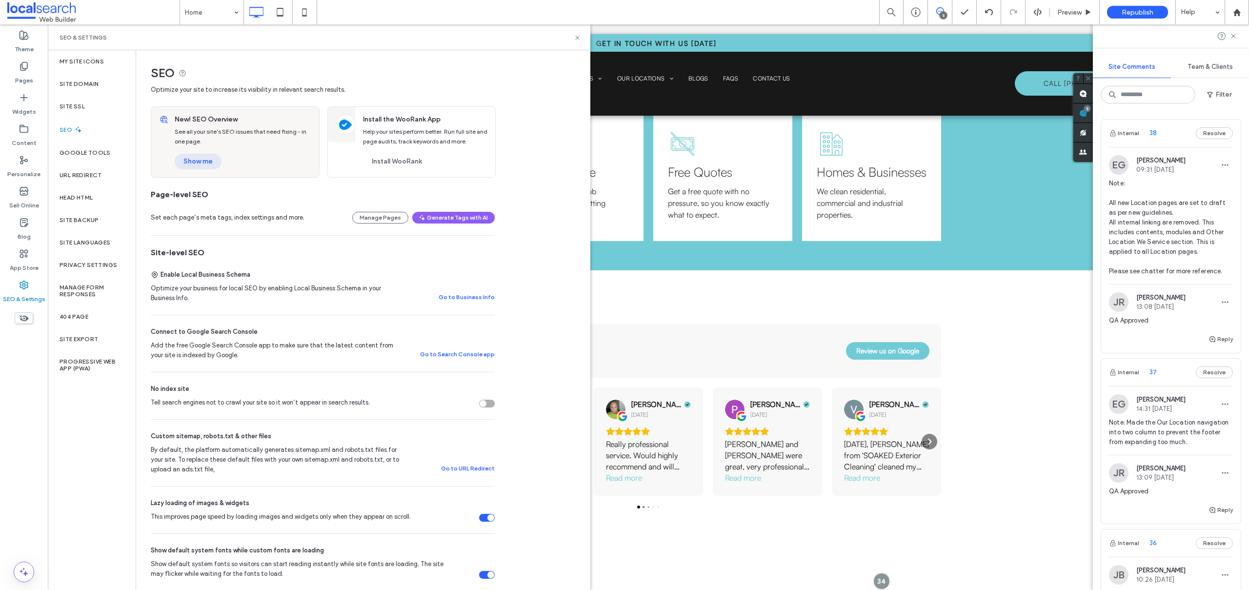
click at [200, 158] on button "Show me" at bounding box center [198, 162] width 47 height 16
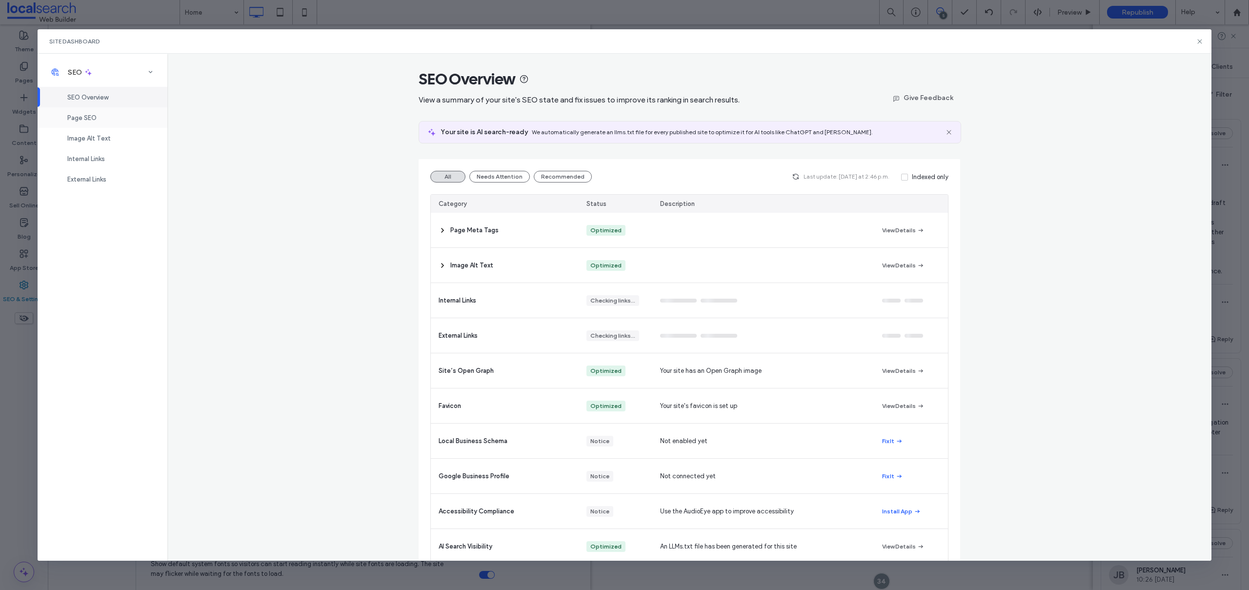
click at [77, 116] on span "Page SEO" at bounding box center [81, 117] width 29 height 7
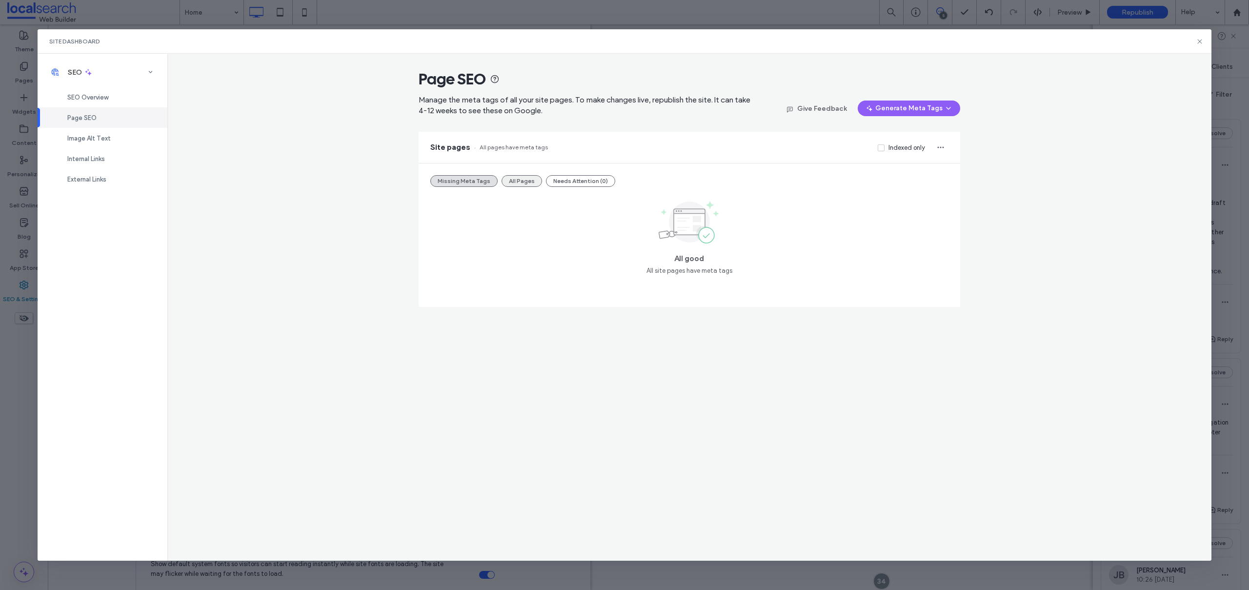
click at [510, 180] on button "All Pages" at bounding box center [522, 181] width 40 height 12
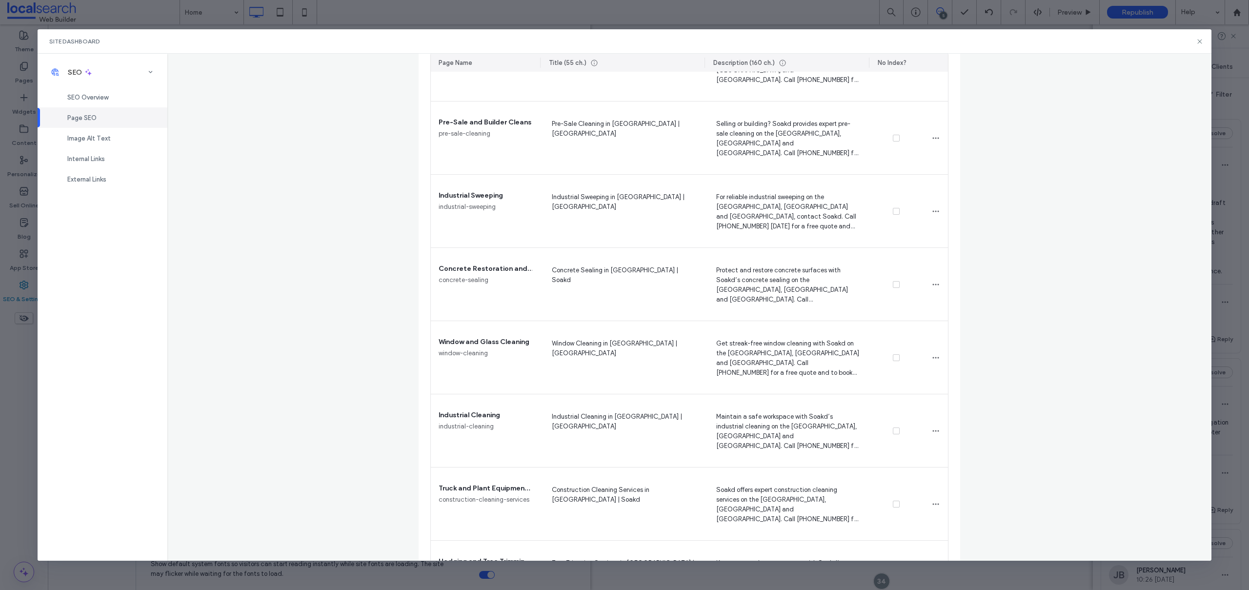
scroll to position [513, 0]
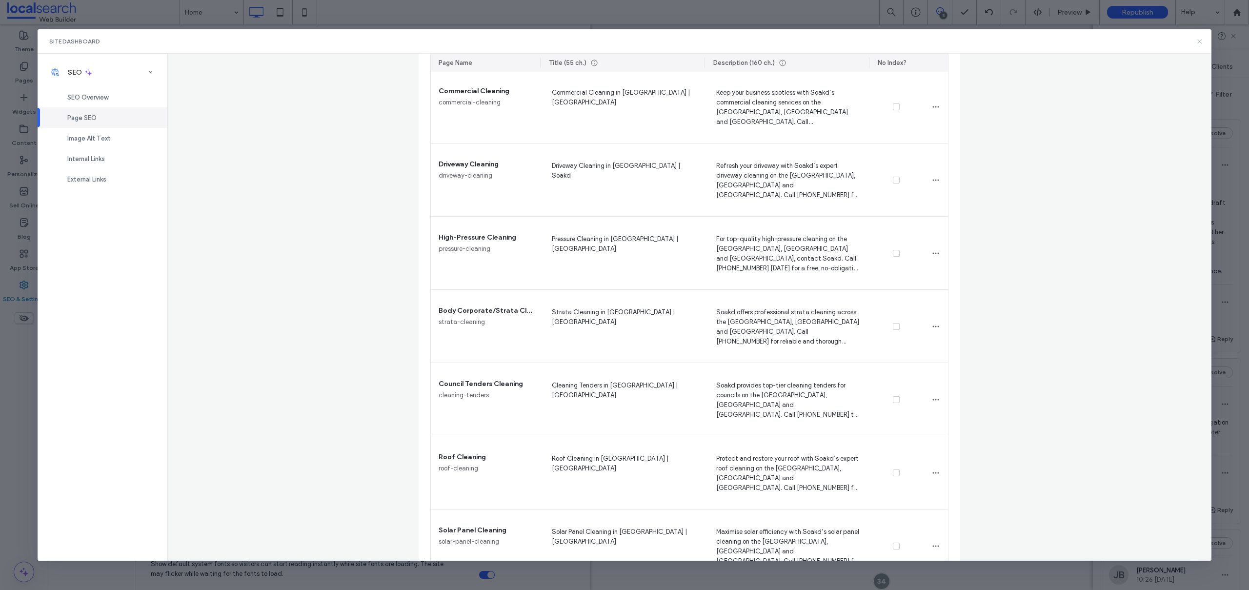
click at [1198, 42] on icon at bounding box center [1200, 42] width 8 height 8
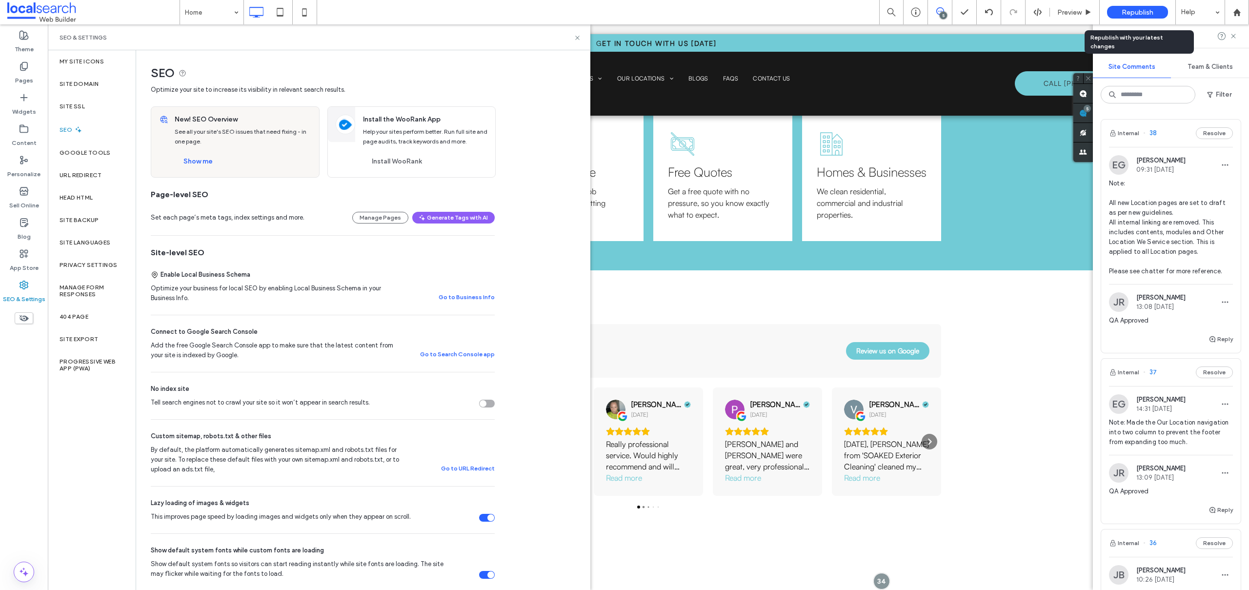
click at [1128, 11] on span "Republish" at bounding box center [1138, 12] width 32 height 8
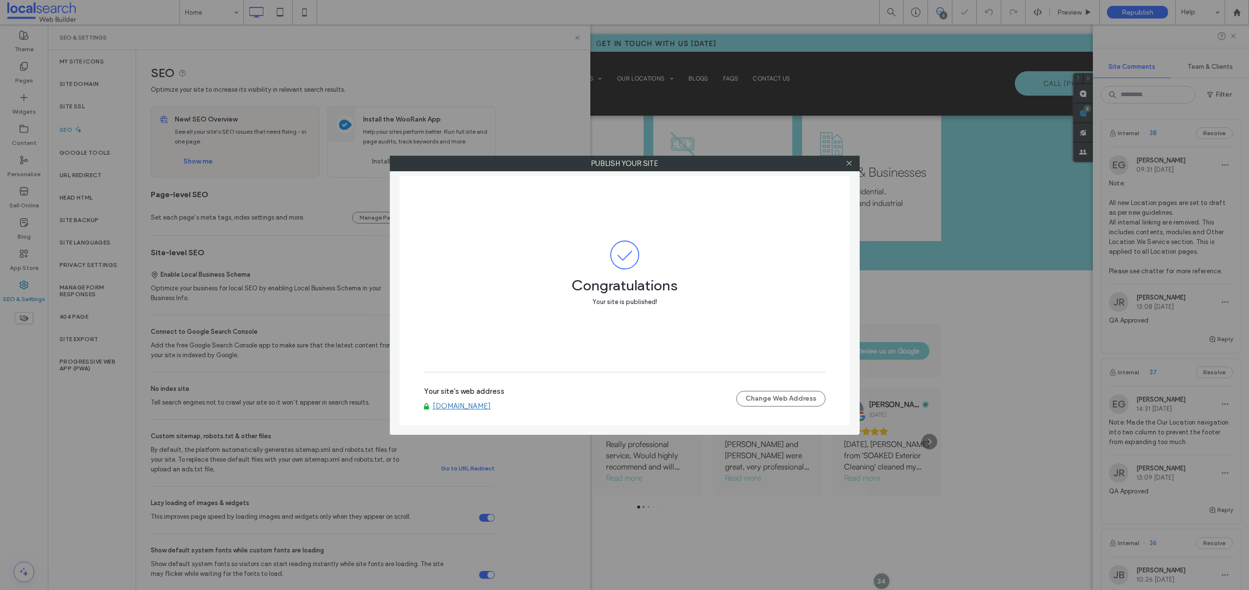
click at [466, 403] on link "www.soakdexteriorcleaning.com.au" at bounding box center [462, 406] width 58 height 9
click at [848, 161] on icon at bounding box center [849, 163] width 7 height 7
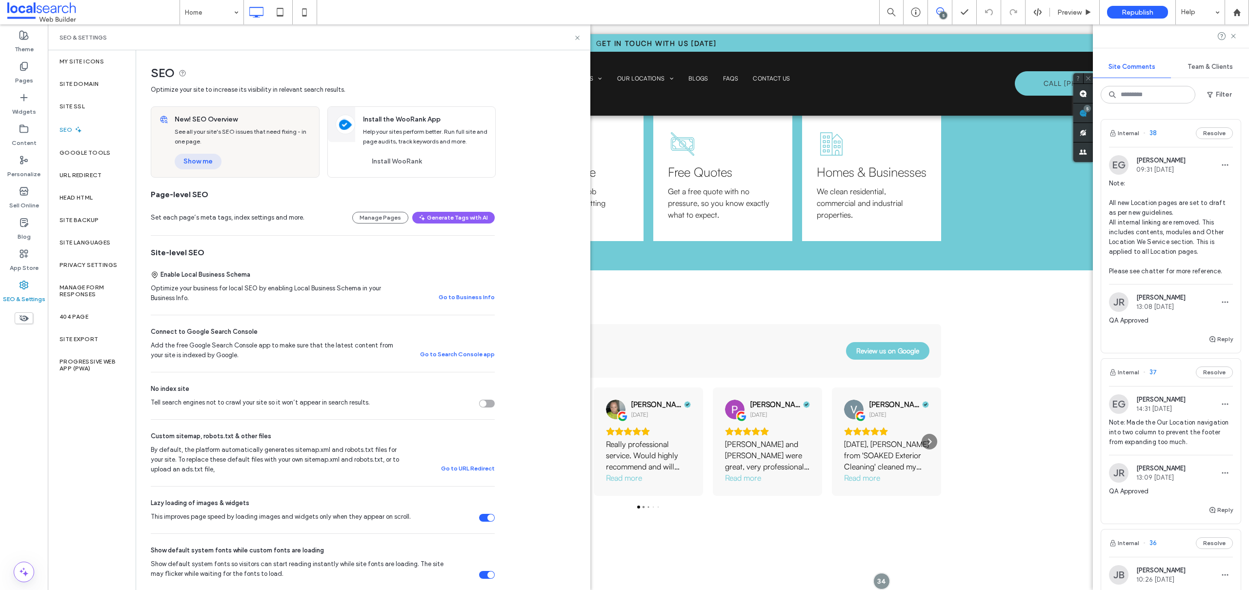
click at [193, 162] on button "Show me" at bounding box center [198, 162] width 47 height 16
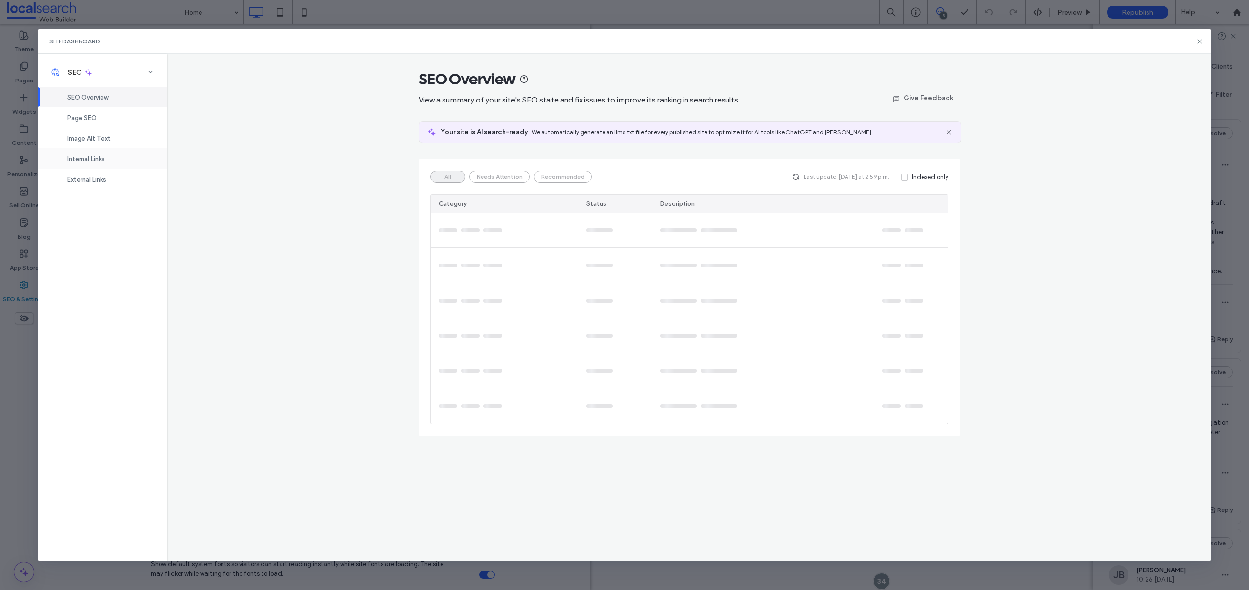
click at [99, 160] on span "Internal Links" at bounding box center [86, 158] width 38 height 7
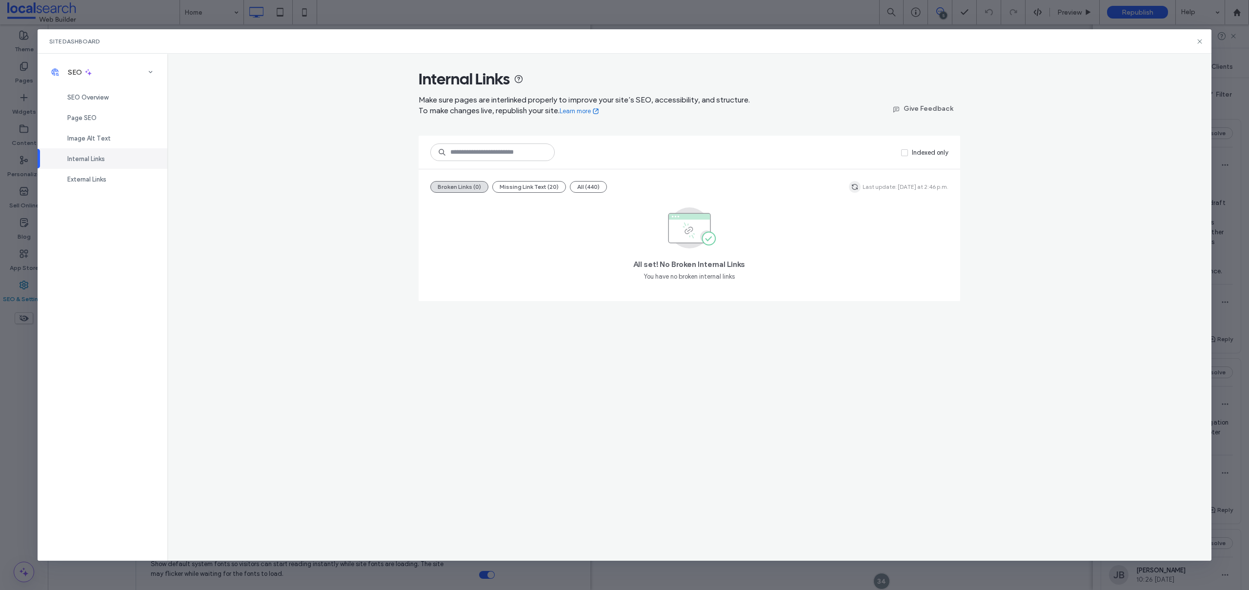
click at [858, 186] on icon "button" at bounding box center [855, 187] width 8 height 8
click at [109, 181] on div "External Links" at bounding box center [103, 179] width 130 height 20
click at [101, 140] on span "Image Alt Text" at bounding box center [88, 138] width 43 height 7
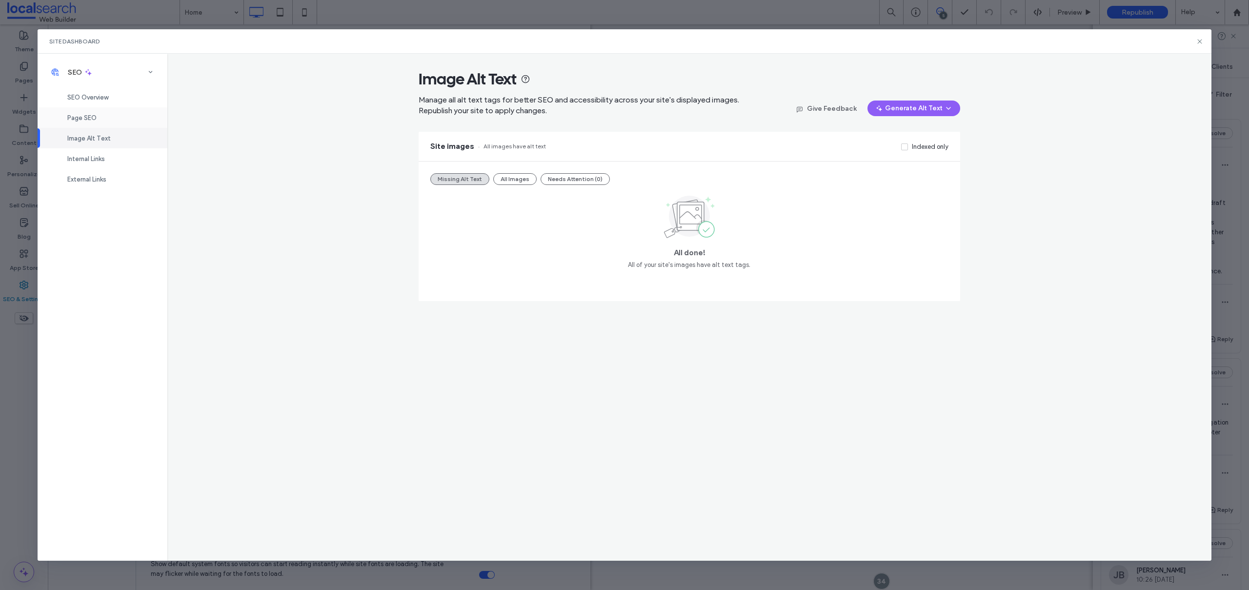
click at [97, 119] on div "Page SEO" at bounding box center [103, 117] width 130 height 20
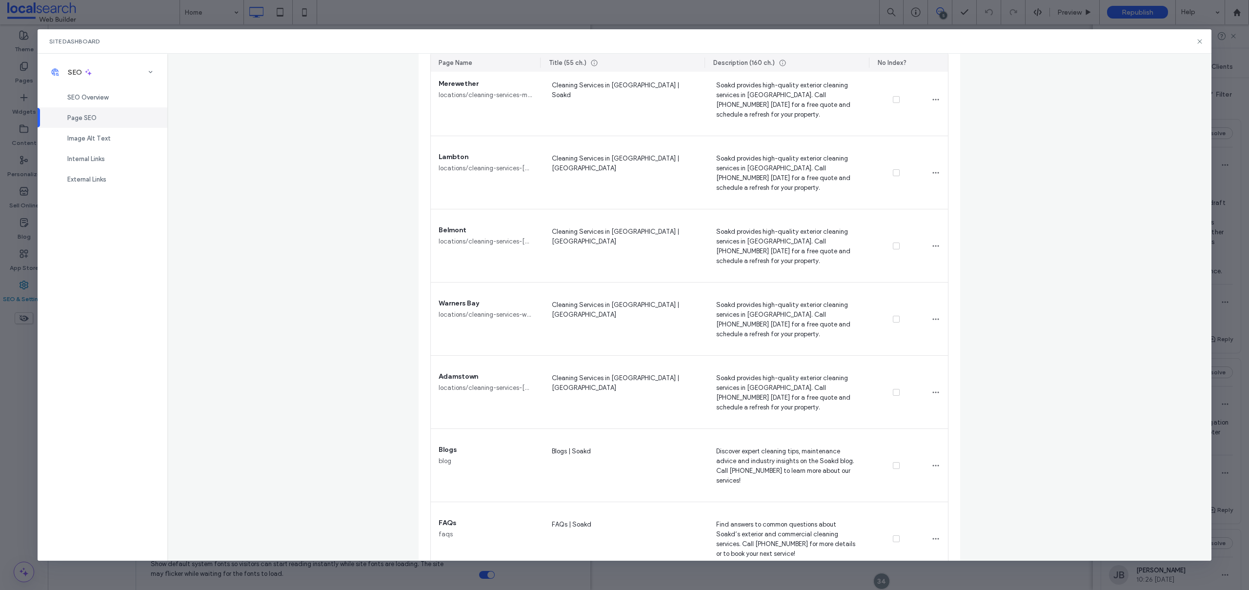
scroll to position [2816, 0]
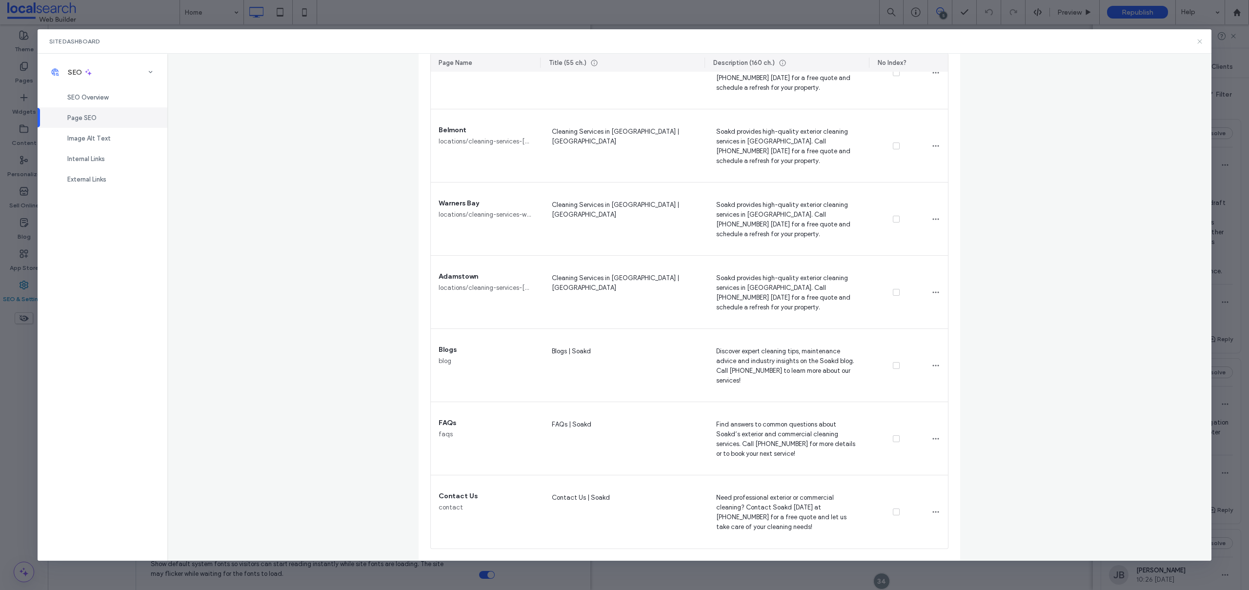
click at [1202, 43] on icon at bounding box center [1200, 42] width 8 height 8
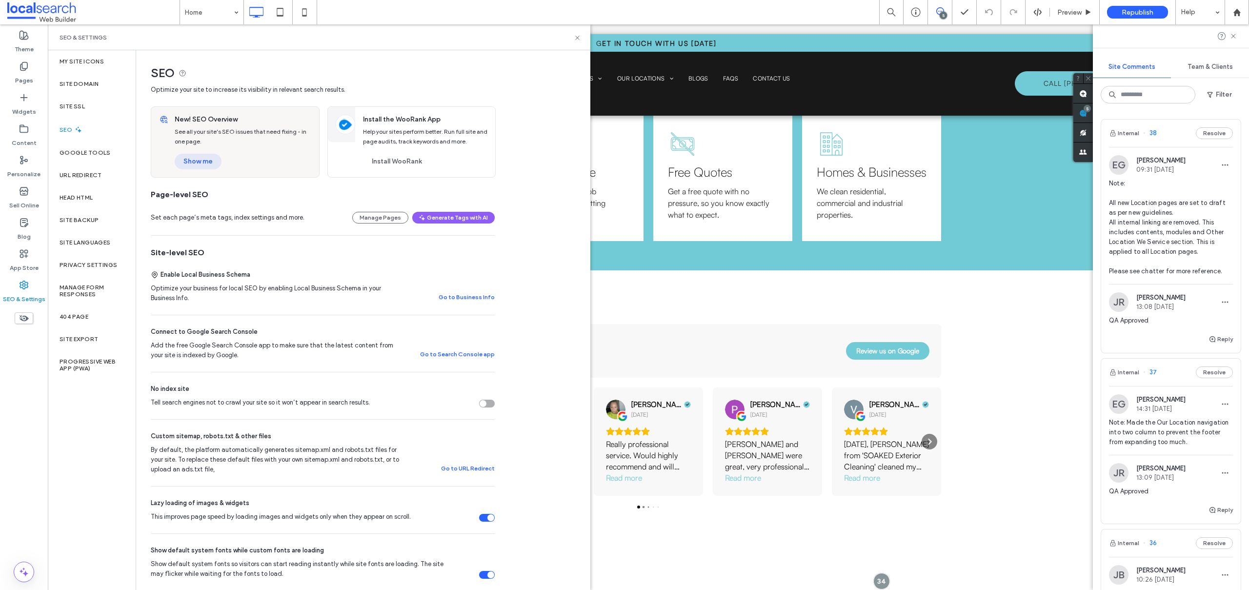
click at [191, 159] on button "Show me" at bounding box center [198, 162] width 47 height 16
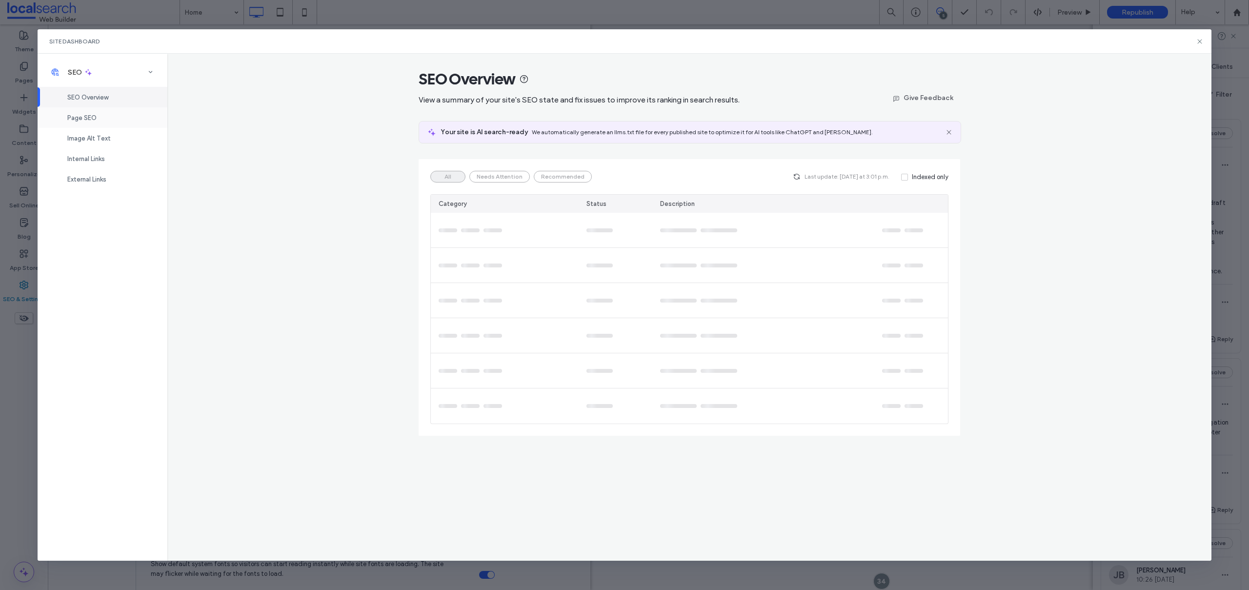
click at [86, 118] on span "Page SEO" at bounding box center [81, 117] width 29 height 7
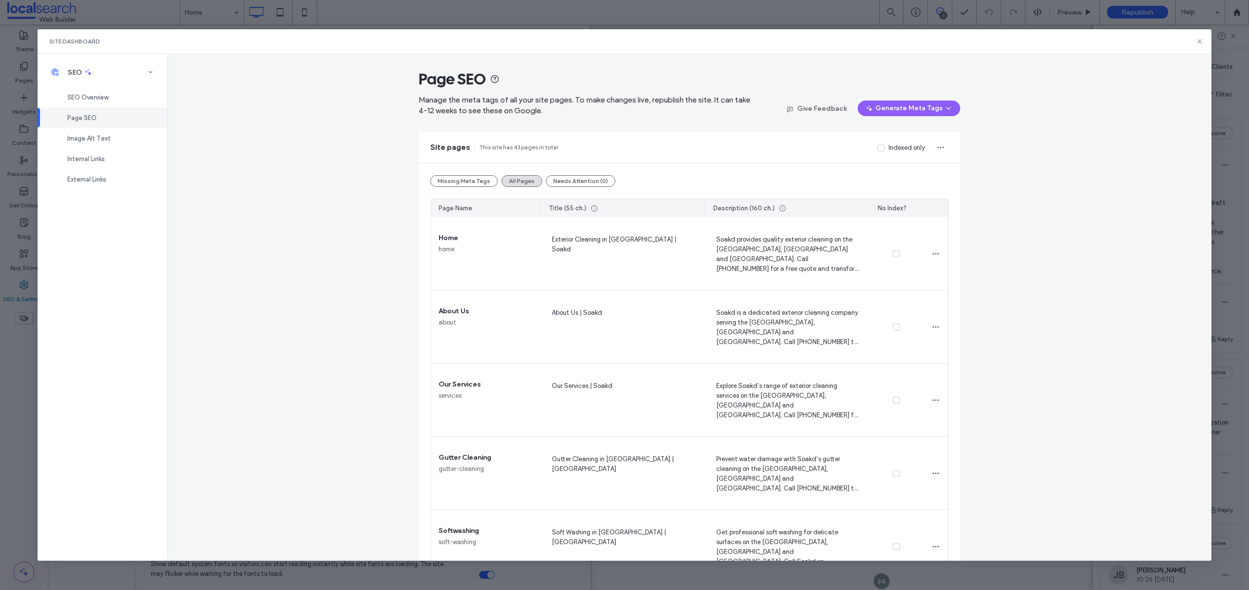
click at [1199, 42] on use at bounding box center [1200, 41] width 4 height 4
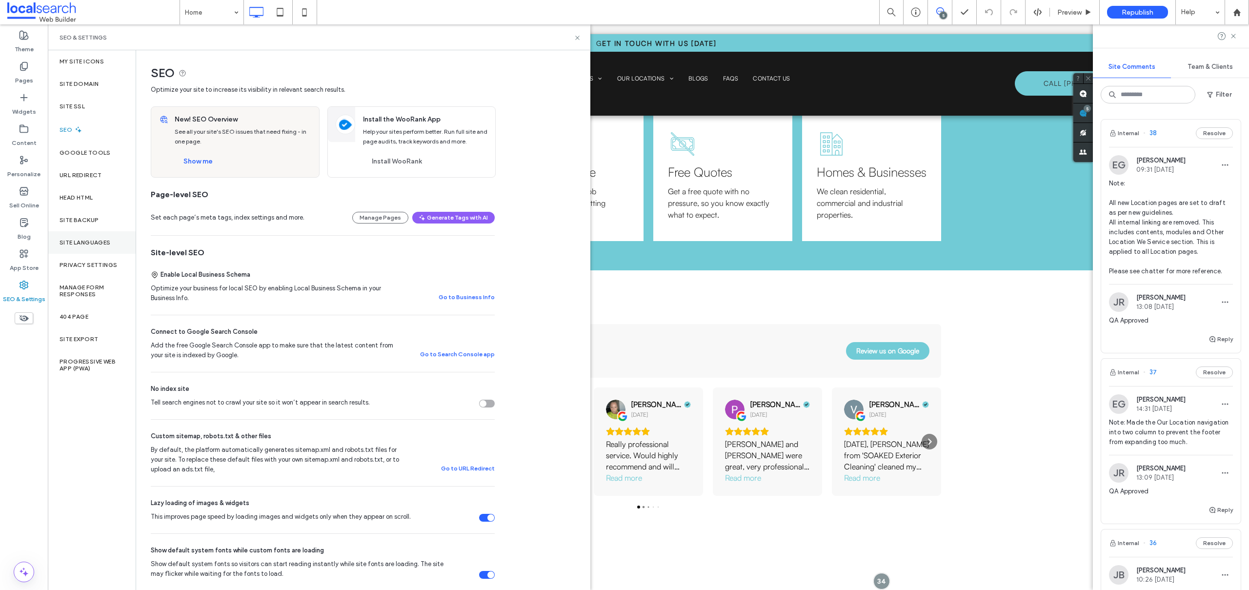
click at [92, 225] on div "Site Backup" at bounding box center [92, 220] width 88 height 22
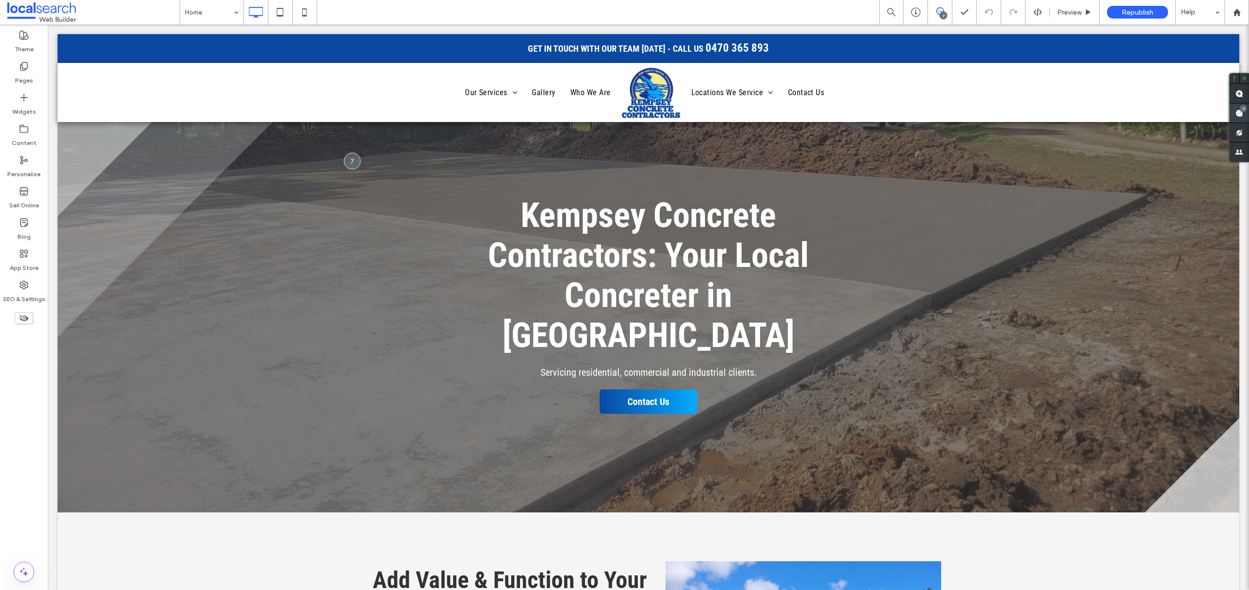
click at [1241, 113] on use at bounding box center [1239, 113] width 8 height 8
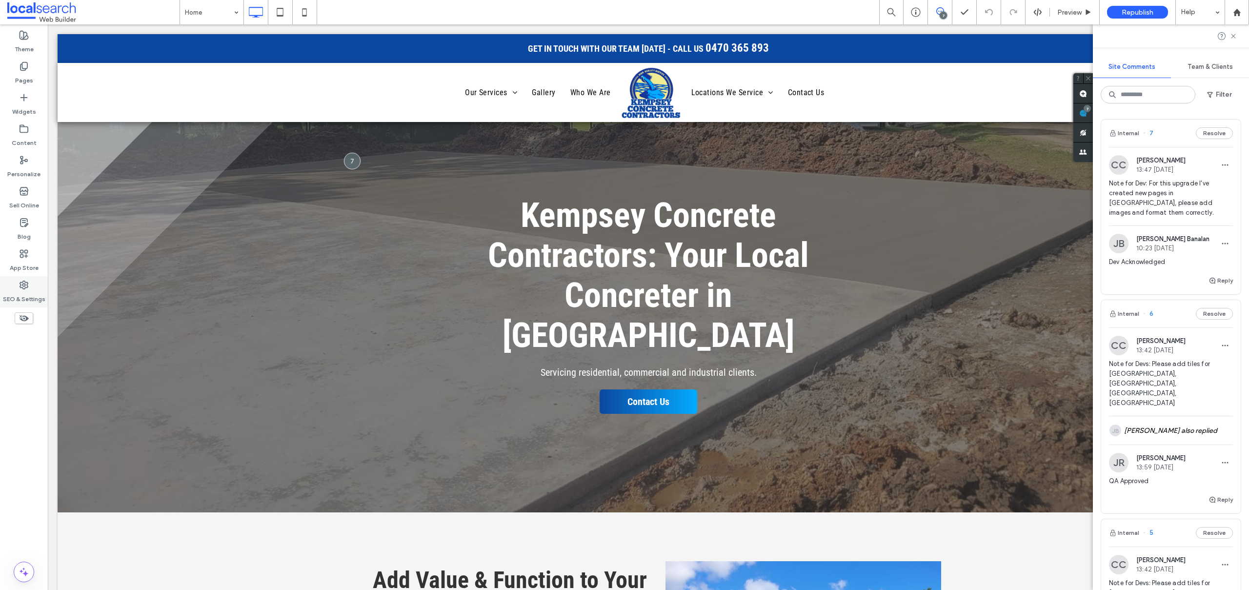
click at [20, 293] on label "SEO & Settings" at bounding box center [24, 297] width 42 height 14
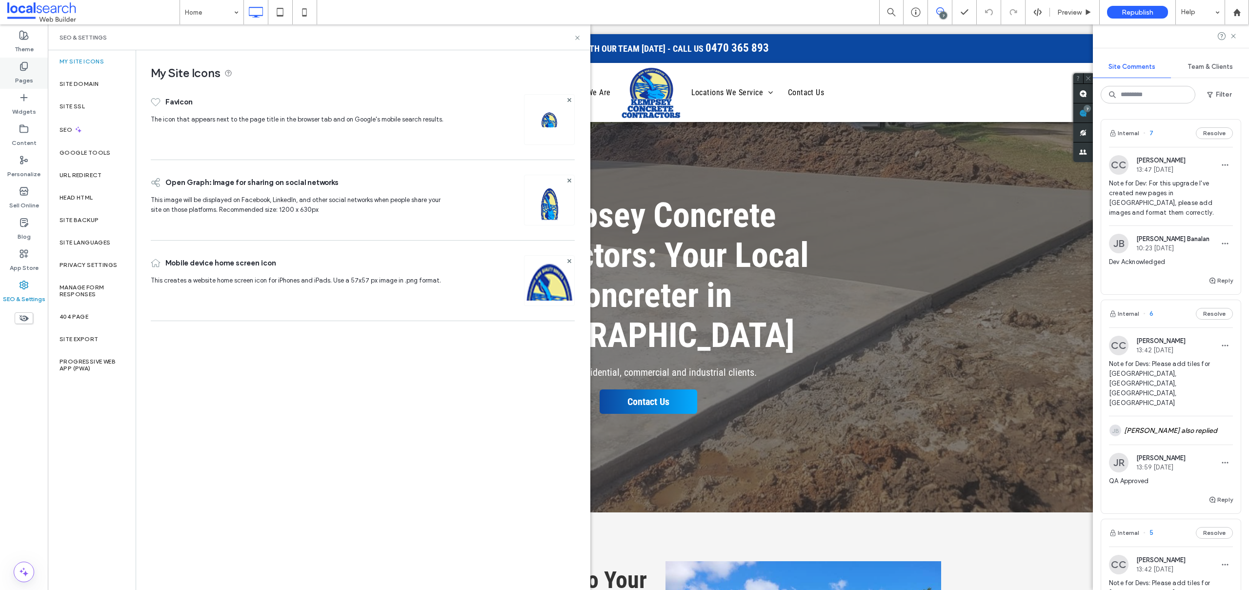
click at [21, 74] on label "Pages" at bounding box center [24, 78] width 18 height 14
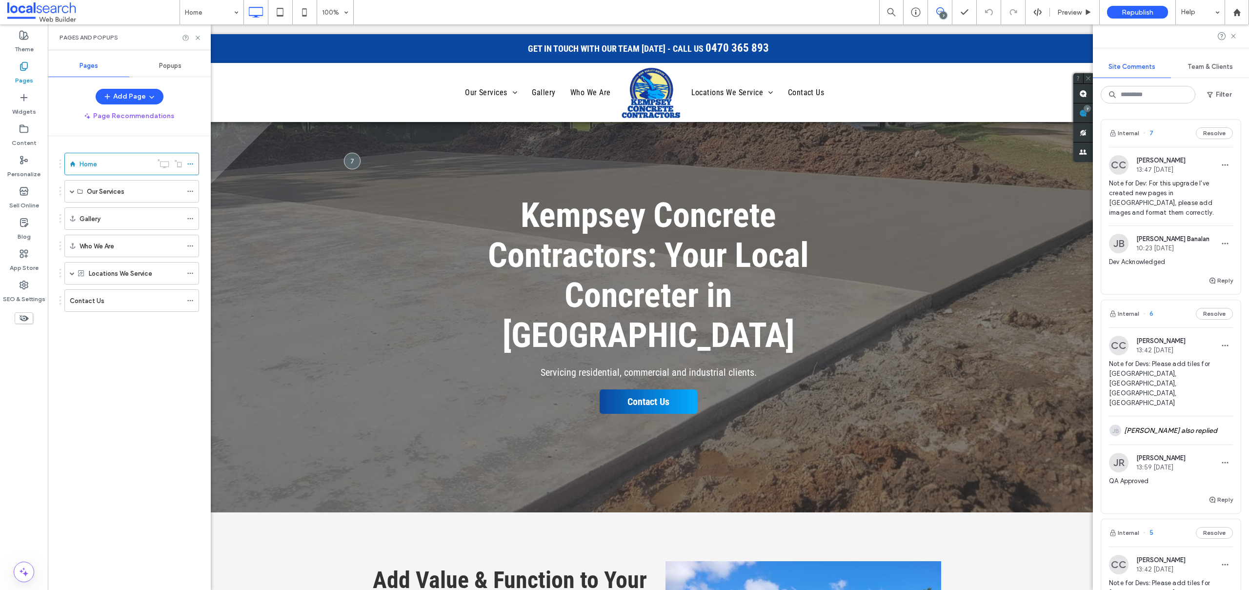
drag, startPoint x: 73, startPoint y: 272, endPoint x: 82, endPoint y: 289, distance: 19.6
click at [73, 272] on span at bounding box center [72, 273] width 5 height 5
click at [190, 272] on icon at bounding box center [190, 273] width 7 height 7
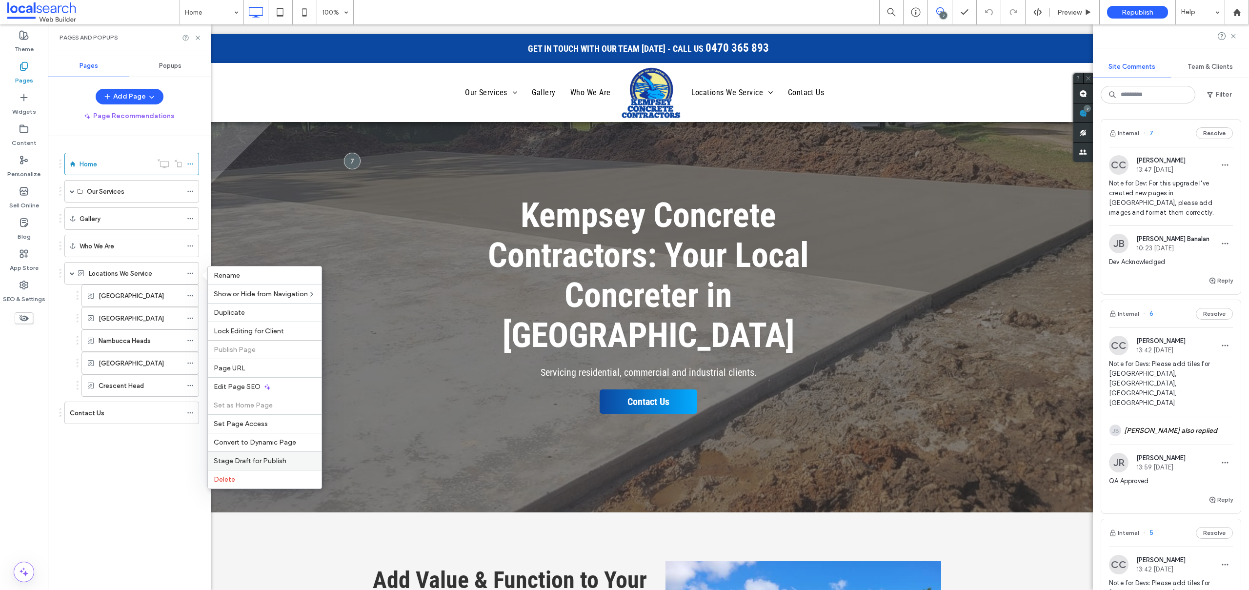
click at [250, 457] on span "Stage Draft for Publish" at bounding box center [250, 461] width 73 height 8
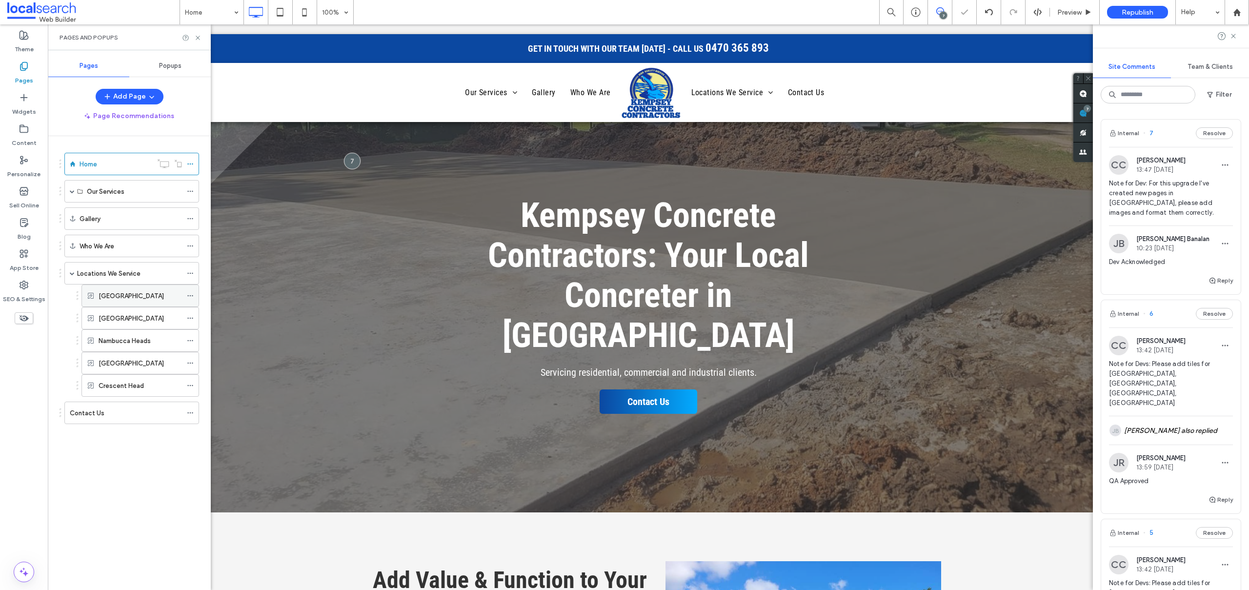
click at [190, 295] on use at bounding box center [189, 295] width 5 height 1
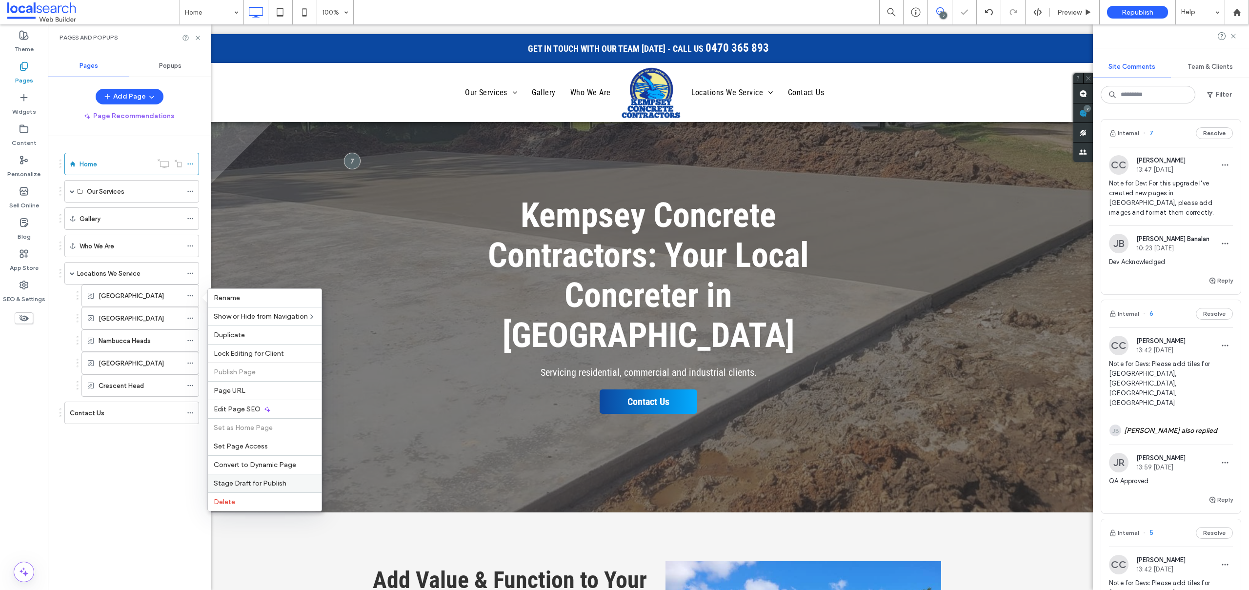
click at [238, 478] on div "Stage Draft for Publish" at bounding box center [265, 483] width 114 height 19
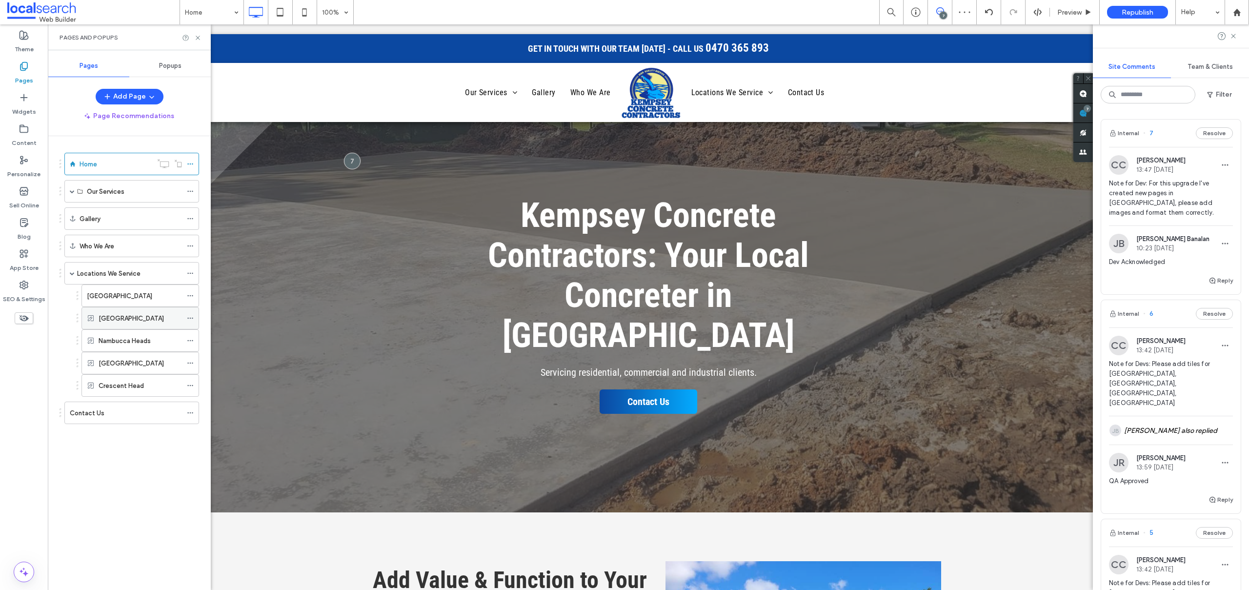
click at [189, 316] on icon at bounding box center [190, 318] width 7 height 7
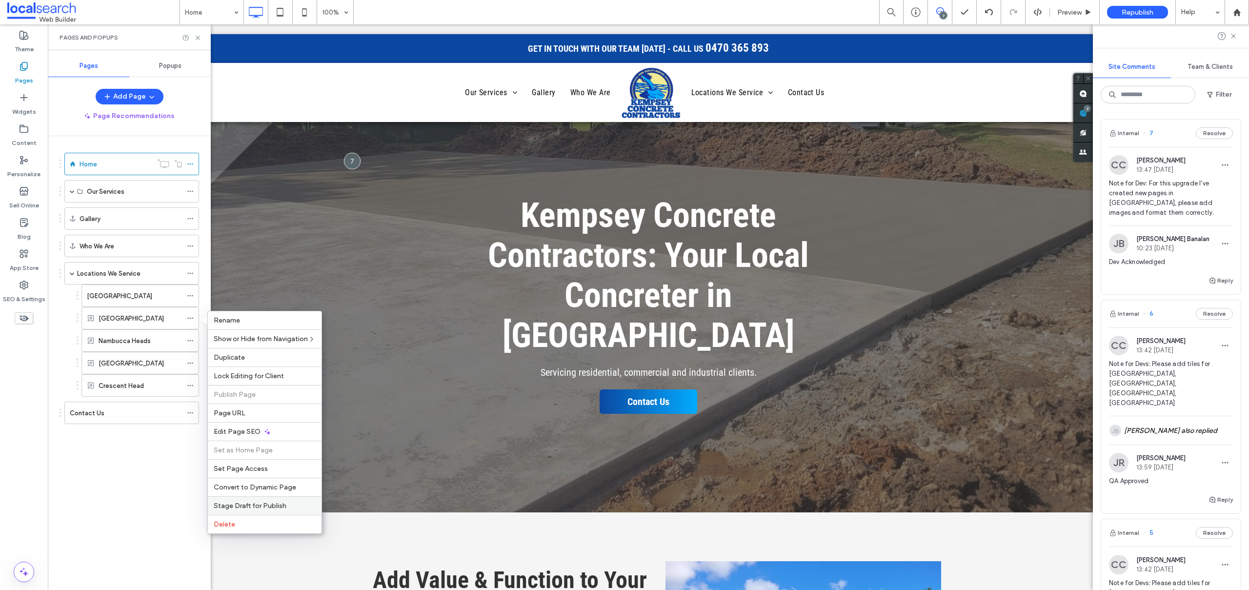
click at [241, 502] on span "Stage Draft for Publish" at bounding box center [250, 506] width 73 height 8
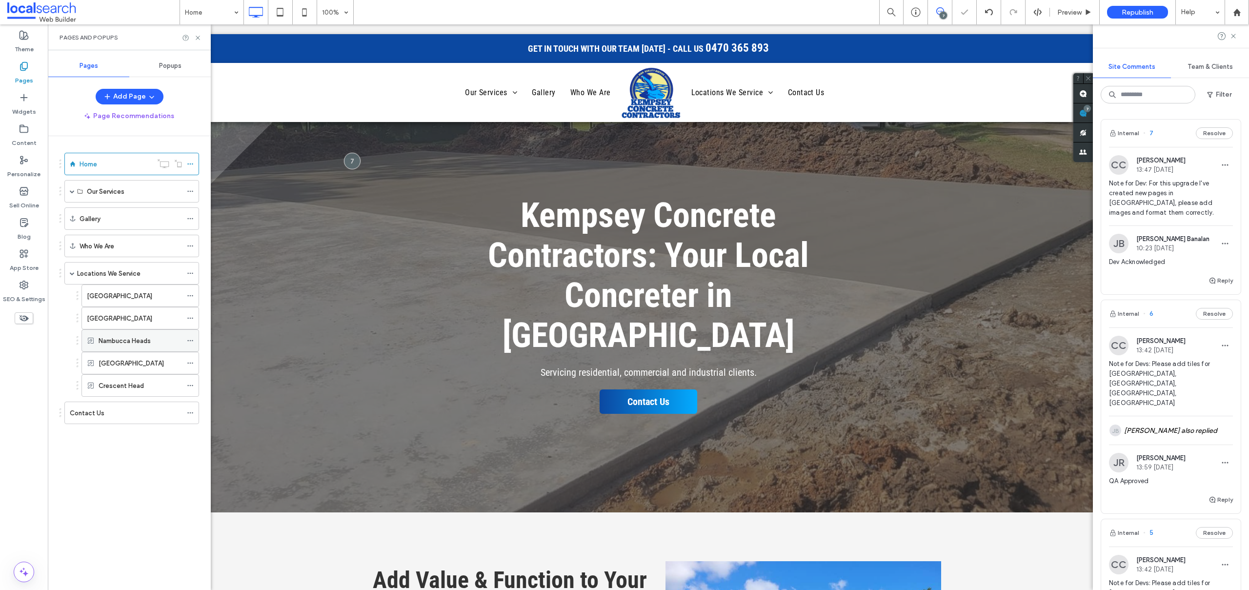
click at [189, 338] on icon at bounding box center [190, 340] width 7 height 7
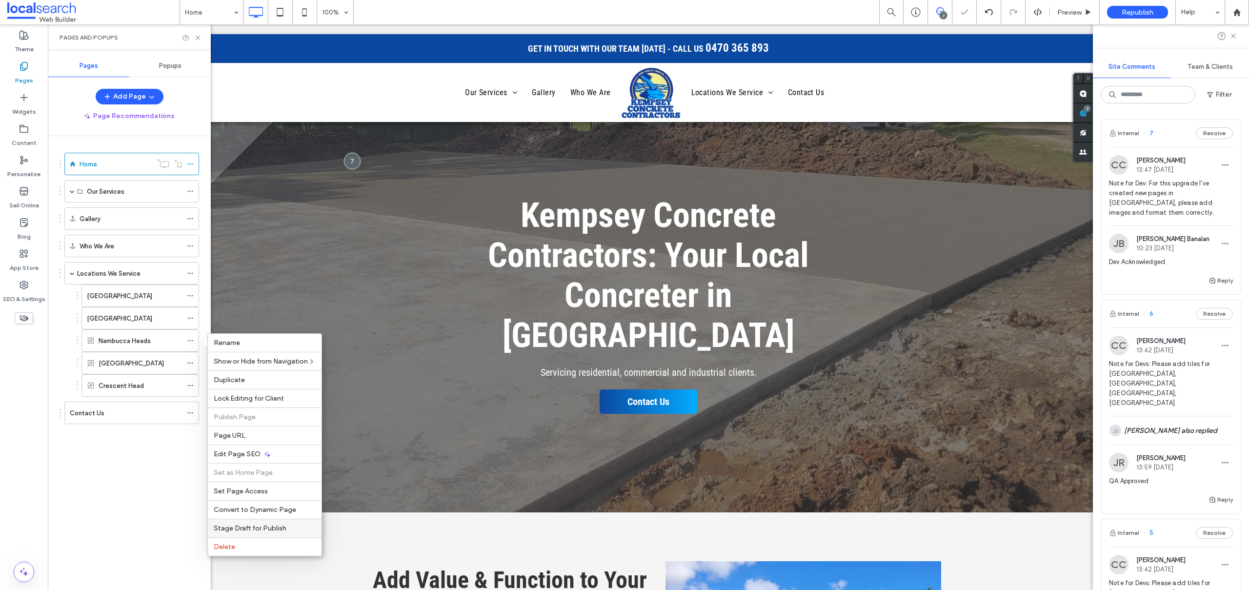
click at [230, 523] on div "Stage Draft for Publish" at bounding box center [265, 528] width 114 height 19
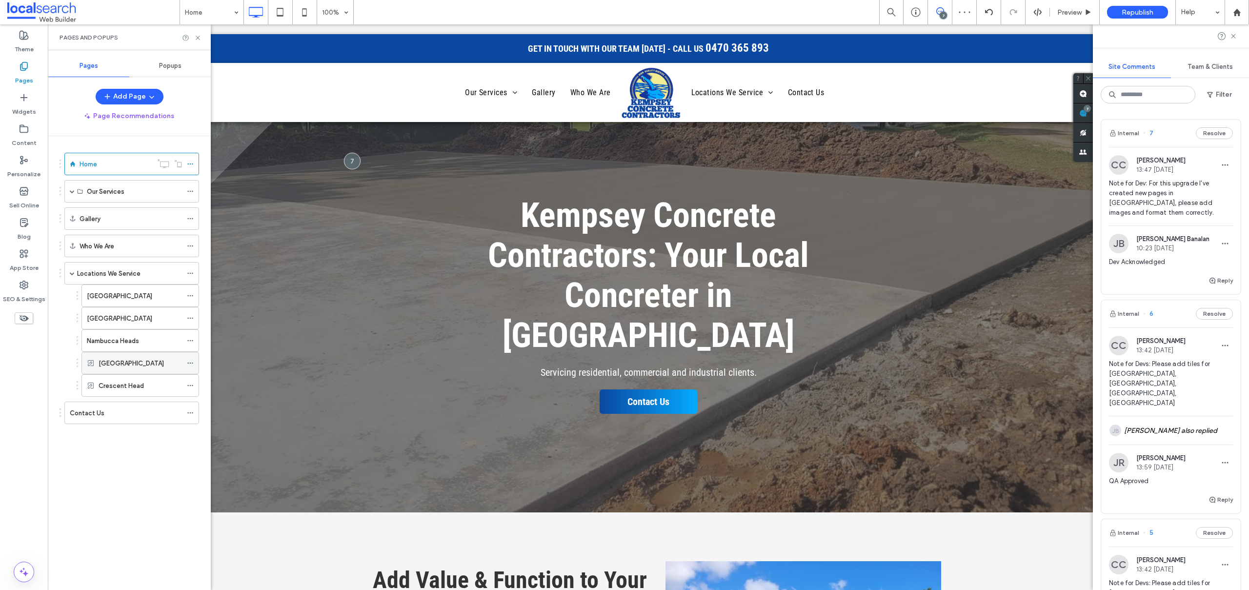
click at [191, 362] on icon at bounding box center [190, 363] width 7 height 7
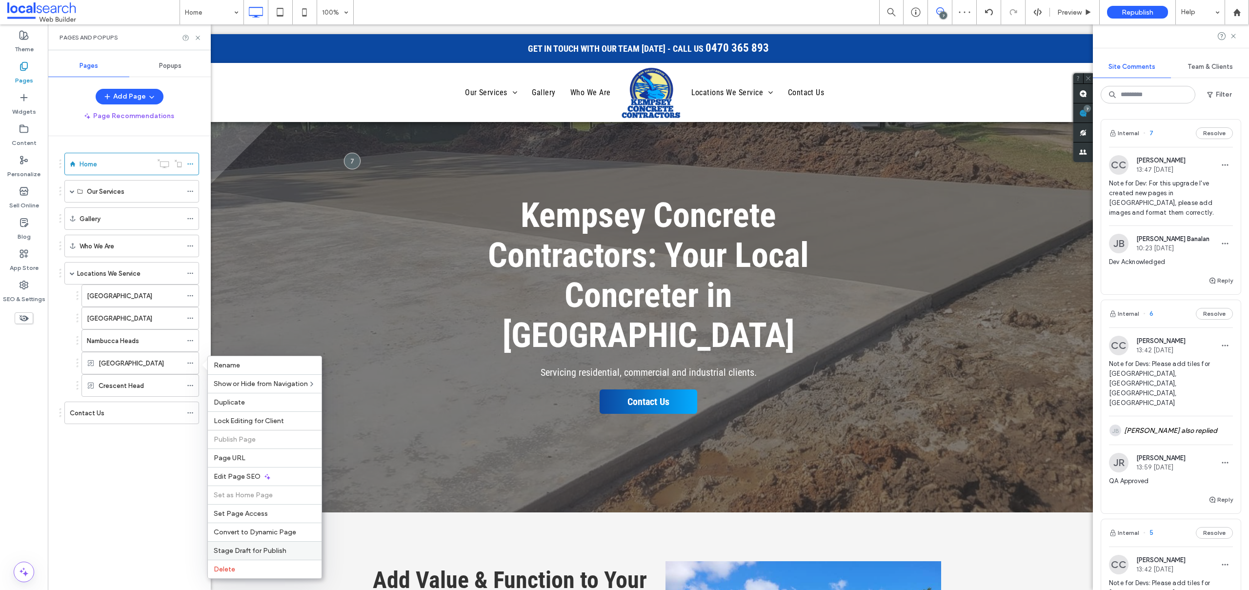
click at [248, 542] on div "Stage Draft for Publish" at bounding box center [265, 550] width 114 height 19
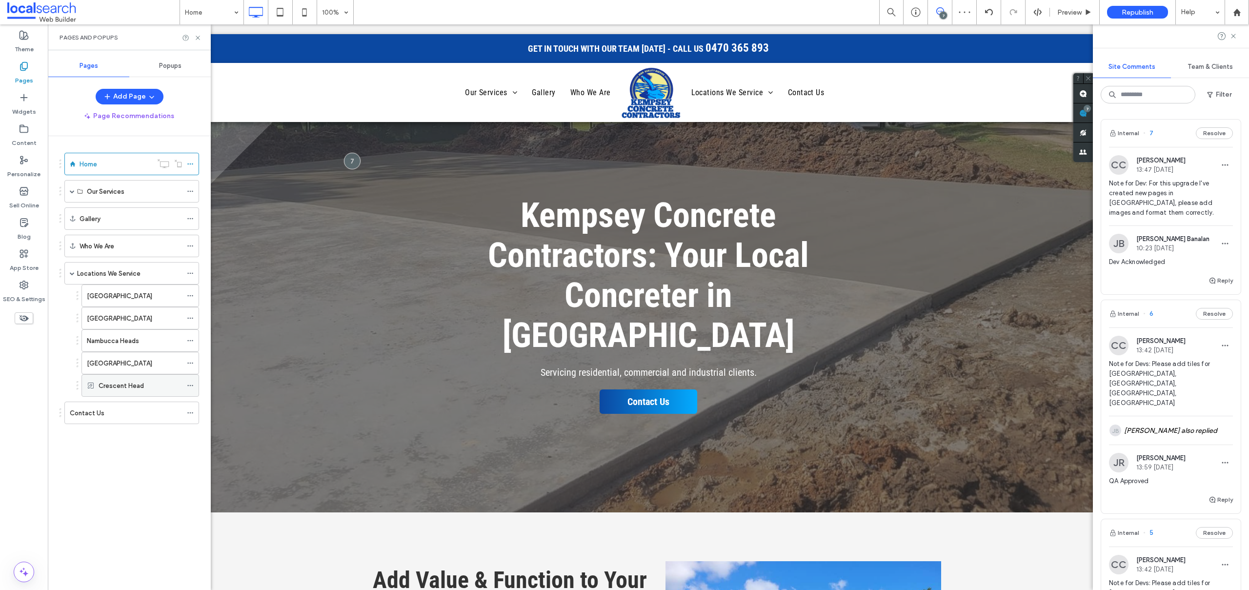
click at [189, 383] on icon at bounding box center [190, 385] width 7 height 7
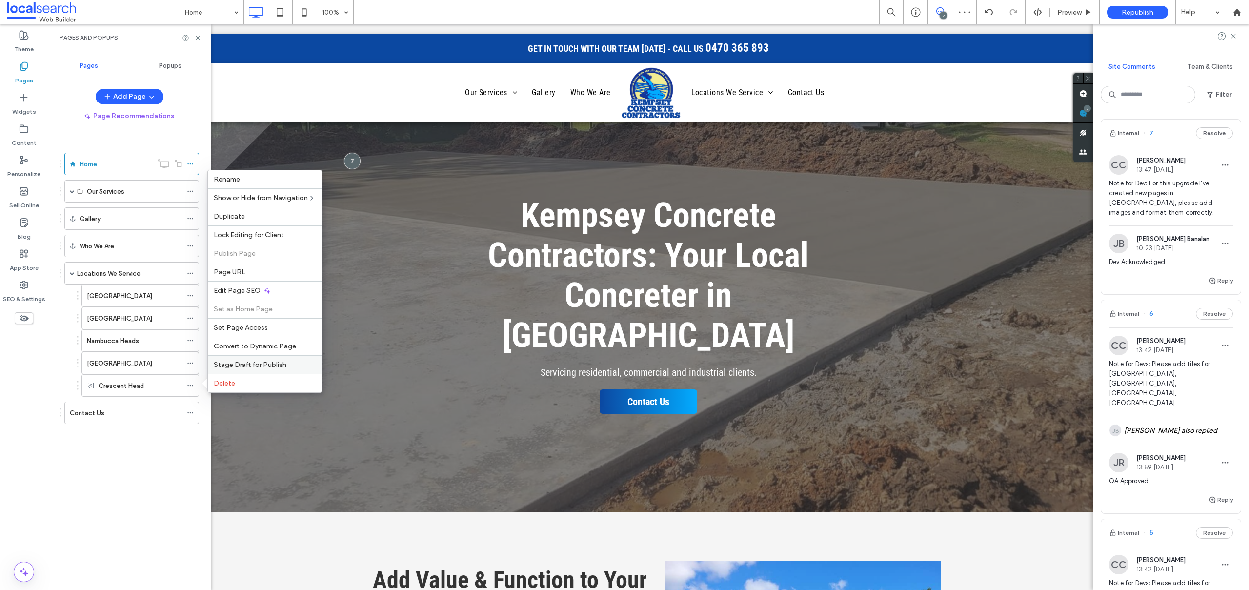
click at [262, 361] on span "Stage Draft for Publish" at bounding box center [250, 365] width 73 height 8
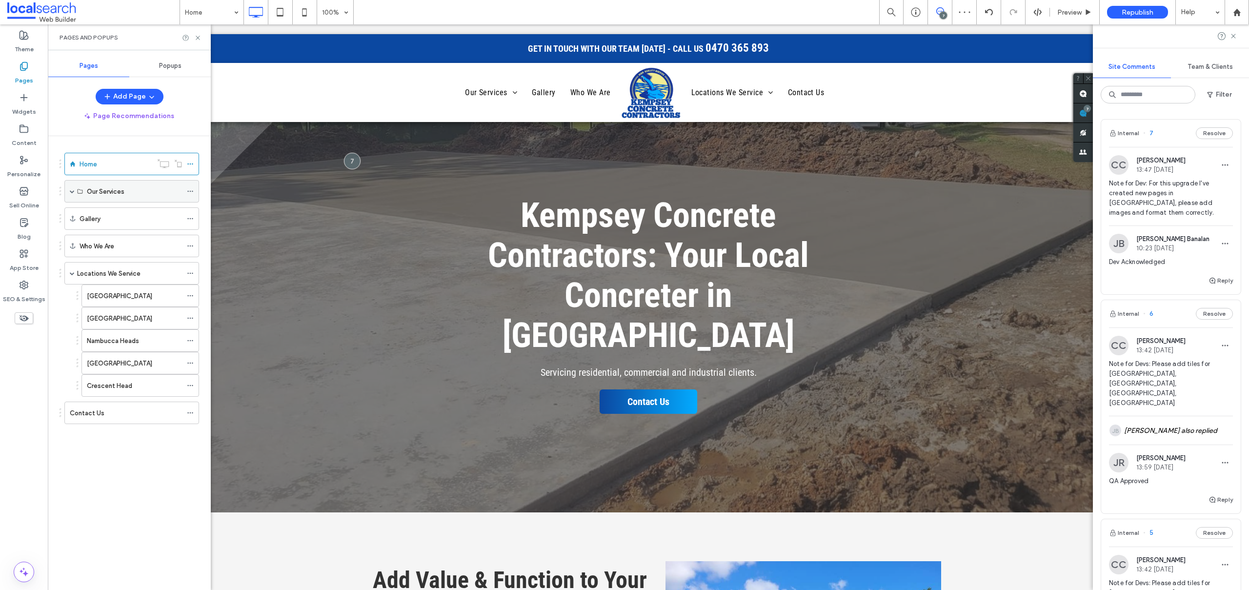
click at [73, 191] on span at bounding box center [72, 191] width 5 height 5
click at [27, 286] on use at bounding box center [24, 285] width 8 height 8
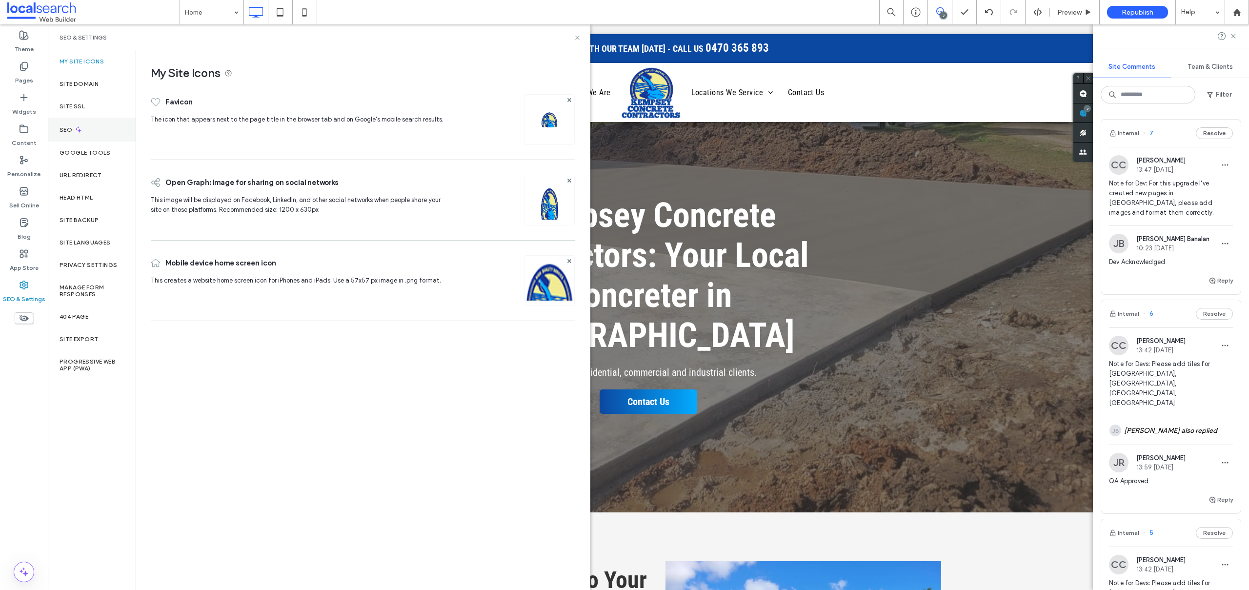
click at [88, 127] on div "SEO" at bounding box center [92, 130] width 88 height 24
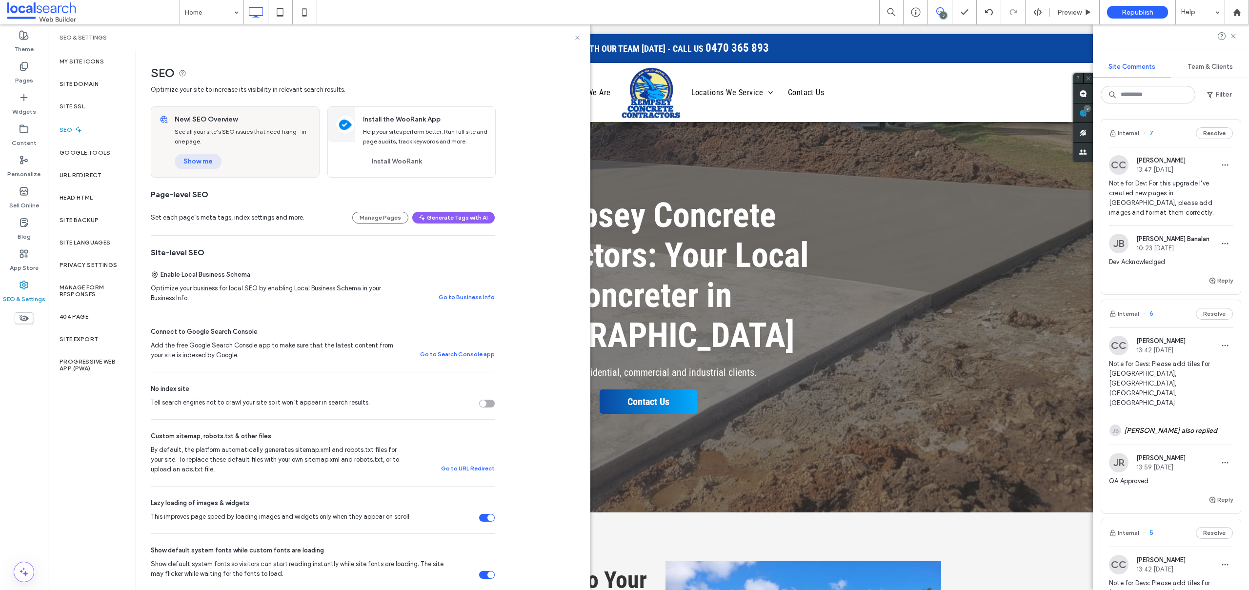
click at [188, 159] on button "Show me" at bounding box center [198, 162] width 47 height 16
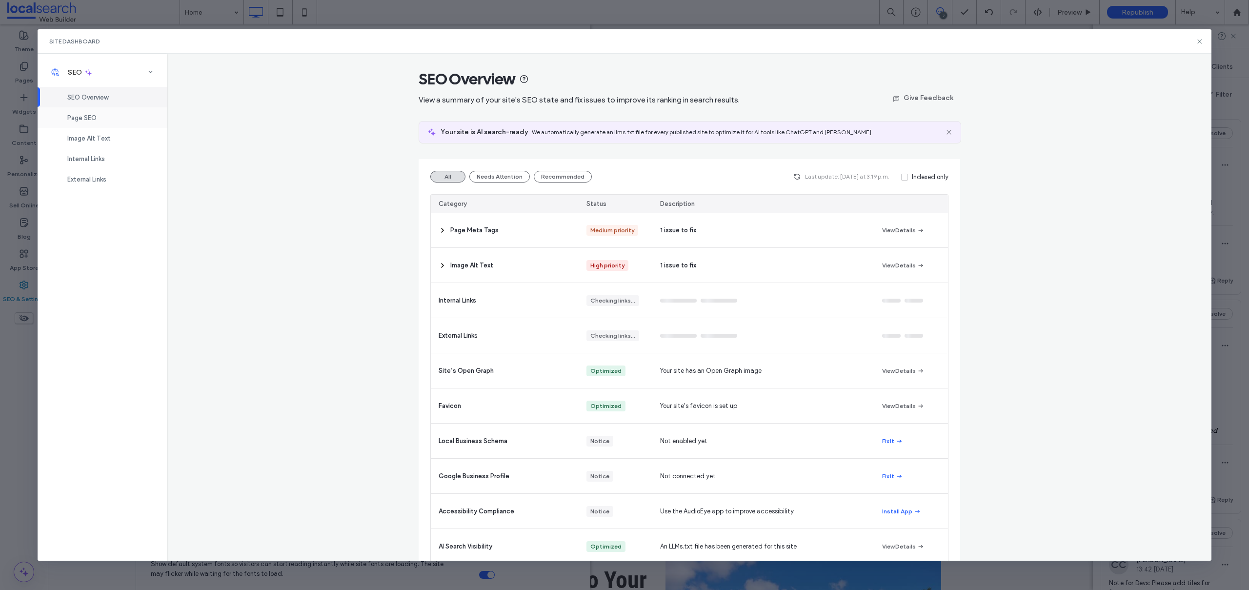
click at [74, 114] on span "Page SEO" at bounding box center [81, 117] width 29 height 7
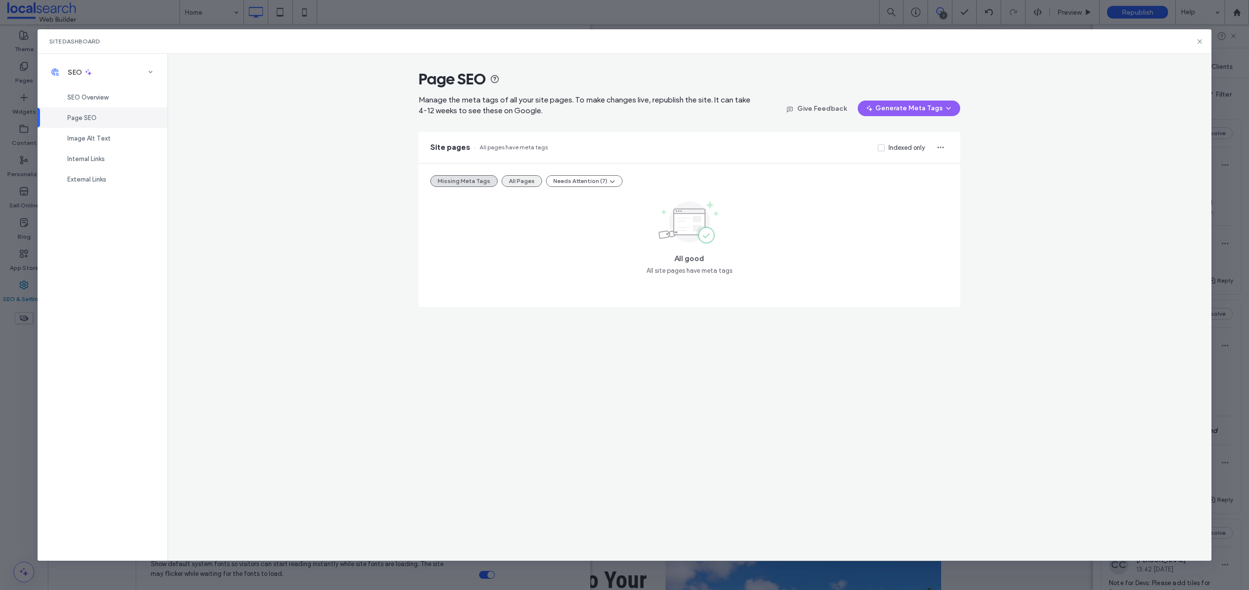
click at [528, 180] on button "All Pages" at bounding box center [522, 181] width 40 height 12
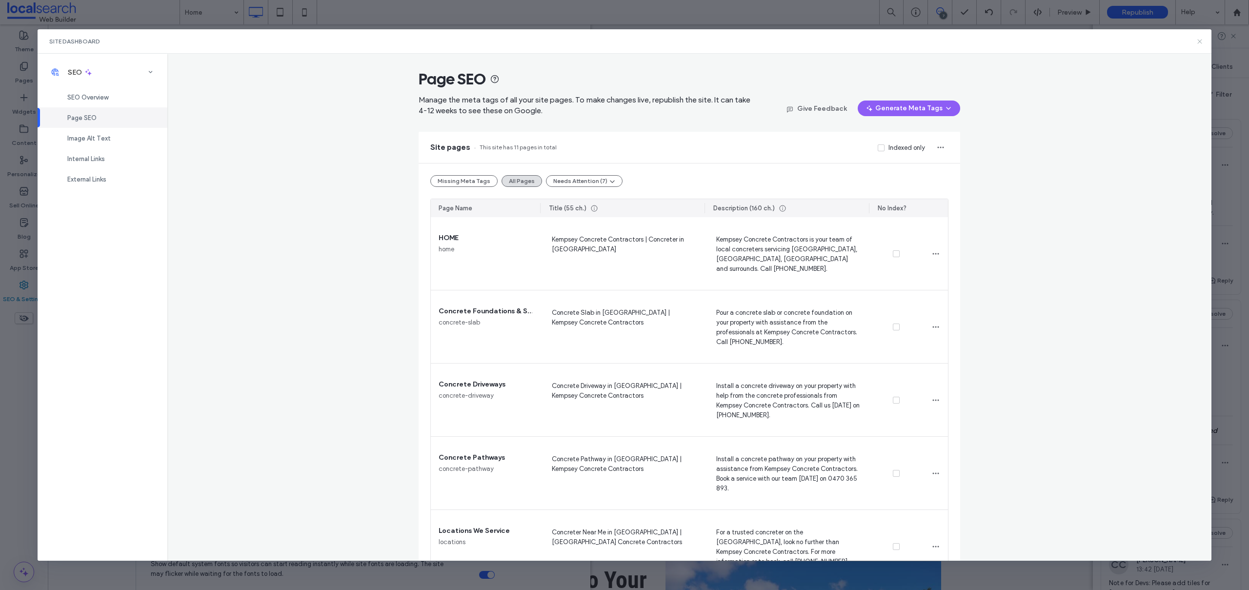
click at [1201, 40] on use at bounding box center [1200, 41] width 4 height 4
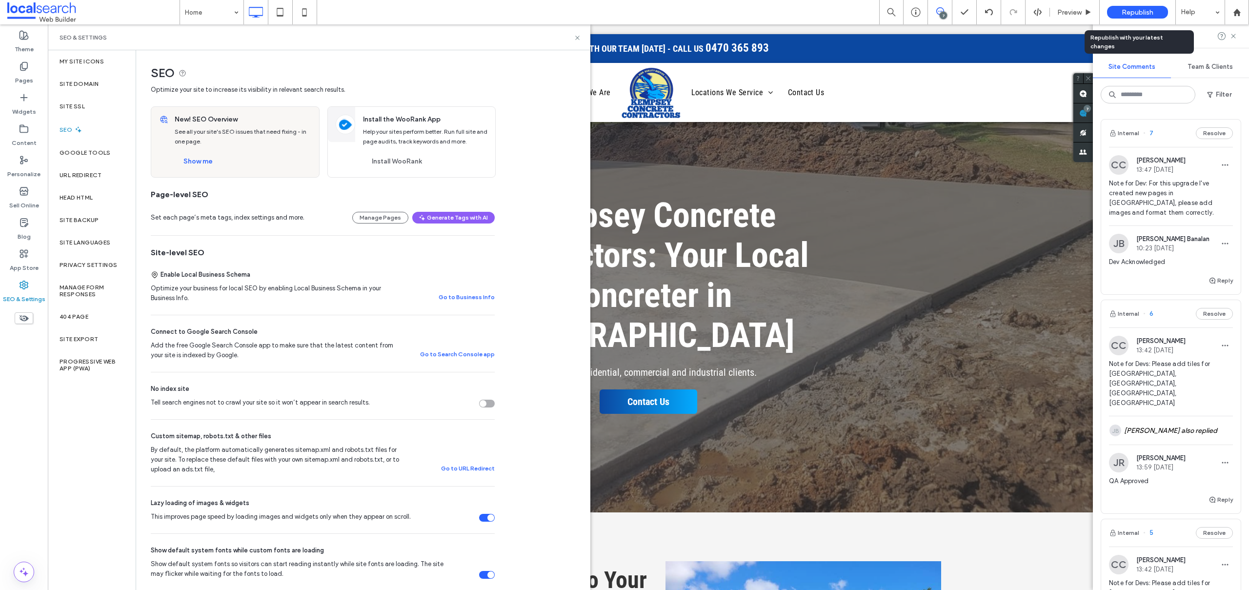
click at [1138, 10] on span "Republish" at bounding box center [1138, 12] width 32 height 8
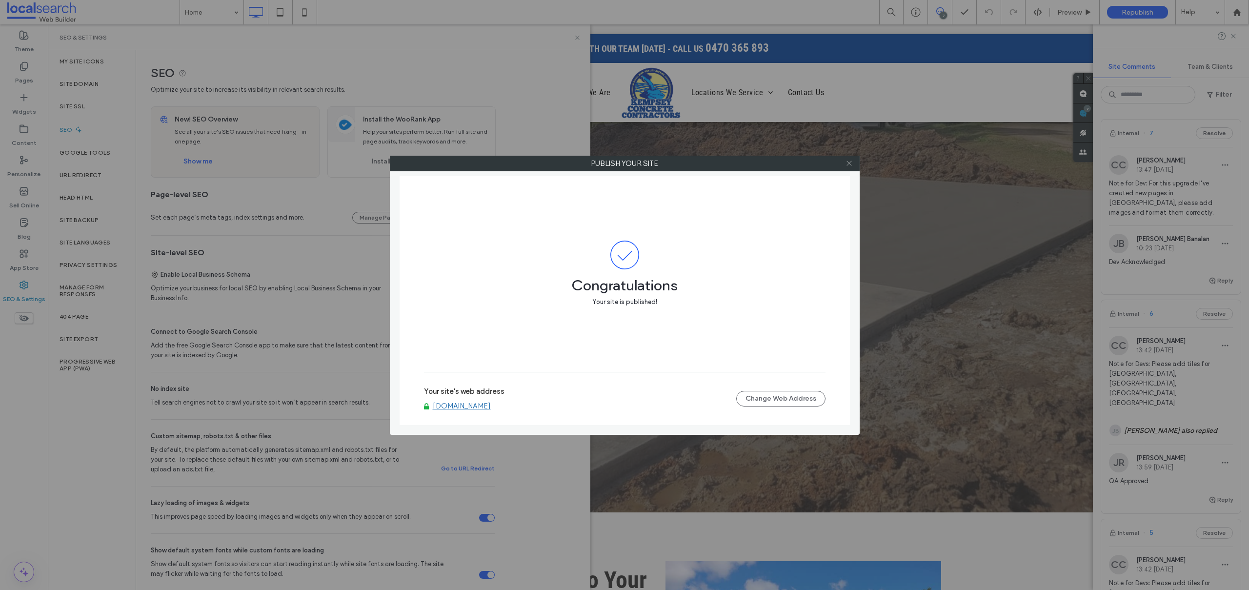
click at [851, 160] on icon at bounding box center [849, 163] width 7 height 7
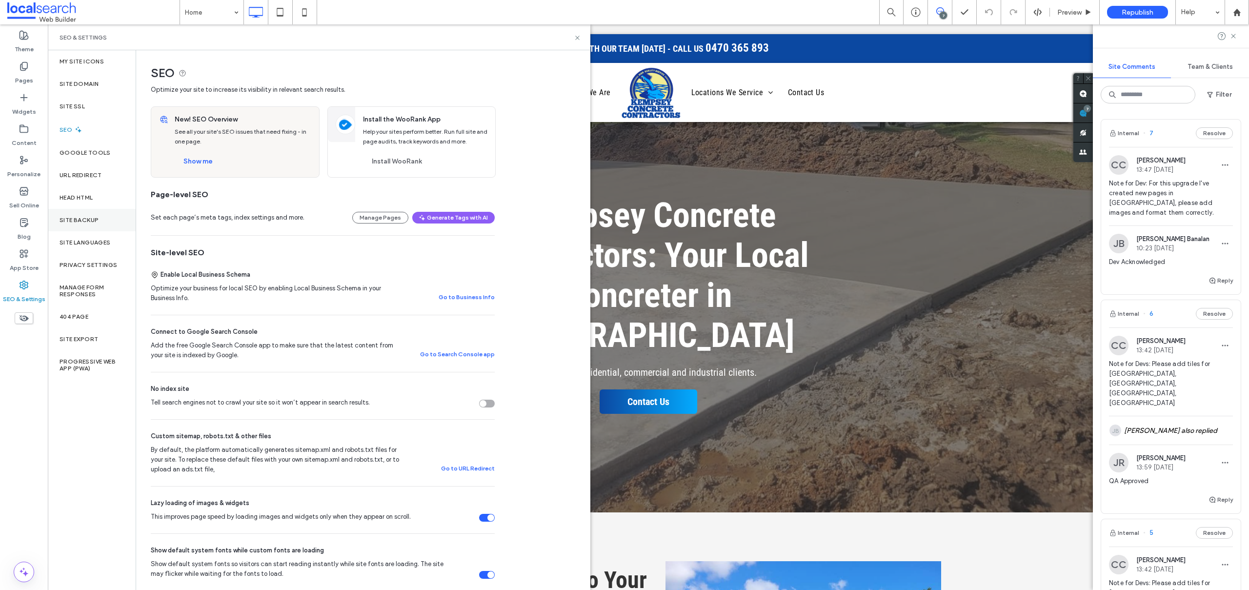
click at [76, 223] on label "Site Backup" at bounding box center [79, 220] width 39 height 7
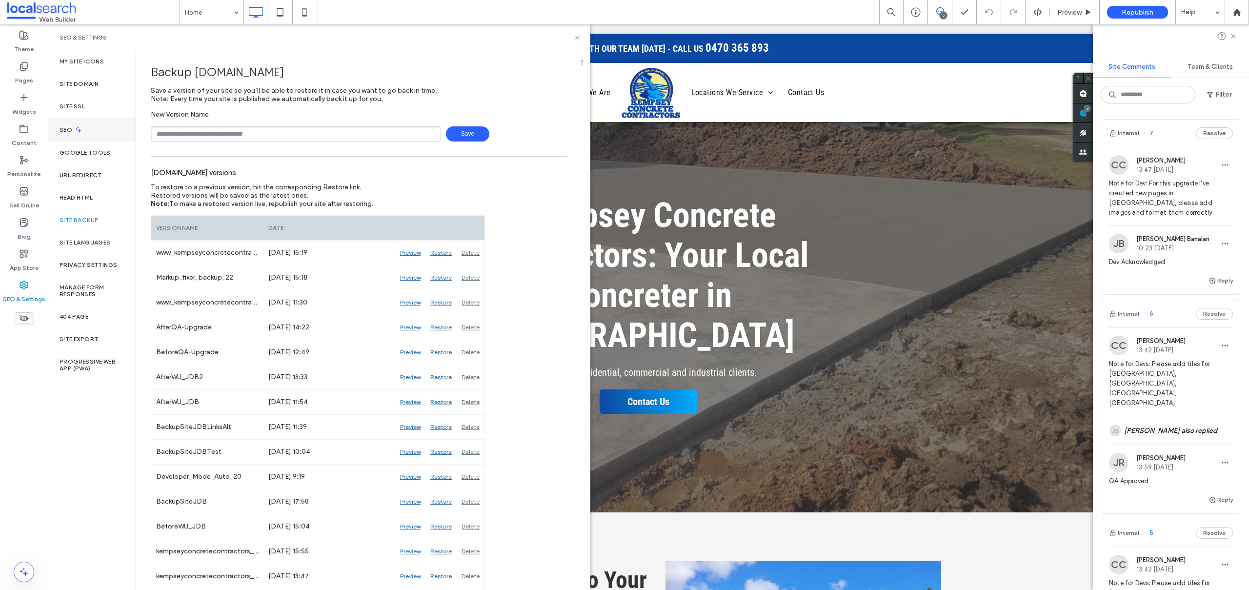
click at [95, 126] on div "SEO" at bounding box center [92, 130] width 88 height 24
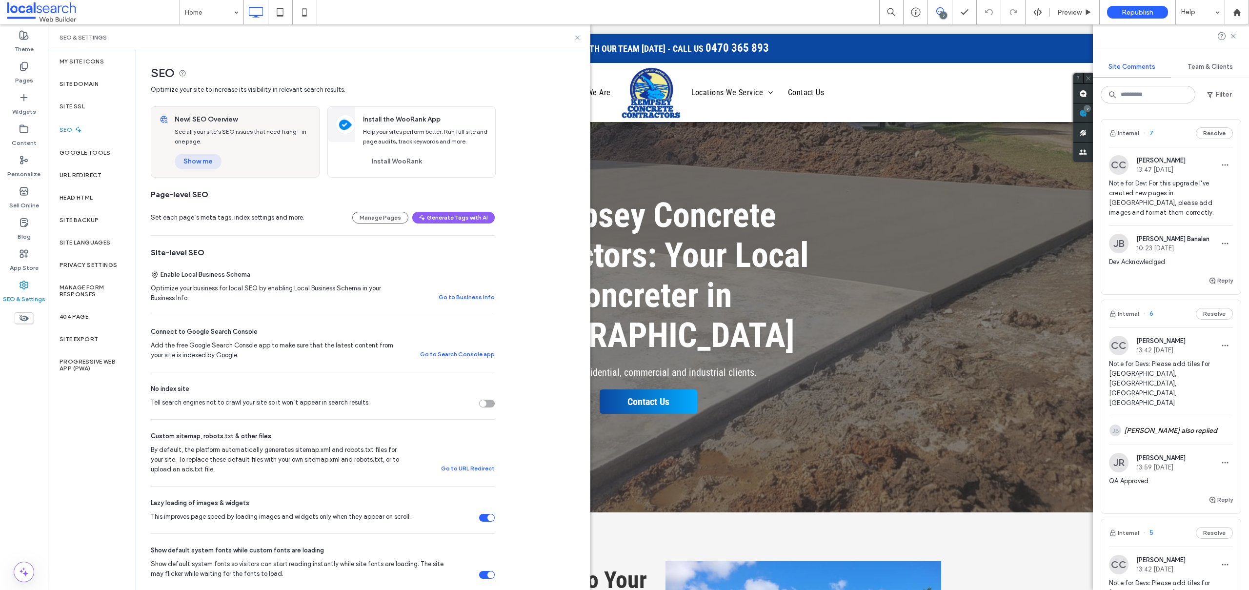
click at [186, 157] on button "Show me" at bounding box center [198, 162] width 47 height 16
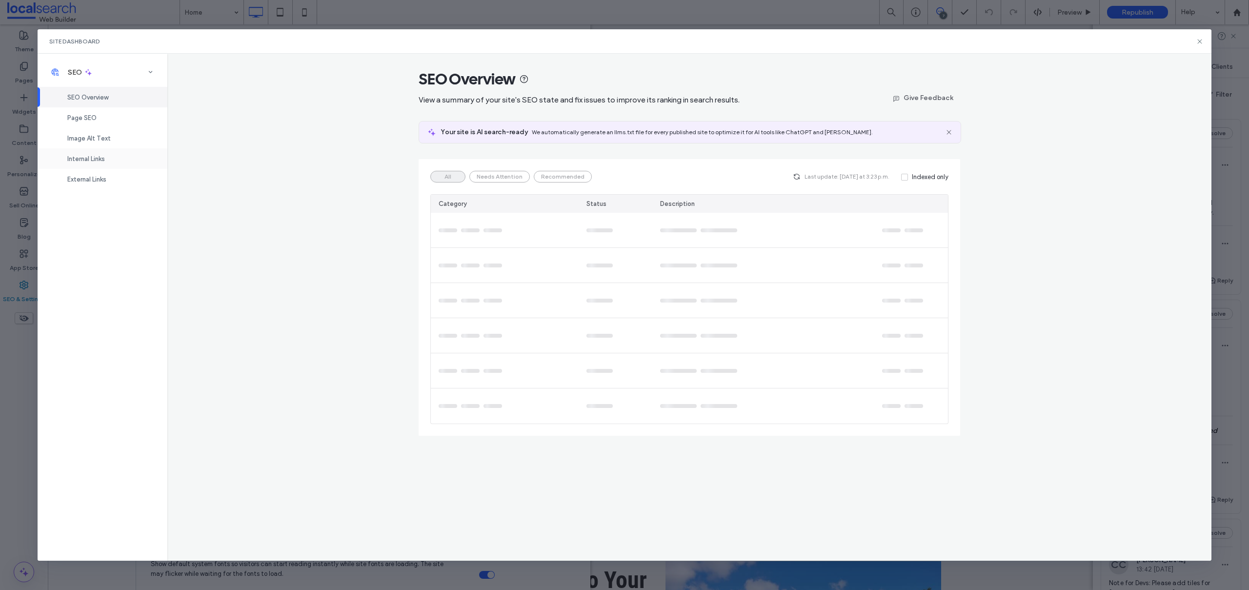
click at [91, 157] on span "Internal Links" at bounding box center [86, 158] width 38 height 7
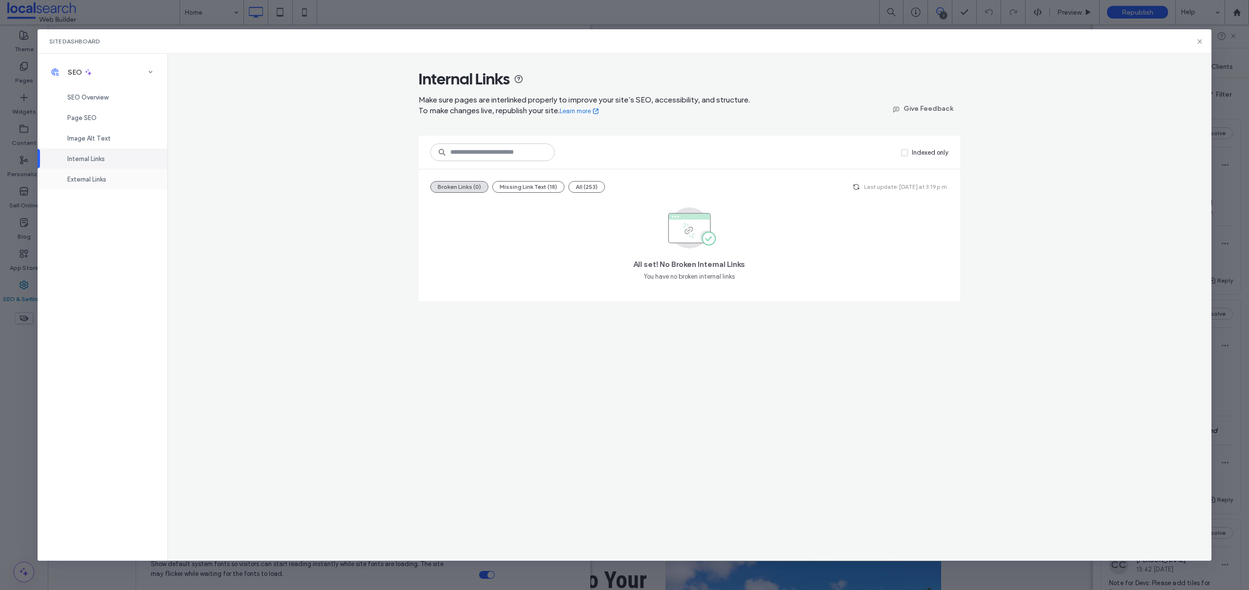
click at [93, 176] on span "External Links" at bounding box center [86, 179] width 39 height 7
click at [95, 133] on div "Image Alt Text" at bounding box center [103, 138] width 130 height 20
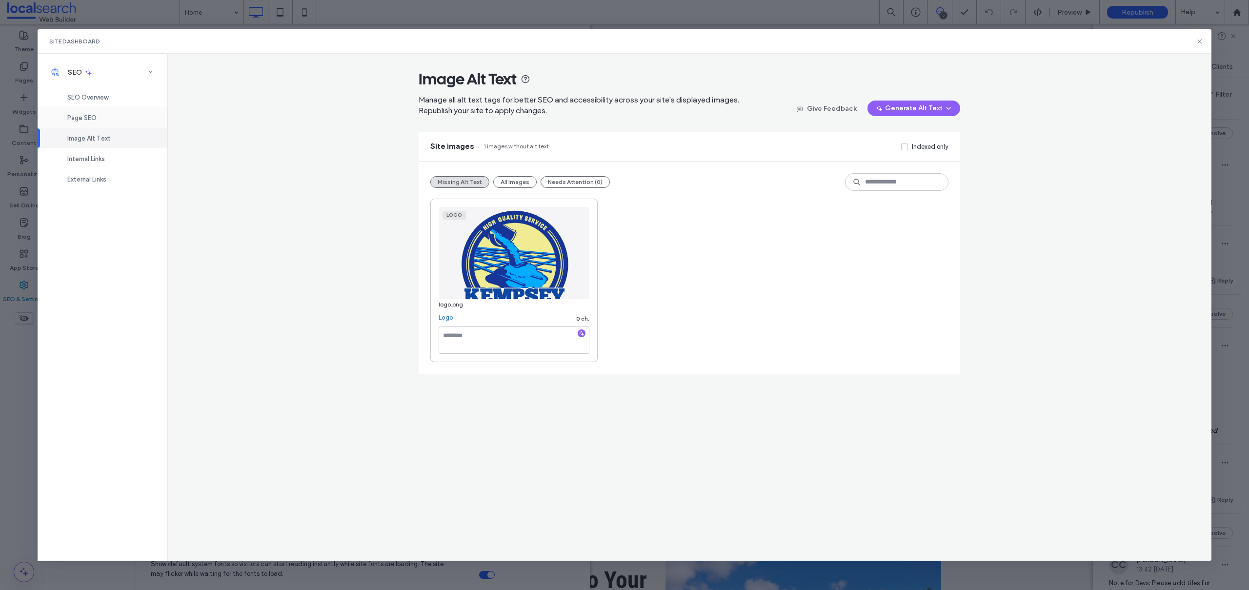
click at [92, 114] on span "Page SEO" at bounding box center [81, 117] width 29 height 7
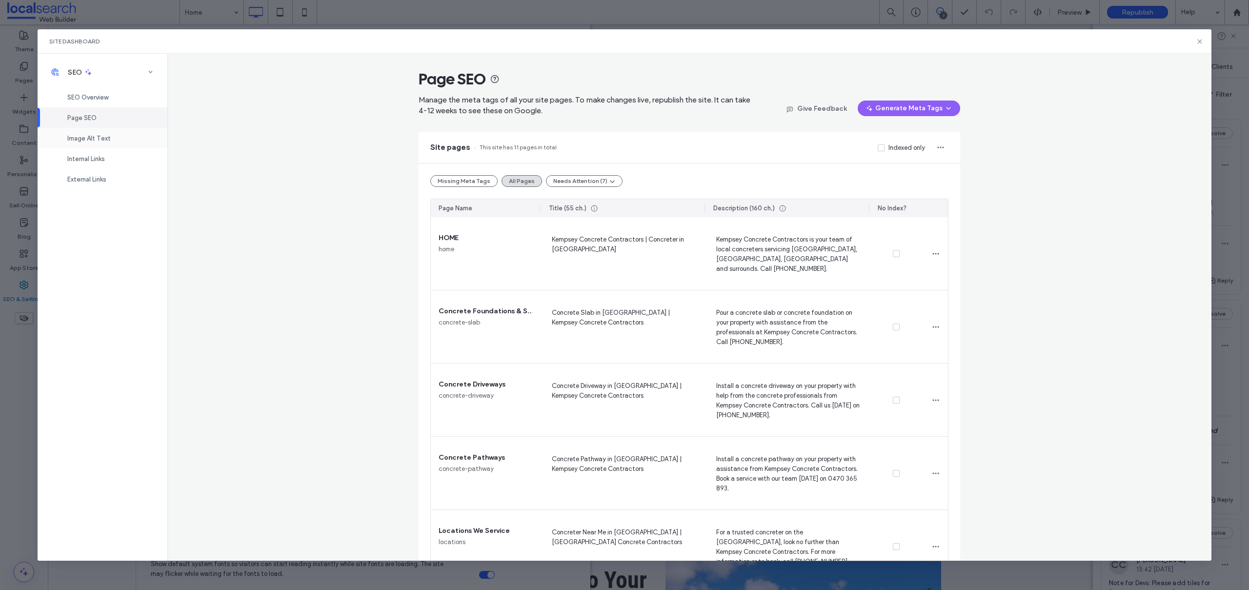
click at [90, 135] on span "Image Alt Text" at bounding box center [88, 138] width 43 height 7
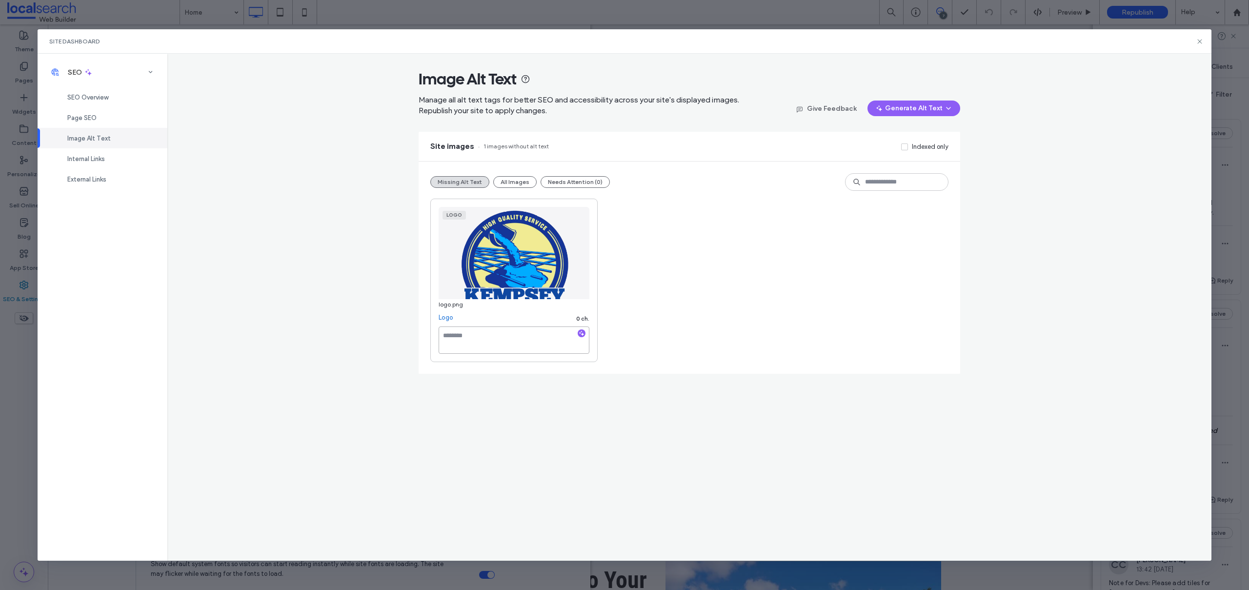
click at [487, 335] on textarea at bounding box center [514, 339] width 151 height 27
paste textarea "**********"
type textarea "**********"
click at [840, 296] on div "**********" at bounding box center [689, 280] width 518 height 163
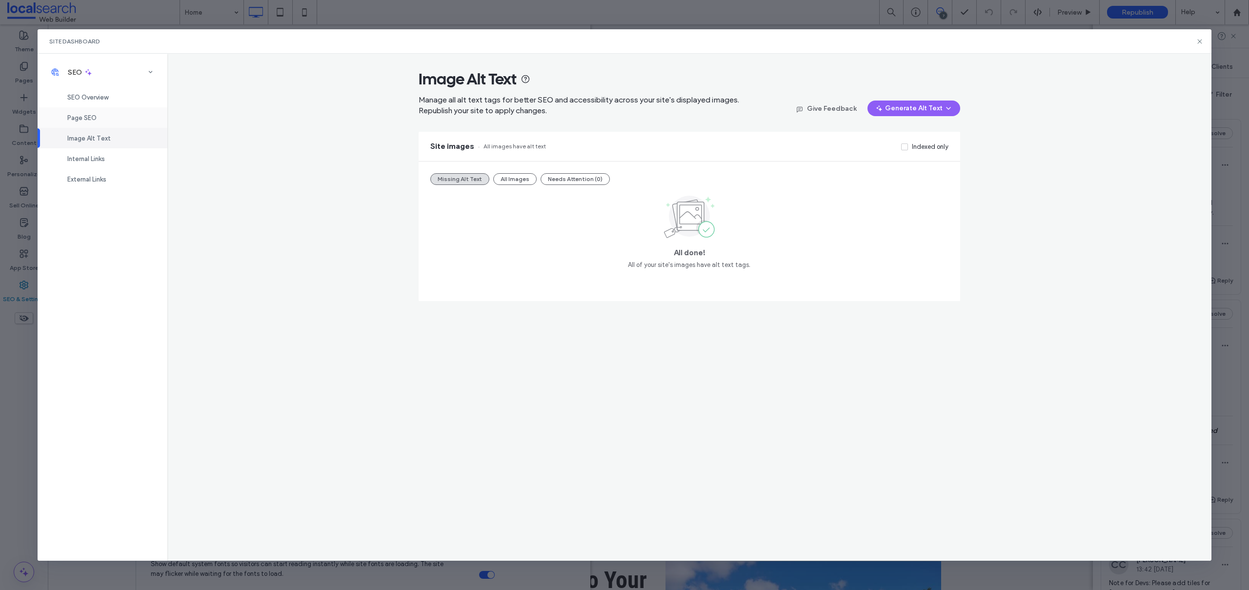
click at [77, 116] on span "Page SEO" at bounding box center [81, 117] width 29 height 7
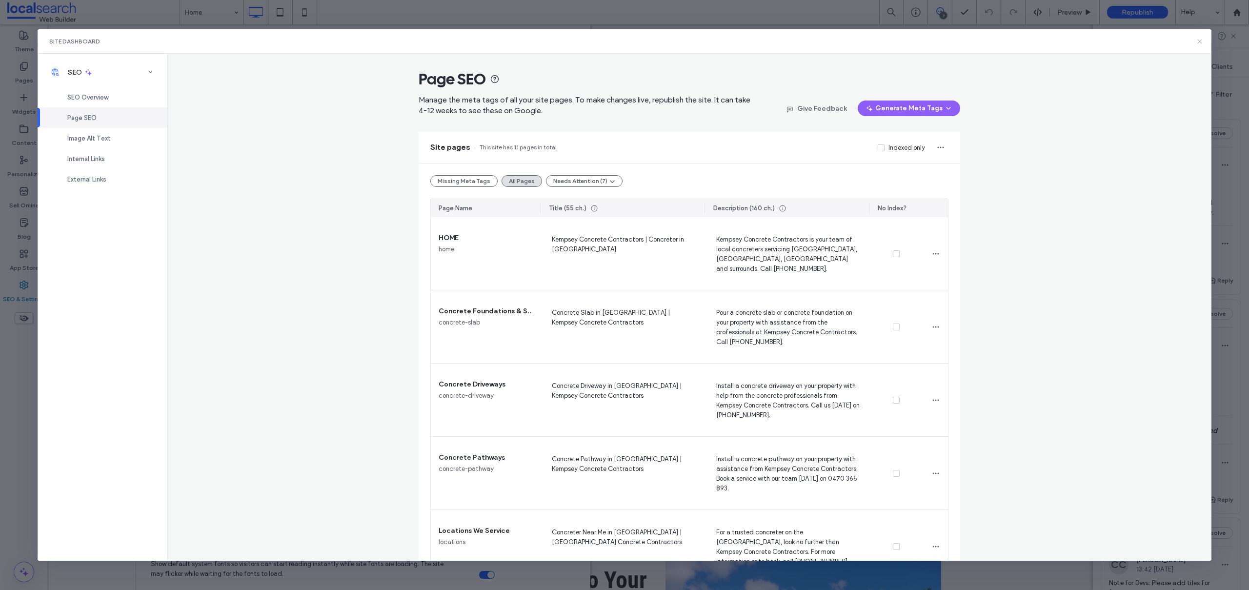
click at [1198, 42] on icon at bounding box center [1200, 42] width 8 height 8
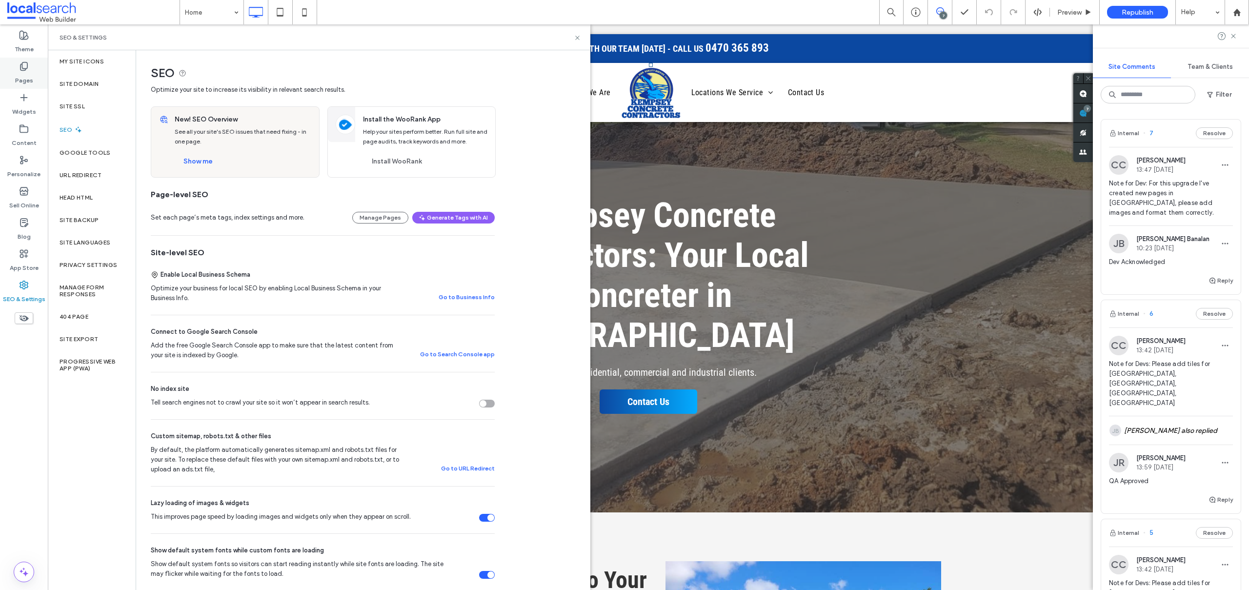
click at [26, 69] on use at bounding box center [23, 66] width 7 height 8
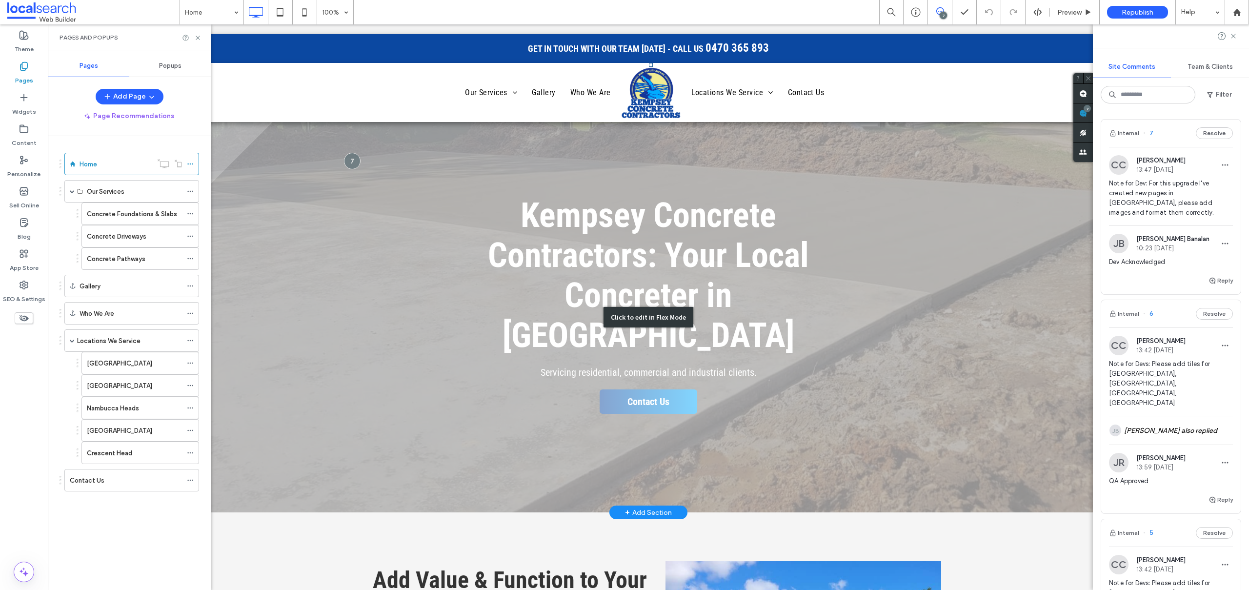
scroll to position [2321, 0]
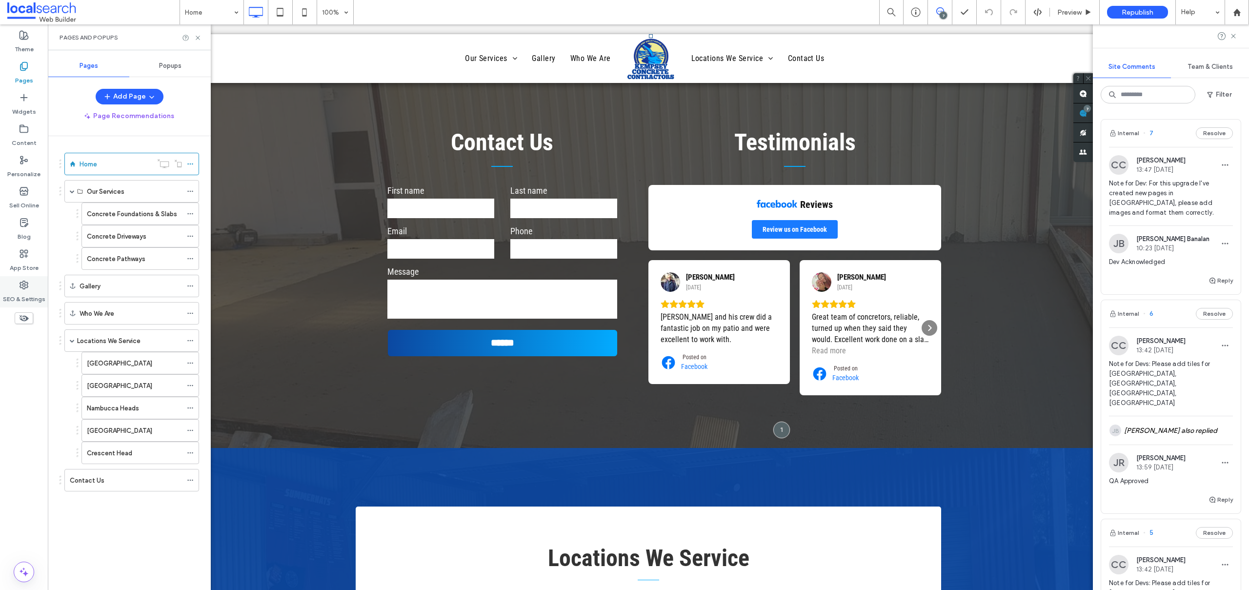
click at [23, 285] on icon at bounding box center [24, 285] width 10 height 10
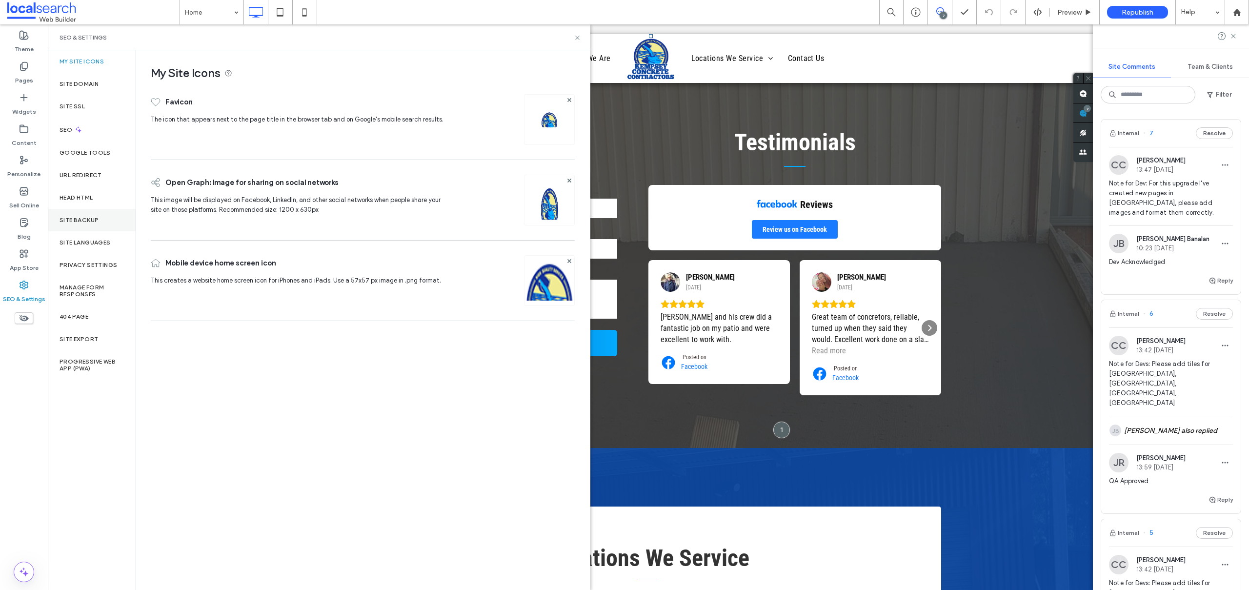
click at [79, 218] on label "Site Backup" at bounding box center [79, 220] width 39 height 7
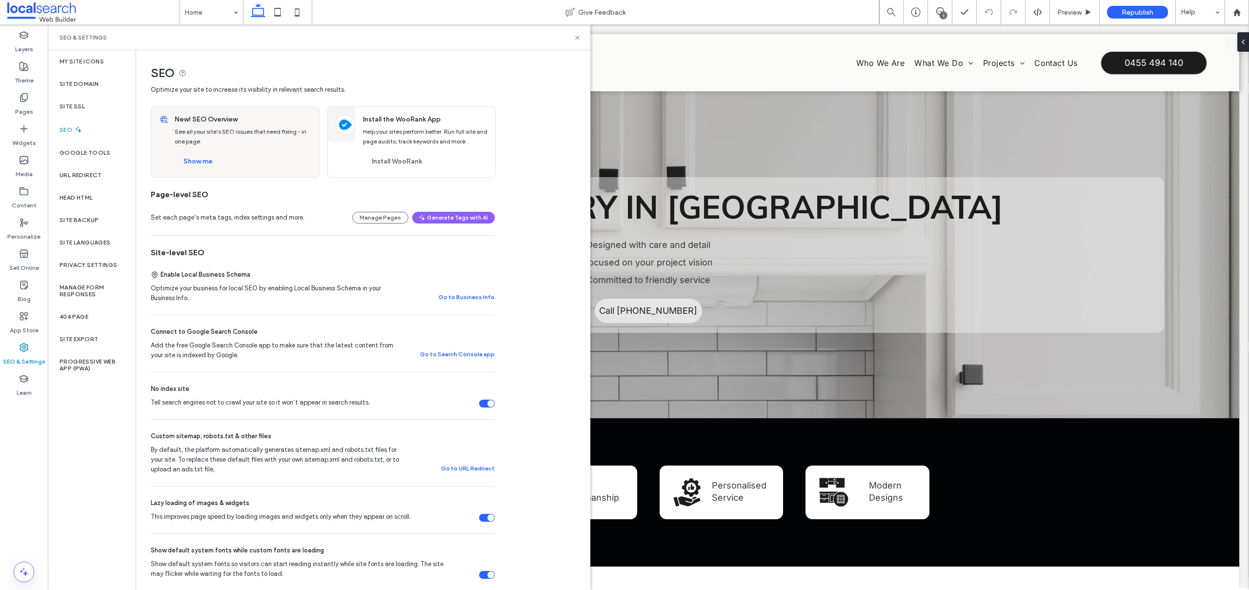
click at [487, 402] on div "Tell search engines not to crawl your site so it won’t appear in search results." at bounding box center [490, 403] width 7 height 7
click at [193, 162] on button "Show me" at bounding box center [198, 162] width 47 height 16
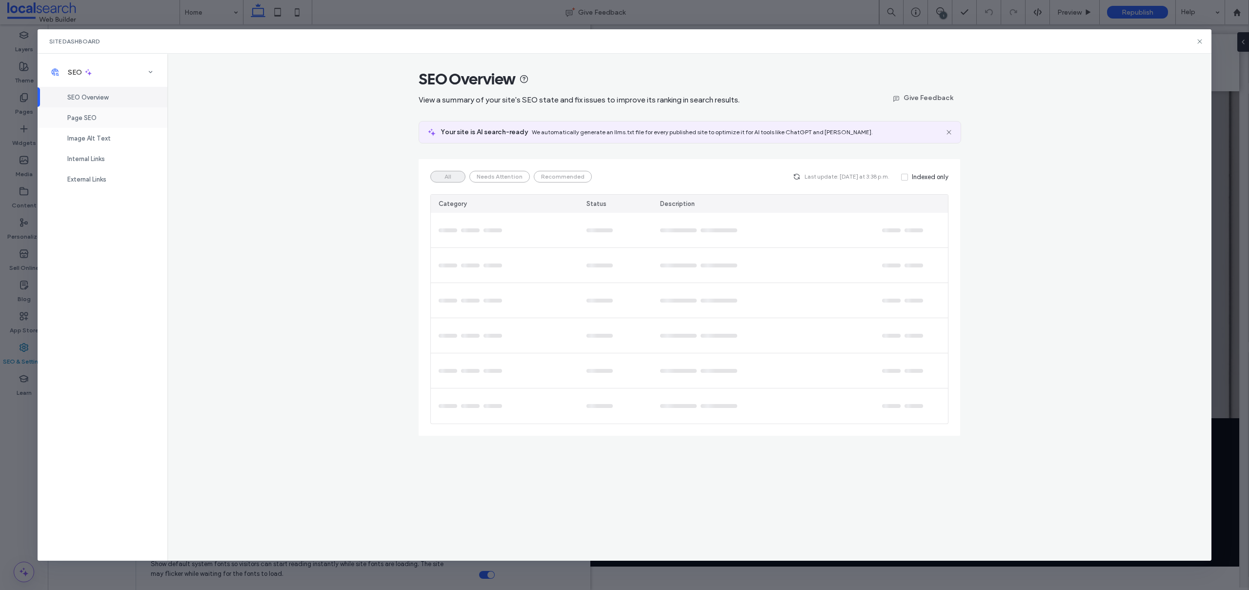
click at [91, 115] on span "Page SEO" at bounding box center [81, 117] width 29 height 7
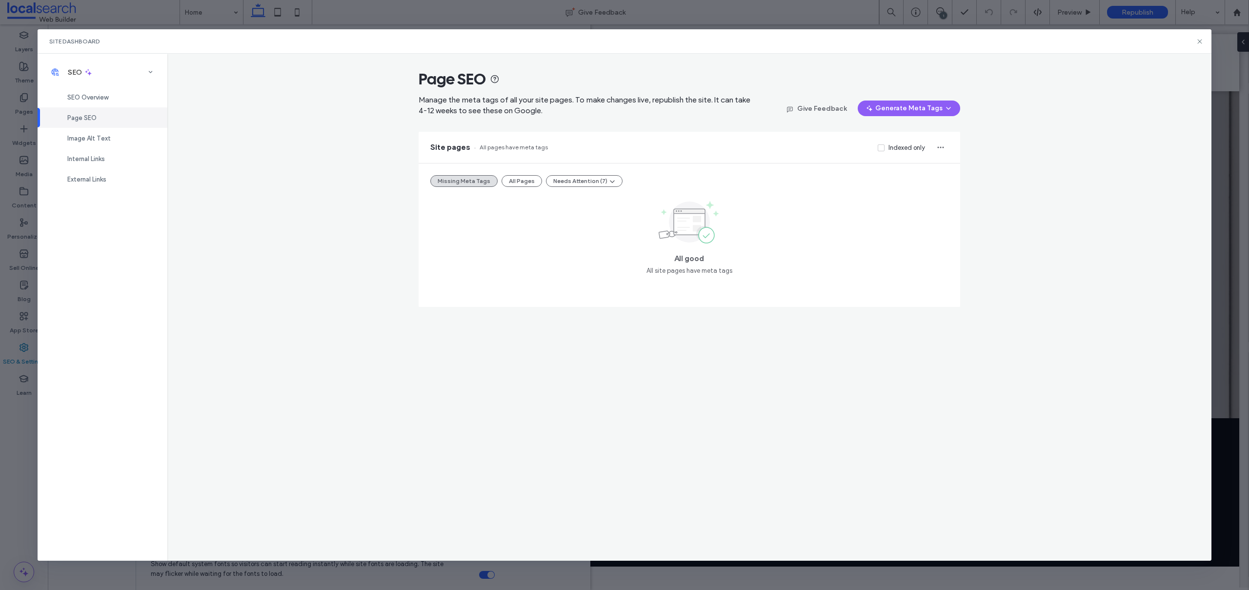
click at [524, 179] on button "All Pages" at bounding box center [522, 181] width 40 height 12
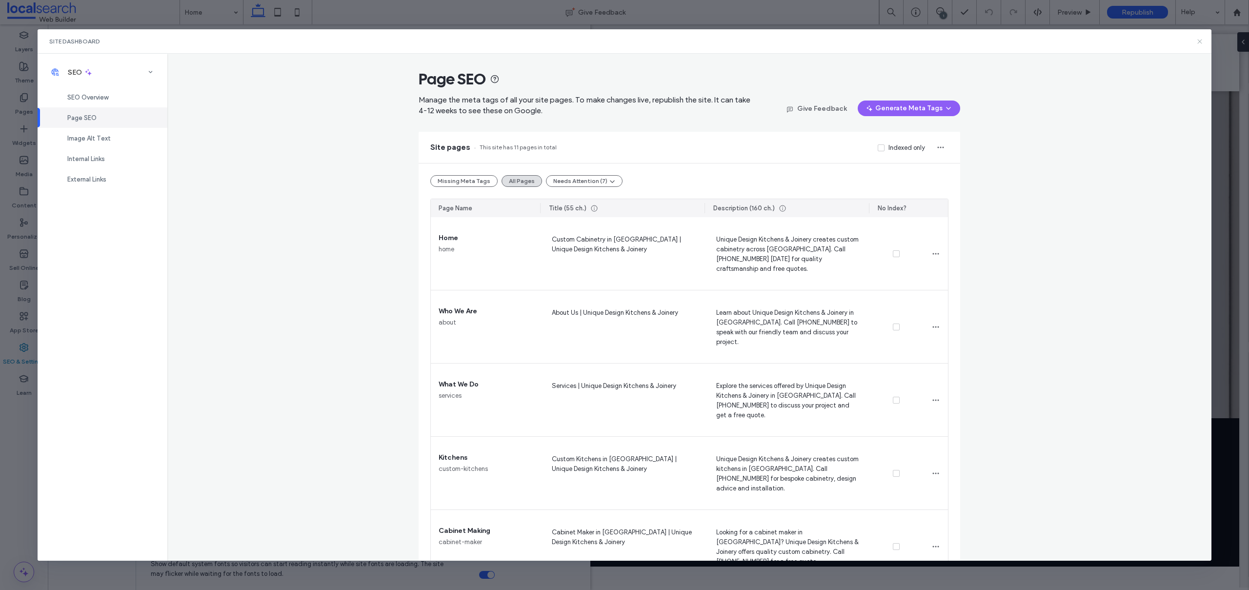
click at [1200, 43] on icon at bounding box center [1200, 42] width 8 height 8
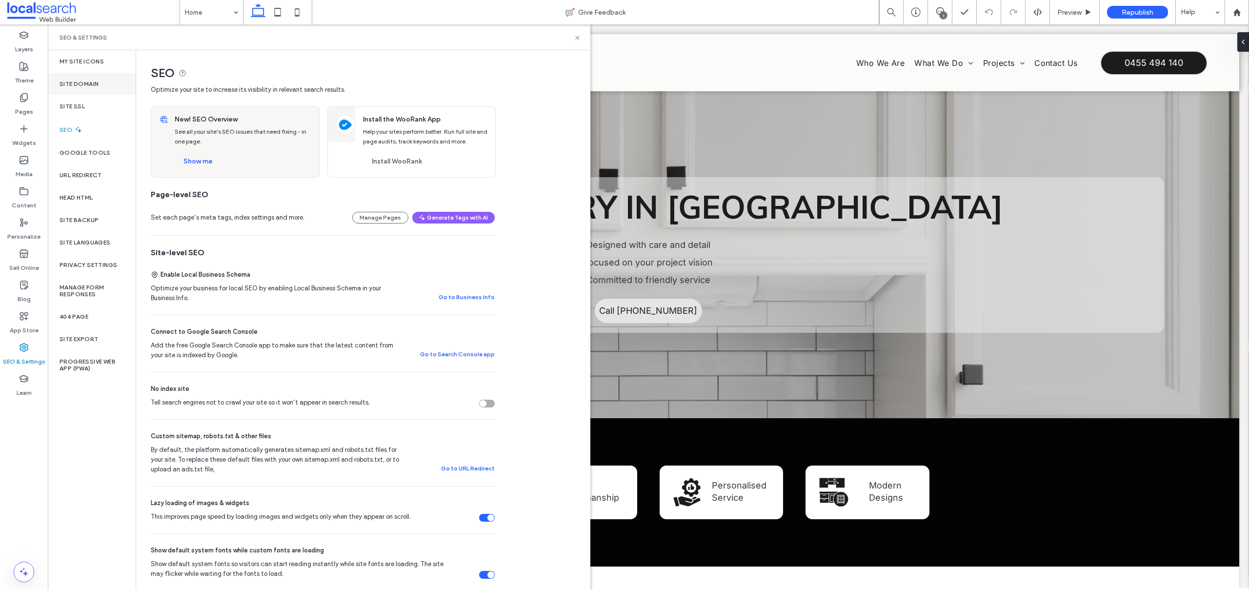
click at [78, 86] on label "Site Domain" at bounding box center [79, 84] width 39 height 7
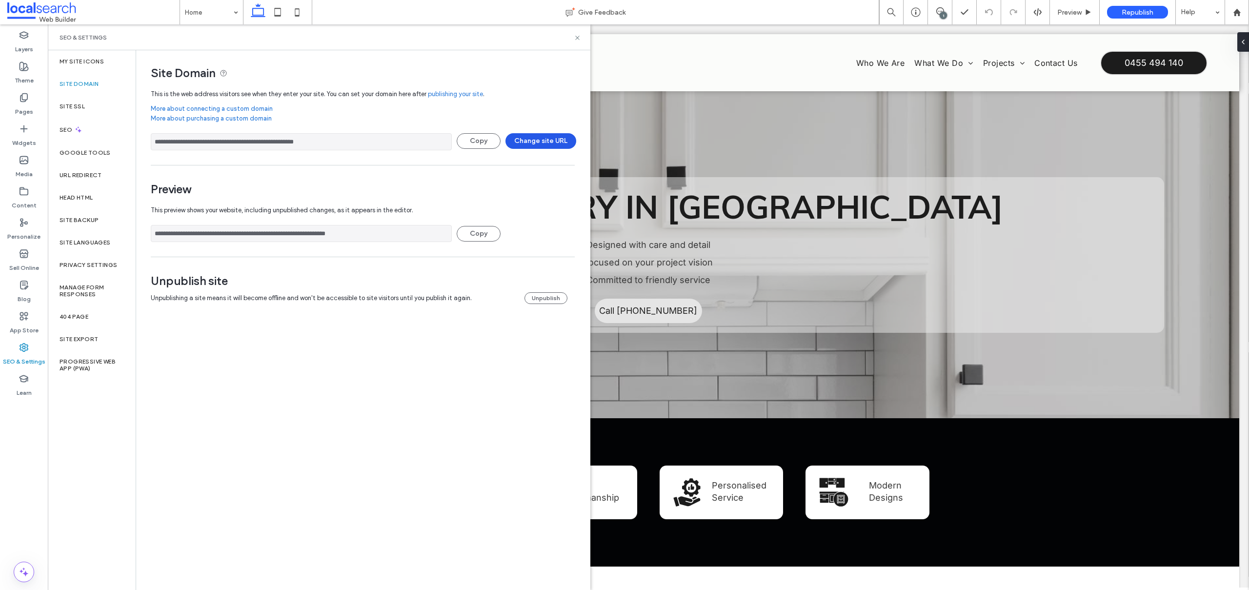
click at [555, 148] on button "Change site URL" at bounding box center [540, 141] width 71 height 16
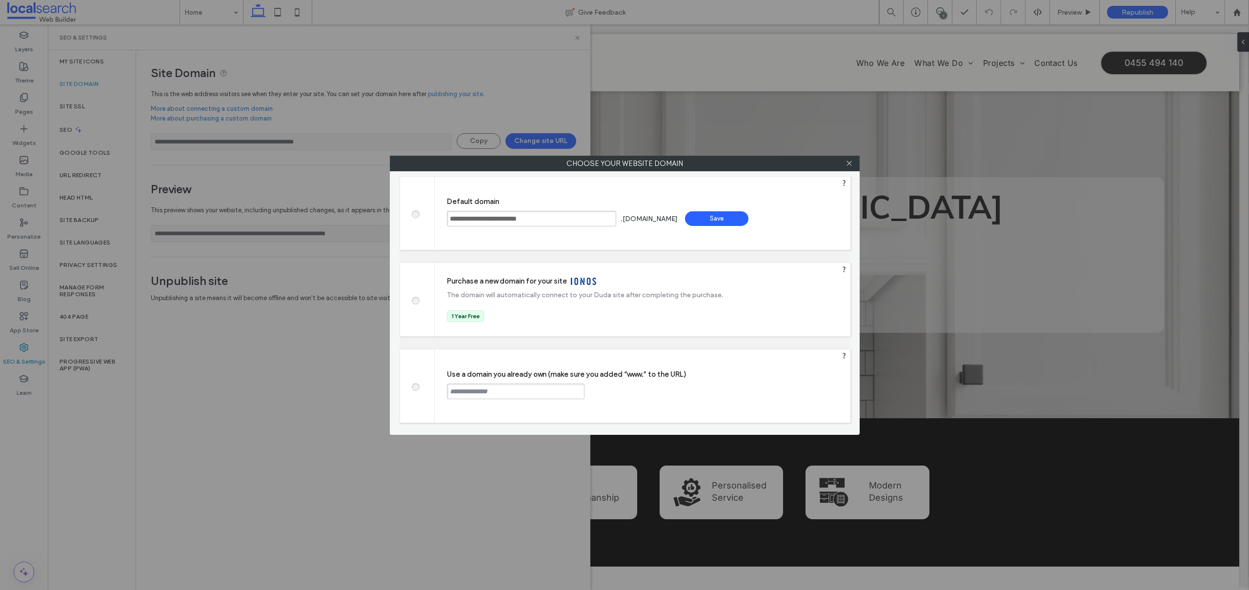
click at [415, 385] on span at bounding box center [415, 385] width 0 height 7
click at [498, 393] on input "text" at bounding box center [516, 391] width 138 height 16
paste input "**********"
type input "**********"
click at [611, 387] on div "Continue" at bounding box center [621, 390] width 63 height 15
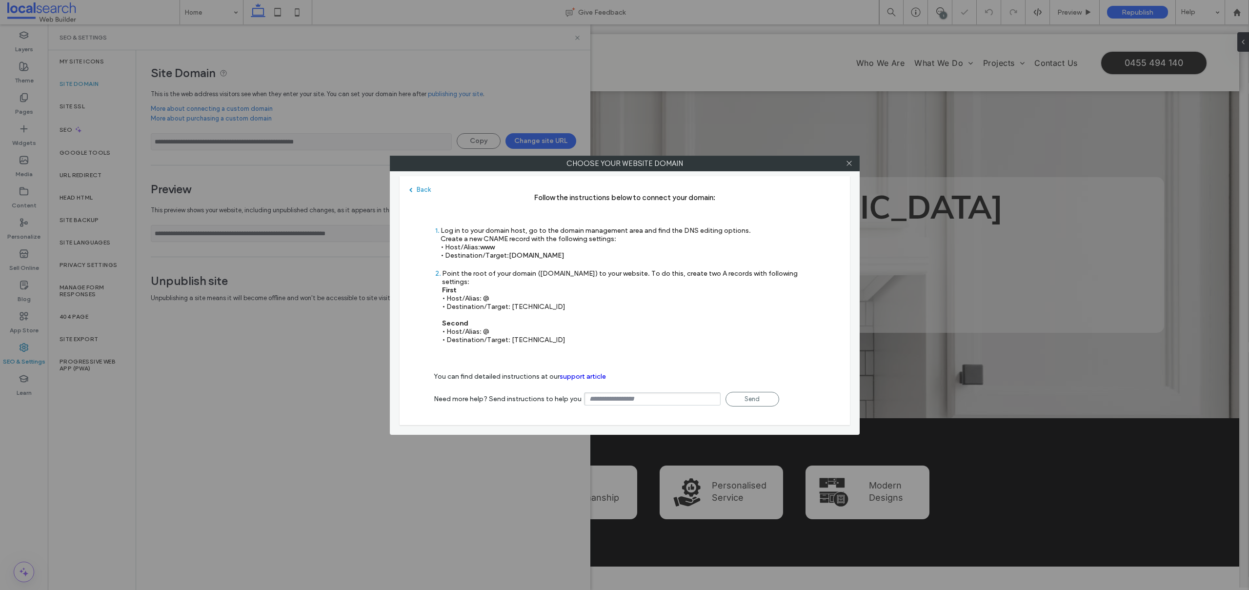
type input "**********"
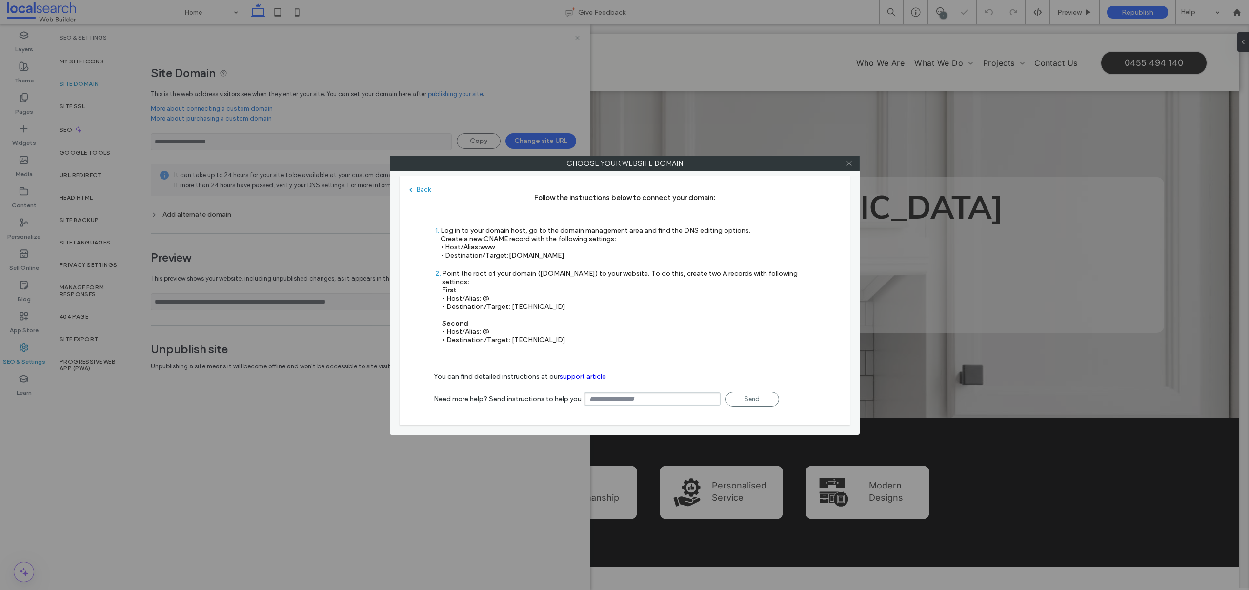
click at [850, 162] on icon at bounding box center [849, 163] width 7 height 7
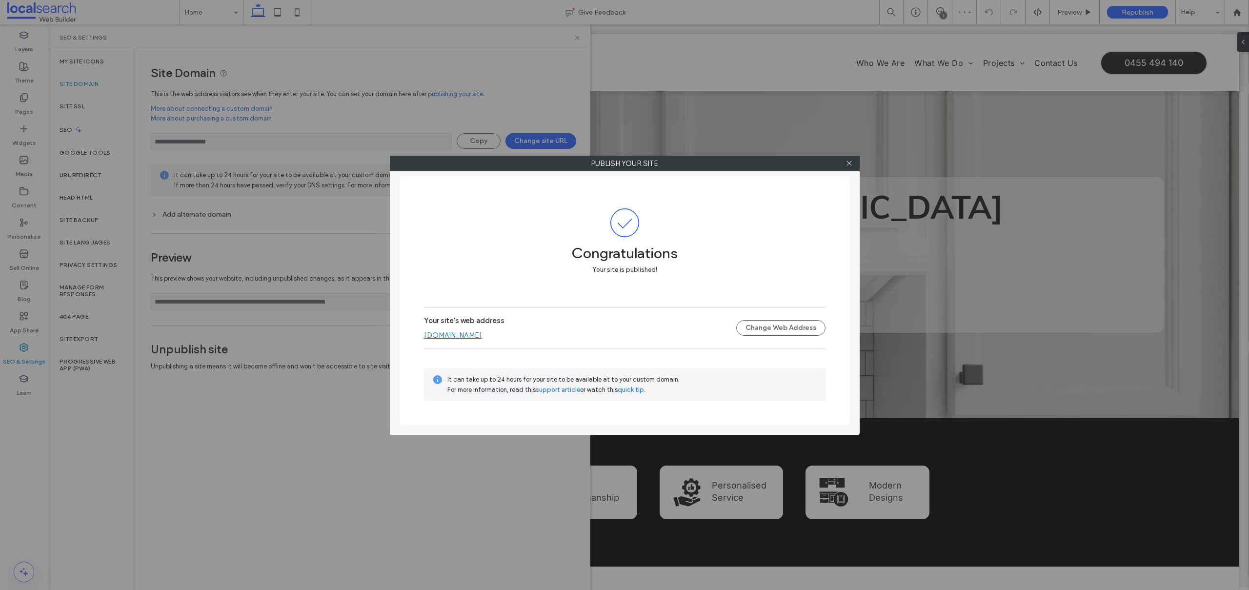
click at [853, 161] on div at bounding box center [849, 163] width 15 height 15
click at [847, 161] on use at bounding box center [848, 163] width 5 height 5
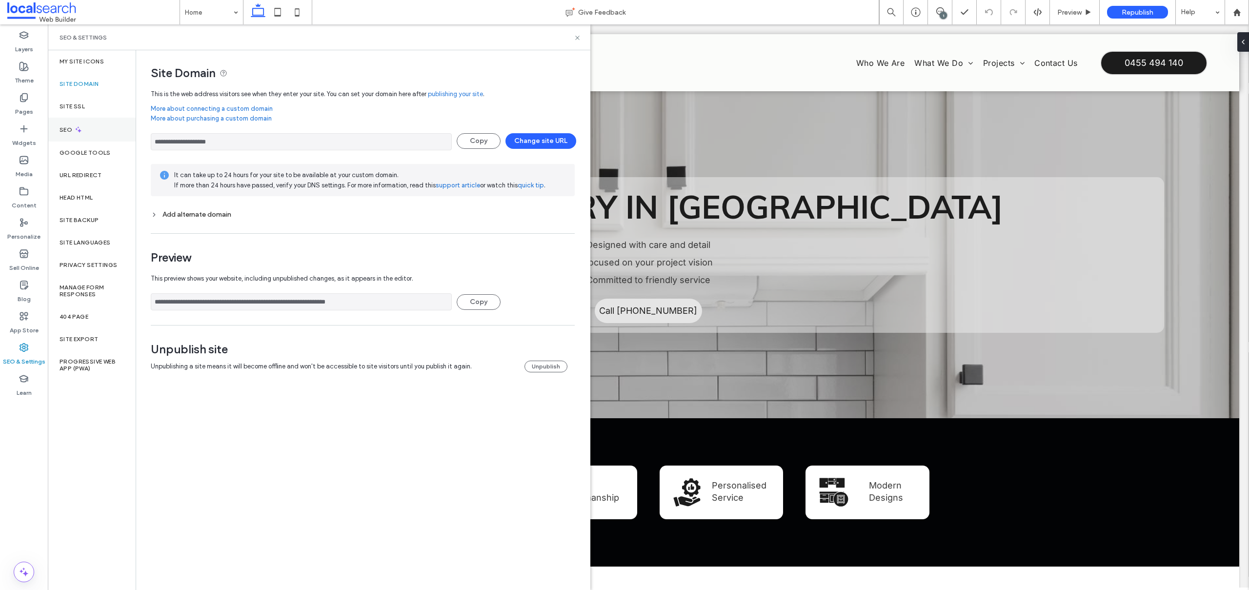
click at [68, 124] on div "SEO" at bounding box center [92, 130] width 88 height 24
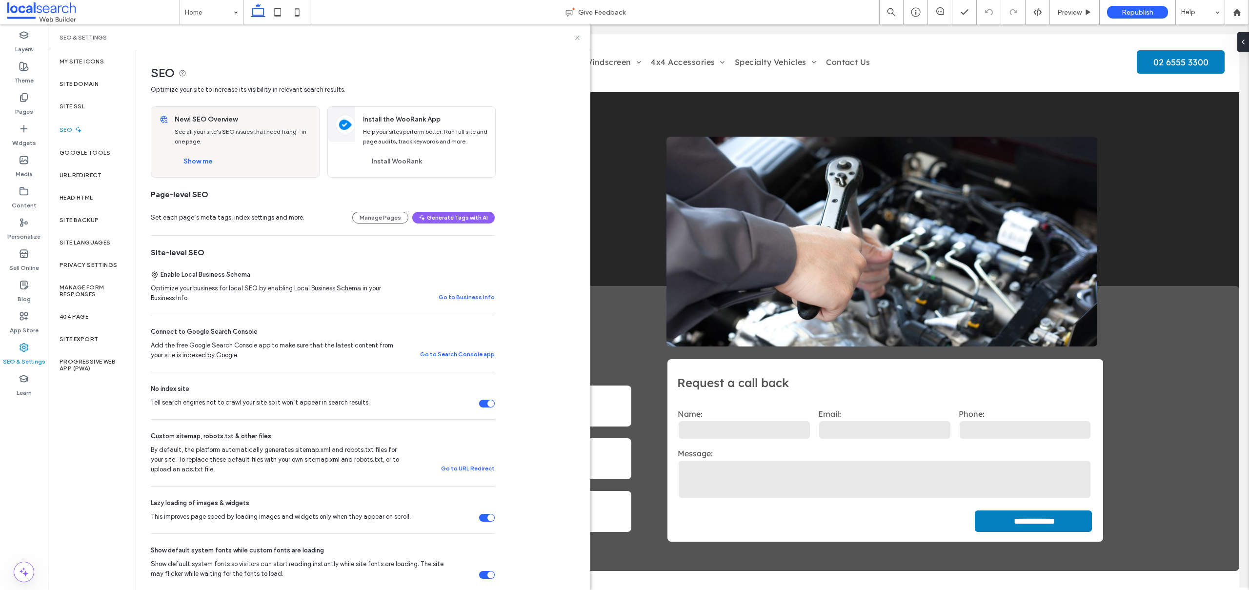
drag, startPoint x: 489, startPoint y: 403, endPoint x: 483, endPoint y: 504, distance: 102.2
click at [489, 403] on div "Tell search engines not to crawl your site so it won’t appear in search results." at bounding box center [490, 403] width 7 height 7
click at [204, 164] on button "Show me" at bounding box center [198, 162] width 47 height 16
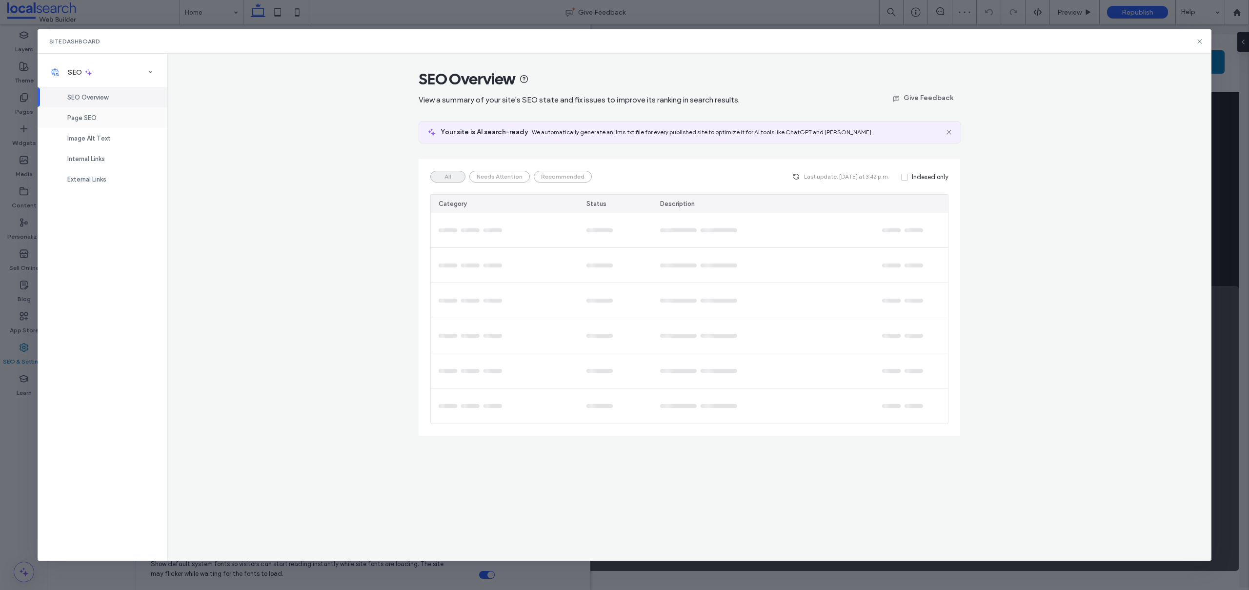
click at [79, 113] on div "Page SEO" at bounding box center [103, 117] width 130 height 20
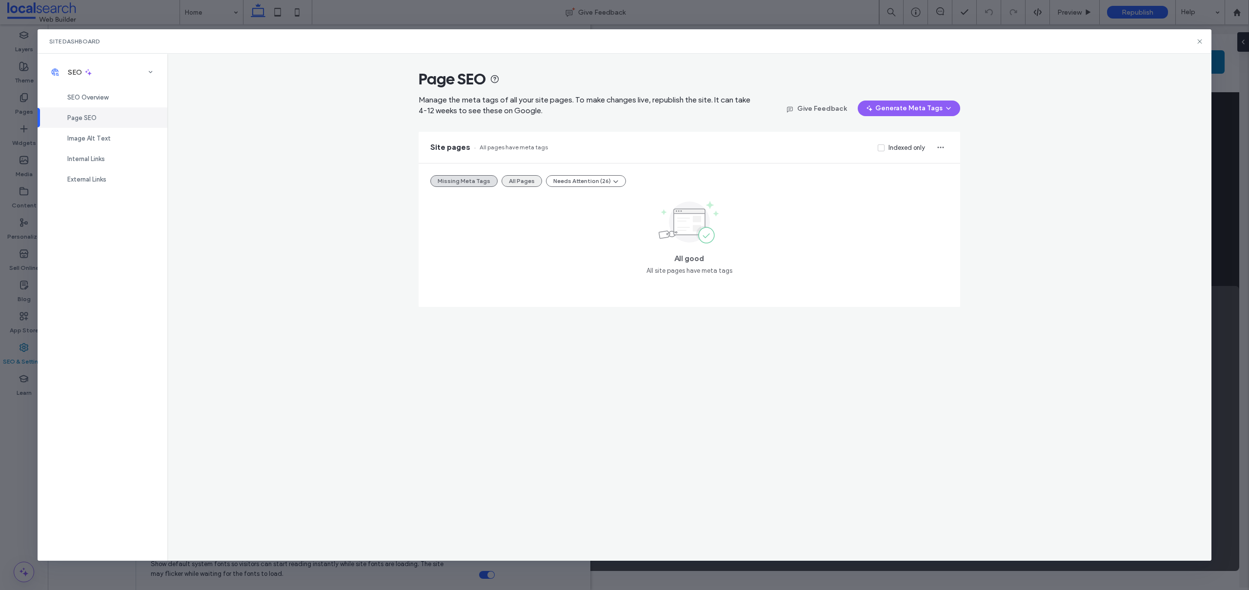
click at [515, 181] on button "All Pages" at bounding box center [522, 181] width 40 height 12
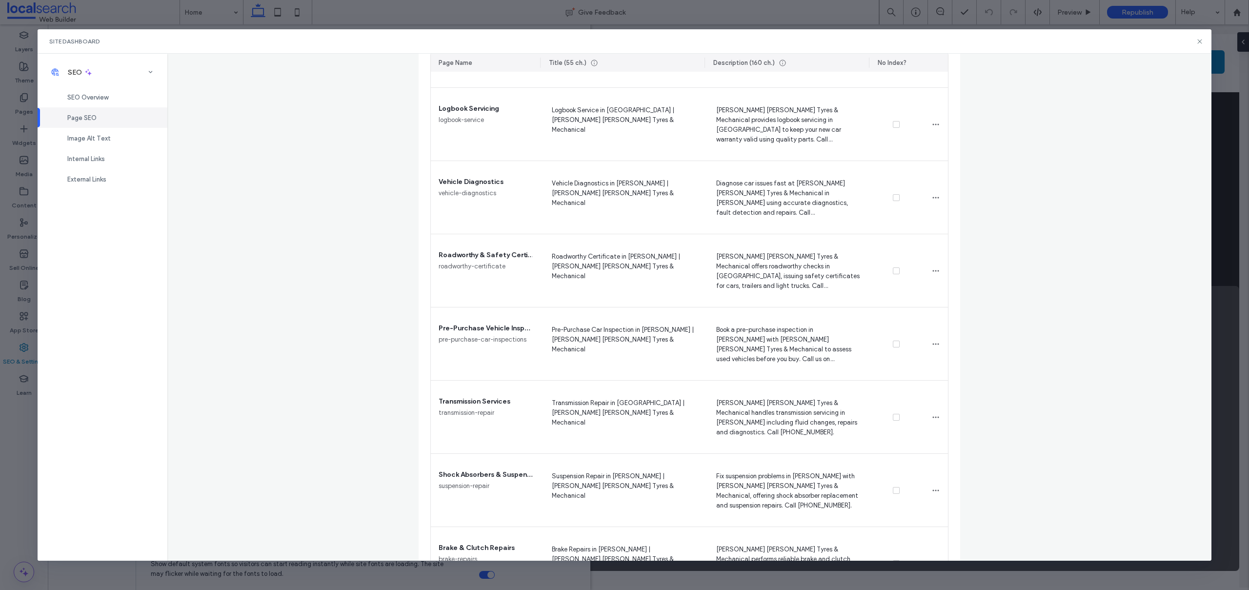
scroll to position [514, 0]
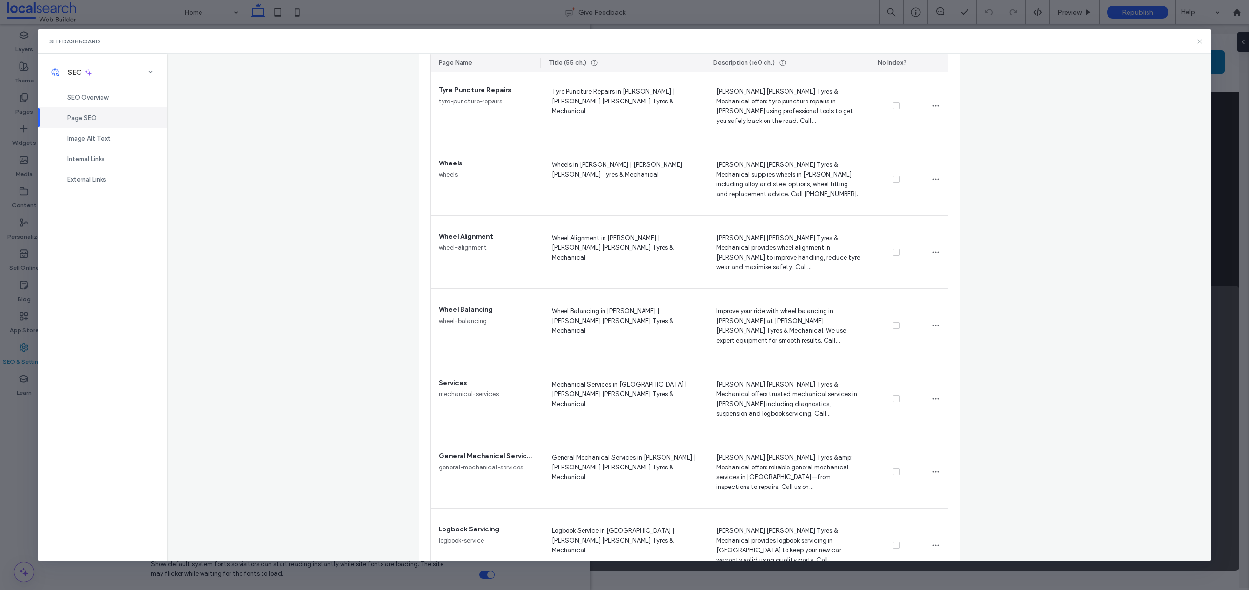
click at [1200, 43] on icon at bounding box center [1200, 42] width 8 height 8
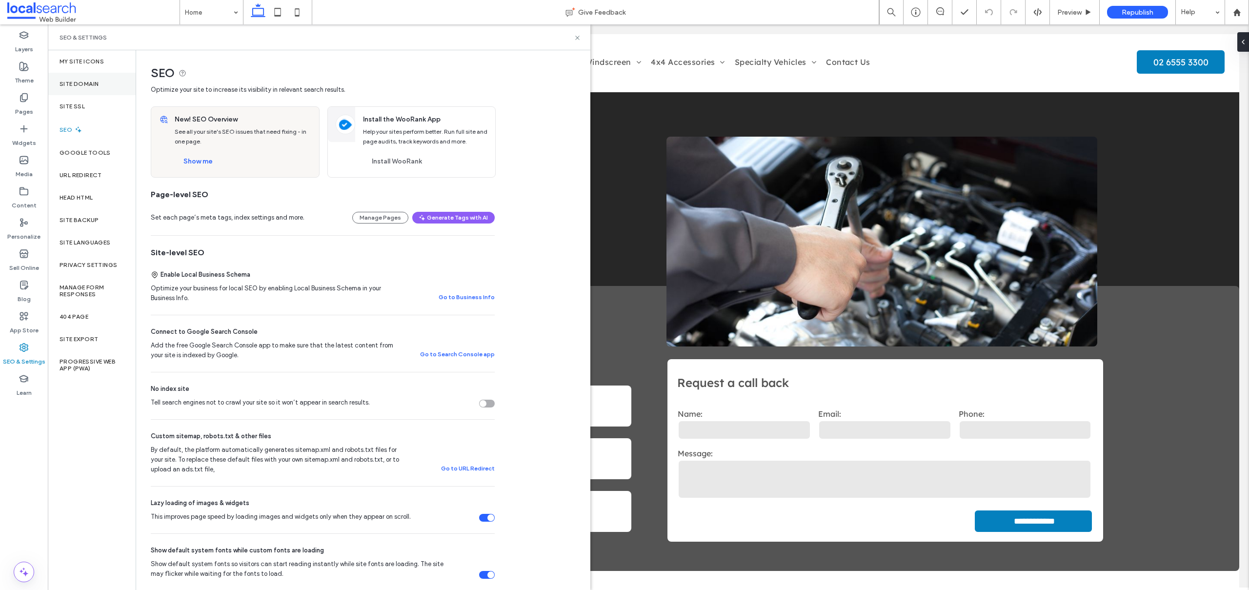
click at [86, 84] on label "Site Domain" at bounding box center [79, 84] width 39 height 7
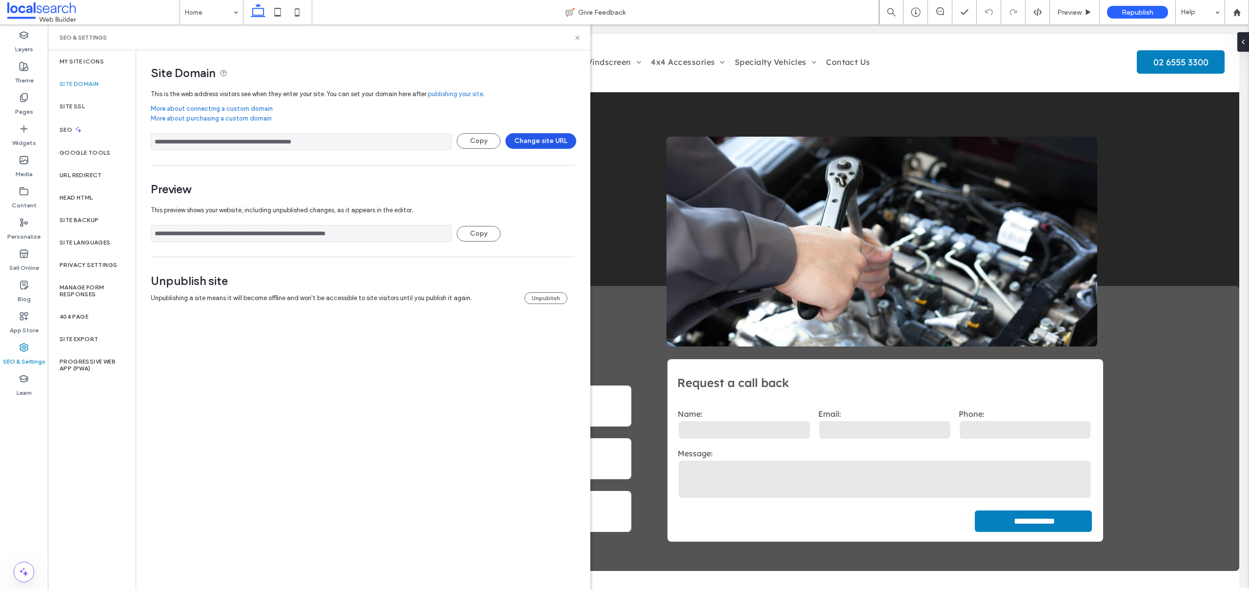
click at [536, 139] on button "Change site URL" at bounding box center [540, 141] width 71 height 16
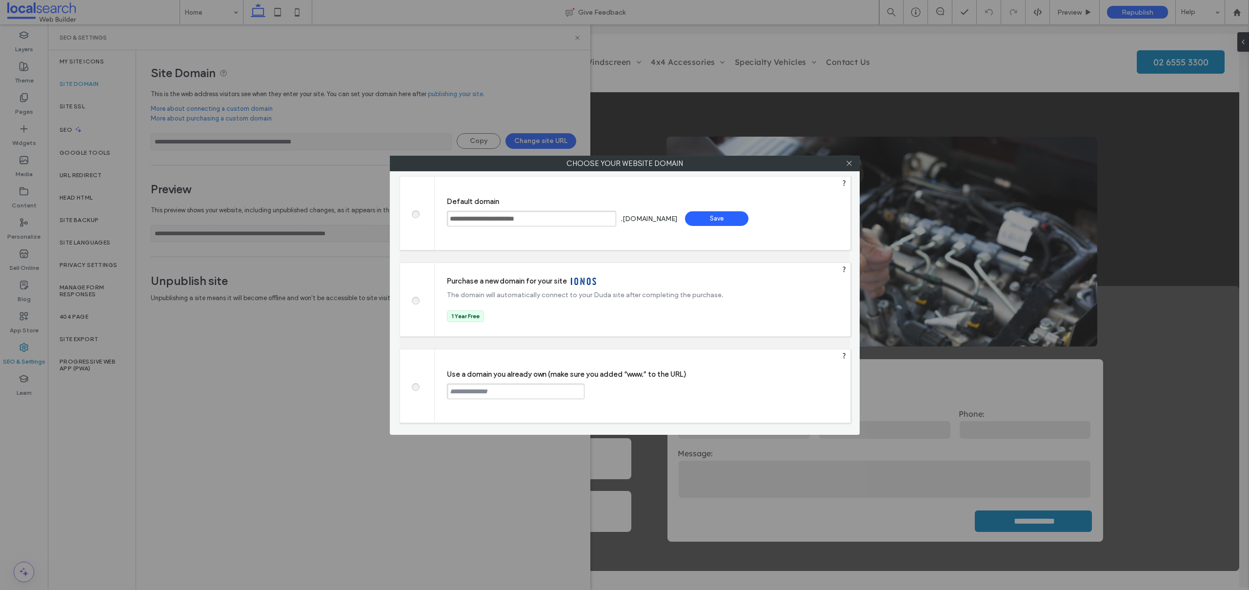
click at [415, 387] on span at bounding box center [415, 385] width 0 height 7
click at [503, 396] on input "text" at bounding box center [516, 391] width 138 height 16
paste input "**********"
type input "**********"
click at [628, 387] on div "Continue" at bounding box center [621, 390] width 63 height 15
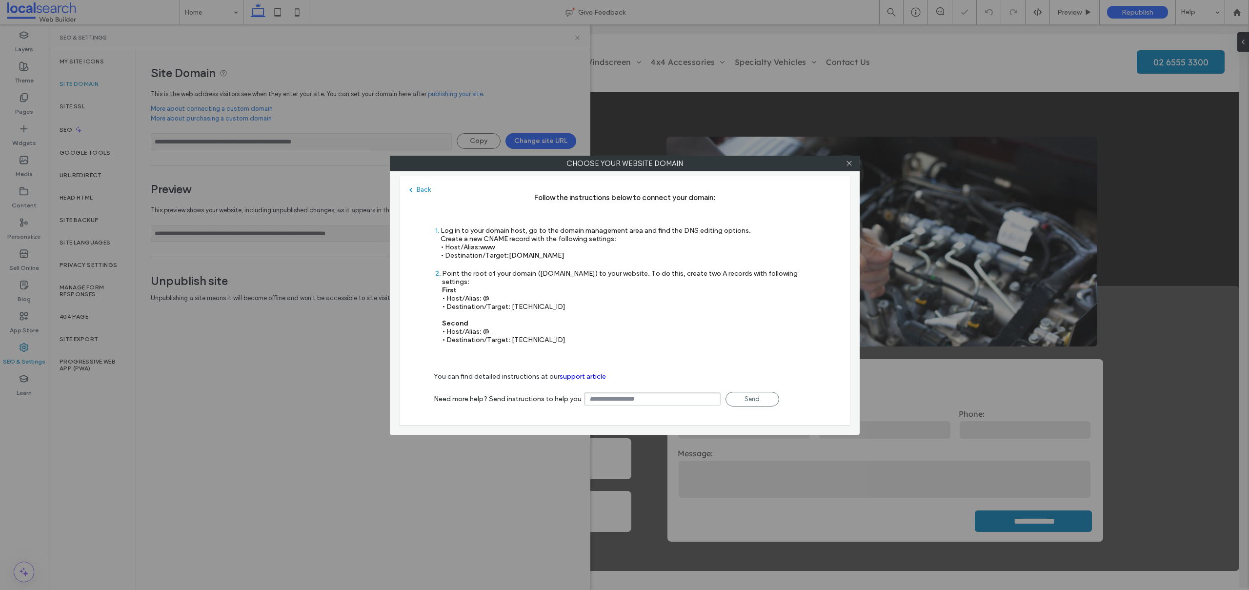
type input "**********"
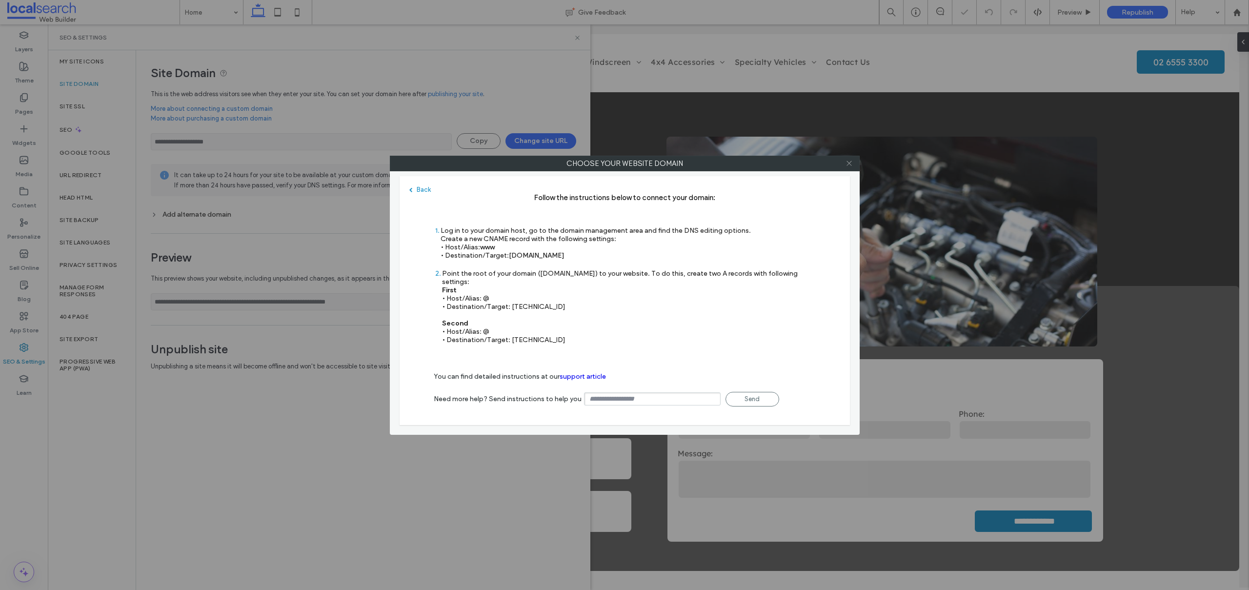
click at [847, 161] on icon at bounding box center [849, 163] width 7 height 7
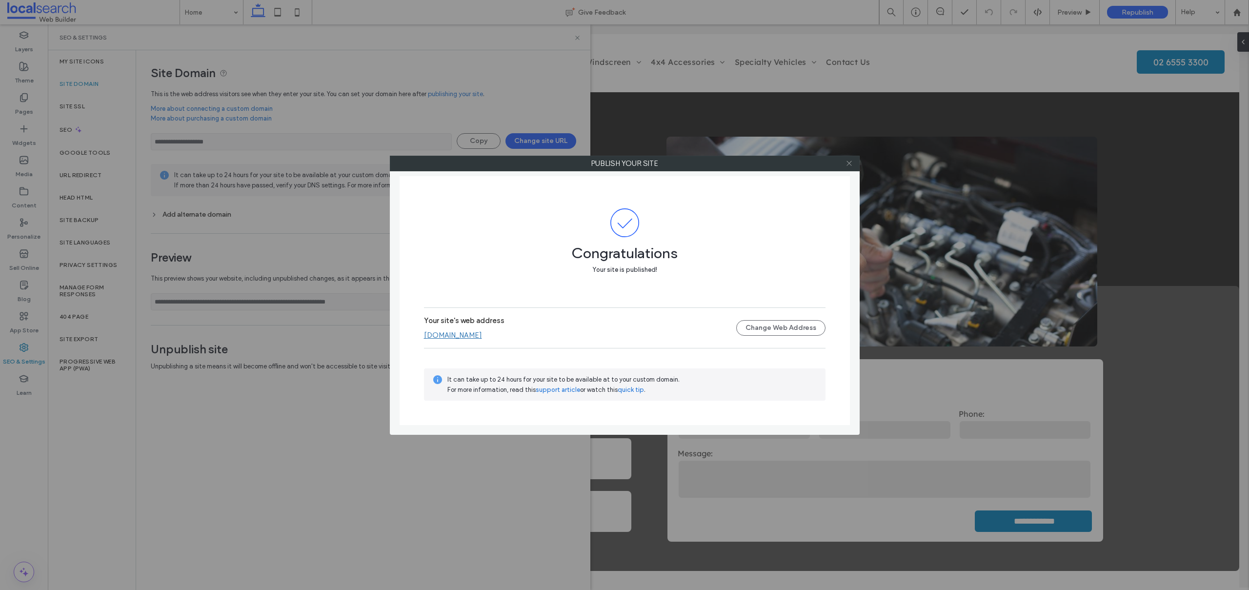
click at [852, 160] on icon at bounding box center [849, 163] width 7 height 7
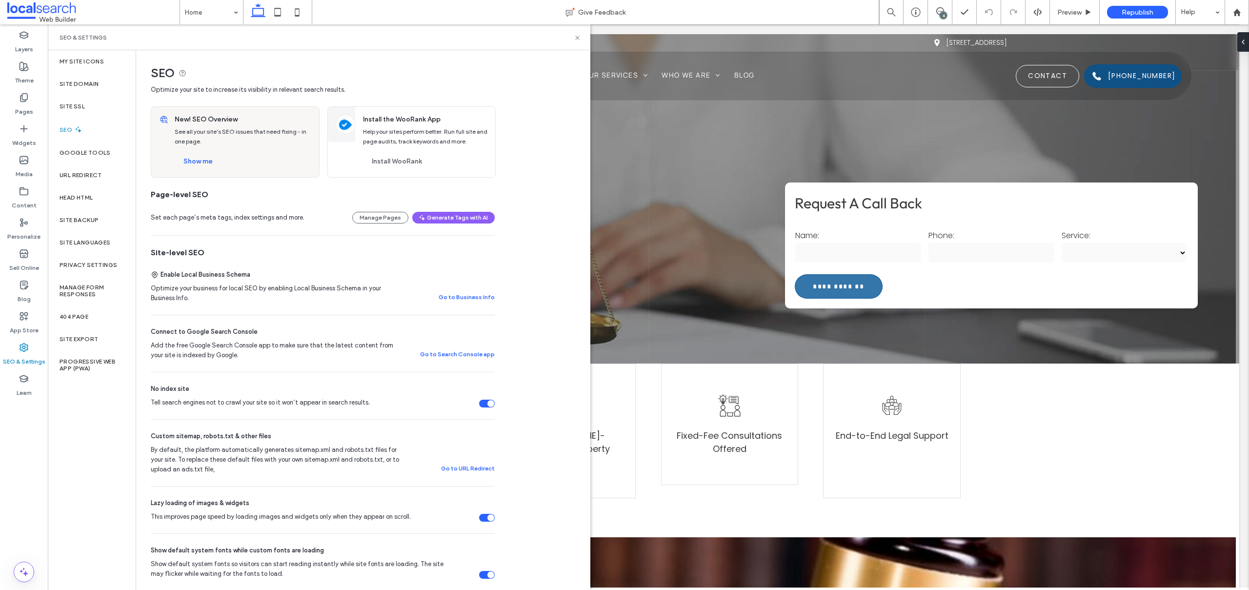
click at [490, 403] on div "Tell search engines not to crawl your site so it won’t appear in search results." at bounding box center [490, 403] width 7 height 7
click at [207, 160] on button "Show me" at bounding box center [198, 162] width 47 height 16
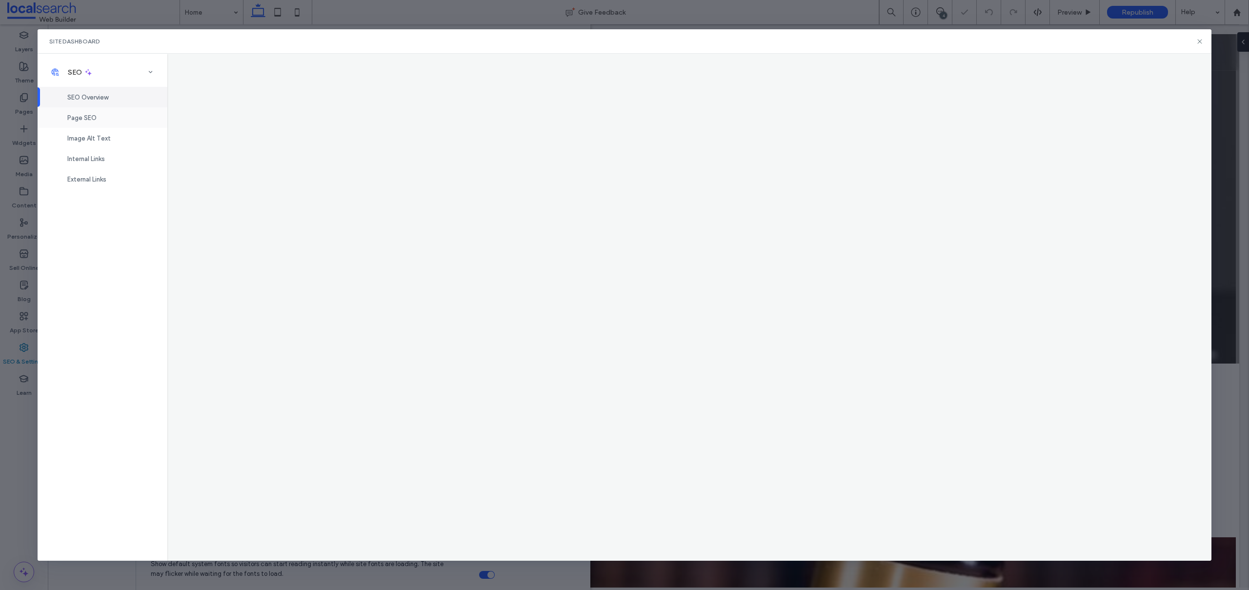
click at [76, 118] on span "Page SEO" at bounding box center [81, 117] width 29 height 7
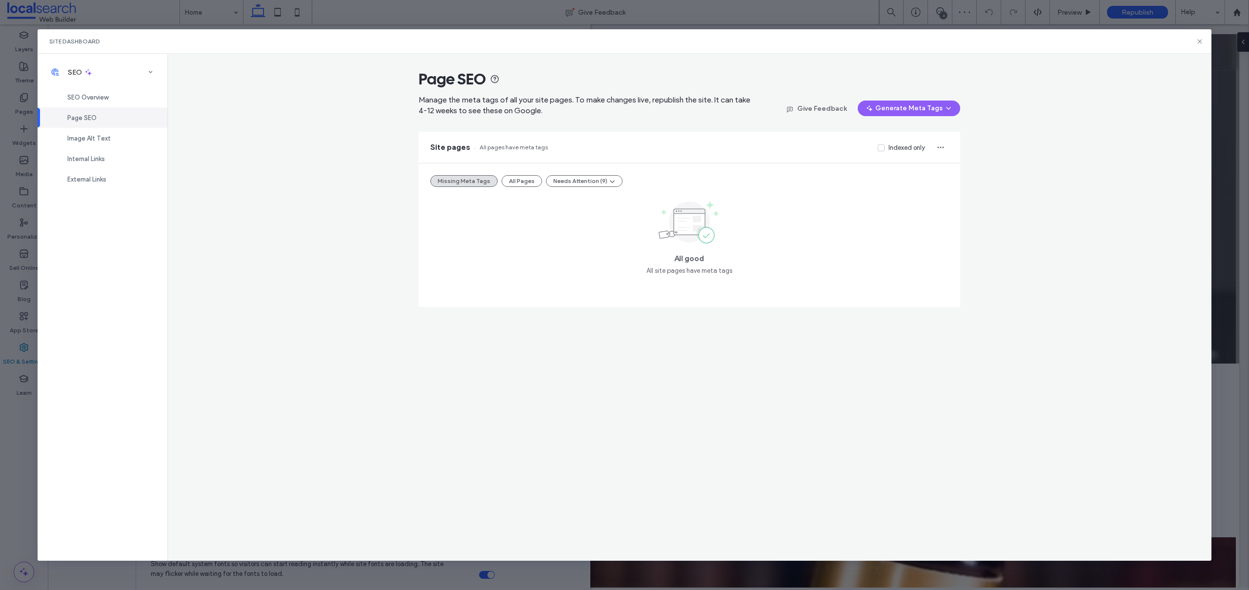
click at [538, 183] on div "Missing Meta Tags All Pages Needs Attention (9)" at bounding box center [689, 181] width 518 height 12
click at [533, 181] on button "All Pages" at bounding box center [522, 181] width 40 height 12
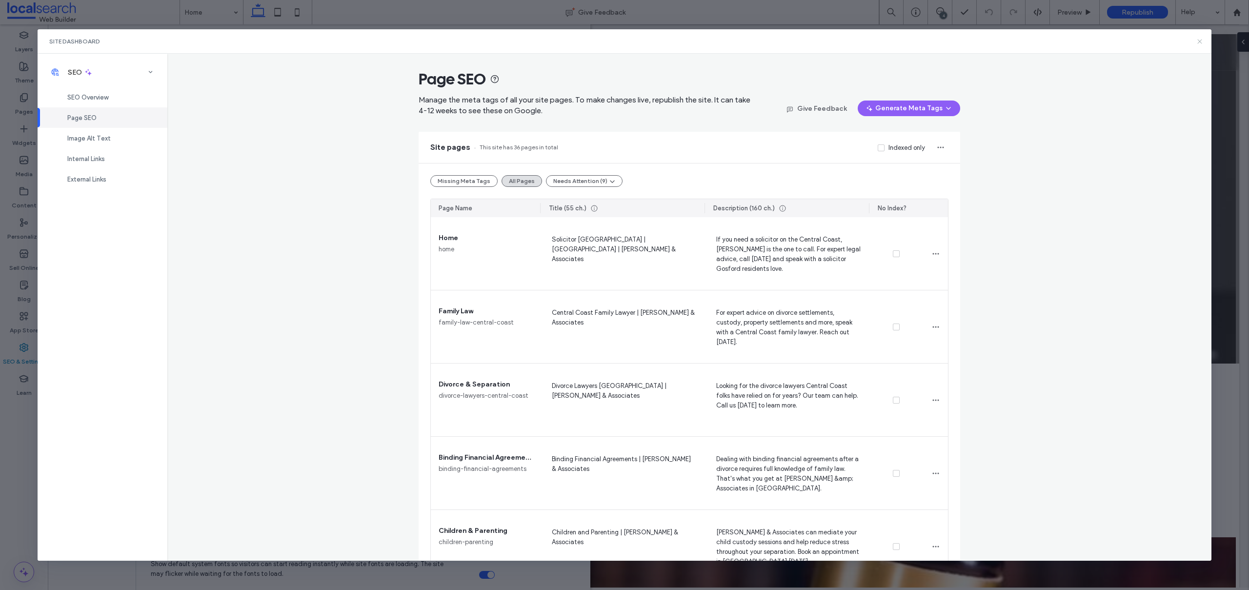
click at [1199, 40] on use at bounding box center [1200, 41] width 4 height 4
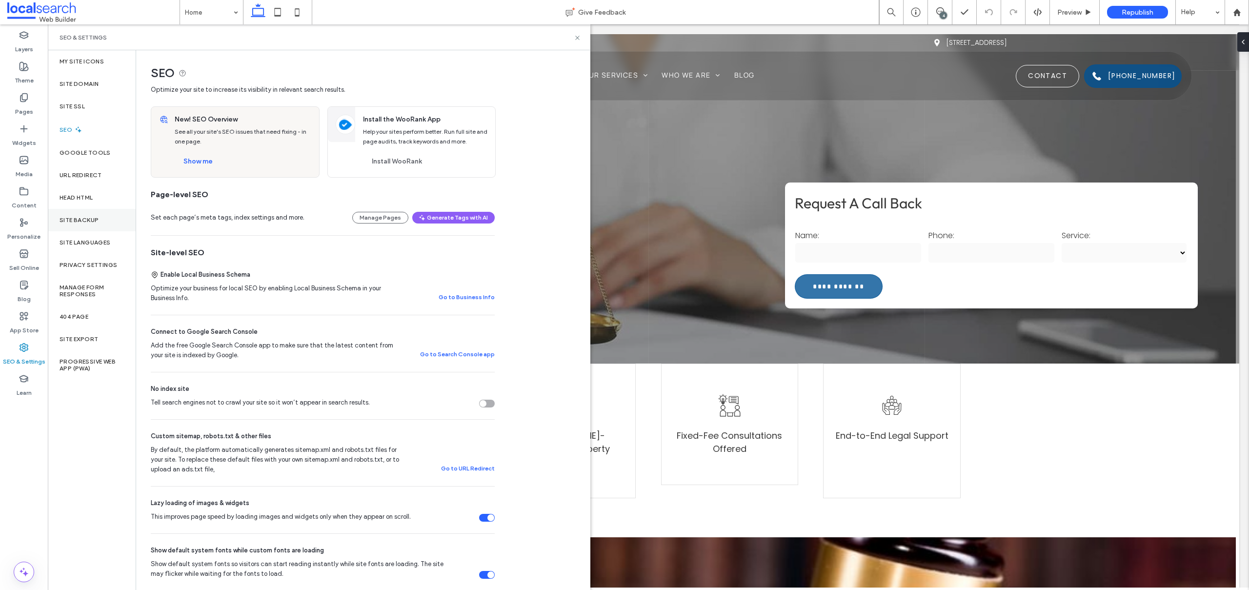
click at [95, 215] on div "Site Backup" at bounding box center [92, 220] width 88 height 22
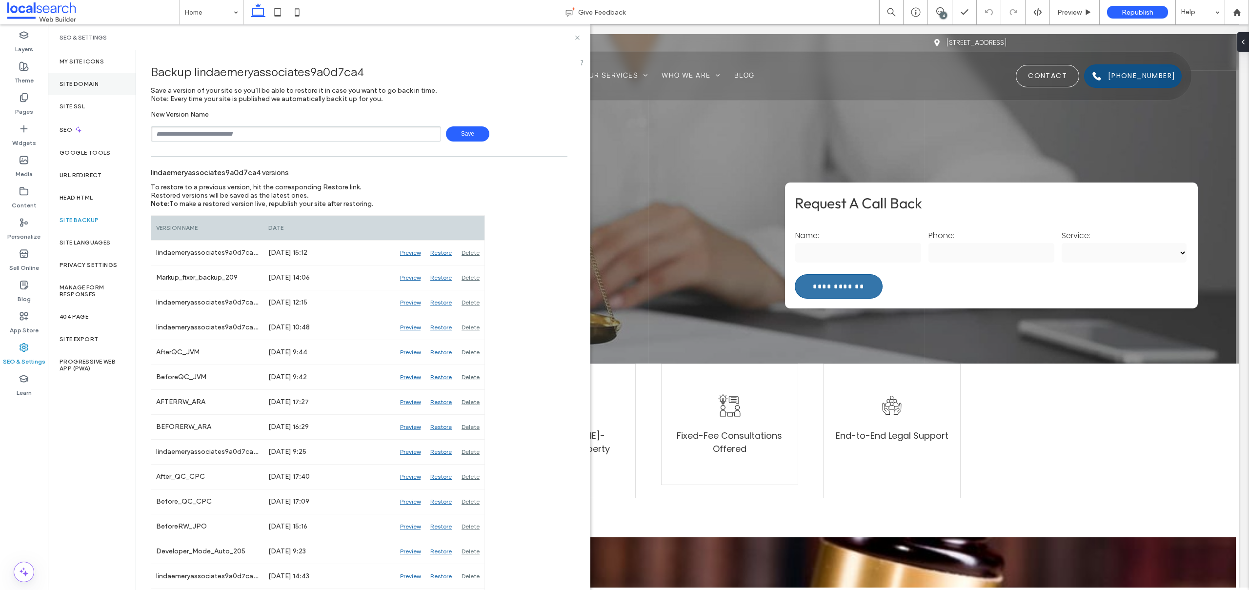
click at [65, 87] on div "Site Domain" at bounding box center [92, 84] width 88 height 22
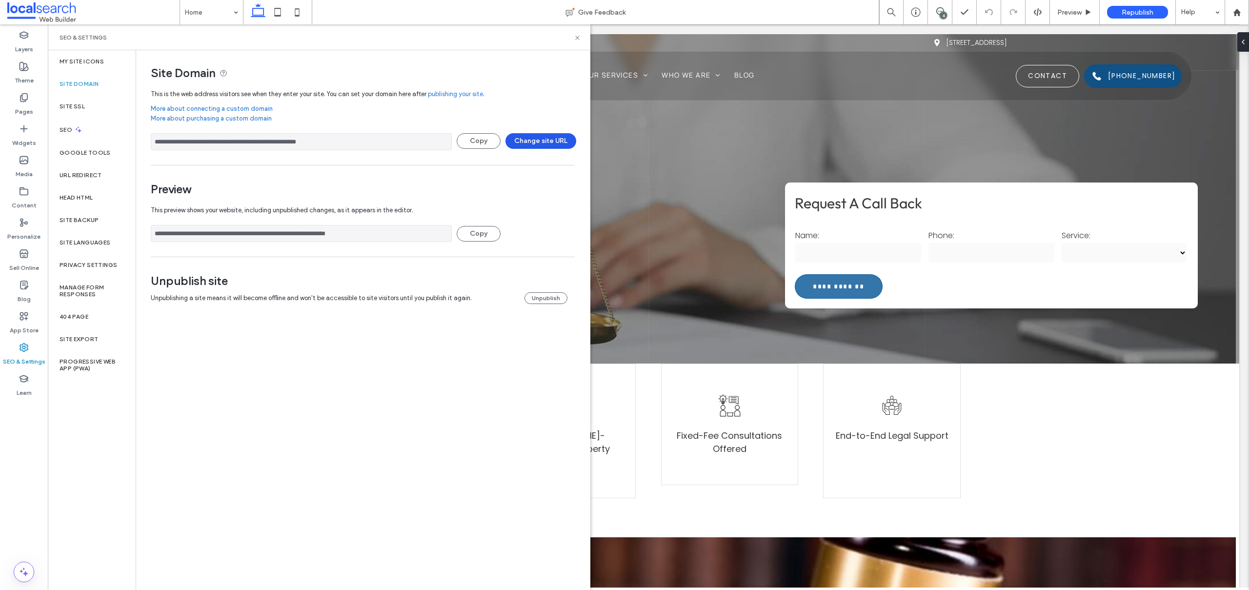
click at [533, 142] on button "Change site URL" at bounding box center [540, 141] width 71 height 16
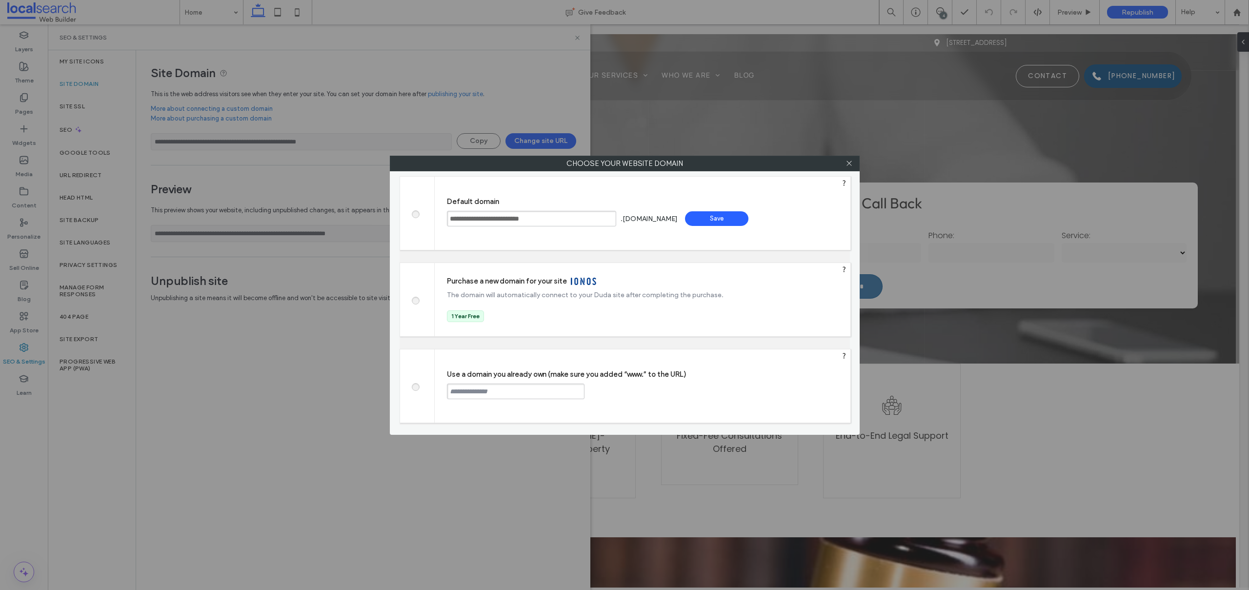
click at [417, 382] on label at bounding box center [415, 385] width 18 height 7
click at [462, 388] on input "text" at bounding box center [516, 391] width 138 height 16
paste input "**********"
type input "**********"
click at [619, 390] on div "Continue" at bounding box center [621, 390] width 63 height 15
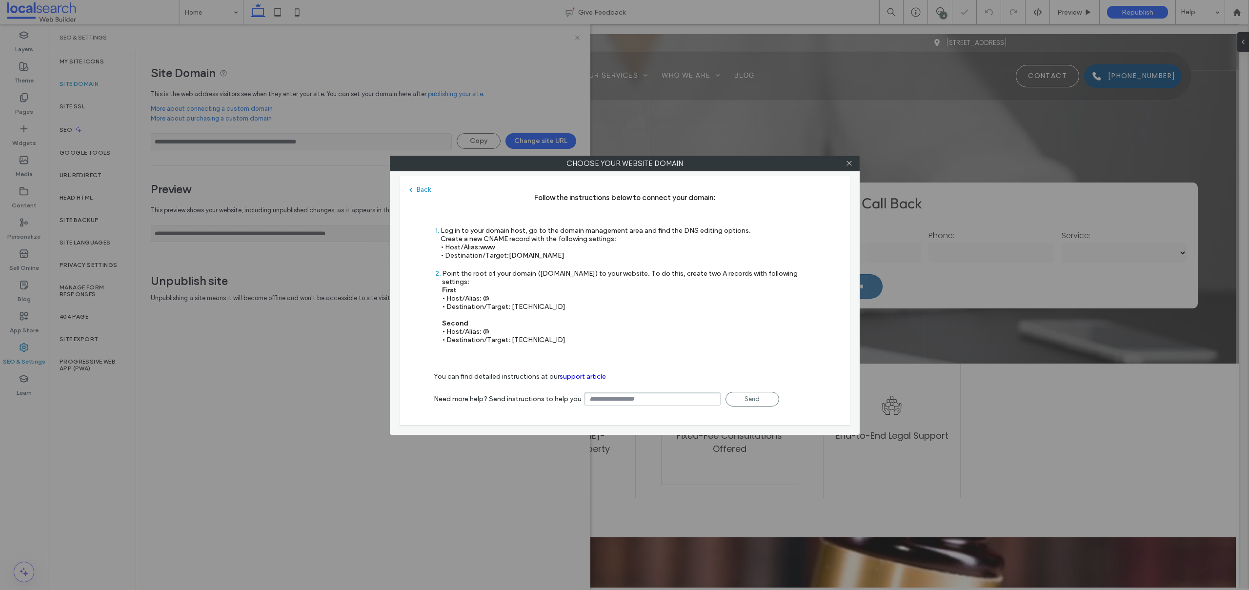
type input "**********"
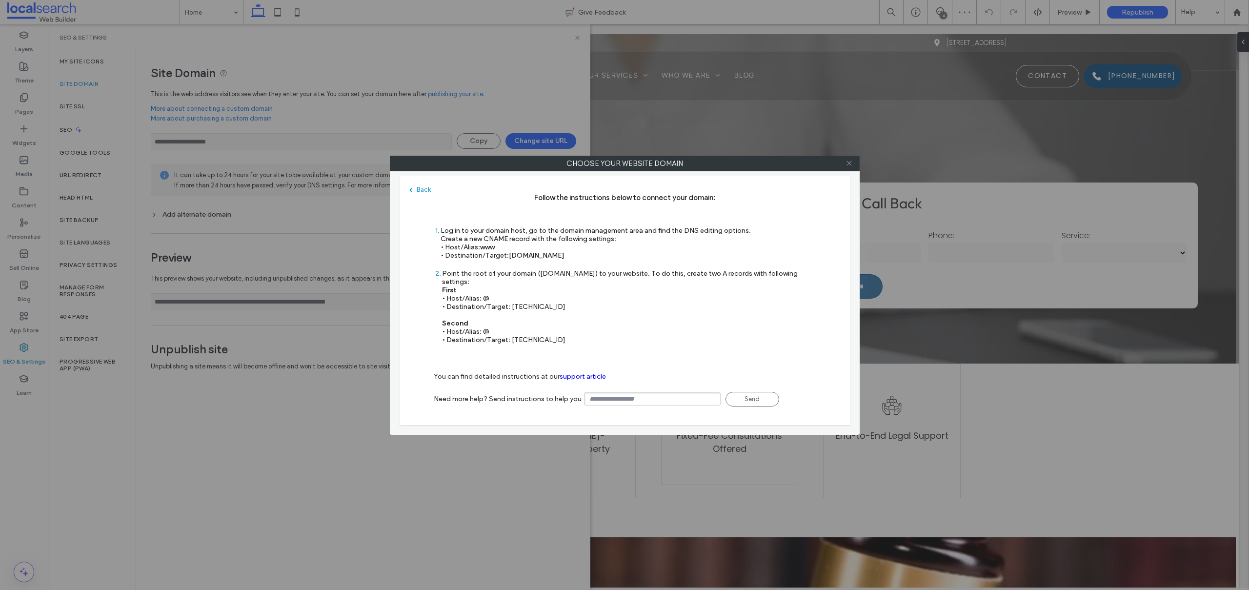
click at [849, 162] on use at bounding box center [848, 163] width 5 height 5
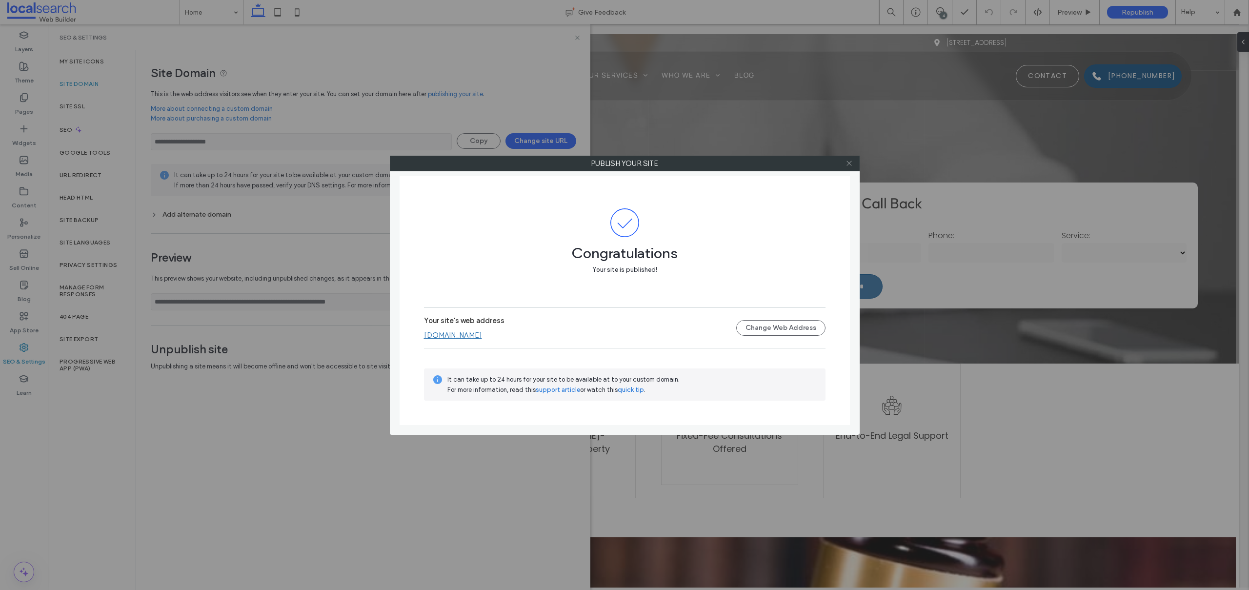
click at [849, 162] on icon at bounding box center [849, 163] width 7 height 7
